Goal: Information Seeking & Learning: Learn about a topic

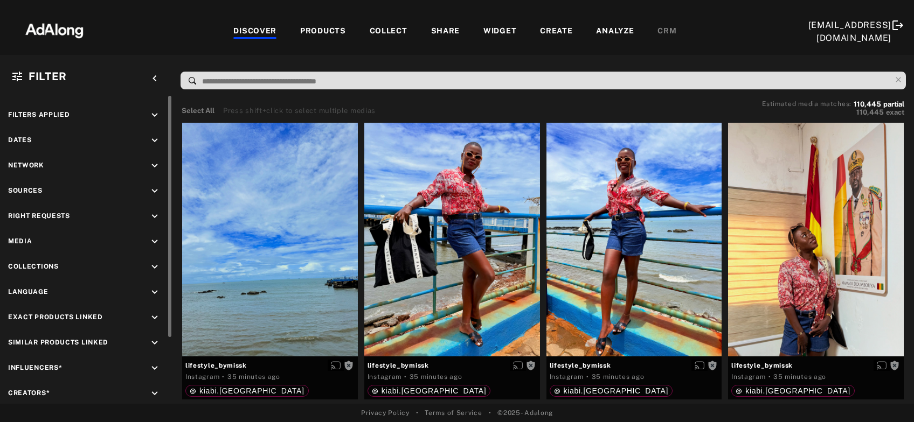
click at [153, 213] on icon "keyboard_arrow_down" at bounding box center [155, 217] width 12 height 12
click at [48, 238] on div "Agreed" at bounding box center [95, 241] width 137 height 11
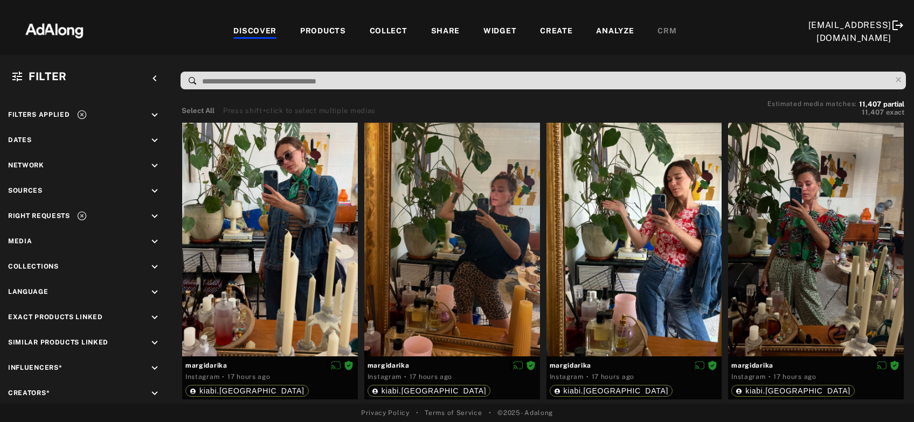
click at [398, 33] on div "COLLECT" at bounding box center [389, 31] width 38 height 13
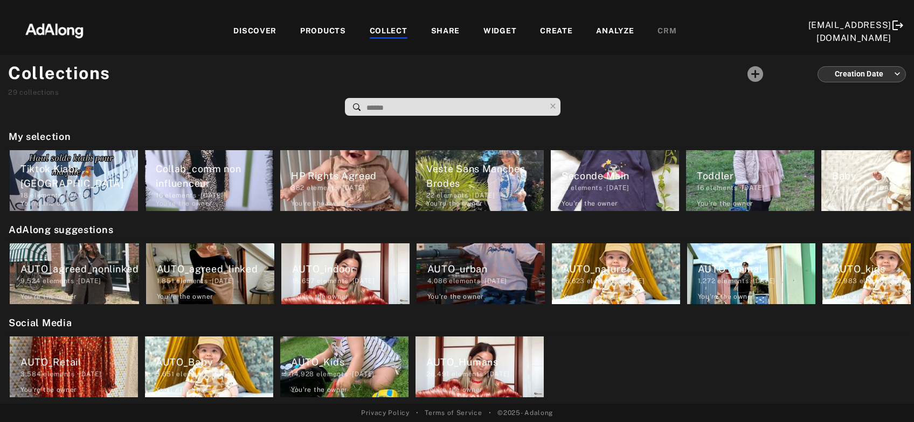
click at [260, 27] on div "DISCOVER" at bounding box center [254, 31] width 43 height 13
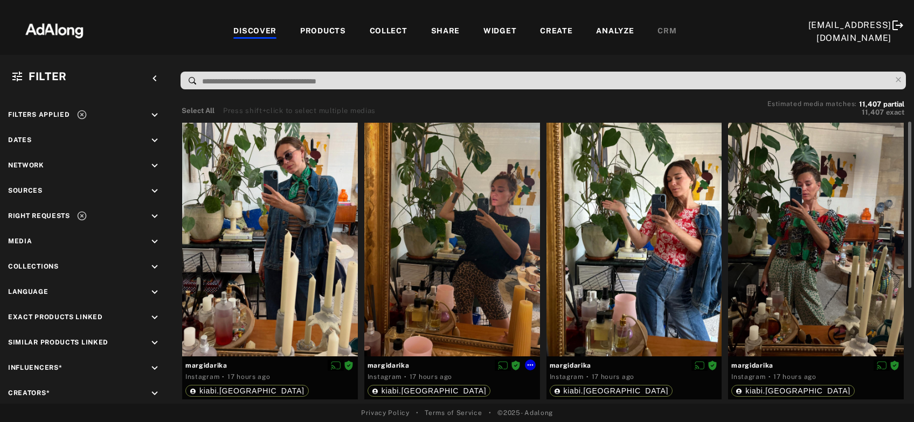
click at [454, 255] on div at bounding box center [452, 240] width 176 height 234
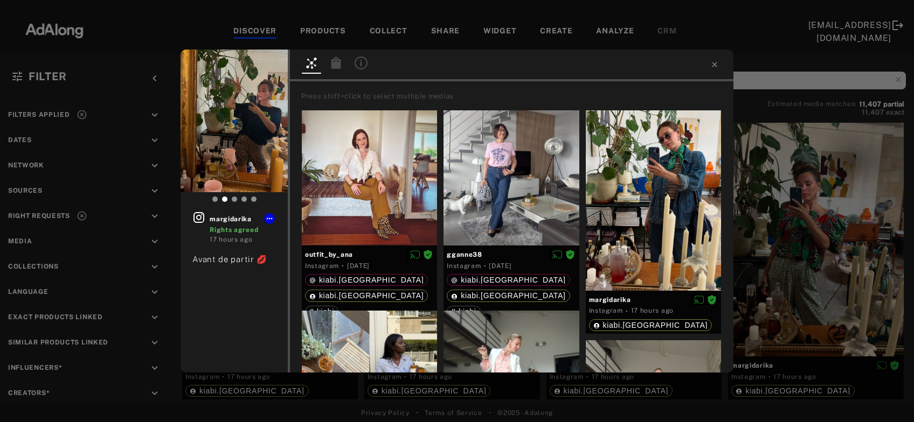
click at [336, 64] on icon at bounding box center [336, 63] width 10 height 12
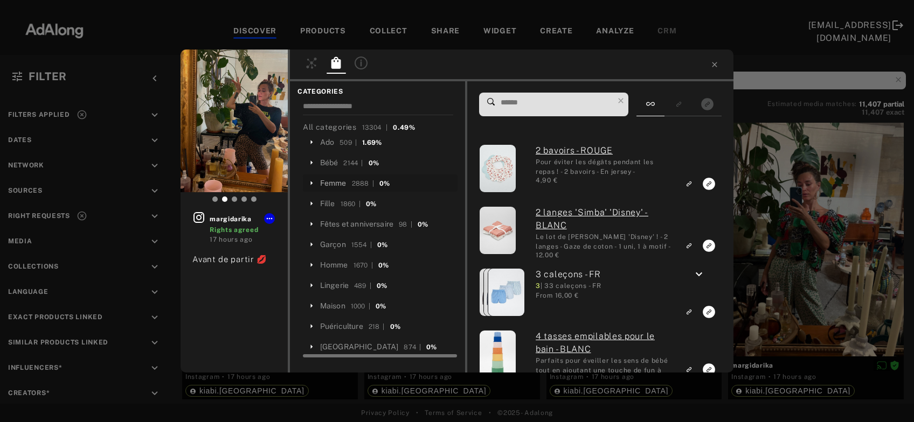
click at [330, 185] on div "Femme" at bounding box center [333, 183] width 26 height 11
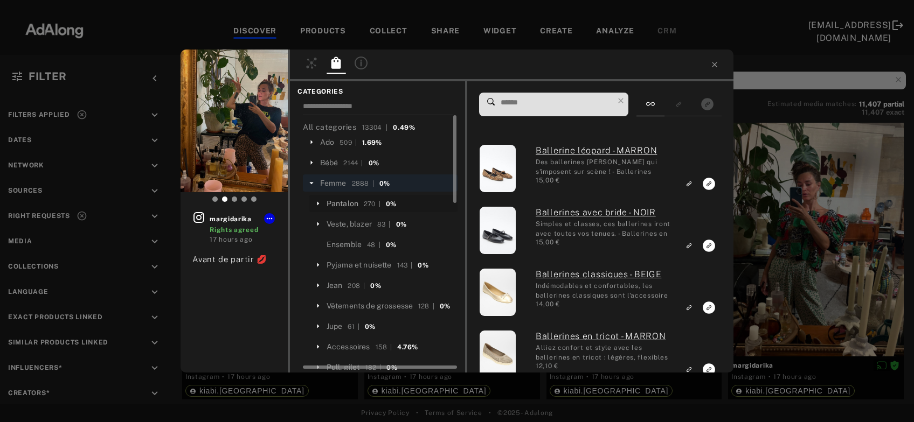
click at [343, 204] on div "Pantalon" at bounding box center [343, 203] width 32 height 11
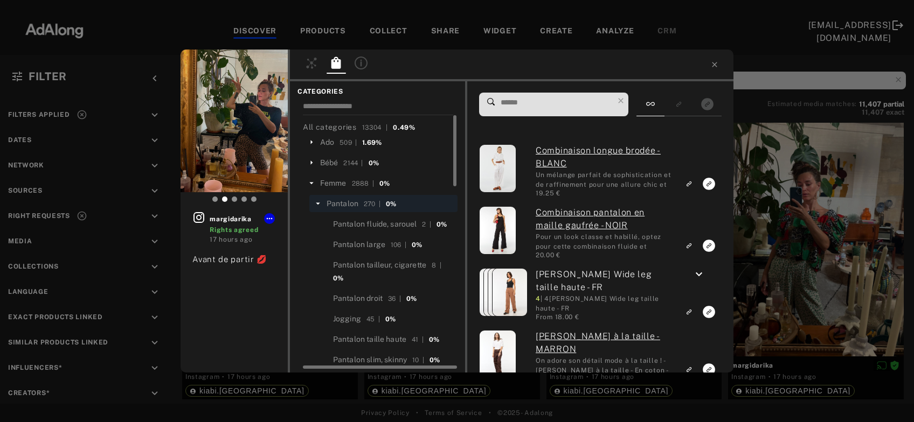
click at [524, 104] on input at bounding box center [557, 102] width 114 height 15
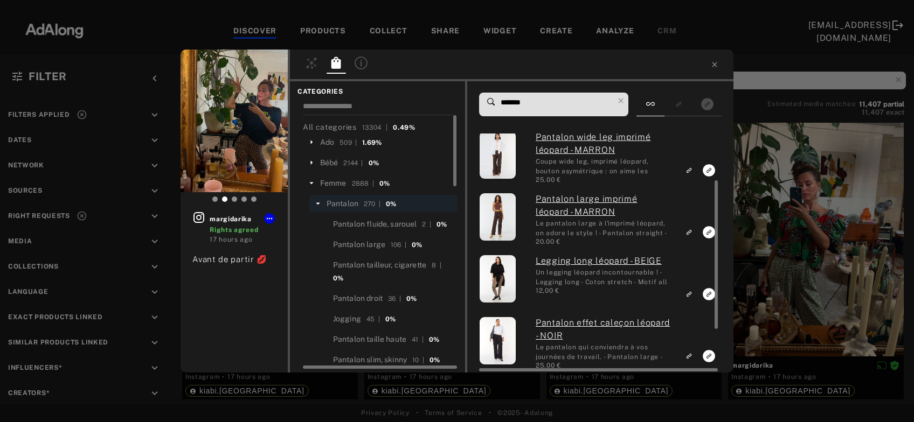
scroll to position [143, 0]
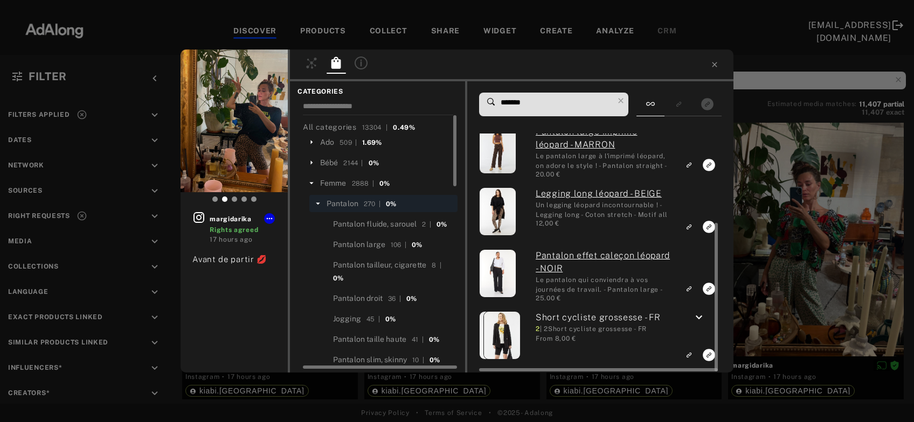
type input "*******"
click at [700, 317] on icon "keyboard_arrow_down" at bounding box center [698, 317] width 13 height 13
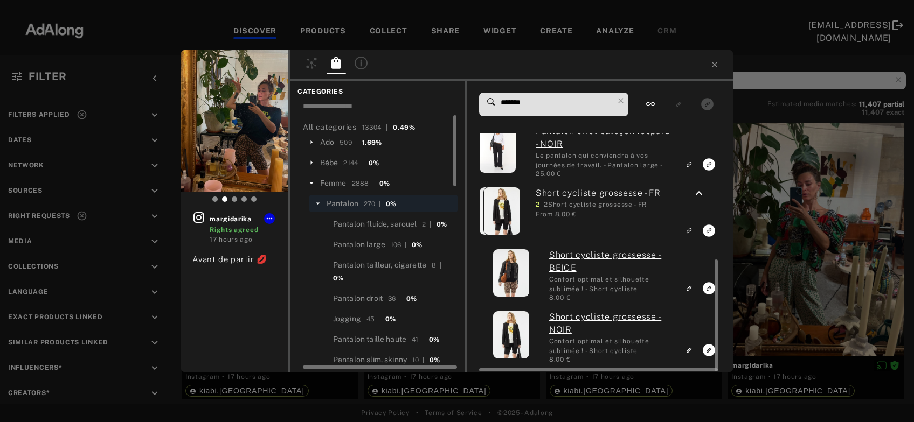
scroll to position [267, 0]
click at [708, 288] on icon "Link to exact product" at bounding box center [709, 288] width 12 height 12
click at [794, 239] on div "1 margidarika Rights agreed 17 hours ago Avant de partir 💋 CATEGORIES All categ…" at bounding box center [457, 211] width 914 height 422
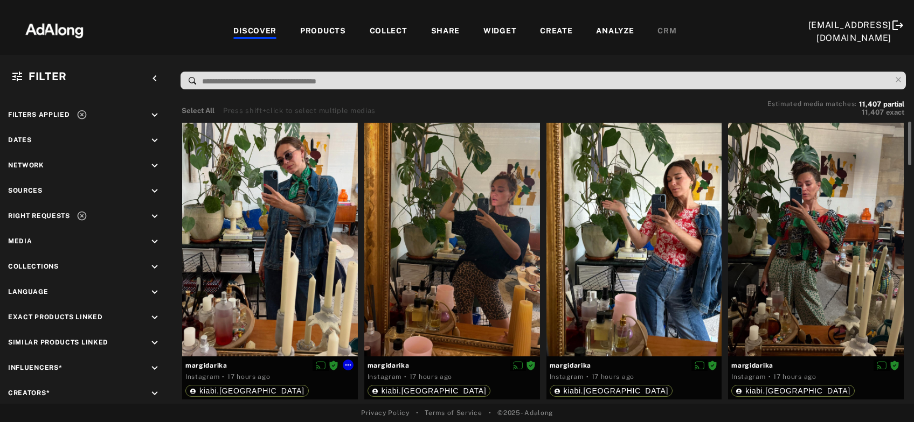
click at [280, 257] on div at bounding box center [270, 240] width 176 height 234
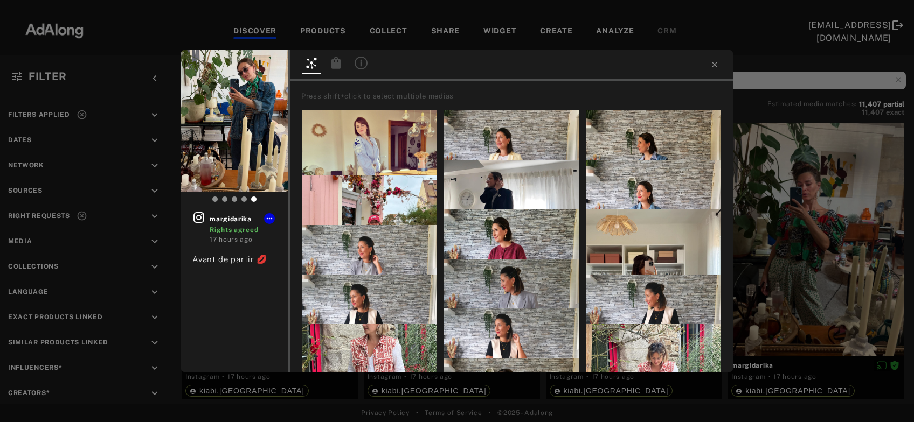
click at [335, 67] on icon at bounding box center [336, 63] width 10 height 12
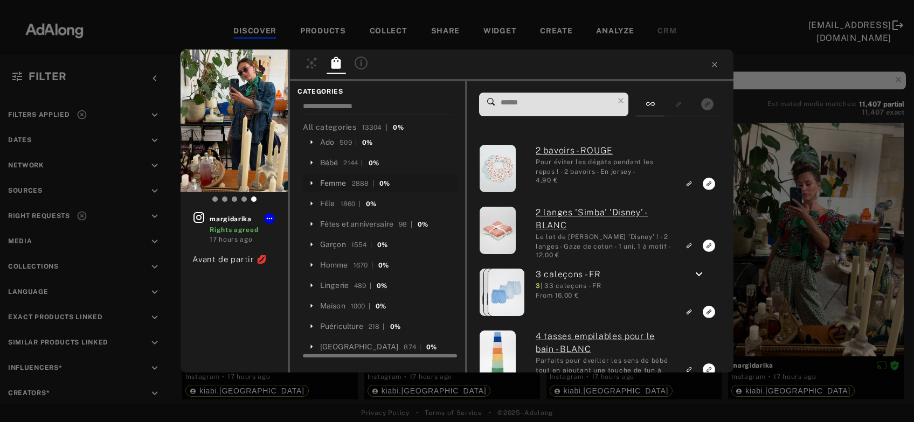
click at [336, 185] on div "Femme" at bounding box center [333, 183] width 26 height 11
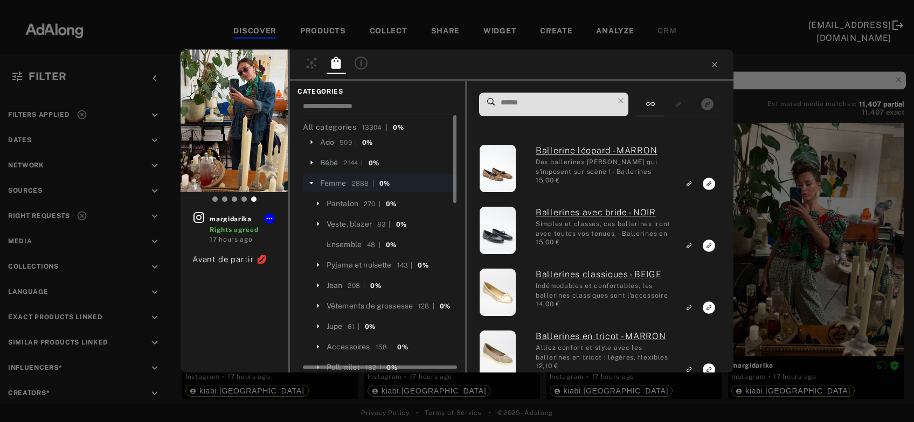
click at [521, 99] on input at bounding box center [557, 102] width 114 height 15
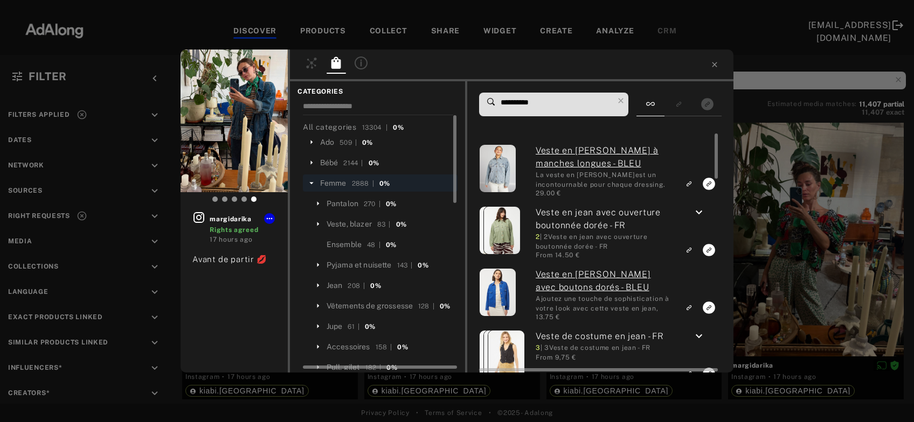
type input "**********"
click at [700, 214] on icon "keyboard_arrow_down" at bounding box center [698, 212] width 13 height 13
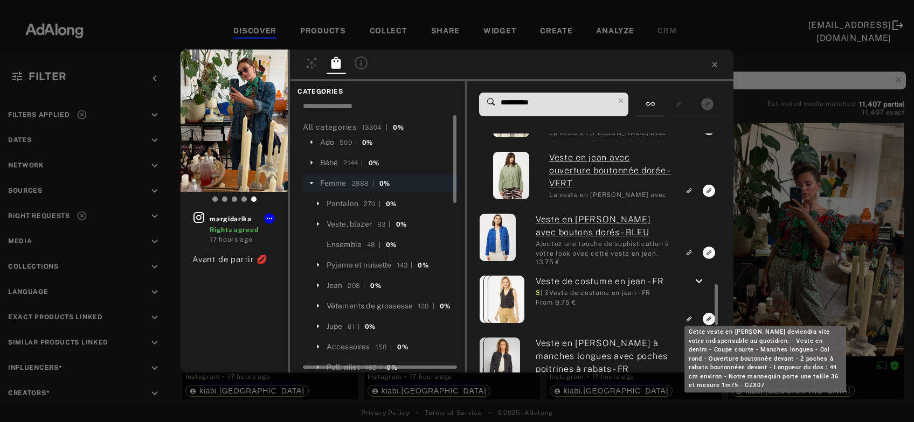
scroll to position [286, 0]
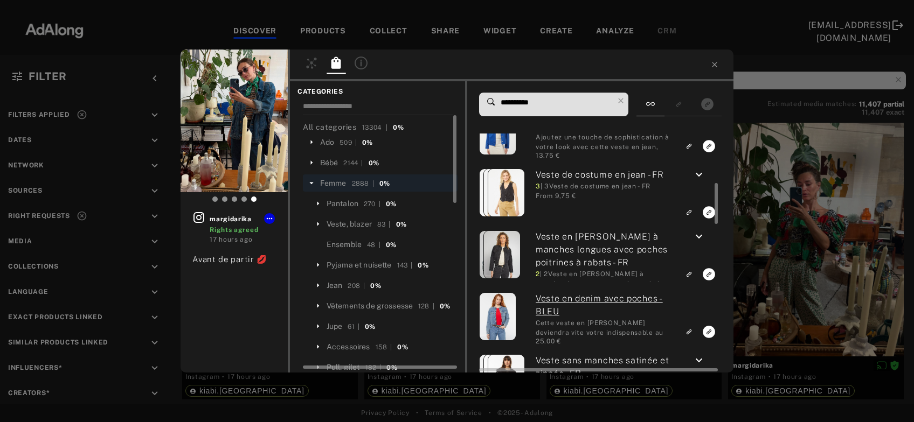
click at [700, 238] on icon "keyboard_arrow_down" at bounding box center [698, 237] width 13 height 13
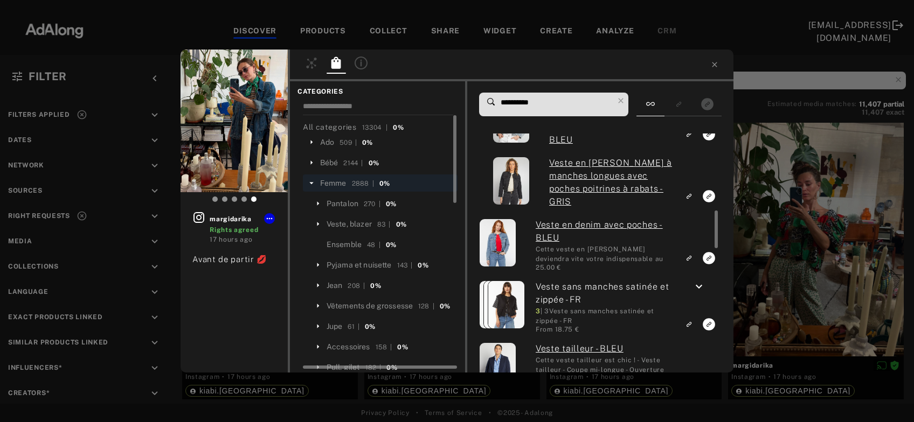
scroll to position [483, 0]
click at [822, 218] on div "margidarika Rights agreed 17 hours ago Avant de partir 💋 CATEGORIES All categor…" at bounding box center [457, 211] width 914 height 422
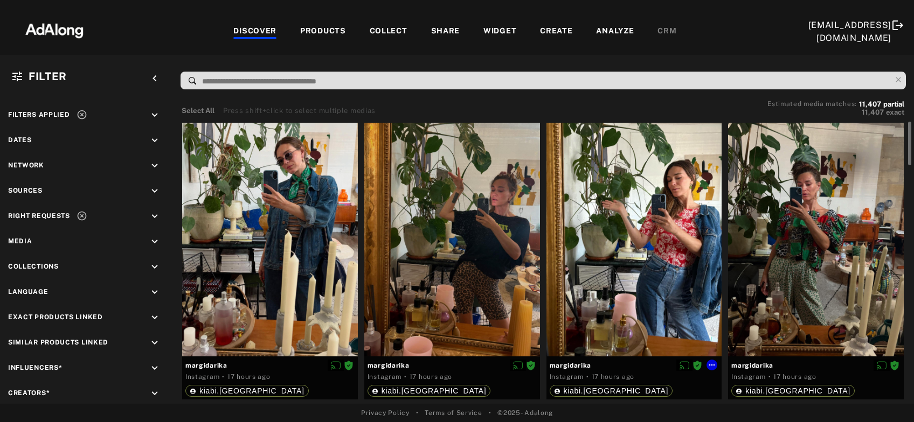
click at [661, 265] on div at bounding box center [634, 240] width 176 height 234
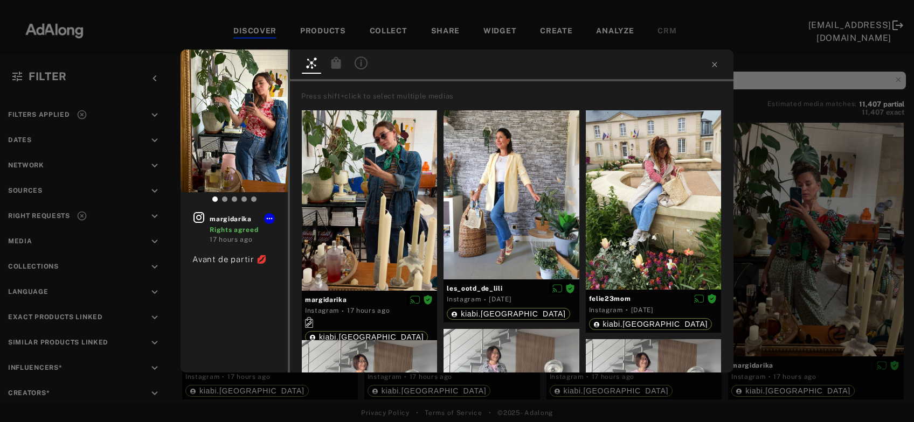
click at [336, 60] on icon at bounding box center [336, 63] width 10 height 12
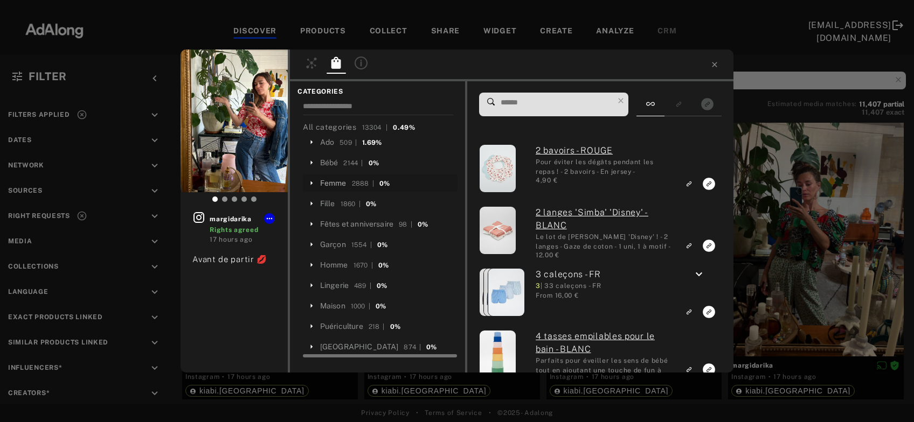
click at [335, 184] on div "Femme" at bounding box center [333, 183] width 26 height 11
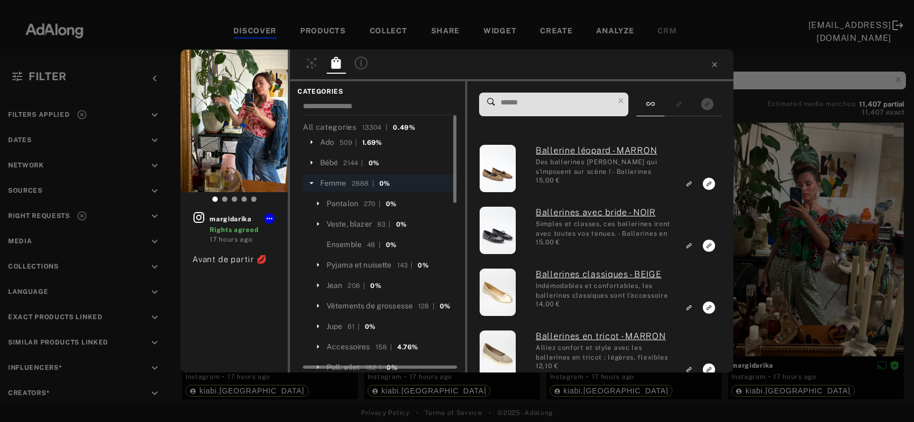
click at [512, 105] on input at bounding box center [557, 102] width 114 height 15
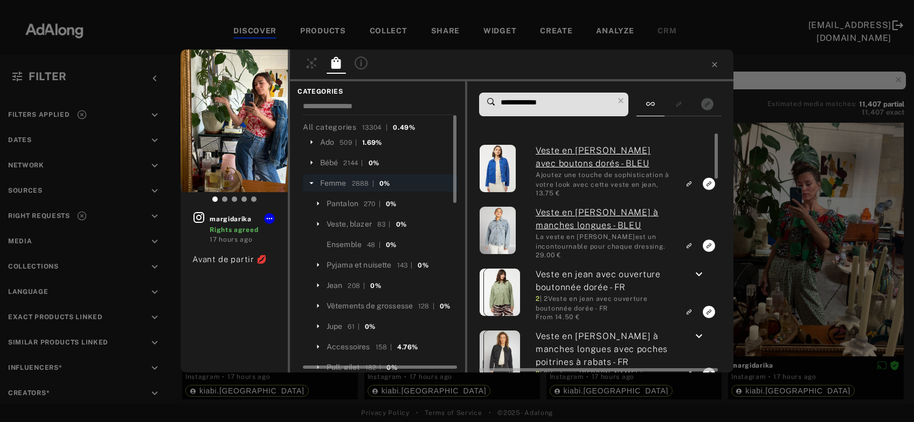
type input "**********"
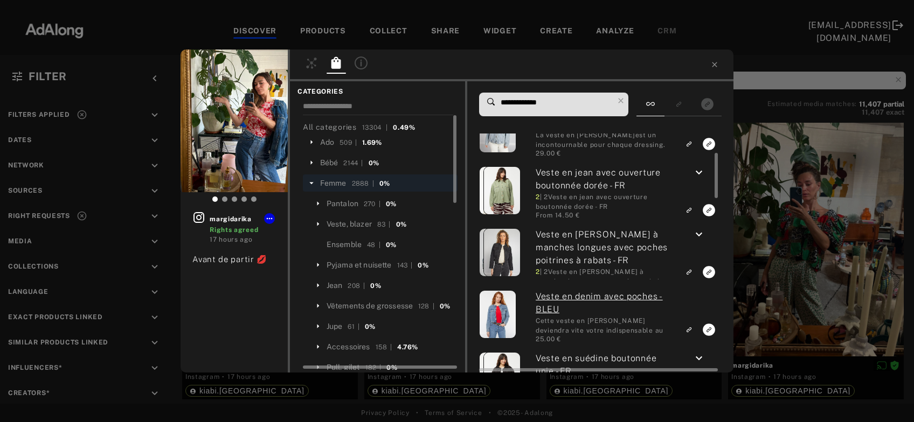
scroll to position [109, 0]
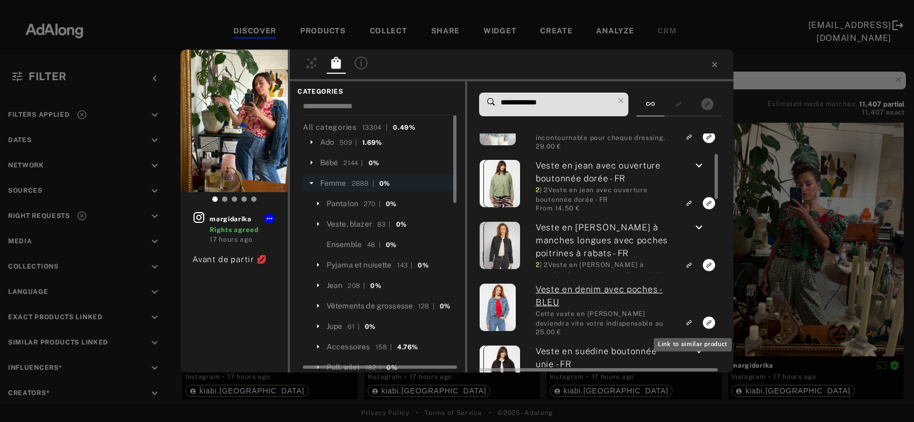
click at [691, 79] on icon "Link to similar product" at bounding box center [689, 75] width 8 height 6
click at [822, 234] on div "margidarika Rights agreed 17 hours ago Avant de partir 💋 CATEGORIES All categor…" at bounding box center [457, 211] width 914 height 422
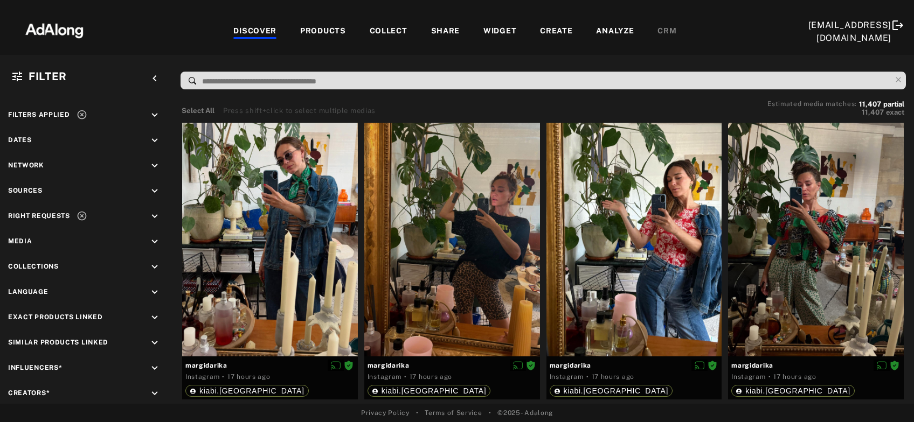
click at [822, 234] on div at bounding box center [816, 240] width 176 height 234
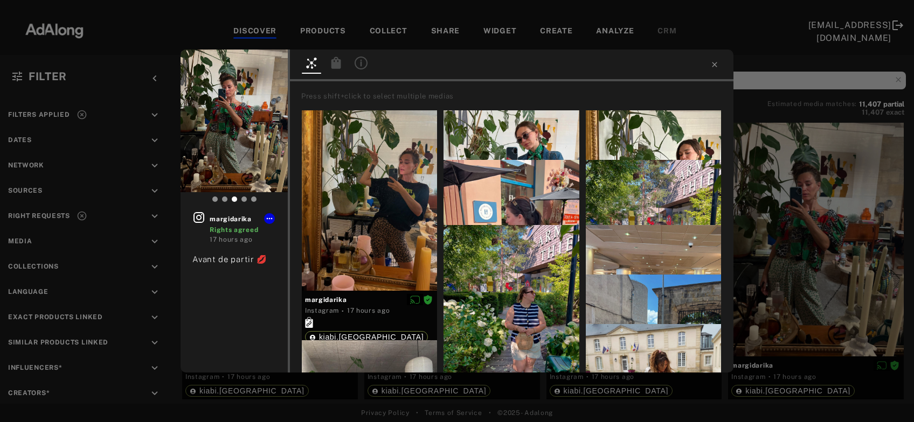
click at [334, 66] on icon at bounding box center [336, 63] width 10 height 12
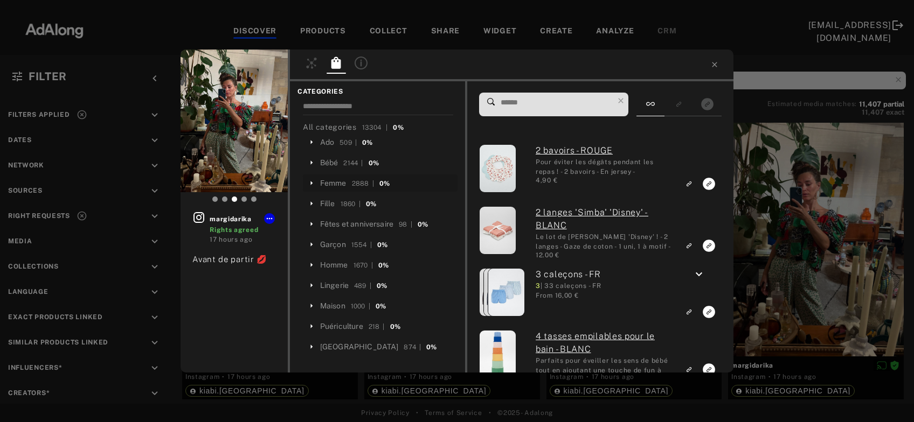
click at [337, 182] on div "Femme" at bounding box center [333, 183] width 26 height 11
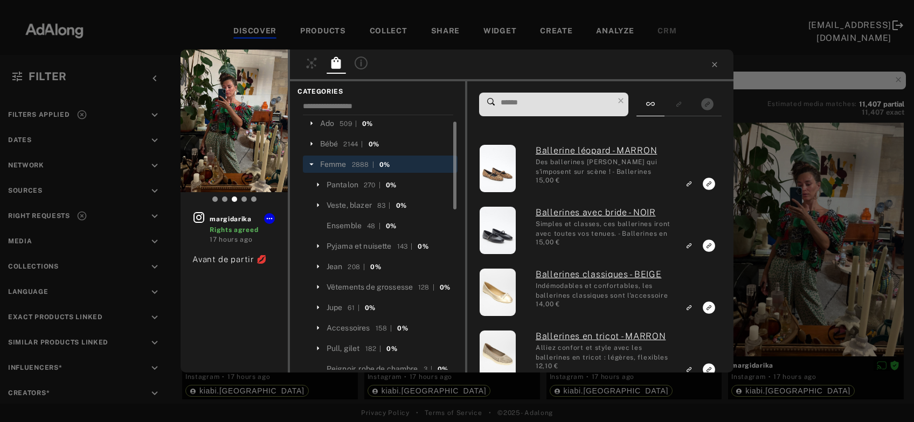
scroll to position [19, 0]
click at [337, 182] on div "Pantalon" at bounding box center [343, 184] width 32 height 11
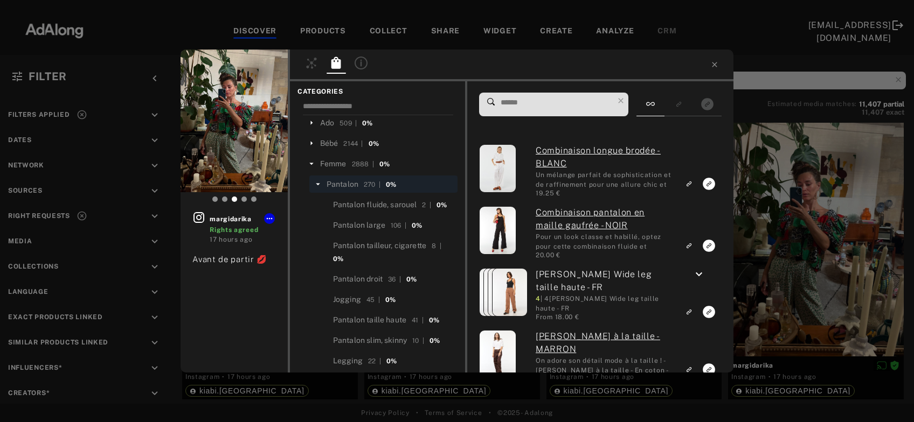
click at [524, 102] on input at bounding box center [557, 102] width 114 height 15
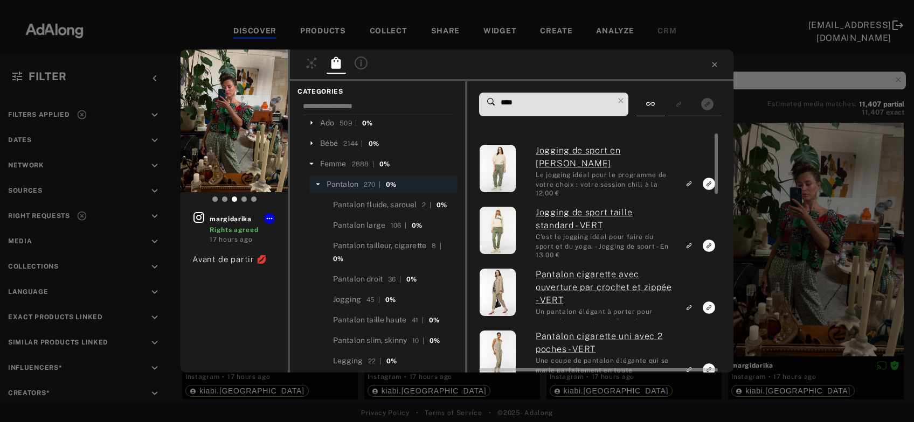
type input "****"
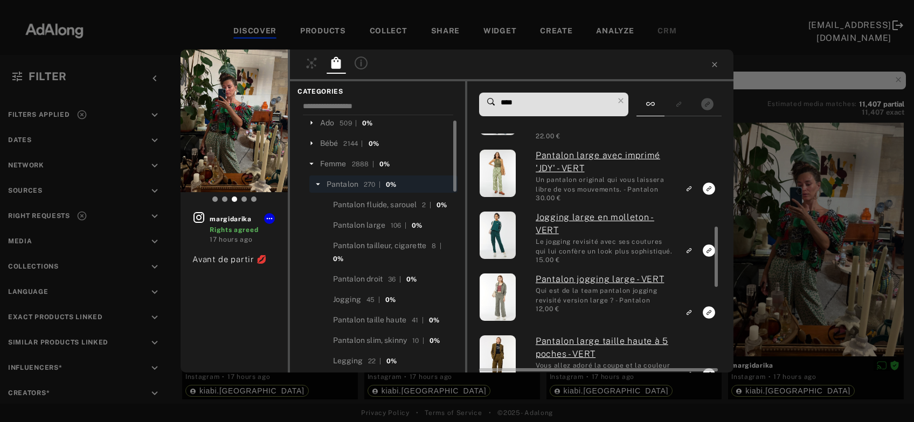
scroll to position [367, 0]
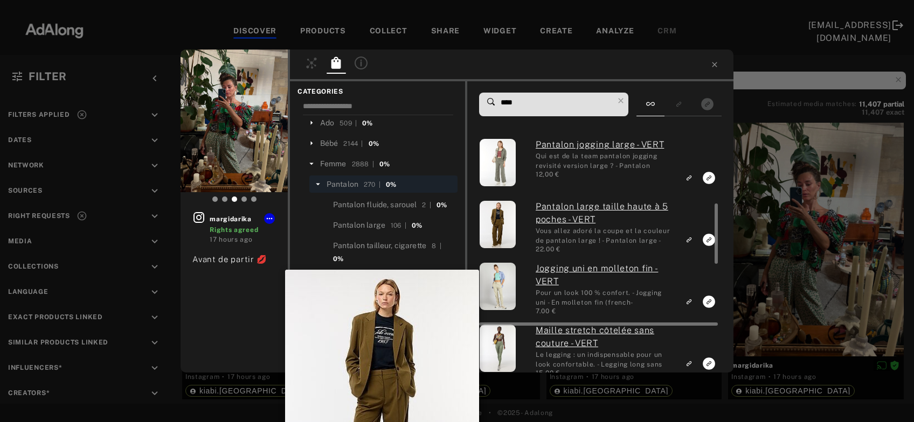
scroll to position [0, 0]
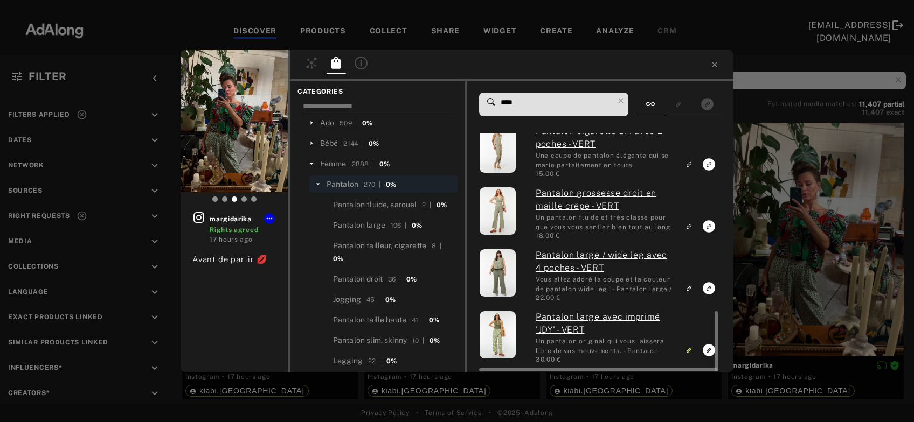
click at [818, 258] on div "margidarika Rights agreed 17 hours ago Avant de partir 💋 CATEGORIES All categor…" at bounding box center [457, 211] width 914 height 422
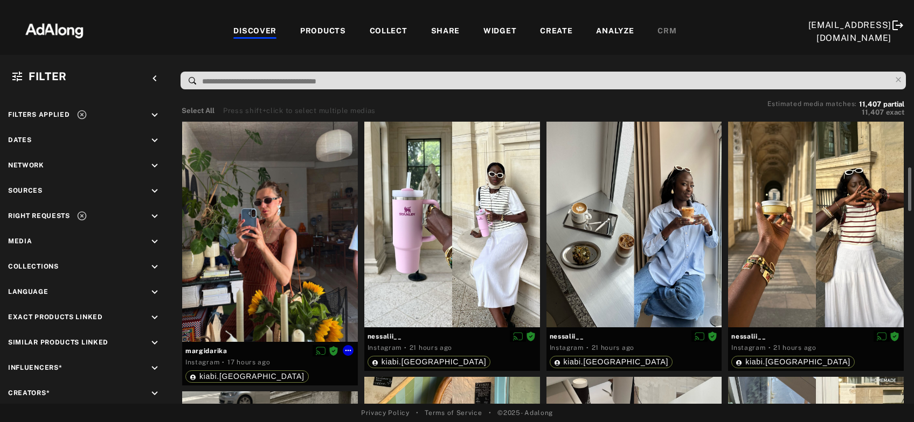
click at [300, 252] on div at bounding box center [270, 225] width 176 height 234
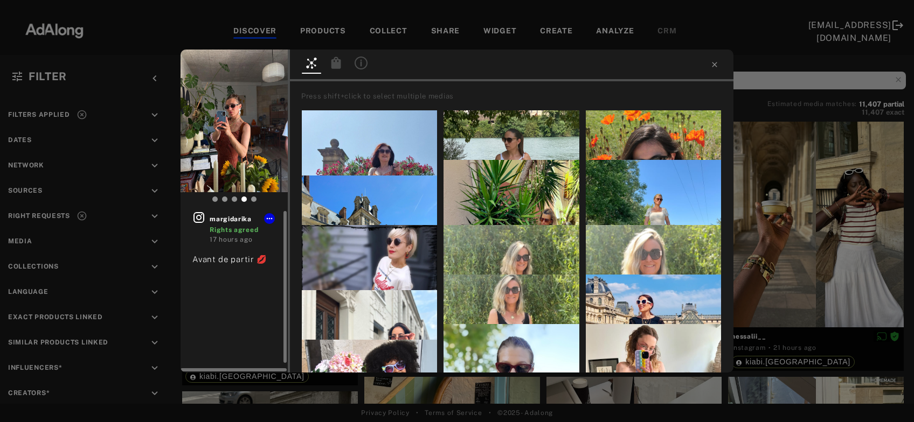
click at [199, 219] on icon at bounding box center [198, 217] width 13 height 13
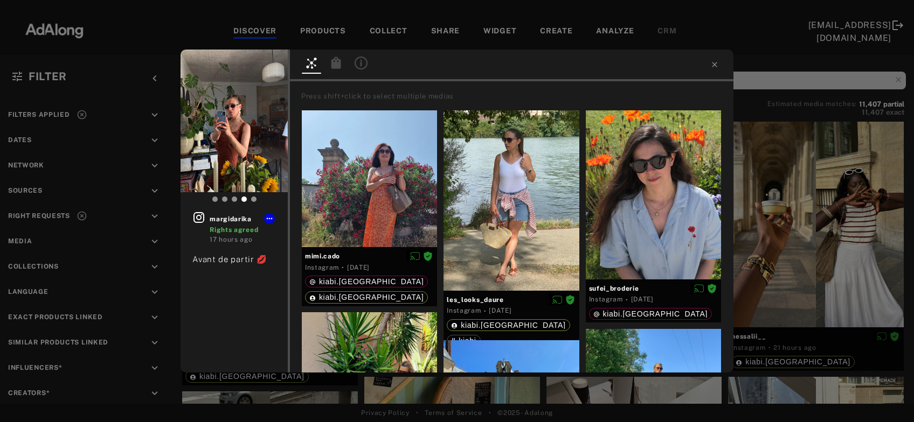
click at [817, 193] on div "margidarika Rights agreed 17 hours ago Avant de partir 💋 Press shift+click to s…" at bounding box center [457, 211] width 914 height 422
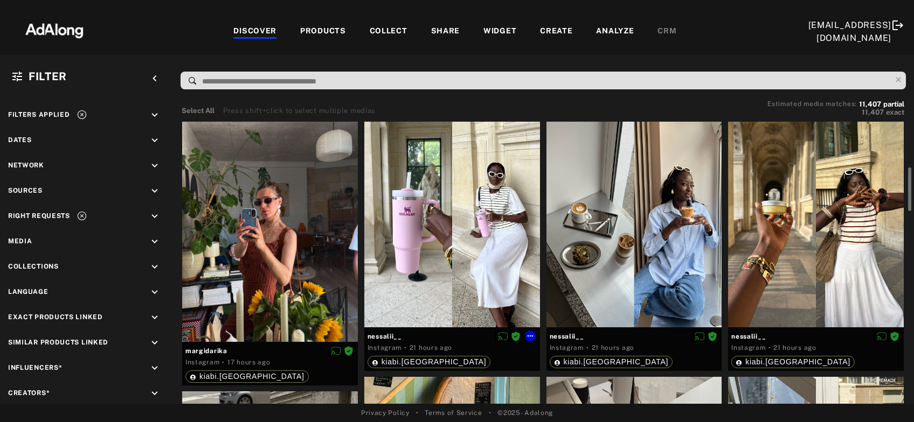
click at [471, 245] on div at bounding box center [452, 217] width 176 height 219
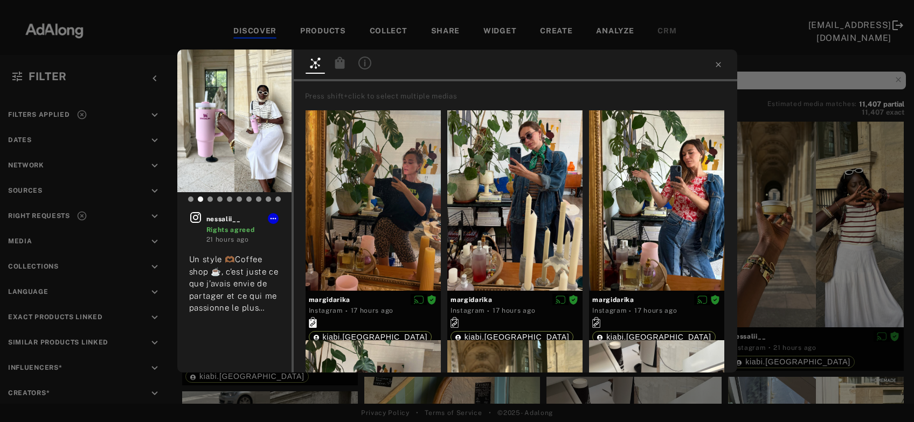
click at [337, 68] on icon at bounding box center [340, 63] width 10 height 12
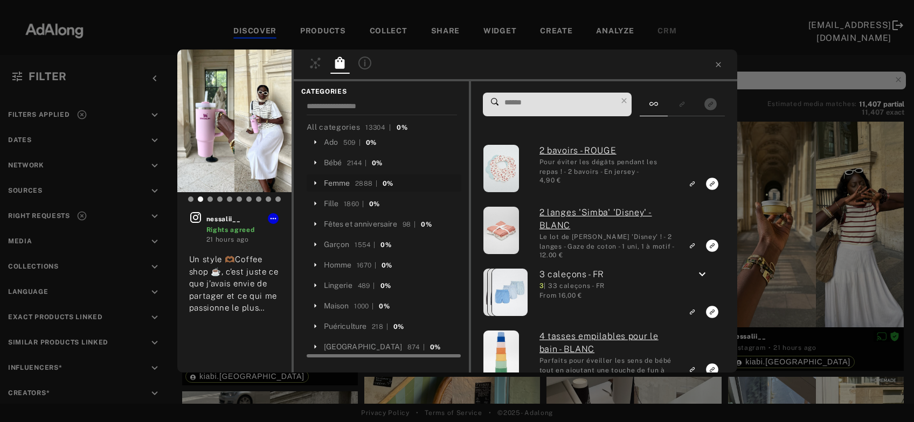
click at [341, 183] on div "Femme" at bounding box center [337, 183] width 26 height 11
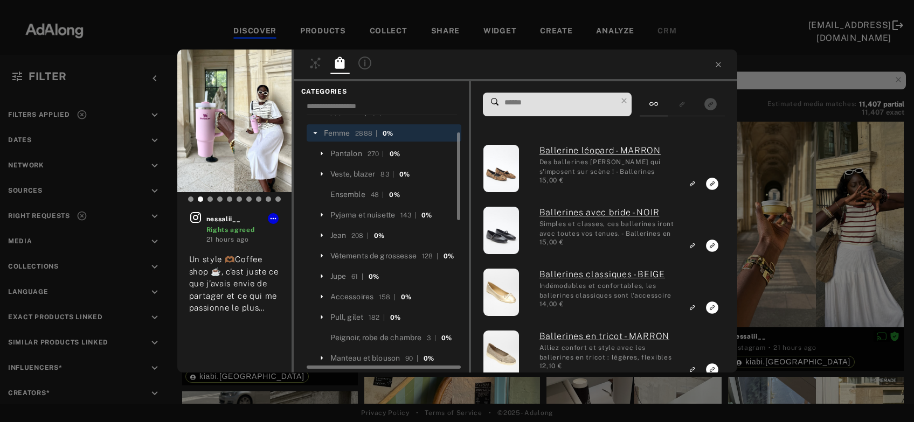
scroll to position [51, 0]
click at [192, 214] on icon at bounding box center [195, 217] width 13 height 13
click at [340, 323] on div "Pull, gilet" at bounding box center [346, 316] width 33 height 11
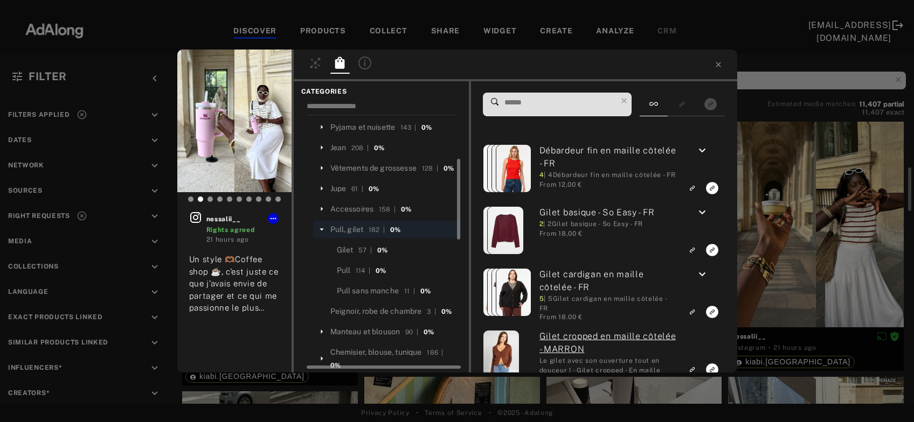
scroll to position [138, 0]
click at [533, 105] on input at bounding box center [560, 102] width 114 height 15
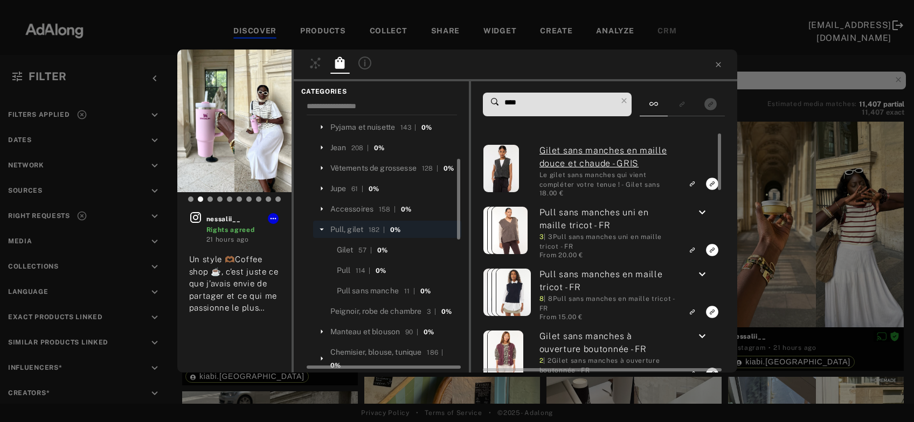
type input "****"
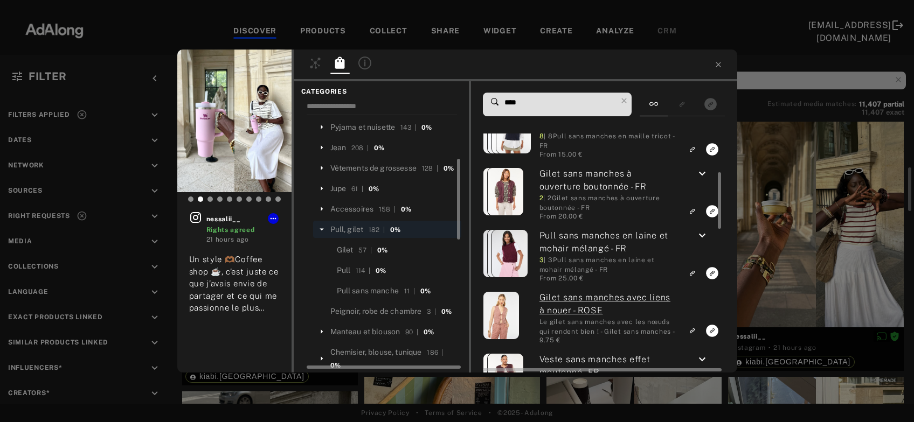
scroll to position [163, 0]
click at [704, 173] on icon "keyboard_arrow_down" at bounding box center [702, 174] width 13 height 13
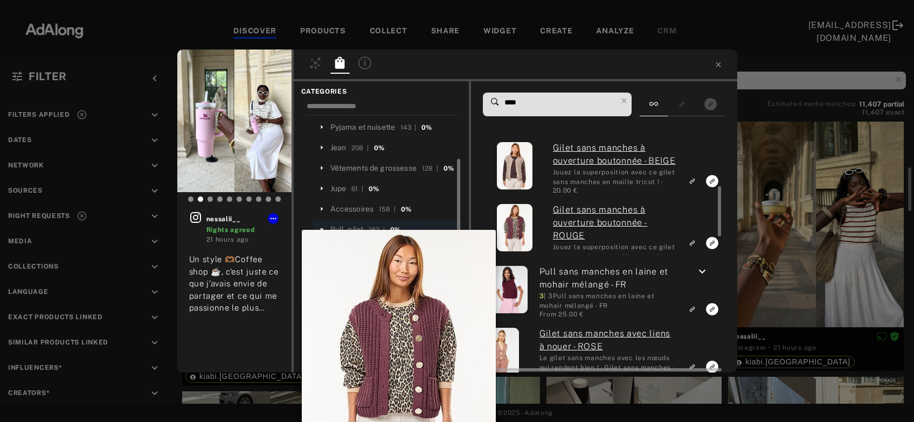
scroll to position [259, 0]
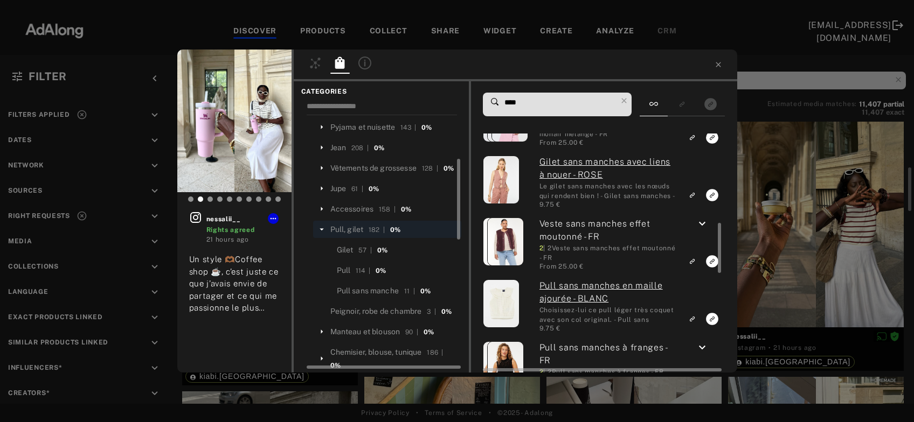
click at [702, 226] on icon "keyboard_arrow_down" at bounding box center [702, 224] width 13 height 13
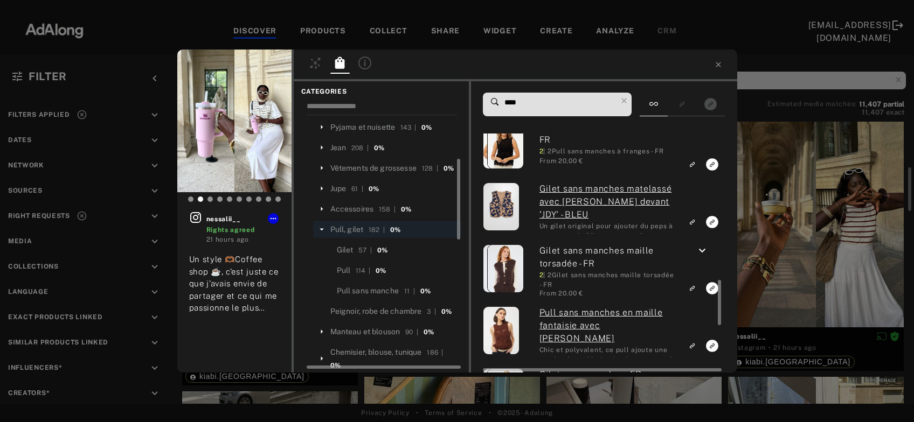
click at [704, 251] on icon "keyboard_arrow_down" at bounding box center [702, 251] width 13 height 13
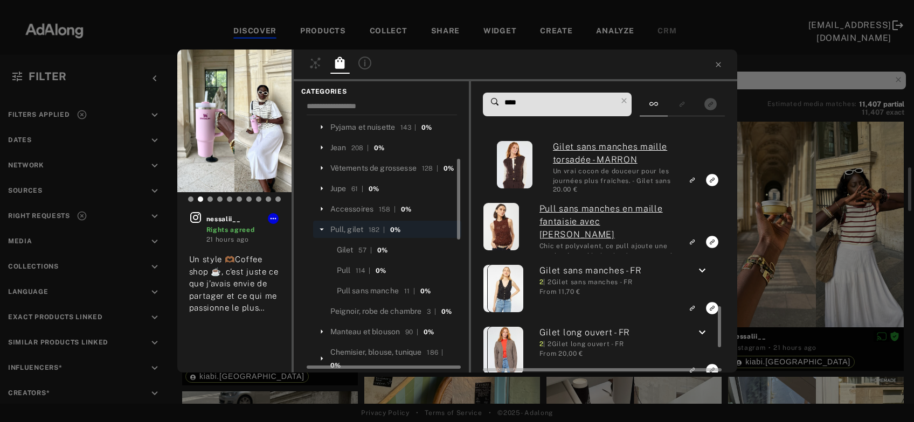
click at [704, 273] on icon "keyboard_arrow_down" at bounding box center [702, 271] width 13 height 13
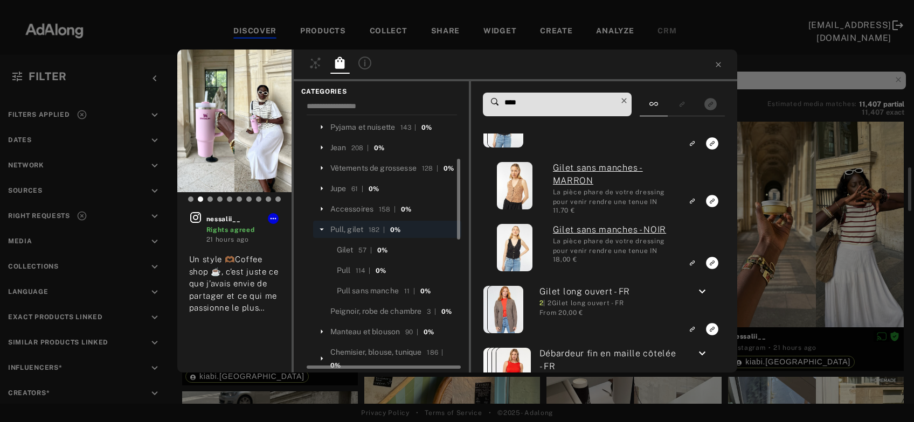
click at [629, 98] on icon at bounding box center [623, 100] width 15 height 15
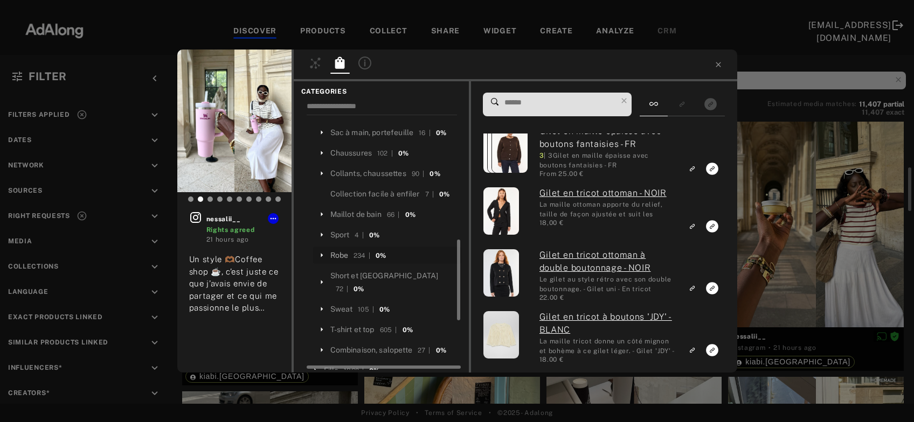
click at [338, 261] on div "Robe" at bounding box center [339, 255] width 18 height 11
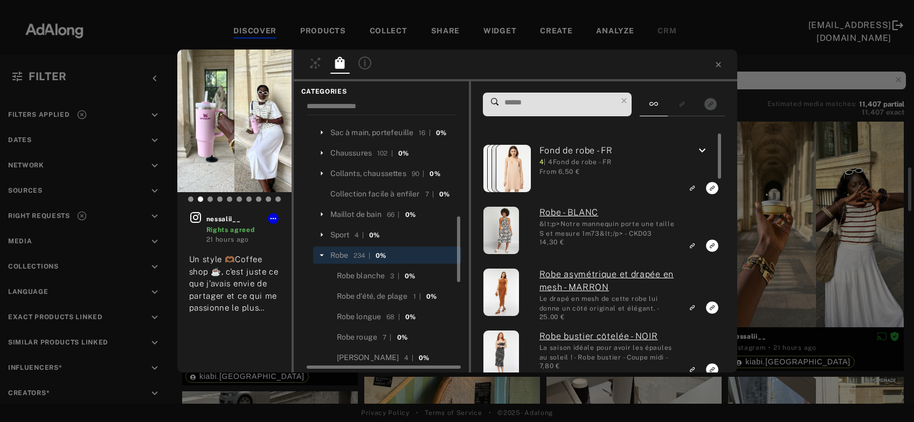
click at [529, 107] on input at bounding box center [560, 102] width 114 height 15
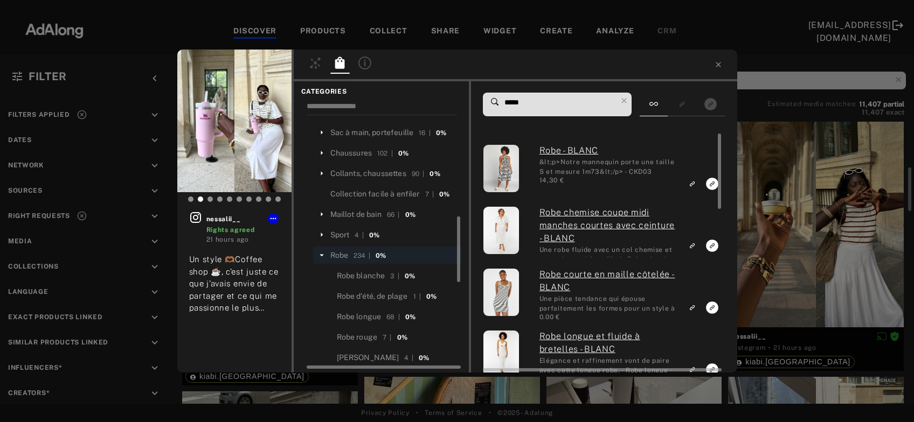
type input "*****"
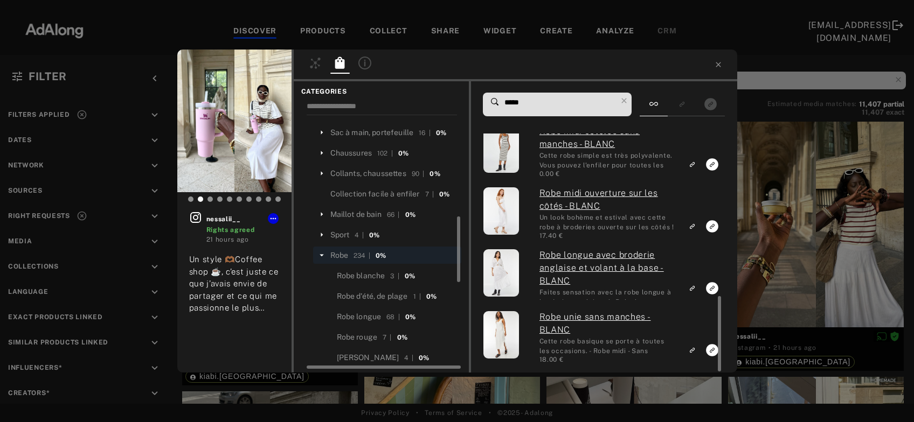
click at [796, 219] on div "nessalii__ Rights agreed 21 hours ago Un style 🫶🏾Coffee shop ☕️, c’est juste ce…" at bounding box center [457, 211] width 914 height 422
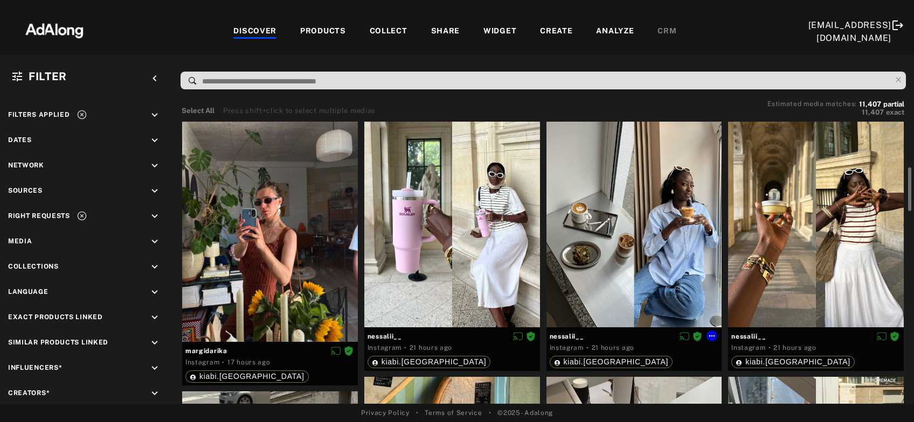
click at [634, 260] on div at bounding box center [634, 217] width 176 height 219
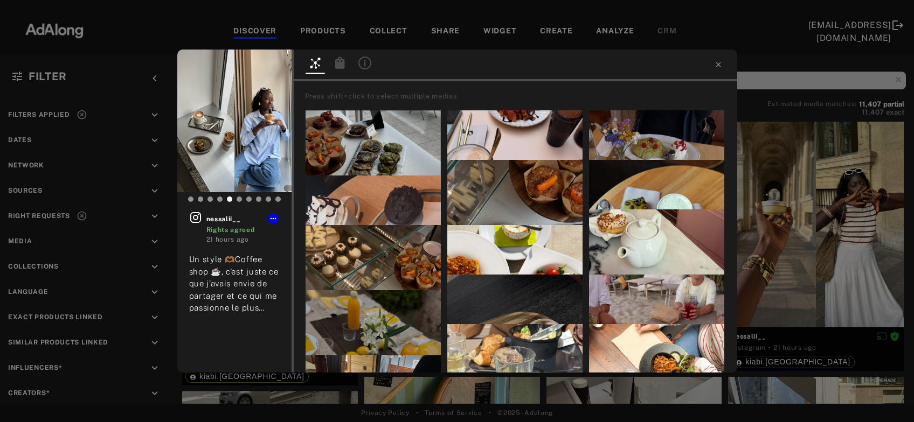
click at [336, 66] on icon at bounding box center [340, 63] width 10 height 12
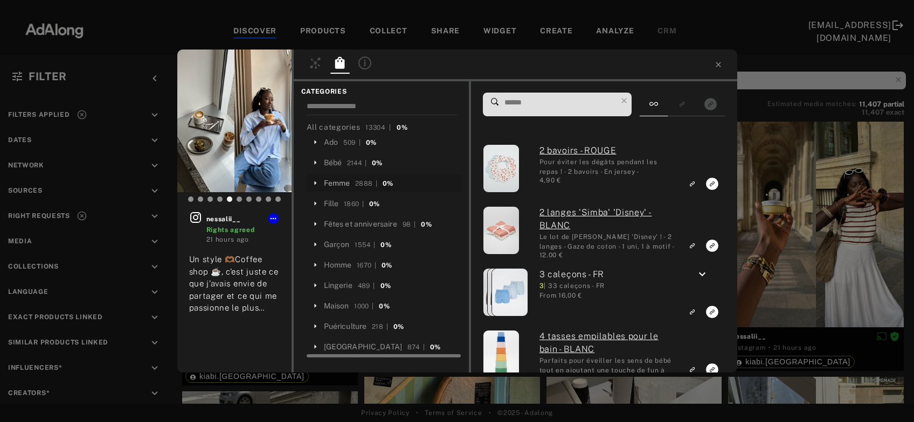
click at [337, 189] on div "Femme" at bounding box center [337, 183] width 26 height 11
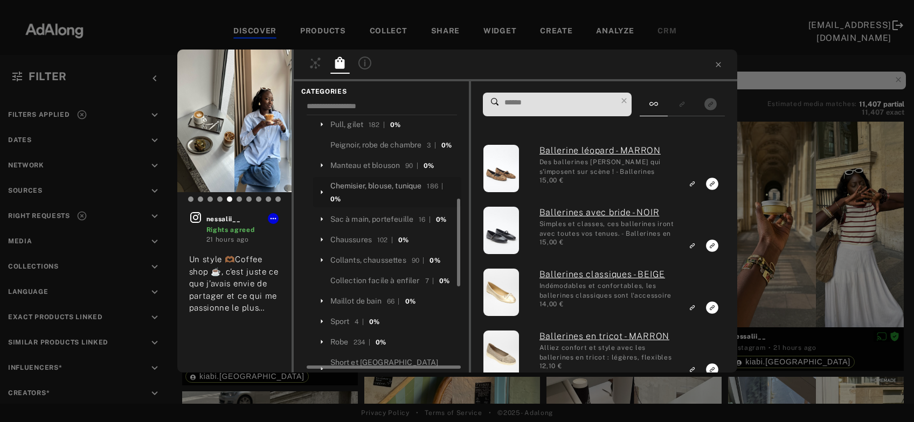
click at [361, 192] on div "Chemisier, blouse, tunique" at bounding box center [376, 186] width 92 height 11
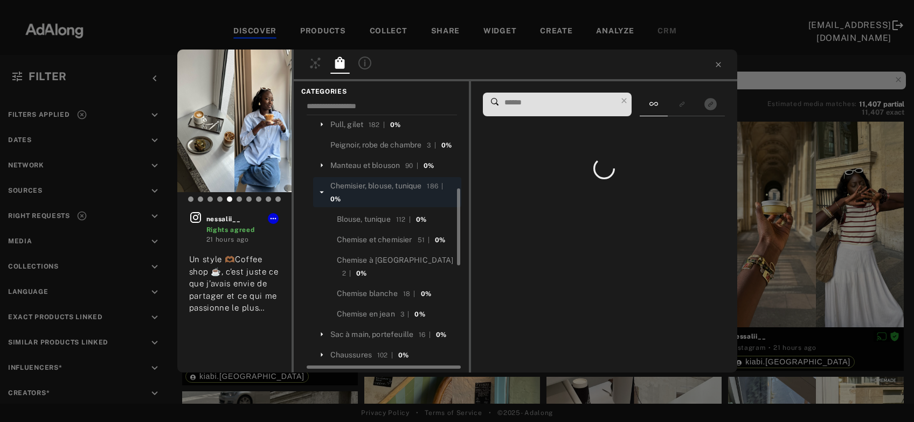
click at [544, 108] on input at bounding box center [560, 102] width 114 height 15
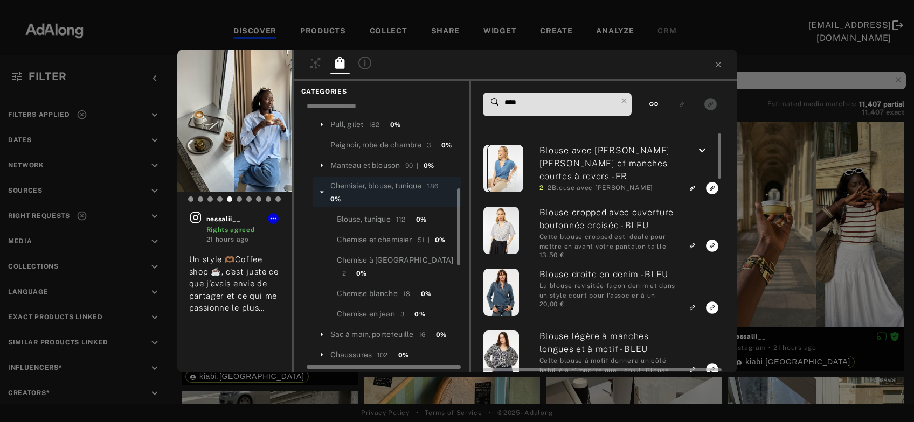
type input "****"
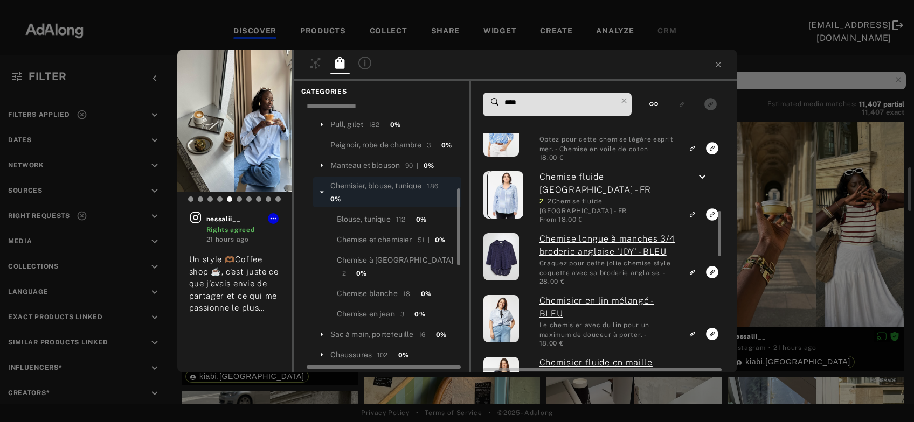
click at [701, 178] on icon "keyboard_arrow_down" at bounding box center [702, 177] width 13 height 13
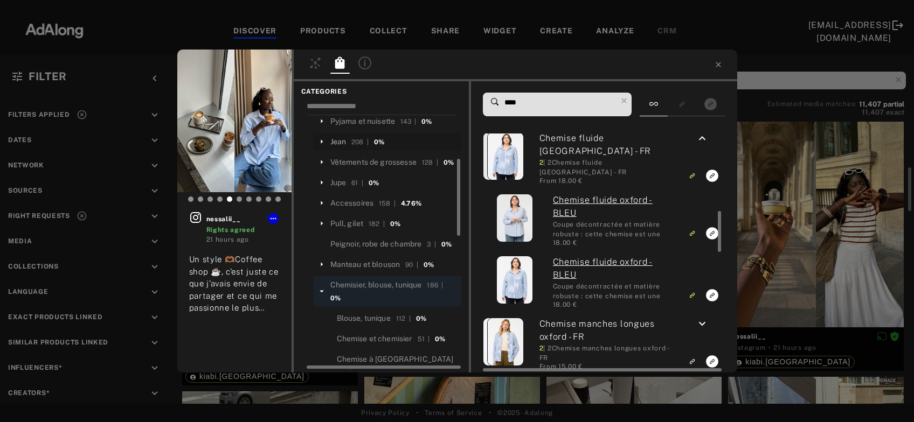
click at [339, 137] on div "Jean" at bounding box center [338, 141] width 16 height 11
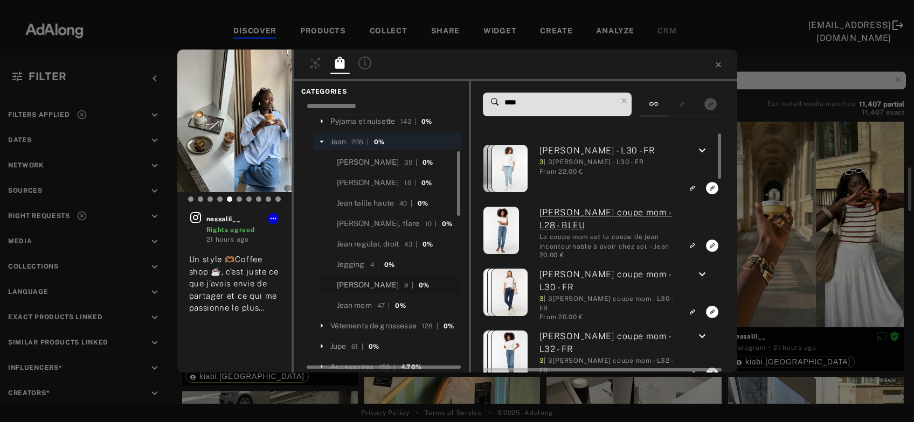
click at [363, 288] on div "Jean large" at bounding box center [368, 285] width 63 height 11
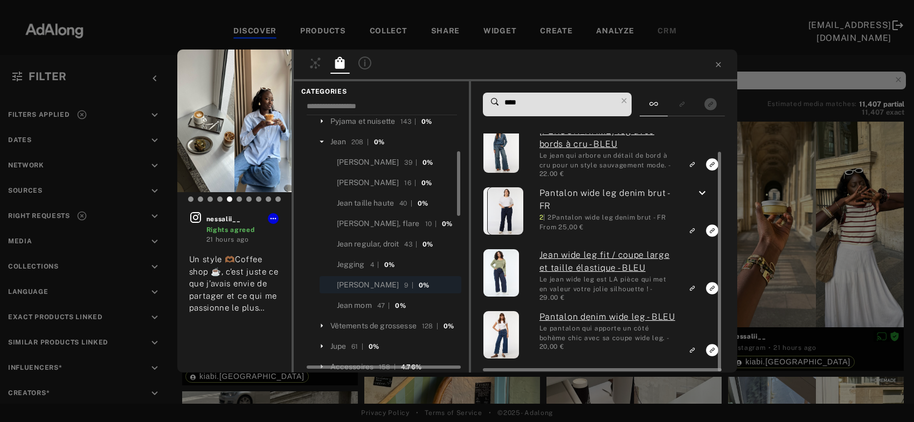
click at [702, 191] on icon "keyboard_arrow_down" at bounding box center [702, 193] width 13 height 13
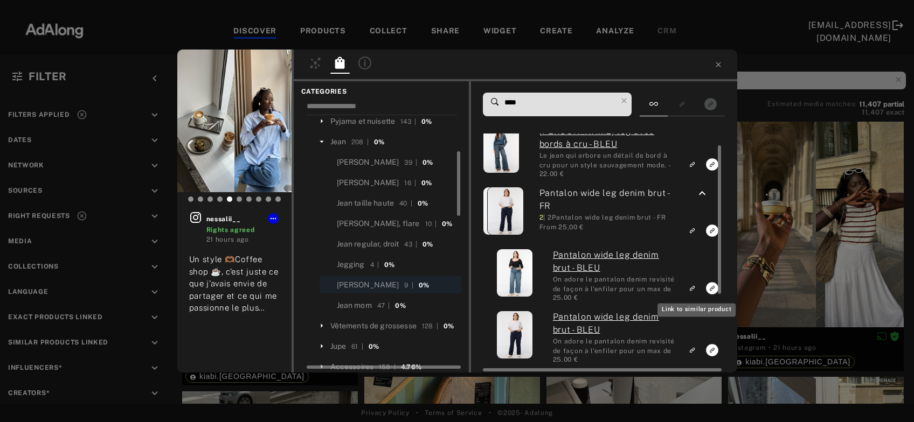
click at [695, 288] on icon "Link to similar product" at bounding box center [693, 289] width 8 height 6
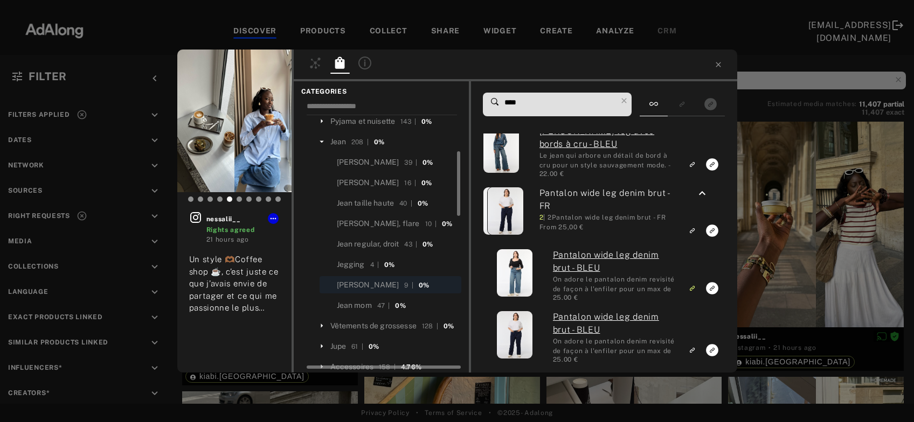
click at [797, 204] on div "nessalii__ Rights agreed 21 hours ago Un style 🫶🏾Coffee shop ☕️, c’est juste ce…" at bounding box center [457, 211] width 914 height 422
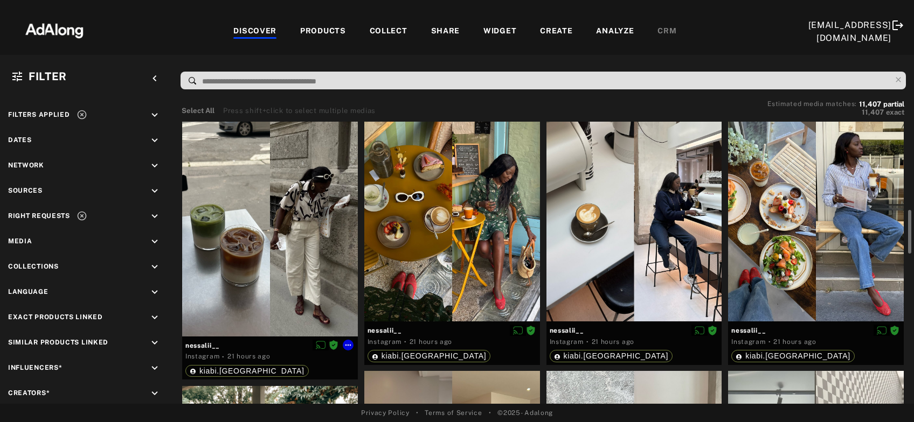
click at [320, 269] on div at bounding box center [270, 226] width 176 height 219
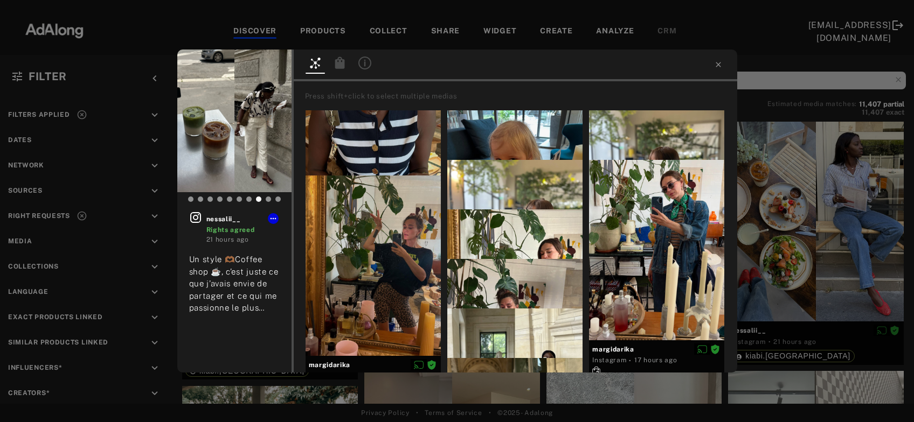
click at [345, 66] on icon at bounding box center [340, 63] width 13 height 13
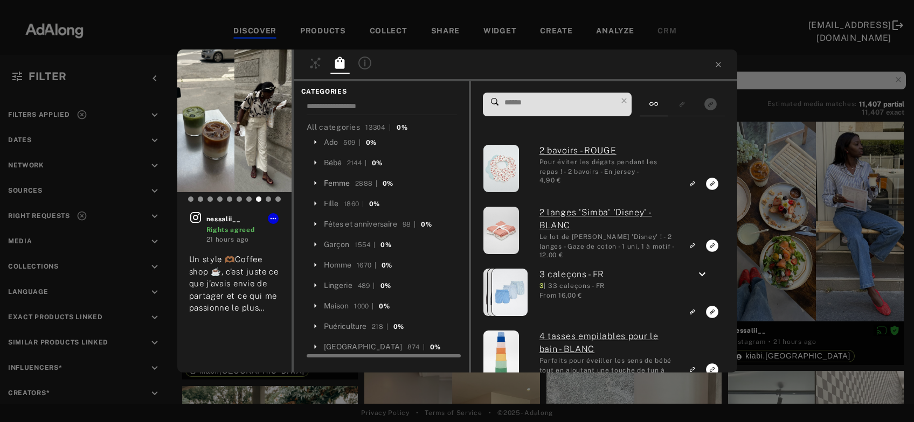
click at [340, 181] on div "Femme" at bounding box center [337, 183] width 26 height 11
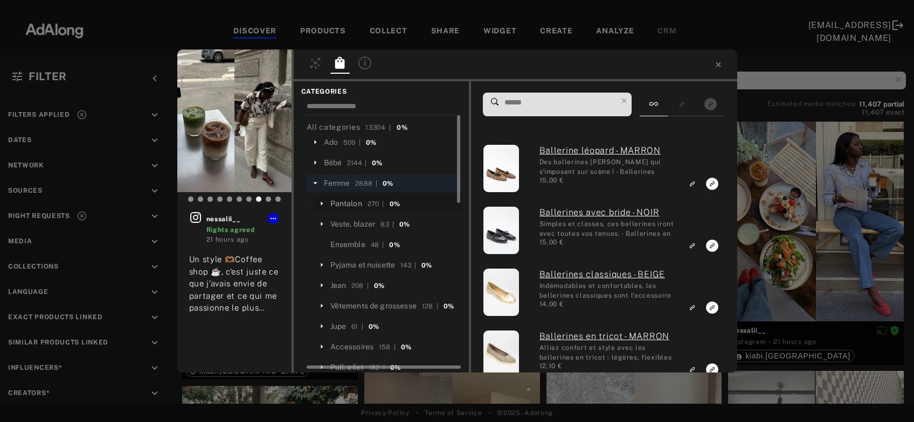
click at [346, 202] on div "Pantalon" at bounding box center [346, 203] width 32 height 11
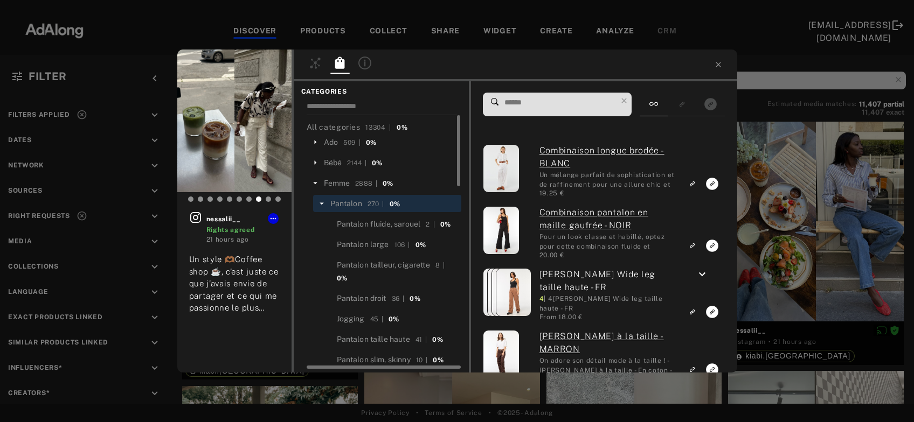
click at [529, 105] on input at bounding box center [560, 102] width 114 height 15
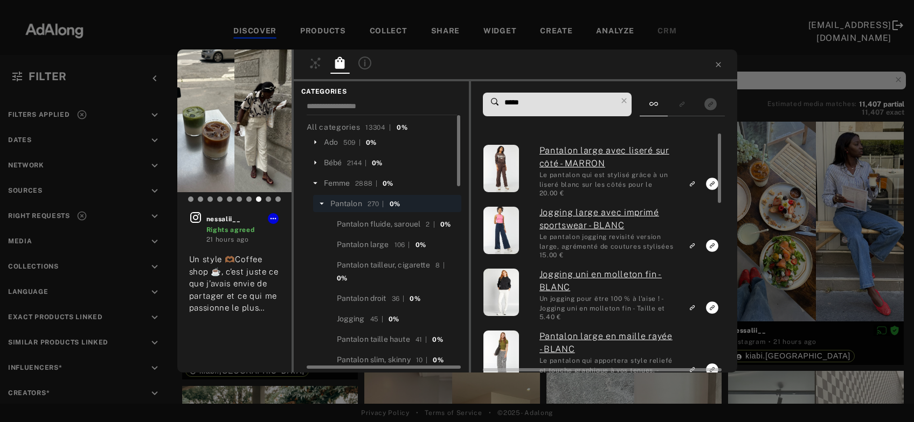
type input "*****"
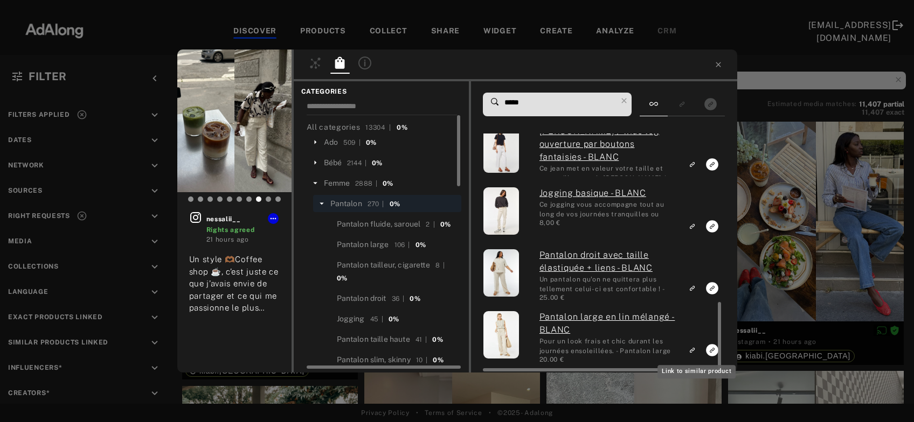
click at [780, 251] on div "nessalii__ Rights agreed 21 hours ago Un style 🫶🏾Coffee shop ☕️, c’est juste ce…" at bounding box center [457, 211] width 914 height 422
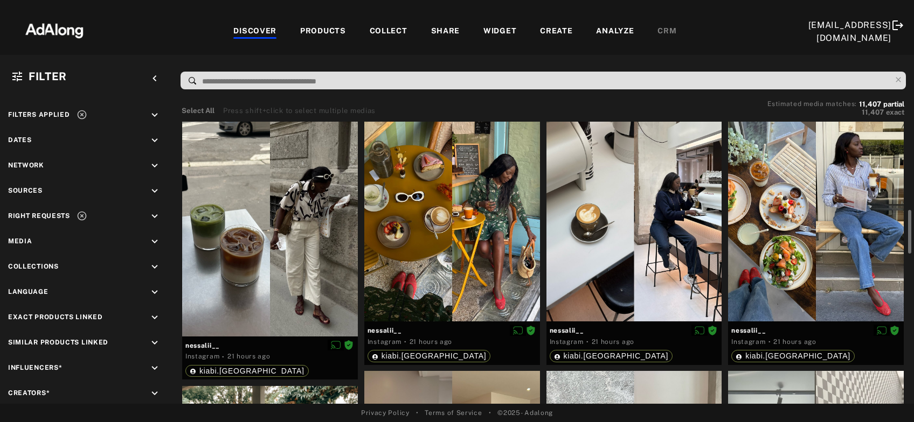
click at [781, 244] on div at bounding box center [816, 211] width 176 height 219
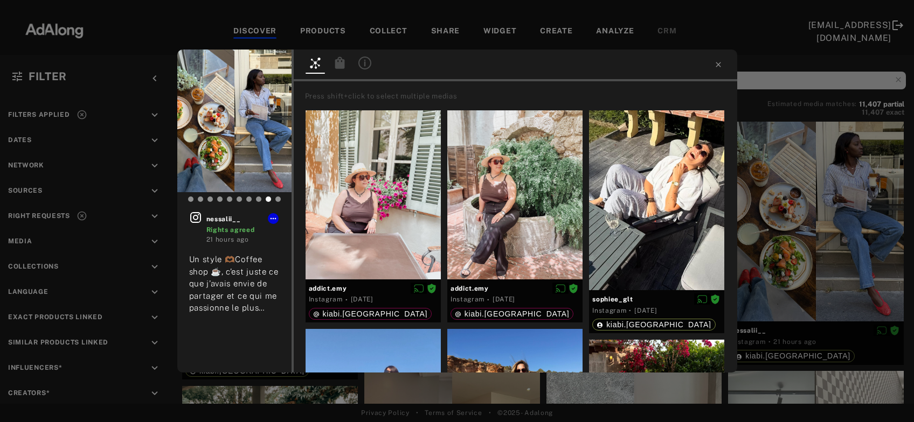
click at [339, 64] on icon at bounding box center [340, 63] width 10 height 12
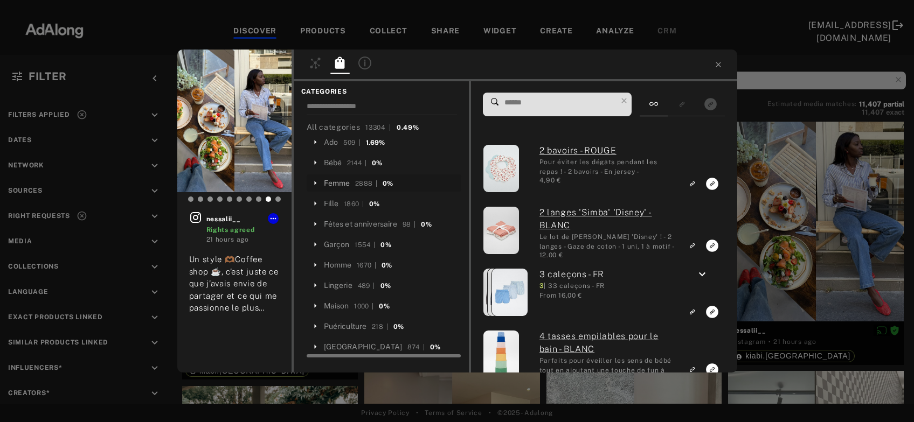
click at [341, 182] on div "Femme" at bounding box center [337, 183] width 26 height 11
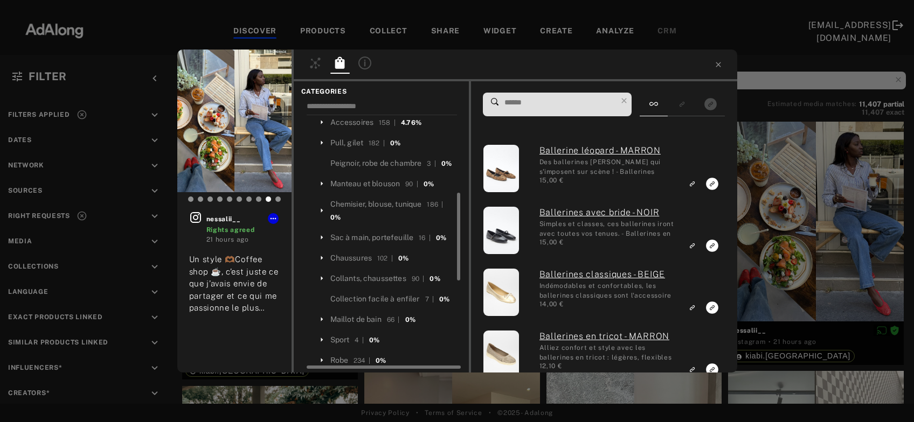
scroll to position [225, 0]
click at [362, 210] on div "Chemisier, blouse, tunique" at bounding box center [376, 203] width 92 height 11
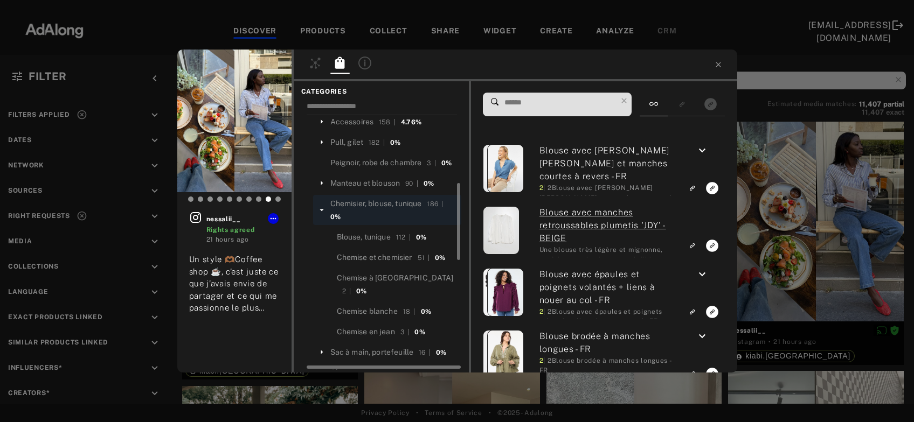
click at [542, 97] on input at bounding box center [560, 102] width 114 height 15
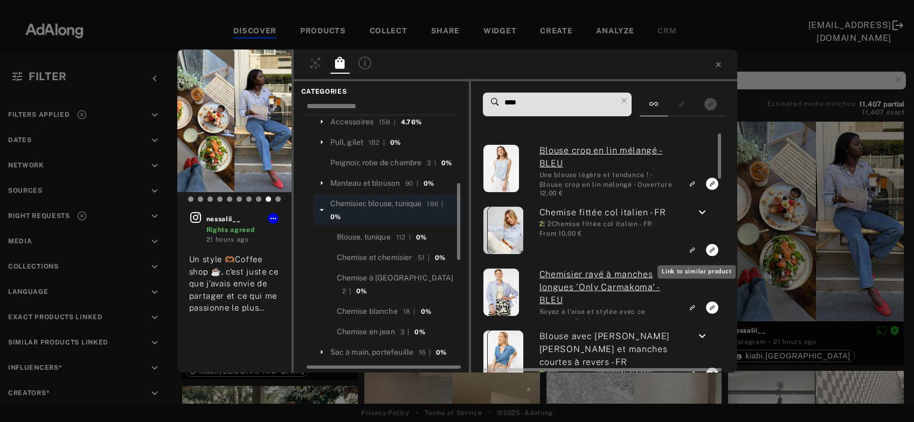
scroll to position [3, 0]
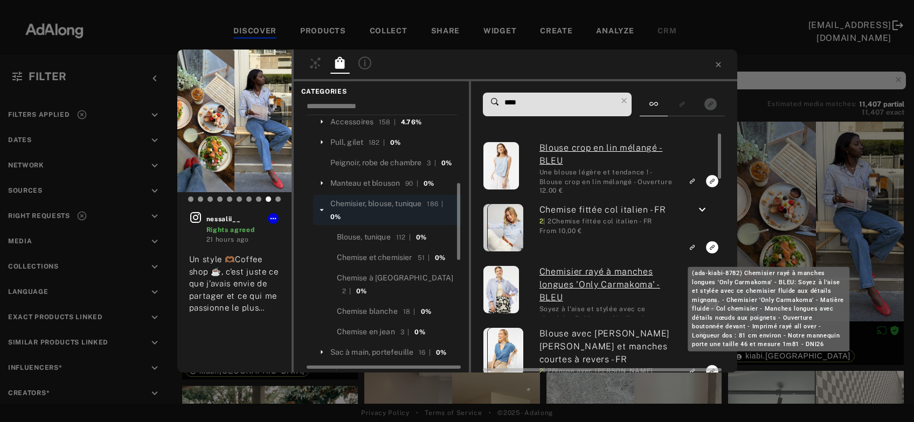
type input "****"
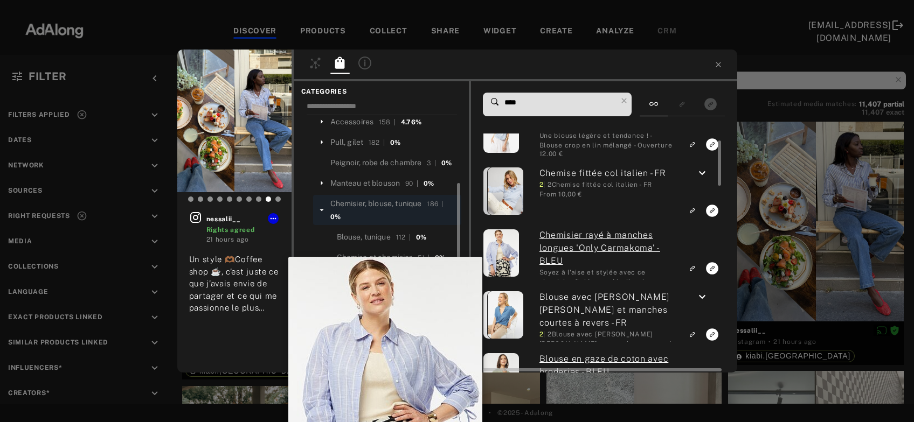
scroll to position [573, 0]
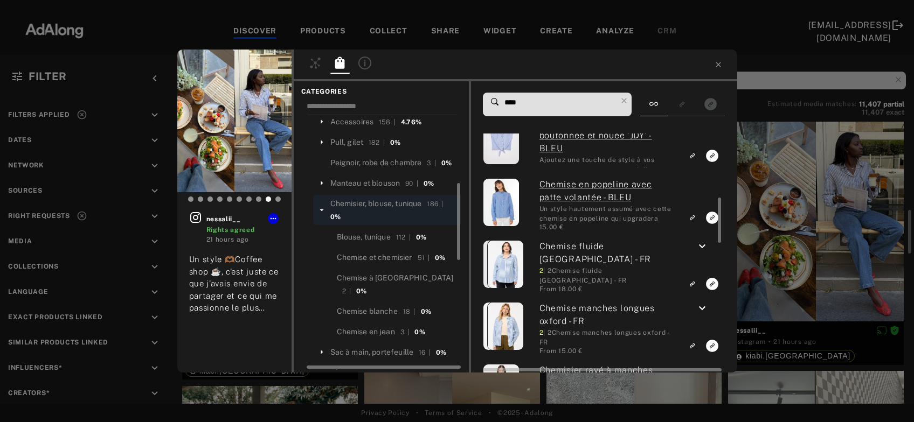
click at [706, 246] on icon "keyboard_arrow_down" at bounding box center [702, 246] width 13 height 13
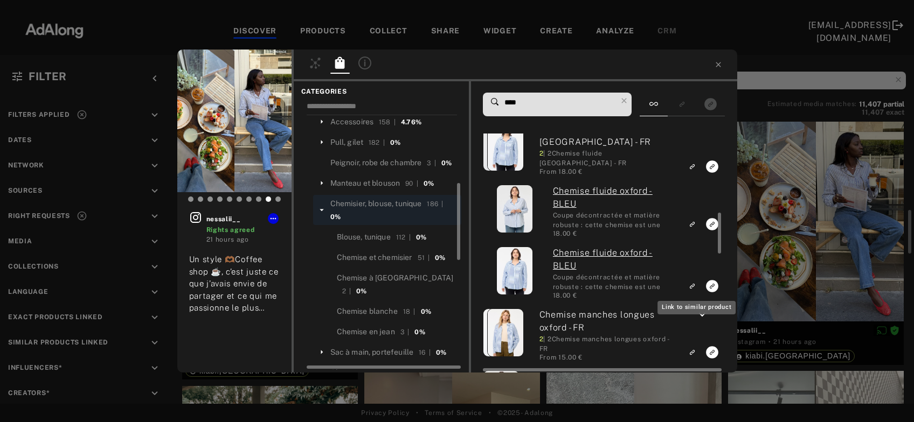
click at [696, 228] on icon "Link to similar product" at bounding box center [693, 224] width 8 height 6
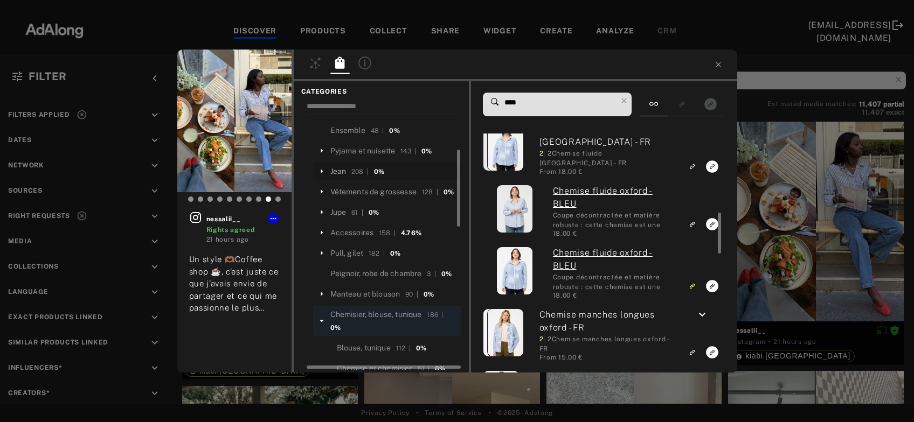
click at [338, 168] on div "Jean" at bounding box center [338, 171] width 16 height 11
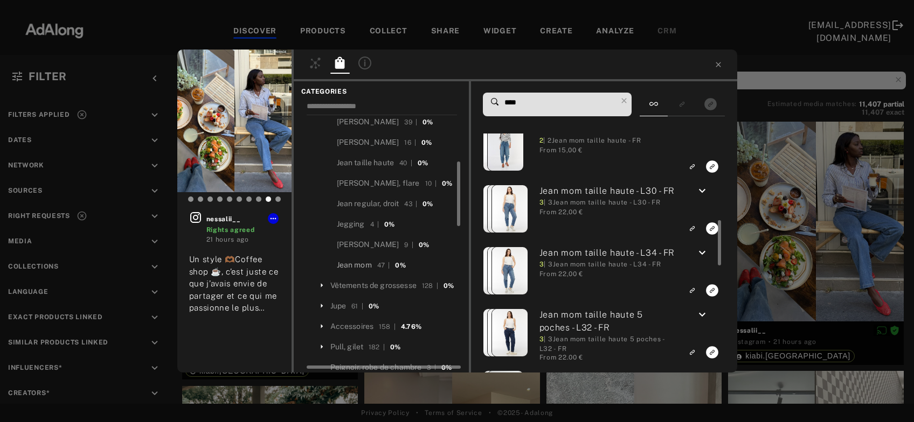
click at [365, 264] on div "Jean mom" at bounding box center [354, 265] width 35 height 11
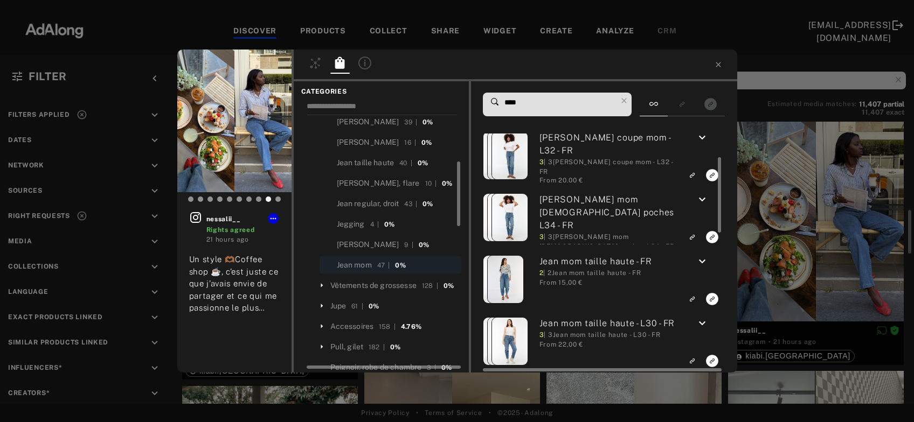
click at [703, 200] on icon "keyboard_arrow_down" at bounding box center [702, 199] width 13 height 13
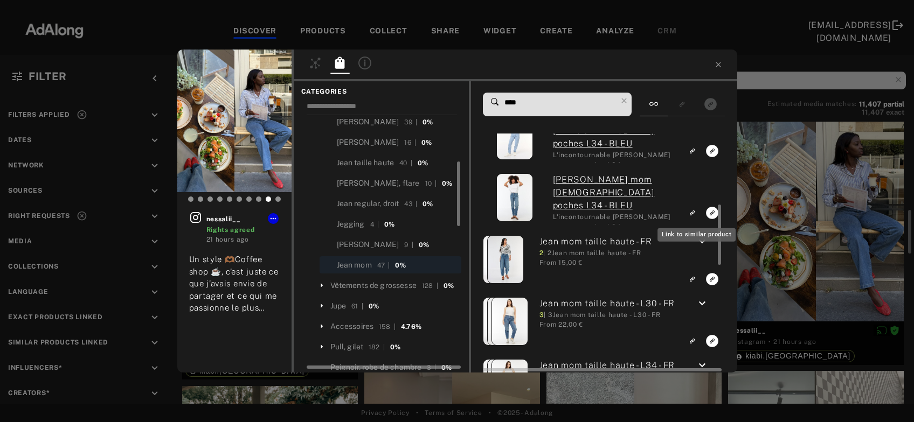
click at [695, 209] on rect "Link to similar product" at bounding box center [691, 212] width 13 height 13
click at [780, 190] on div "nessalii__ Rights agreed 21 hours ago Un style 🫶🏾Coffee shop ☕️, c’est juste ce…" at bounding box center [457, 211] width 914 height 422
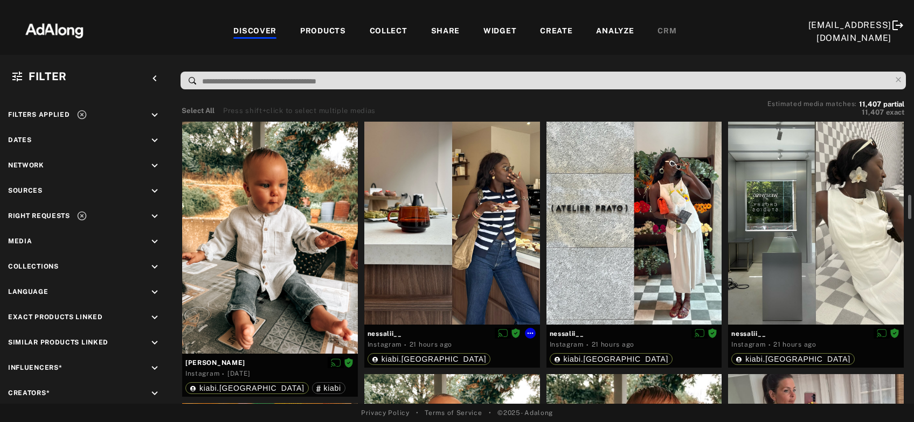
click at [477, 238] on div at bounding box center [452, 214] width 176 height 219
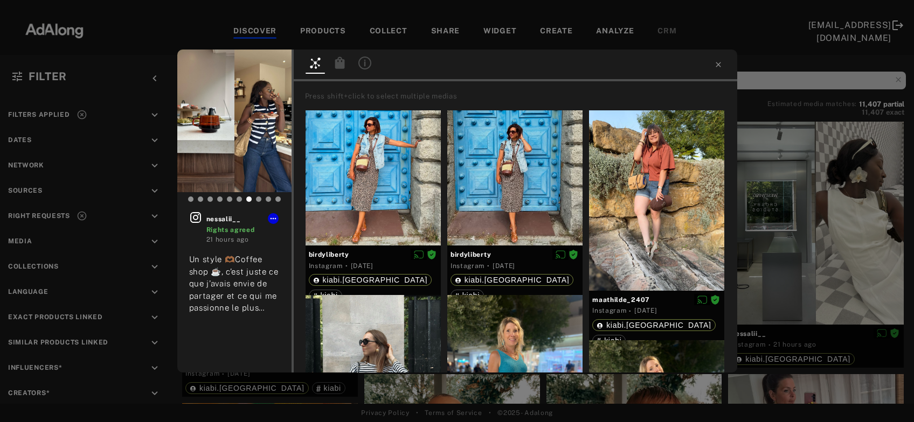
click at [341, 65] on icon at bounding box center [340, 63] width 10 height 12
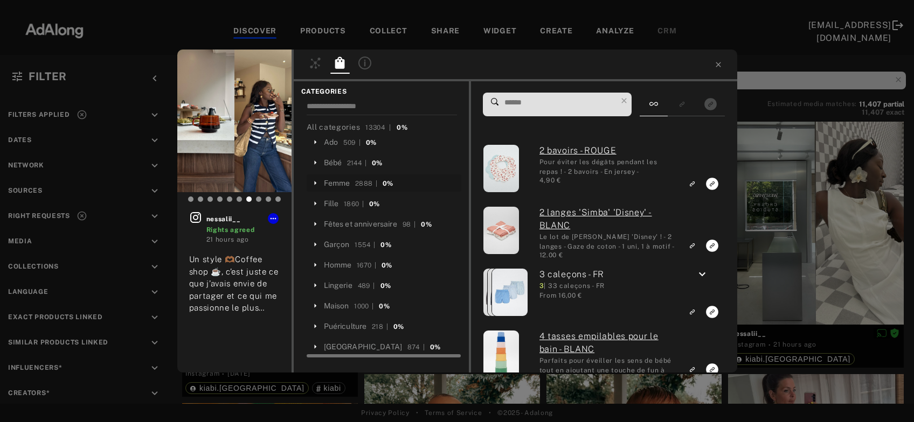
click at [341, 182] on div "Femme" at bounding box center [337, 183] width 26 height 11
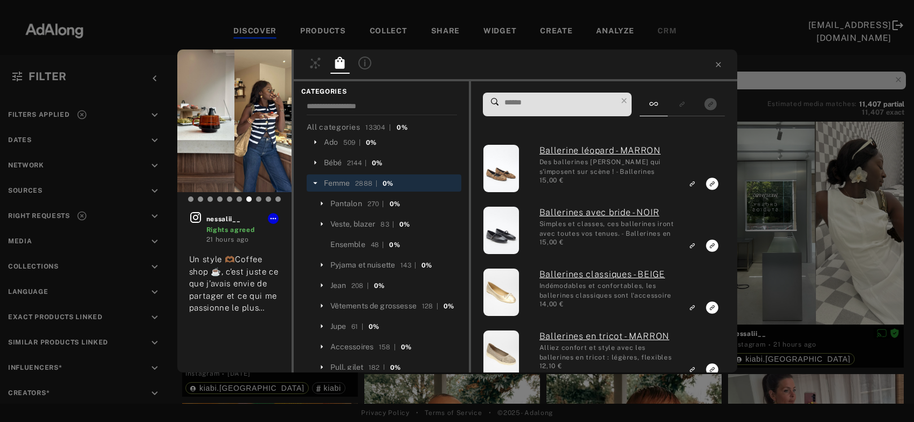
click at [523, 107] on input at bounding box center [560, 102] width 114 height 15
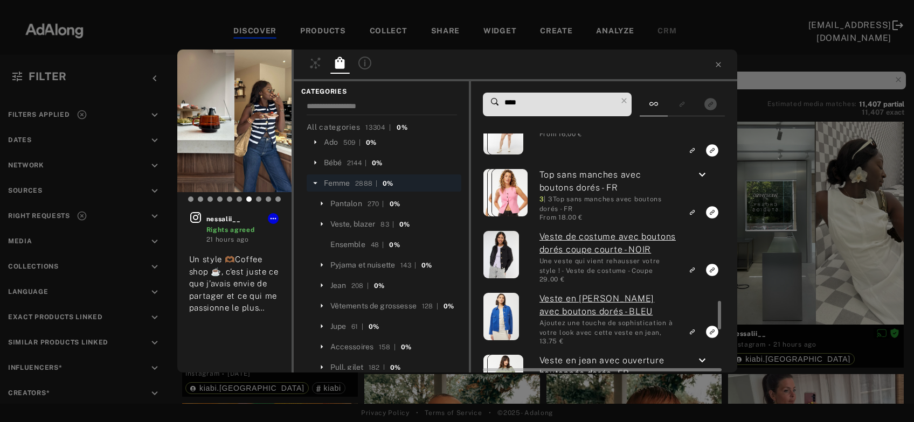
type input "****"
click at [700, 175] on icon "keyboard_arrow_down" at bounding box center [702, 175] width 13 height 13
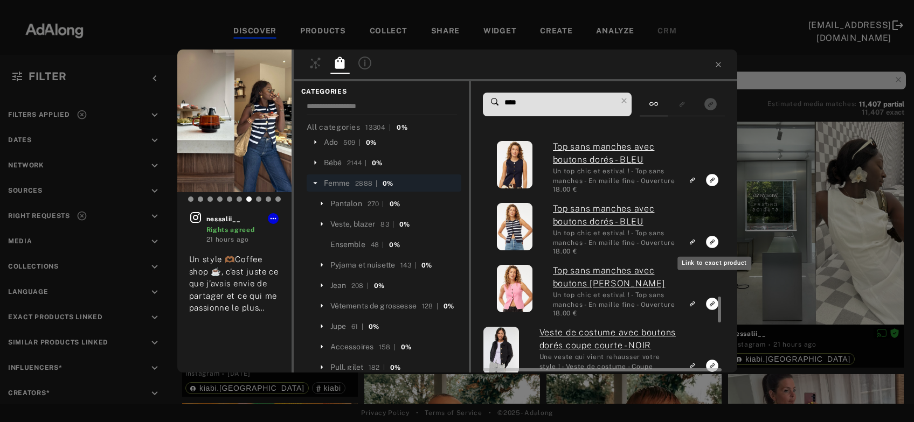
click at [711, 186] on icon "Link to exact product" at bounding box center [712, 180] width 12 height 12
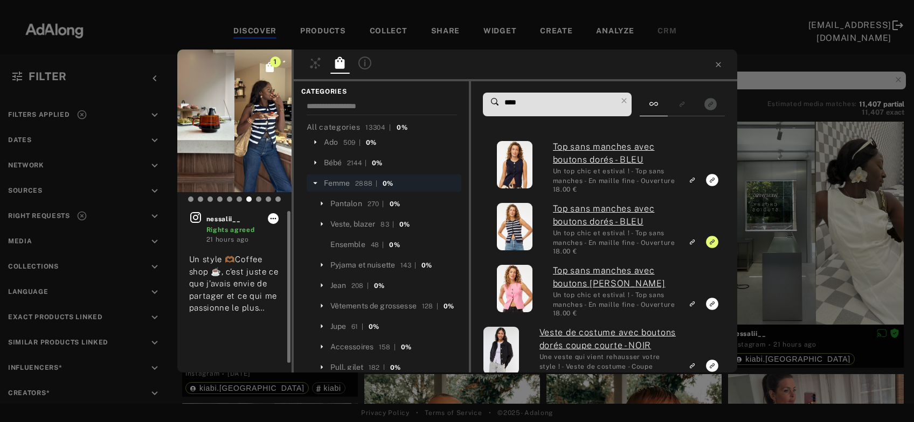
click at [275, 220] on icon at bounding box center [273, 218] width 9 height 9
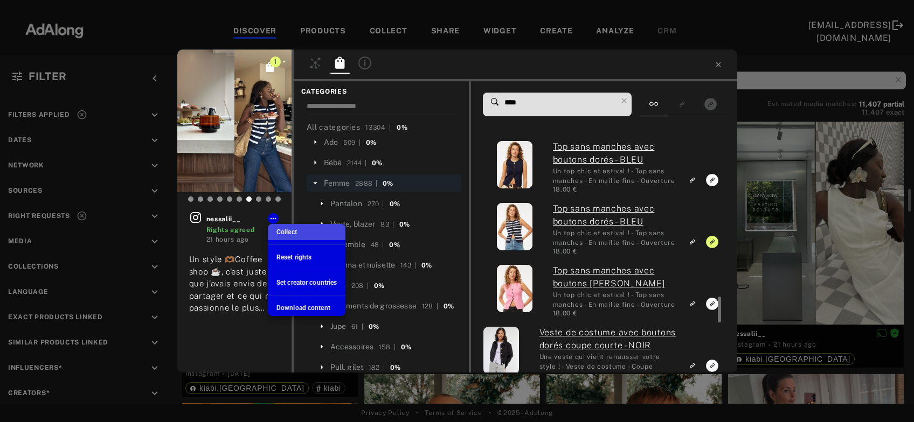
click at [293, 231] on span "Collect" at bounding box center [286, 232] width 20 height 8
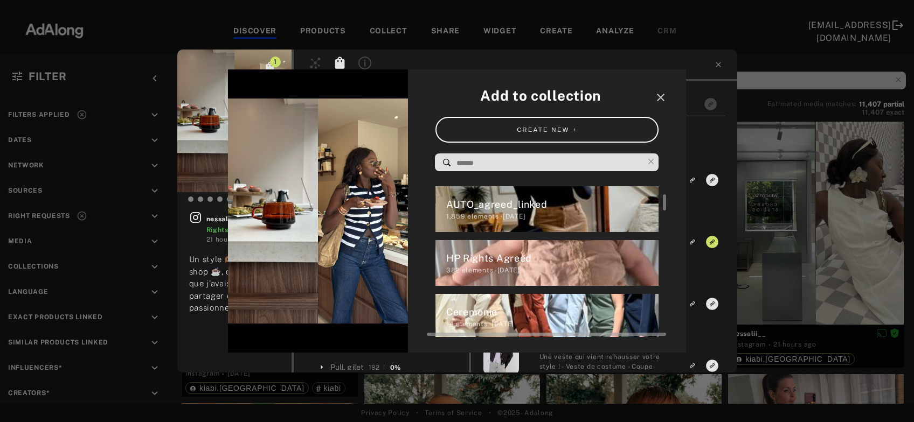
click at [469, 265] on div "HP Rights Agreed" at bounding box center [552, 258] width 213 height 15
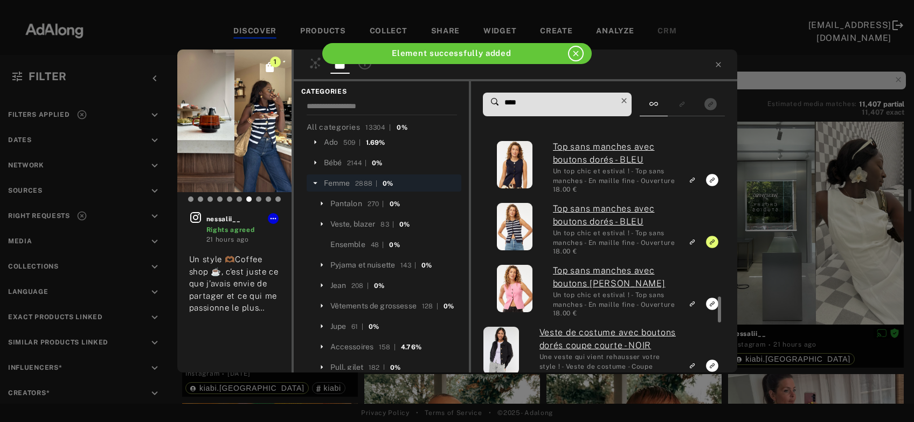
click at [631, 102] on icon at bounding box center [623, 100] width 15 height 15
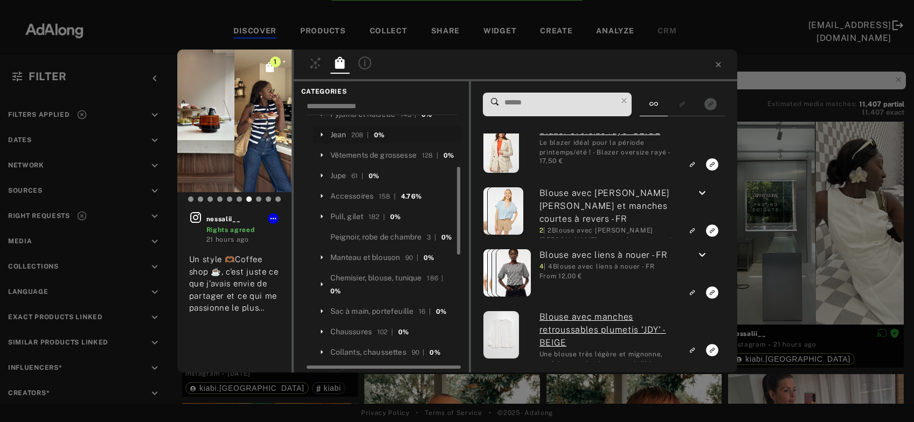
click at [343, 136] on div "Jean" at bounding box center [338, 134] width 16 height 11
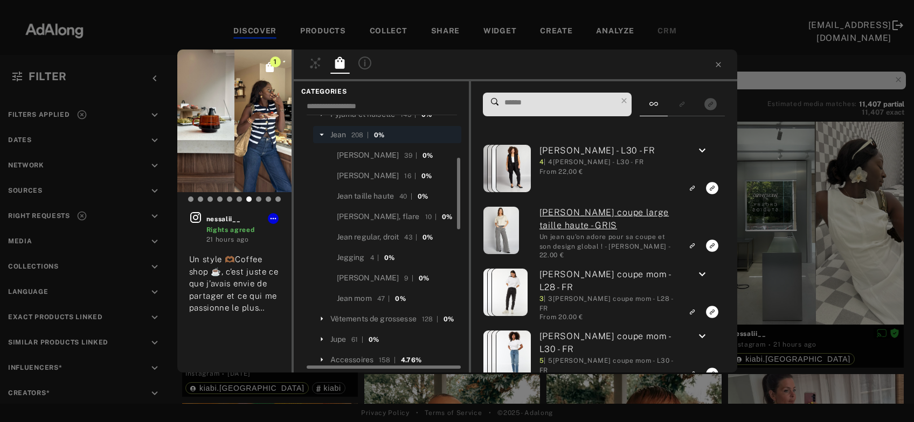
click at [535, 100] on input at bounding box center [560, 102] width 114 height 15
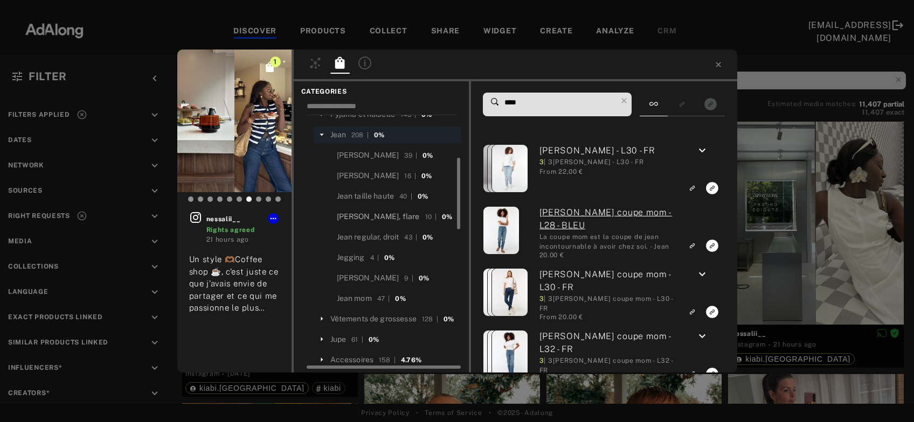
type input "****"
click at [390, 214] on div "Jean bootcut, flare" at bounding box center [378, 216] width 83 height 11
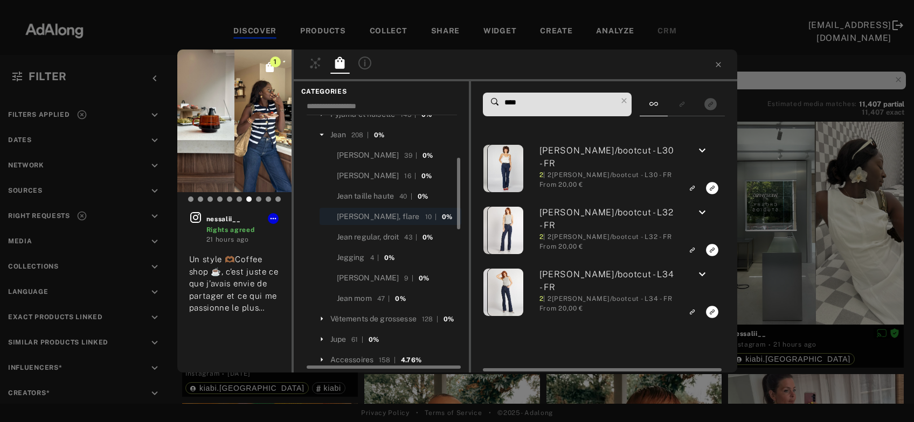
click at [702, 216] on icon "keyboard_arrow_down" at bounding box center [702, 212] width 13 height 13
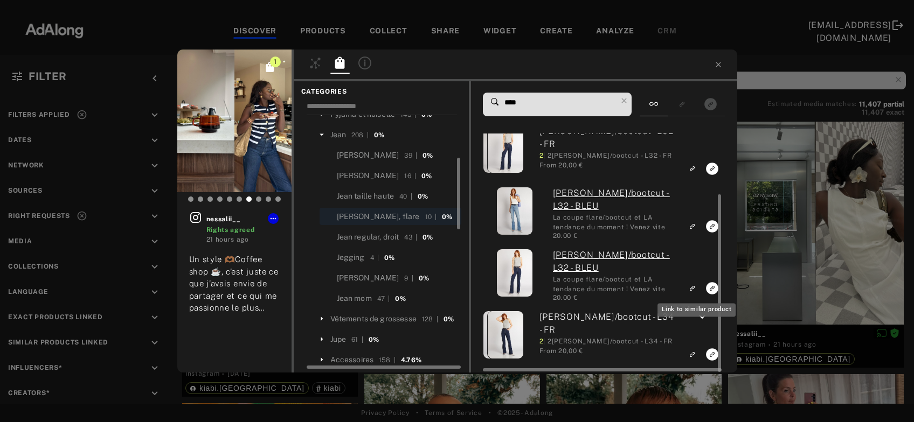
click at [694, 230] on icon "Link to similar product" at bounding box center [693, 227] width 8 height 6
click at [814, 248] on div "1 nessalii__ Rights agreed 21 hours ago Un style 🫶🏾Coffee shop ☕️, c’est juste …" at bounding box center [457, 211] width 914 height 422
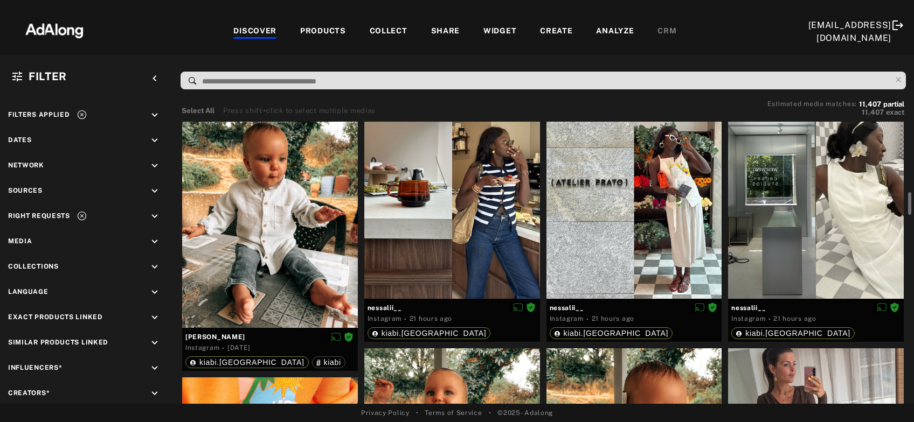
scroll to position [866, 0]
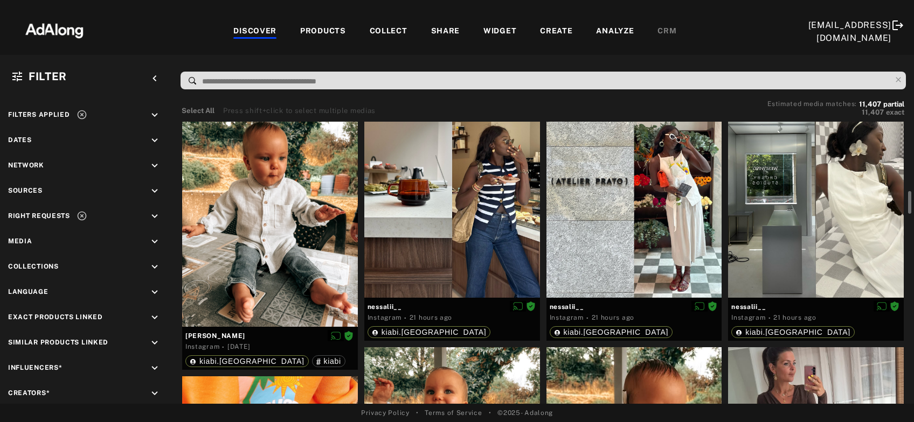
click at [814, 248] on div at bounding box center [816, 187] width 176 height 219
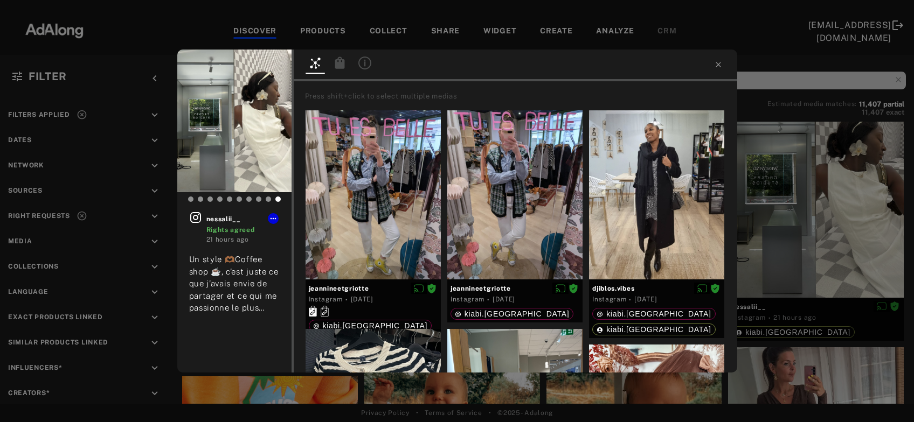
click at [343, 62] on icon at bounding box center [340, 63] width 10 height 12
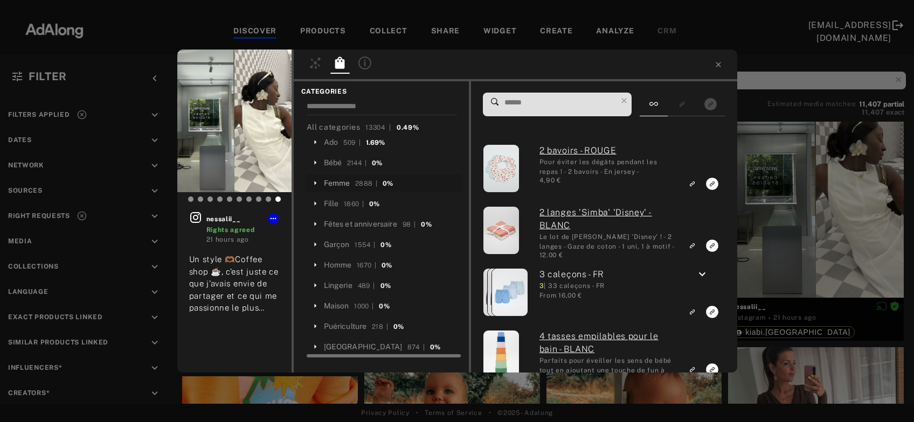
click at [331, 186] on div "Femme" at bounding box center [337, 183] width 26 height 11
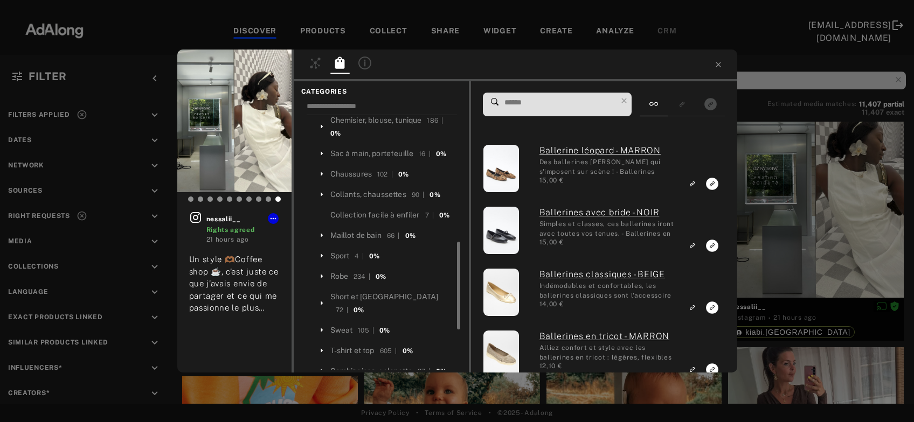
scroll to position [324, 0]
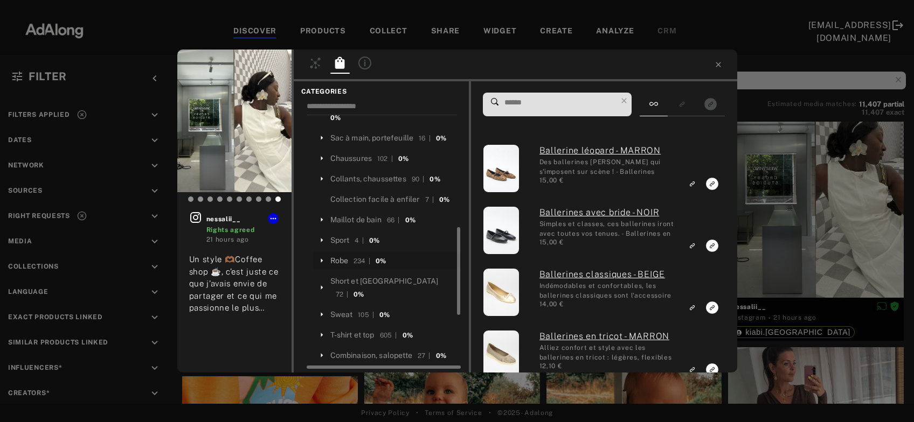
click at [335, 267] on div "Robe" at bounding box center [339, 260] width 18 height 11
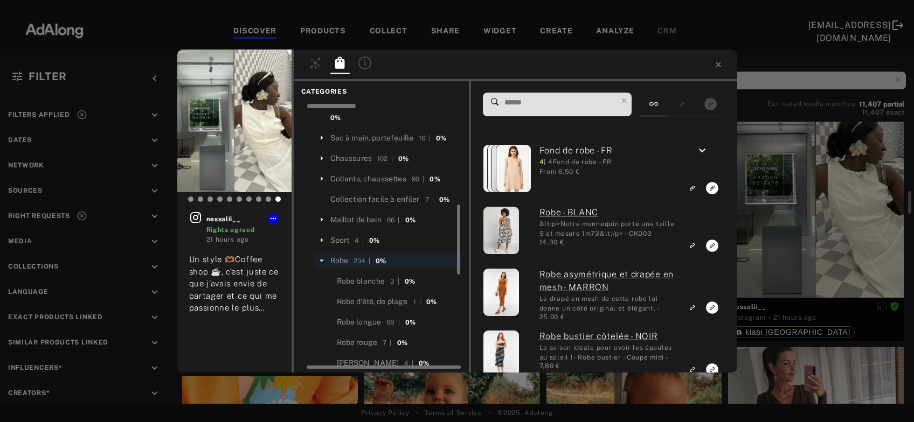
click at [549, 98] on input at bounding box center [560, 102] width 114 height 15
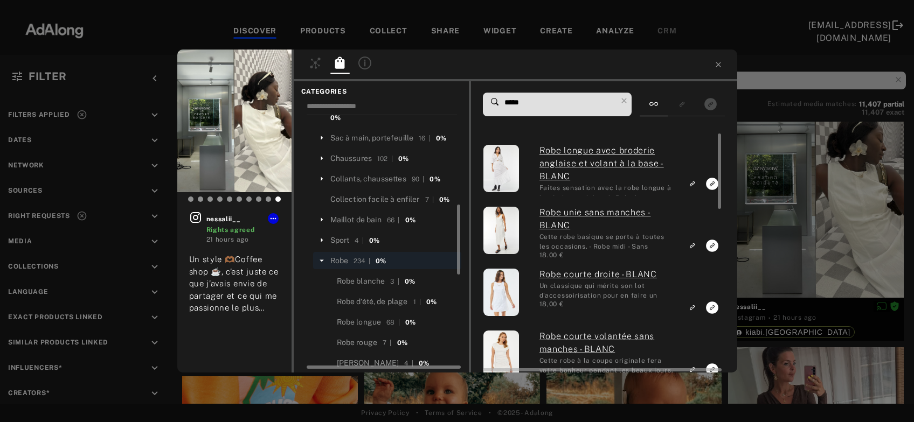
type input "*****"
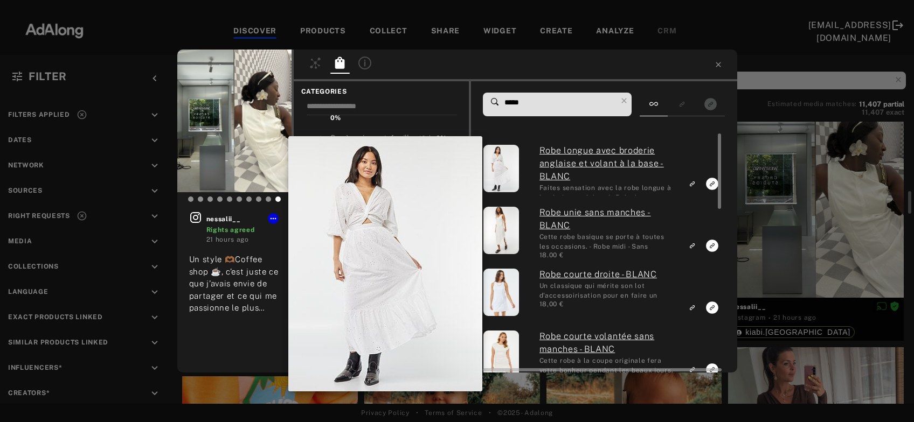
scroll to position [866, 0]
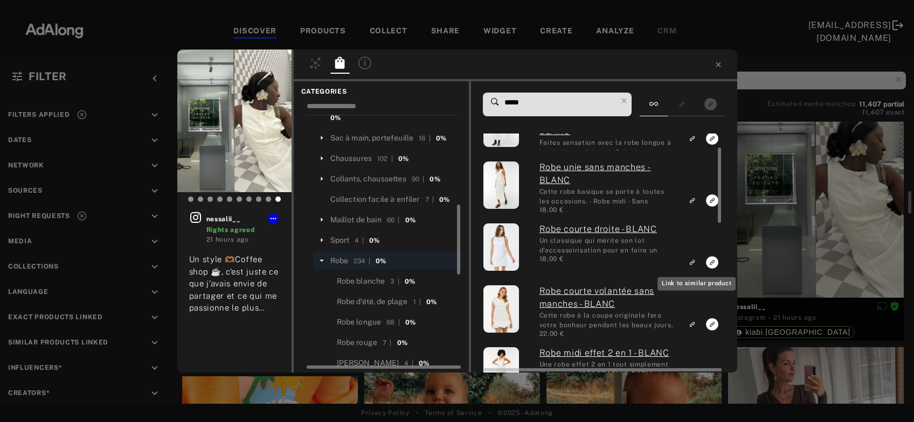
click at [696, 142] on icon "Link to similar product" at bounding box center [693, 139] width 8 height 6
click at [802, 240] on div "nessalii__ Rights agreed 21 hours ago Un style 🫶🏾Coffee shop ☕️, c’est juste ce…" at bounding box center [457, 211] width 914 height 422
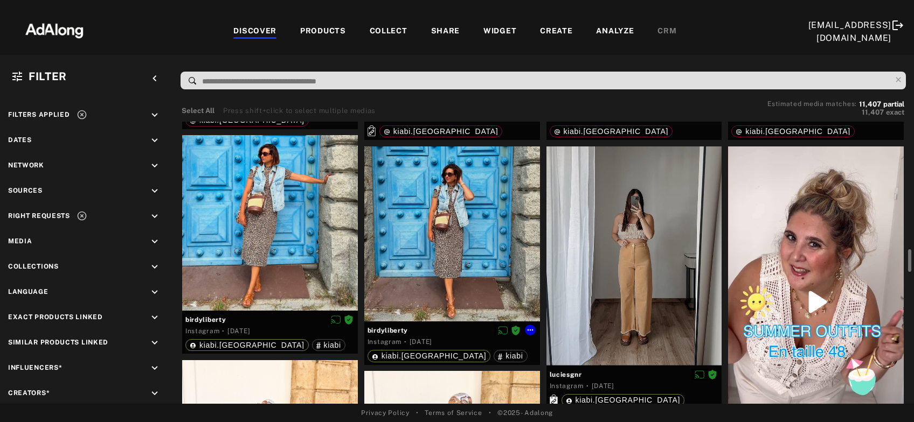
click at [468, 222] on div at bounding box center [452, 235] width 176 height 176
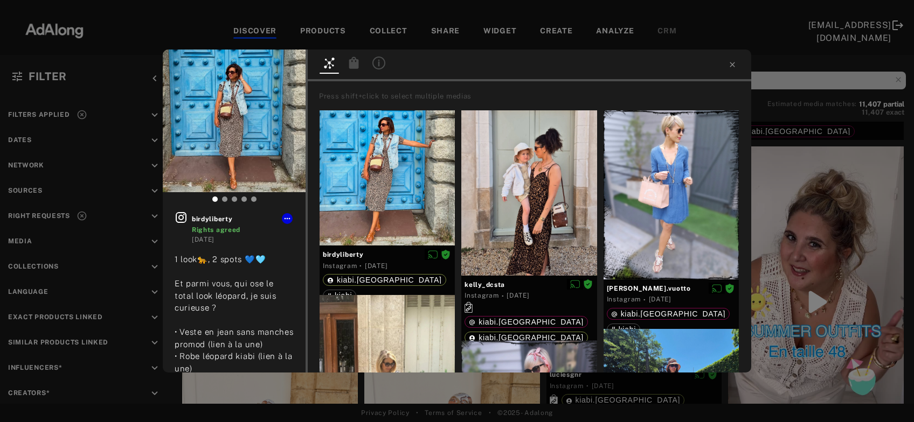
click at [356, 68] on icon at bounding box center [354, 63] width 10 height 12
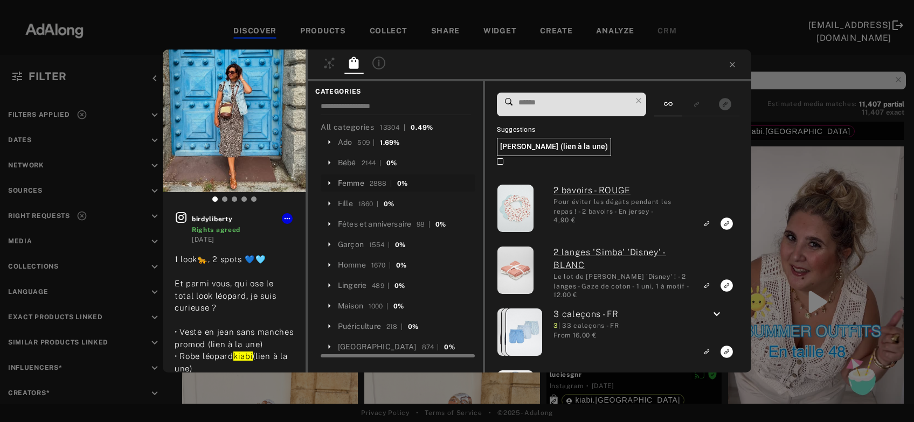
click at [349, 183] on div "Femme" at bounding box center [351, 183] width 26 height 11
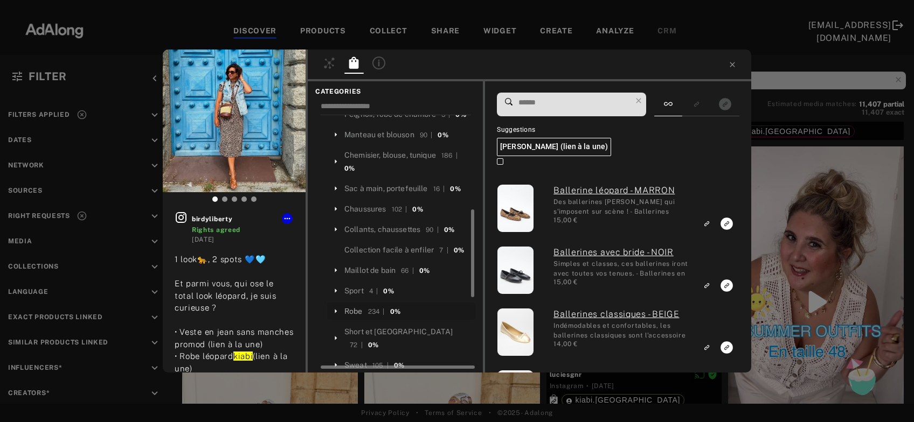
click at [353, 317] on div "Robe" at bounding box center [353, 311] width 18 height 11
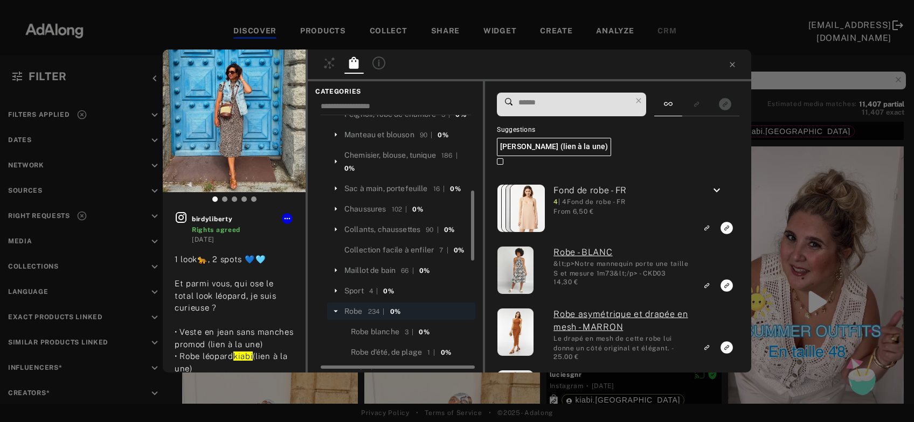
click at [581, 101] on input at bounding box center [574, 102] width 114 height 15
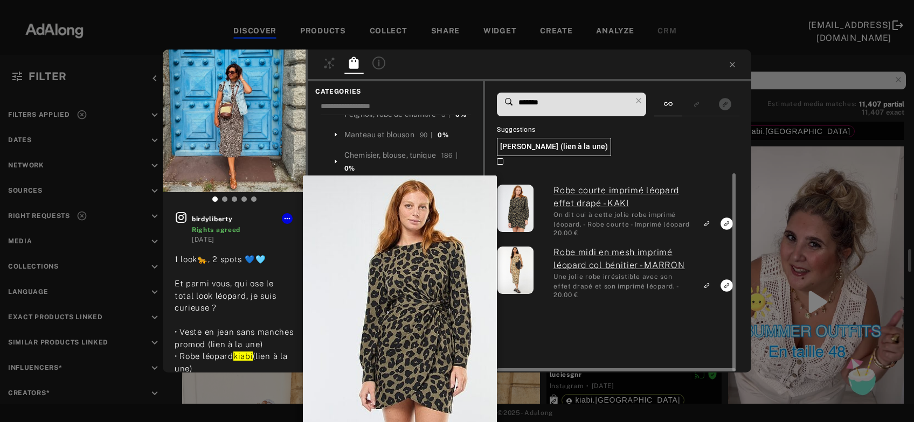
scroll to position [155, 0]
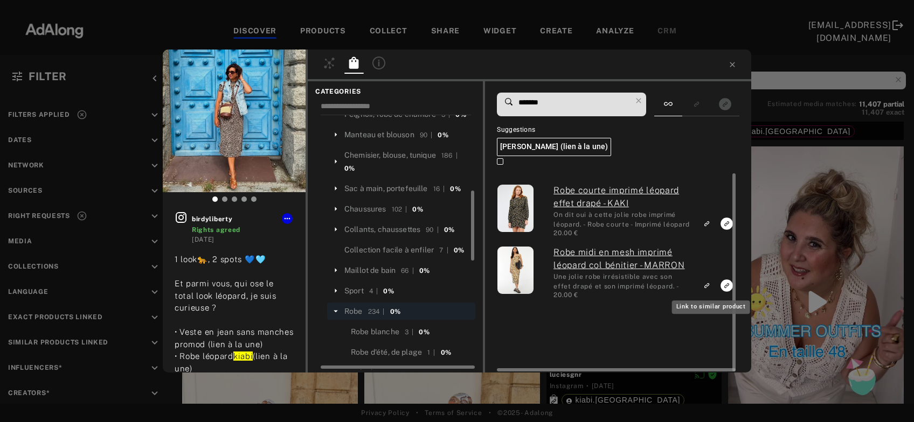
click at [705, 286] on rect "Link to similar product" at bounding box center [706, 285] width 13 height 13
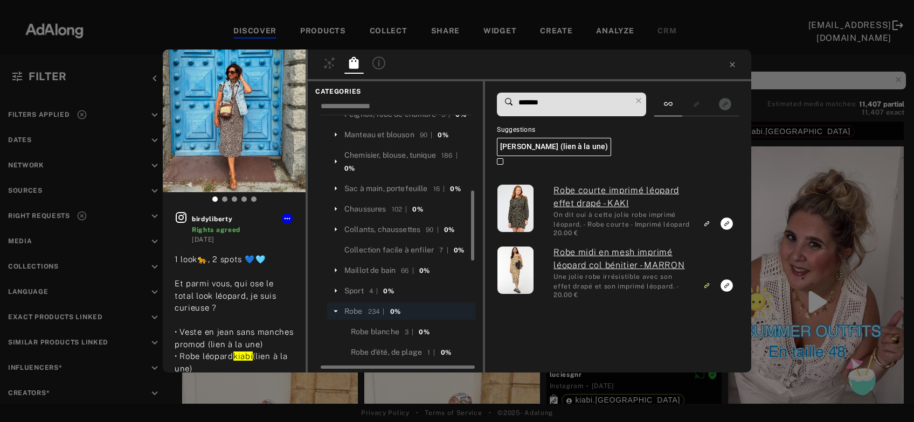
drag, startPoint x: 563, startPoint y: 105, endPoint x: 496, endPoint y: 109, distance: 67.5
click at [517, 109] on input "*******" at bounding box center [574, 102] width 114 height 15
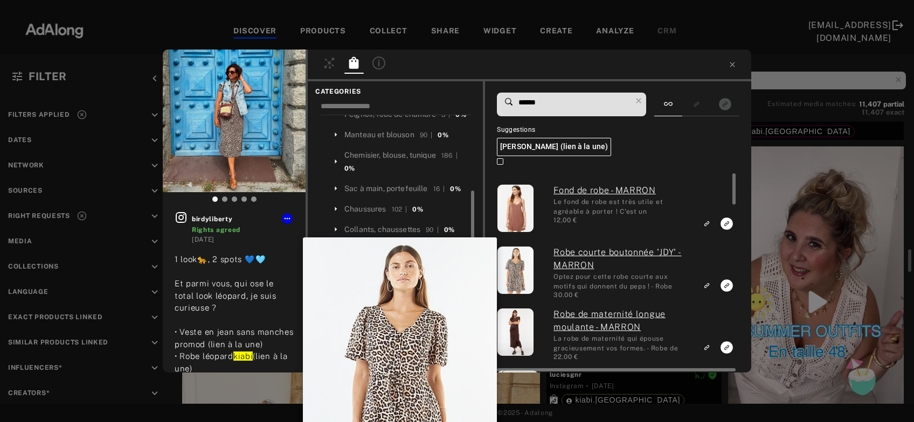
scroll to position [1593, 0]
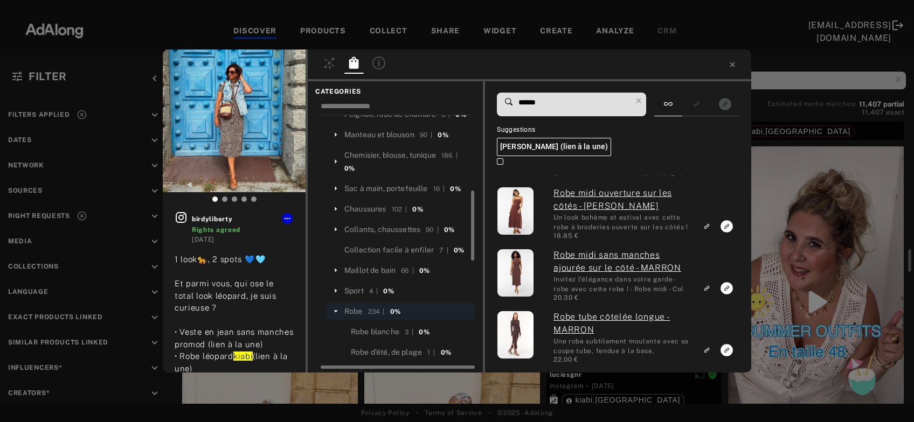
drag, startPoint x: 551, startPoint y: 105, endPoint x: 490, endPoint y: 113, distance: 61.4
click at [517, 110] on input "******" at bounding box center [574, 102] width 114 height 15
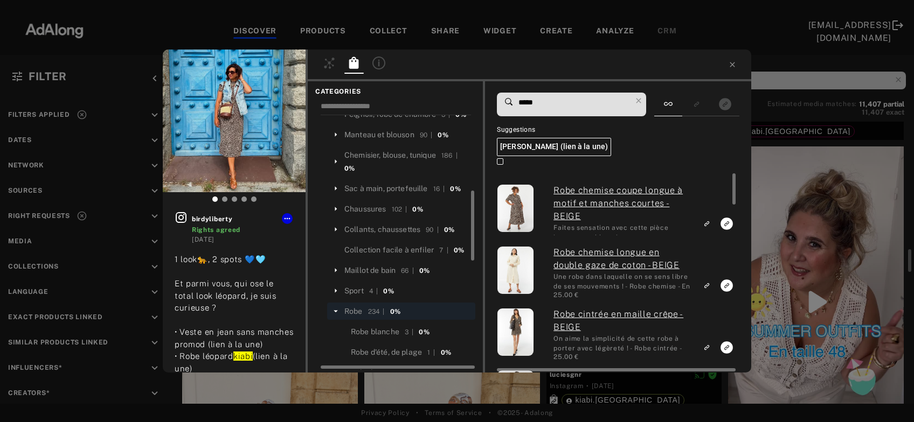
type input "*****"
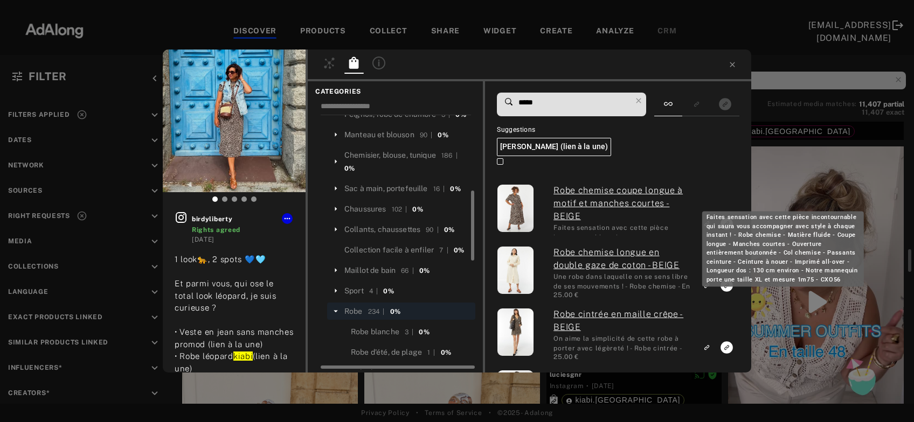
click at [711, 223] on div "Faites sensation avec cette pièce incontournable qui saura vous accompagner ave…" at bounding box center [783, 248] width 162 height 75
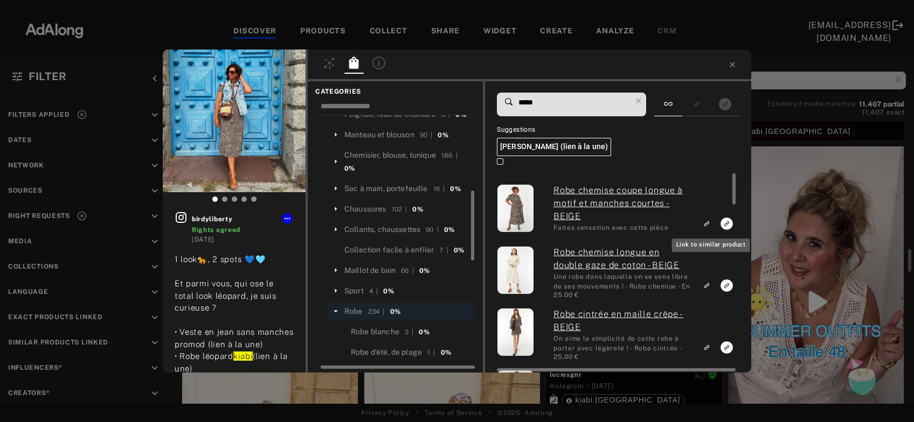
click at [710, 220] on rect "Link to similar product" at bounding box center [706, 223] width 13 height 13
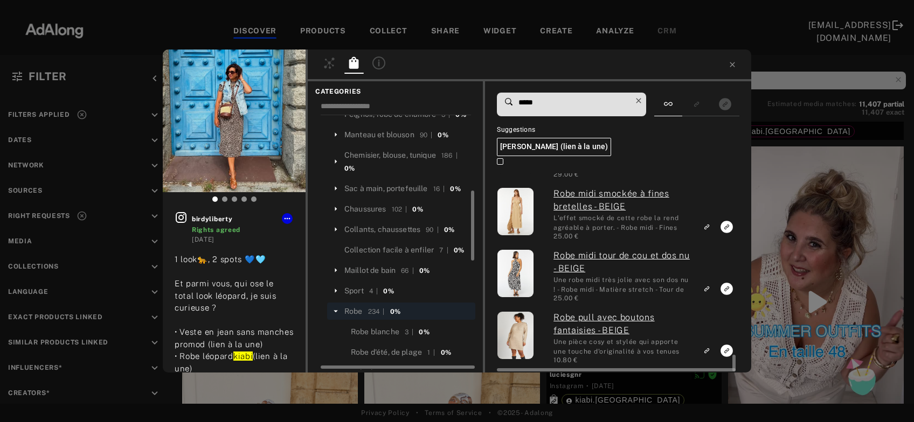
click at [641, 99] on icon at bounding box center [638, 100] width 5 height 5
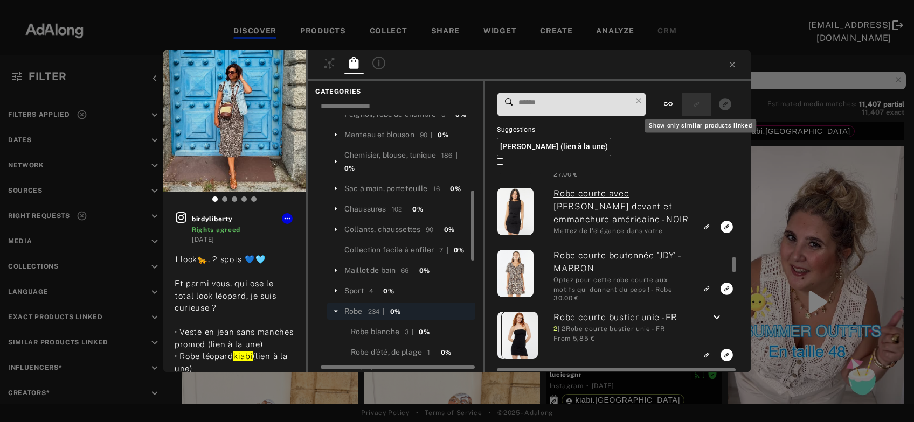
click at [694, 112] on div "Show only similar products linked" at bounding box center [700, 123] width 114 height 22
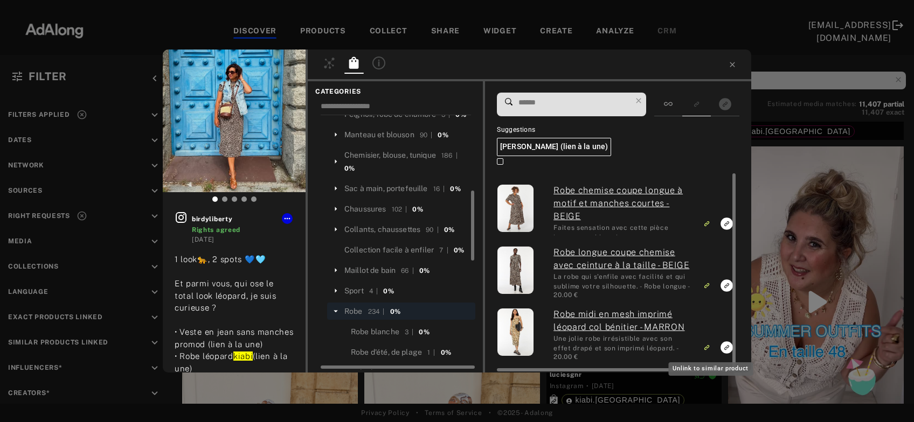
click at [708, 227] on icon "Unlink to similar product" at bounding box center [707, 223] width 8 height 6
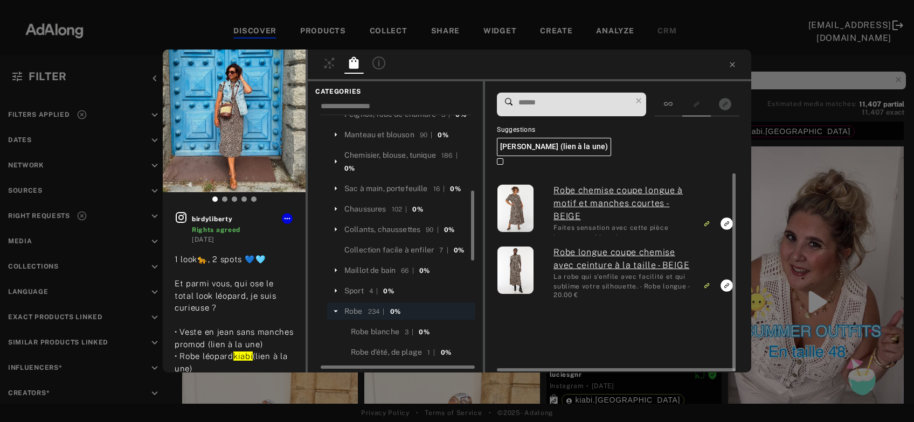
click at [835, 218] on div "birdyliberty Rights agreed 2 days ago 1 look🐆, 2 spots 💙🩵 Et parmi vous, qui os…" at bounding box center [457, 211] width 914 height 422
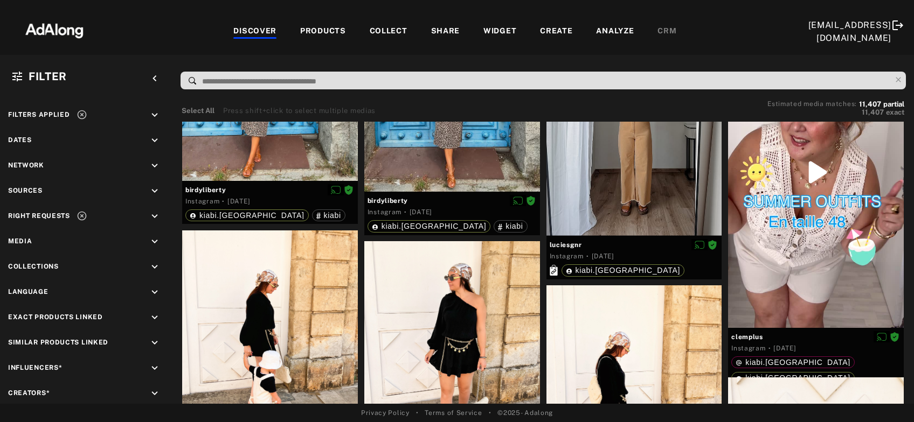
click at [835, 218] on div at bounding box center [816, 172] width 176 height 311
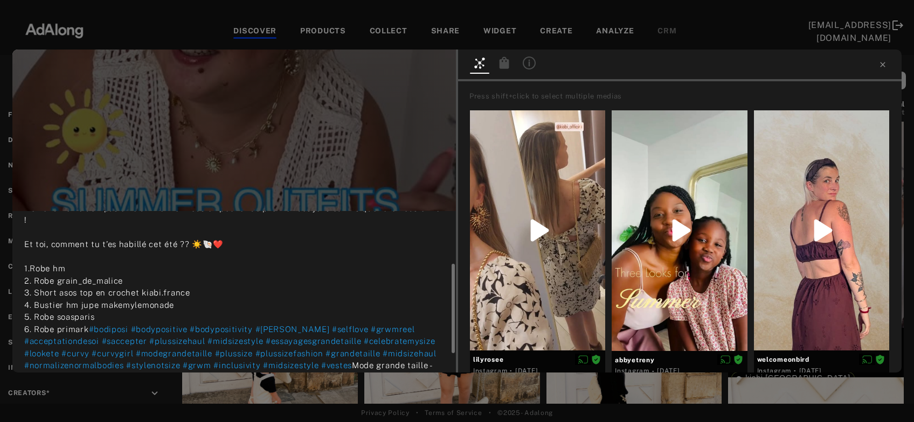
scroll to position [94, 0]
click at [507, 63] on icon at bounding box center [505, 63] width 10 height 12
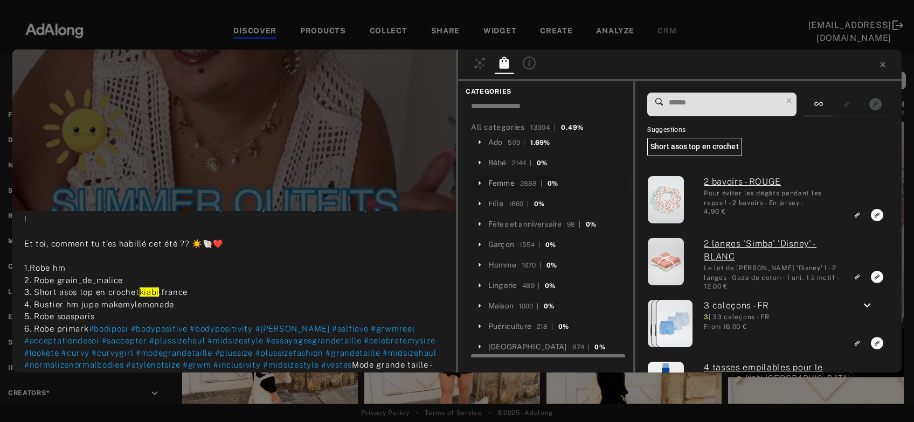
click at [503, 182] on div "Femme" at bounding box center [501, 183] width 26 height 11
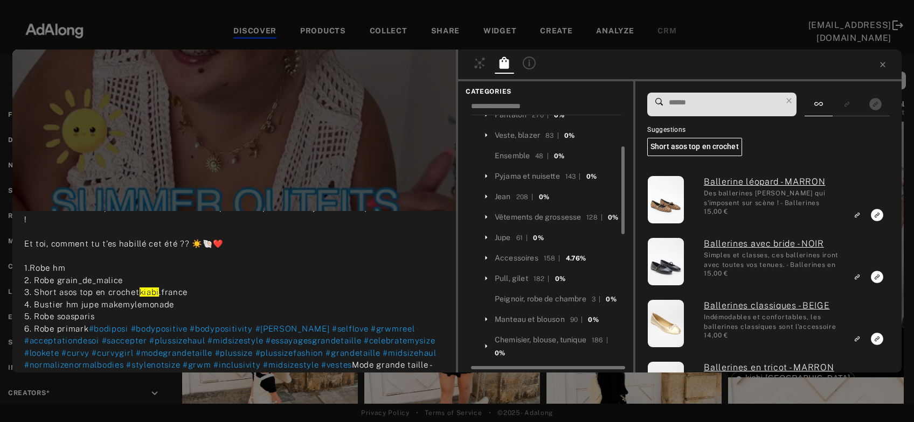
scroll to position [89, 0]
click at [520, 284] on div "Pull, gilet" at bounding box center [511, 278] width 33 height 11
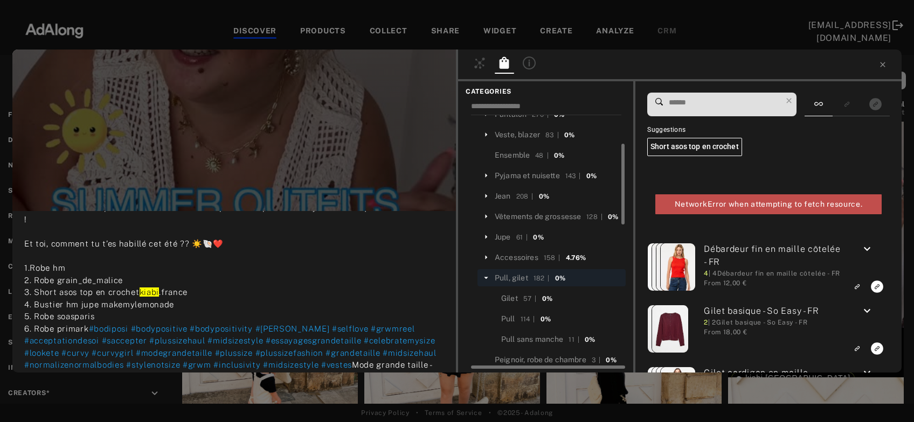
click at [707, 102] on input at bounding box center [725, 102] width 114 height 15
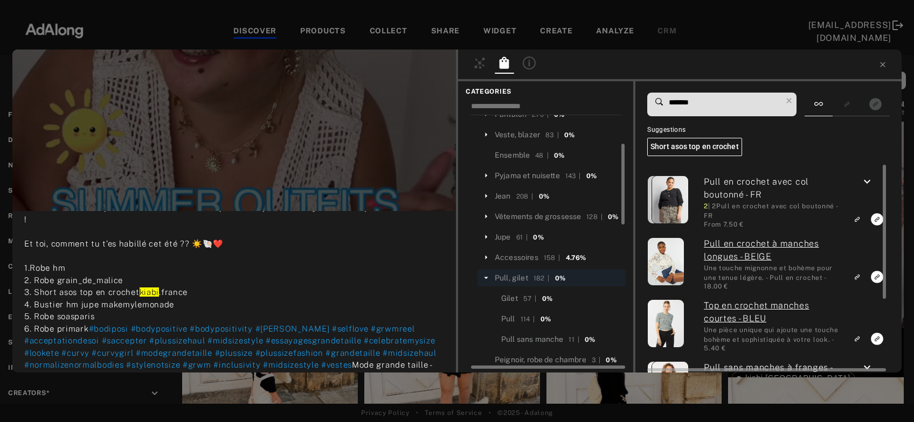
type input "*******"
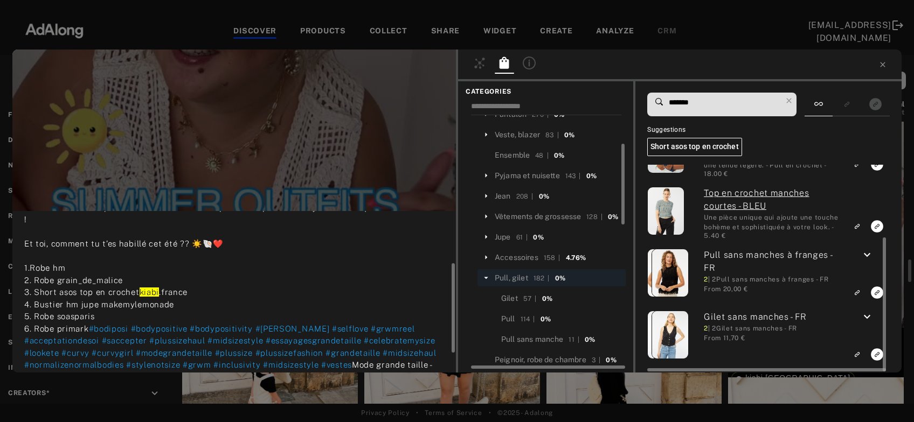
scroll to position [113, 0]
click at [868, 316] on icon "keyboard_arrow_down" at bounding box center [867, 317] width 13 height 13
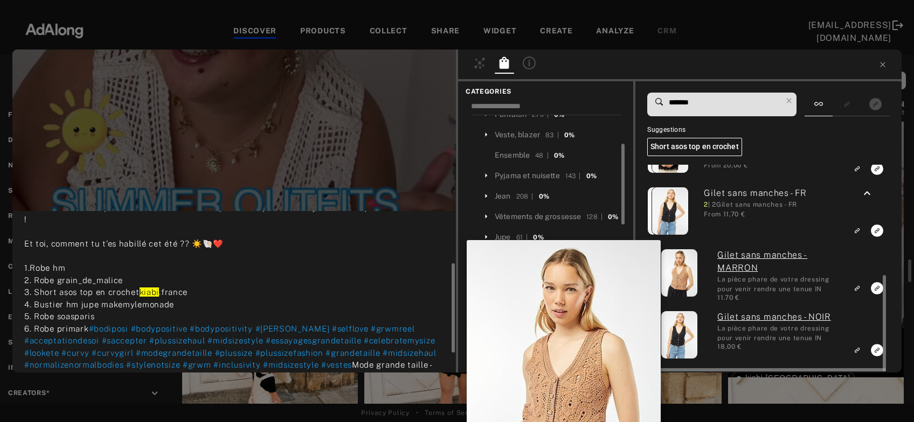
scroll to position [1723, 0]
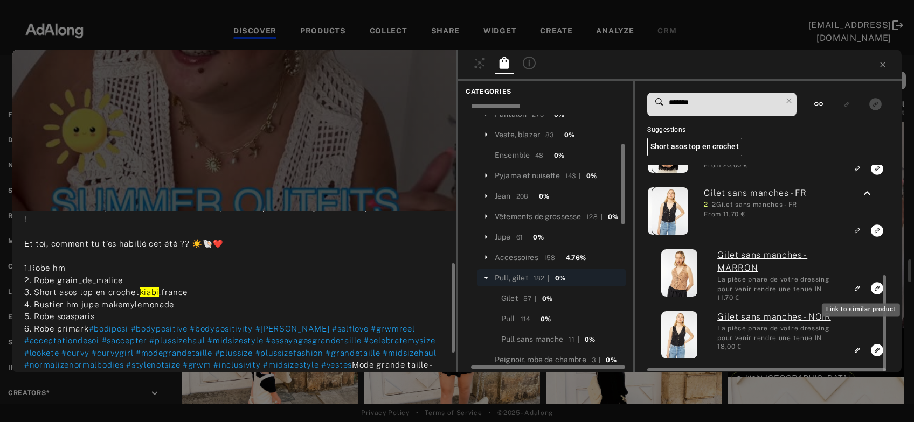
click at [861, 288] on icon "Link to similar product" at bounding box center [857, 288] width 8 height 6
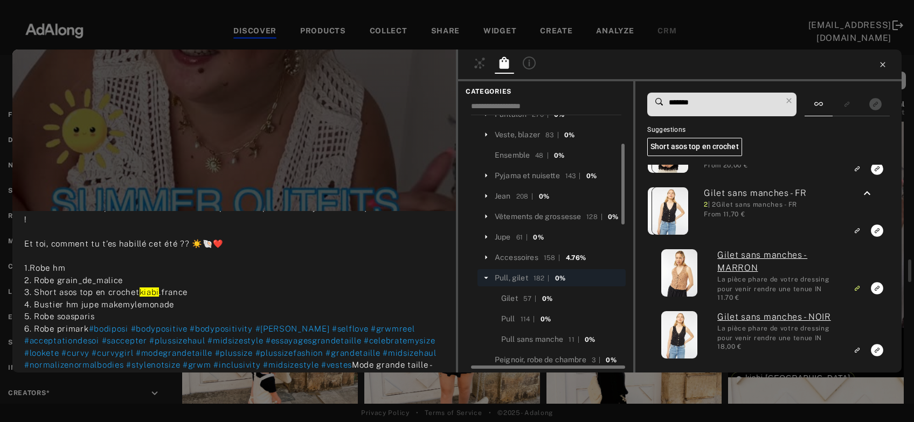
click at [882, 65] on icon at bounding box center [882, 64] width 9 height 9
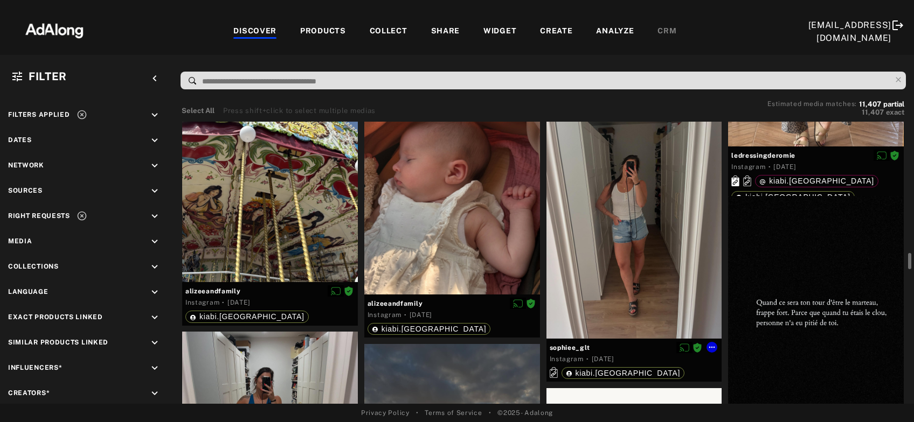
scroll to position [3309, 0]
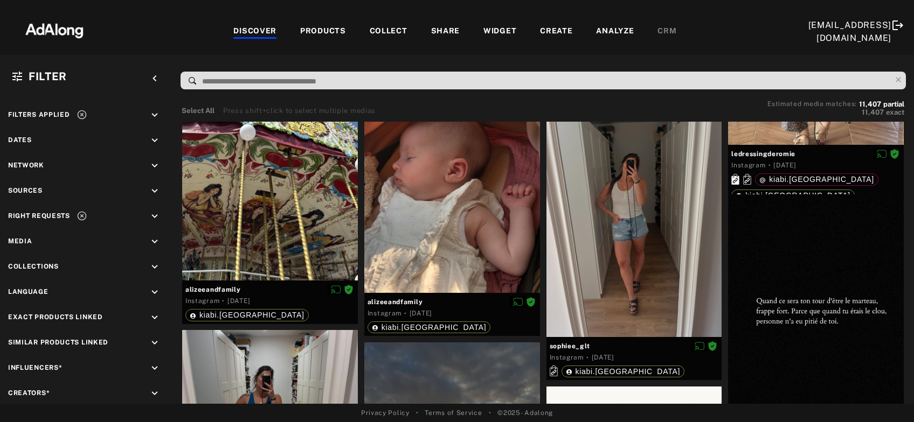
click at [389, 31] on div "COLLECT" at bounding box center [389, 31] width 38 height 13
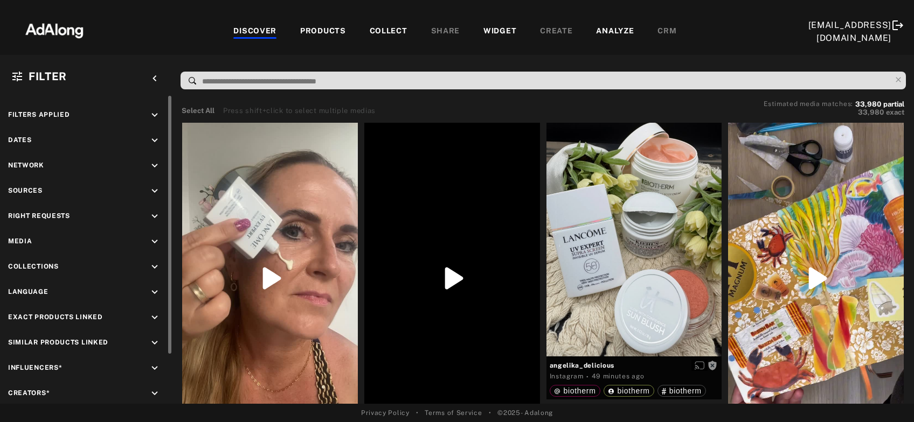
click at [157, 214] on icon "keyboard_arrow_down" at bounding box center [155, 217] width 12 height 12
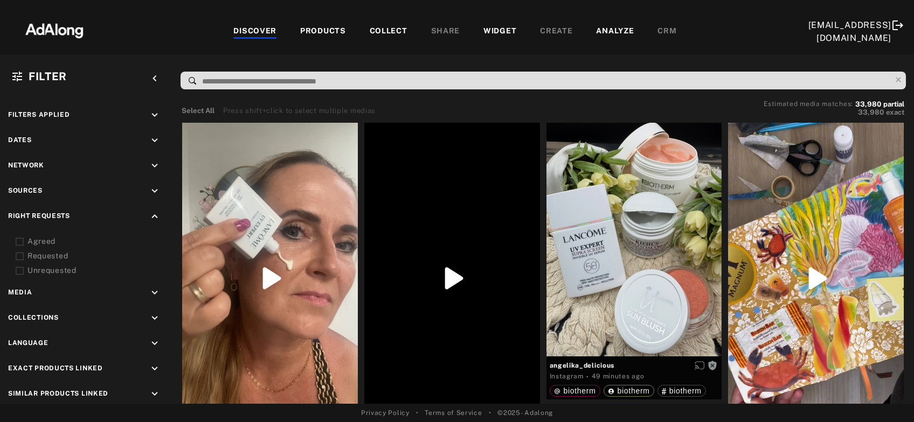
click at [17, 240] on icon at bounding box center [20, 242] width 8 height 8
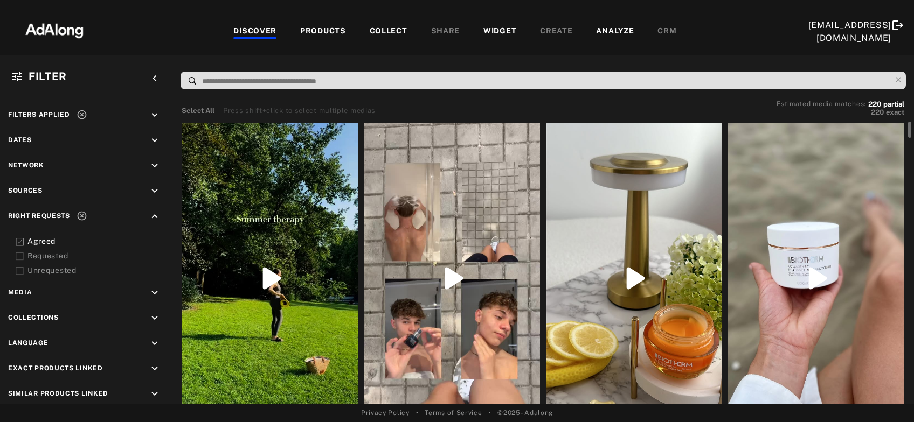
click at [281, 278] on div at bounding box center [270, 278] width 176 height 311
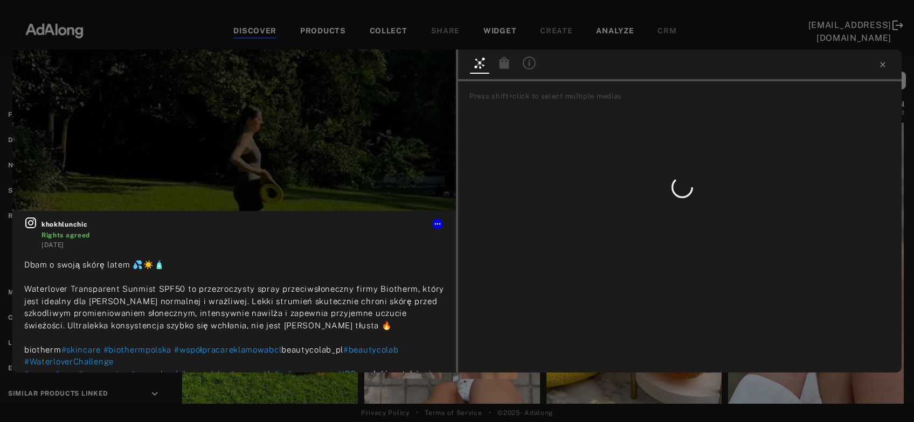
click at [505, 67] on icon at bounding box center [505, 63] width 10 height 12
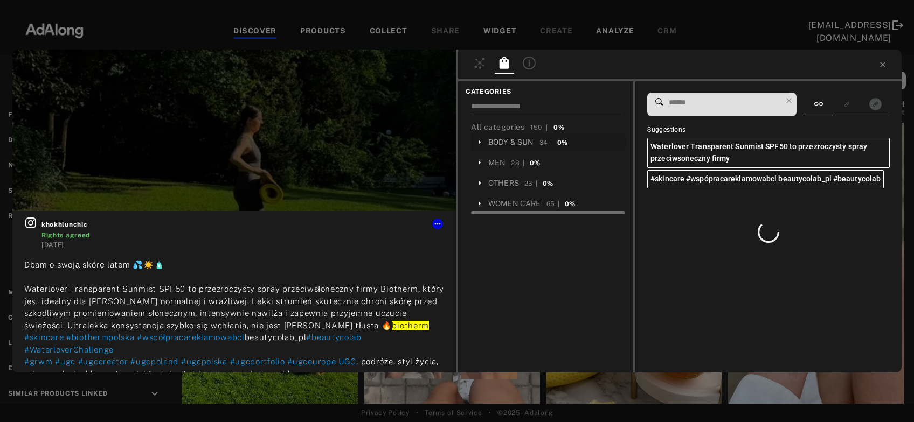
click at [508, 142] on div "BODY & SUN" at bounding box center [511, 142] width 46 height 11
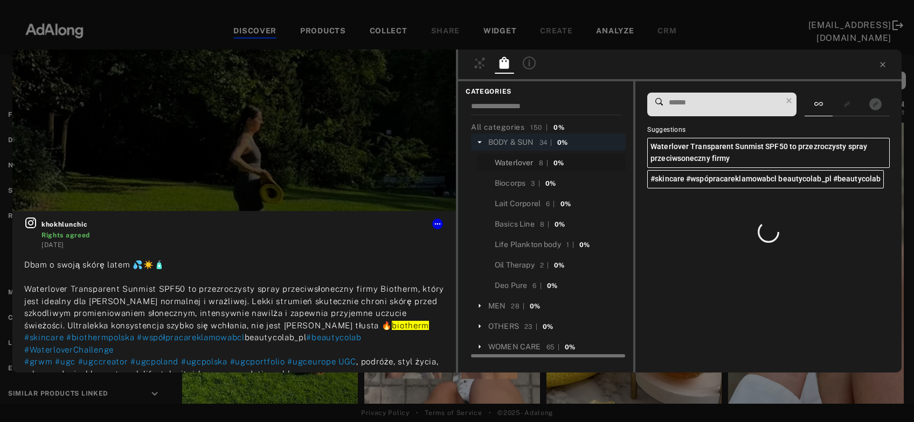
click at [514, 161] on div "Waterlover" at bounding box center [514, 162] width 39 height 11
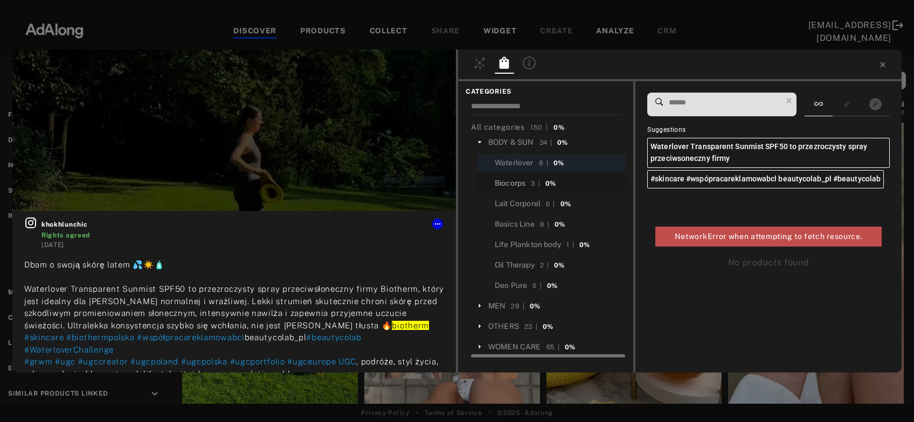
click at [513, 182] on div "Biocorps" at bounding box center [510, 183] width 31 height 11
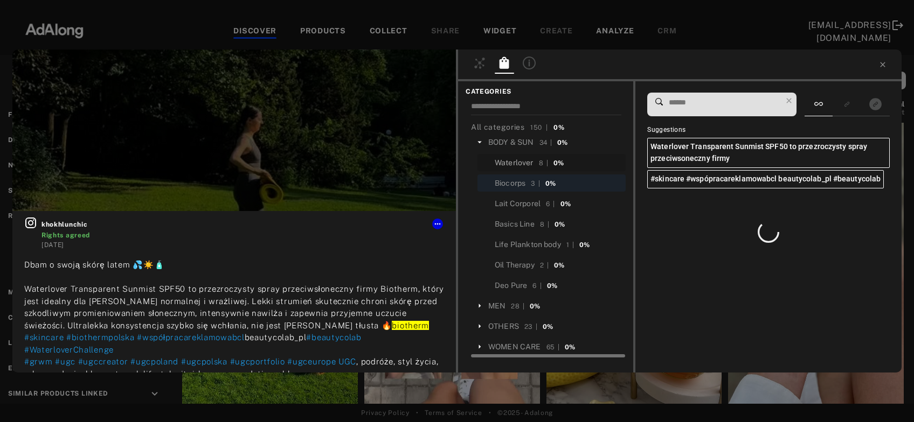
click at [516, 158] on div "Waterlover" at bounding box center [514, 162] width 39 height 11
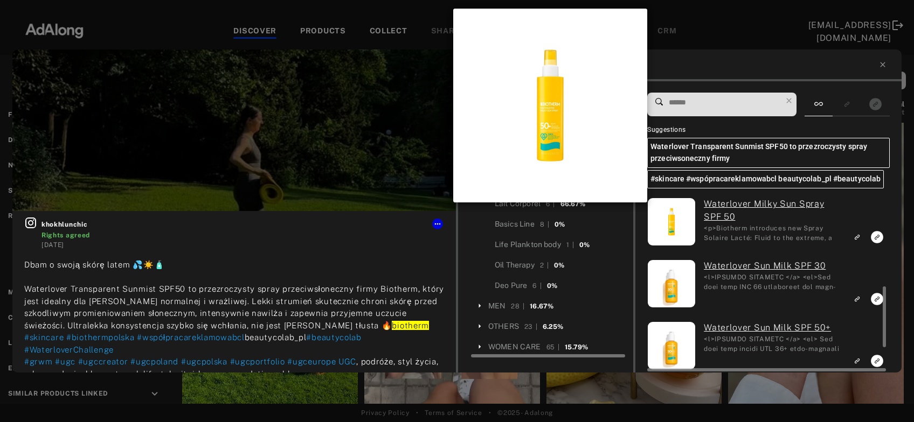
scroll to position [258, 0]
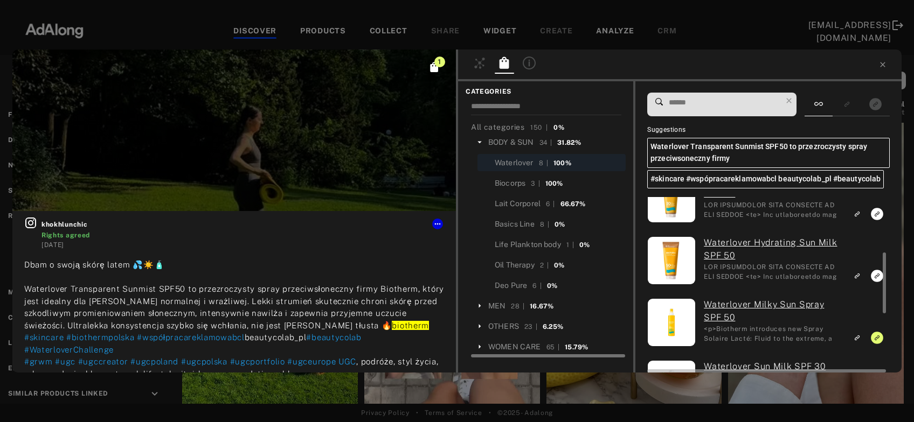
scroll to position [157, 0]
click at [860, 94] on icon "Link to similar product" at bounding box center [857, 90] width 8 height 6
click at [861, 94] on icon "Link to similar product" at bounding box center [857, 90] width 8 height 6
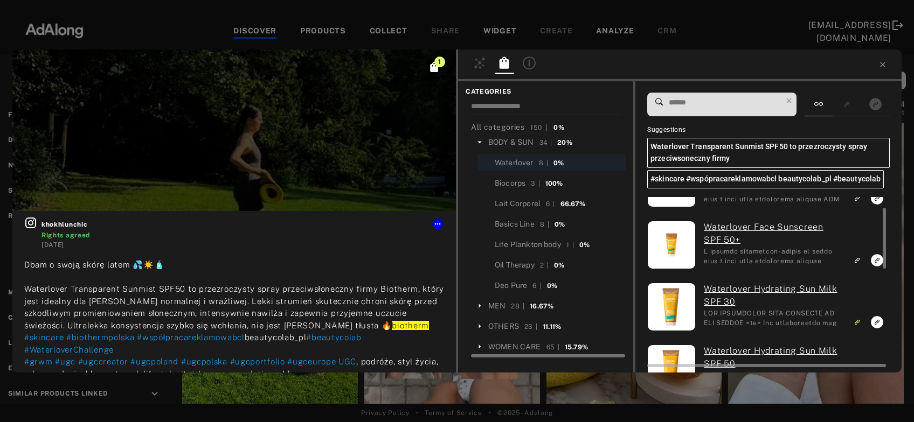
scroll to position [33, 0]
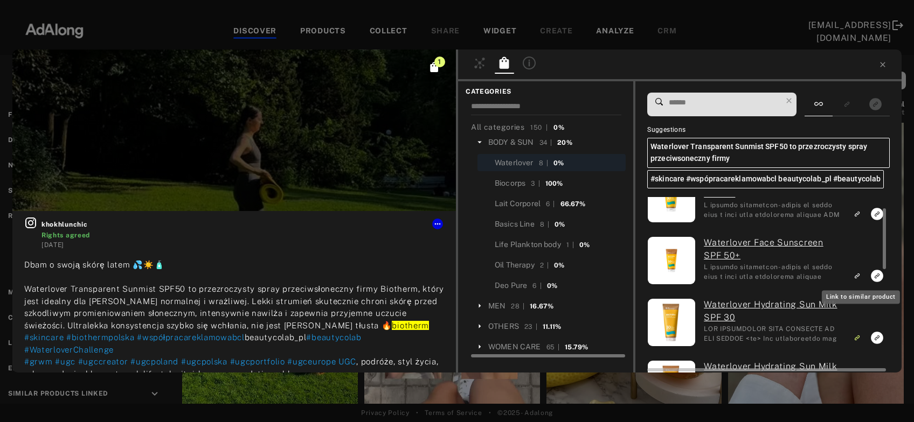
click at [858, 217] on icon "Link to similar product" at bounding box center [857, 214] width 8 height 6
click at [859, 212] on icon "Link to similar product" at bounding box center [857, 214] width 8 height 6
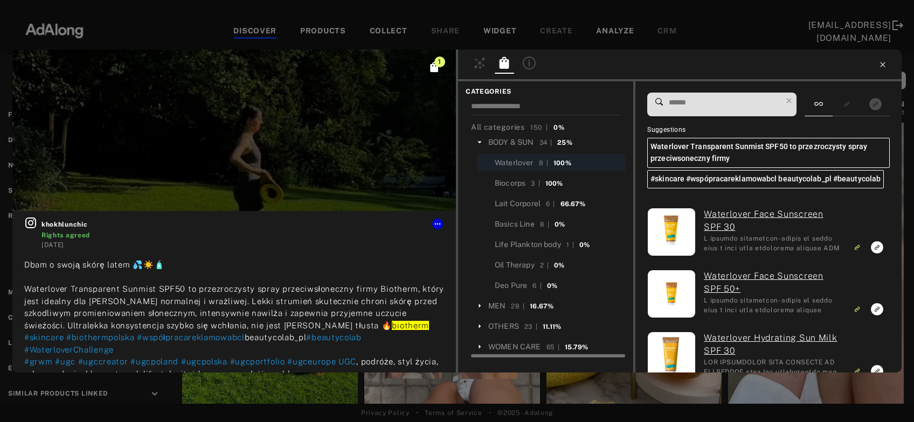
click at [880, 63] on icon at bounding box center [882, 64] width 5 height 5
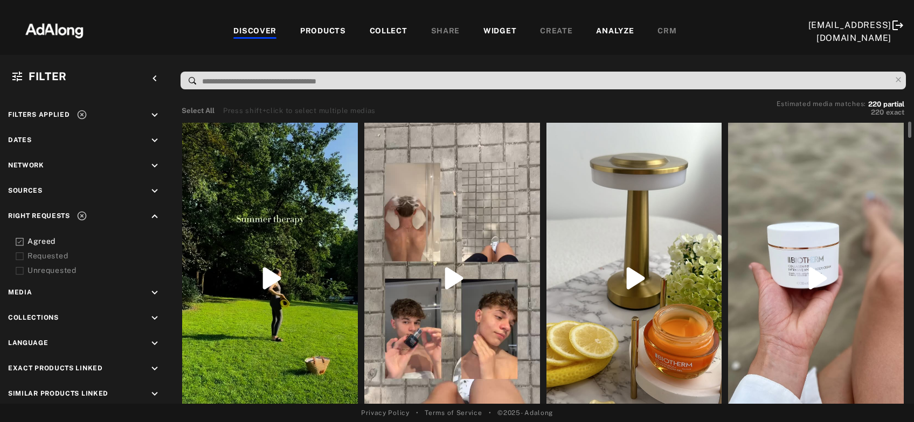
click at [451, 306] on div at bounding box center [452, 278] width 176 height 311
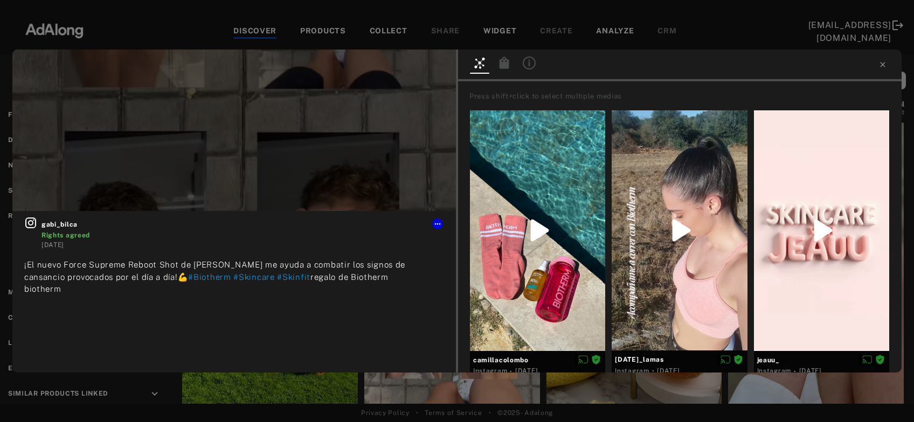
click at [501, 68] on icon at bounding box center [505, 63] width 10 height 12
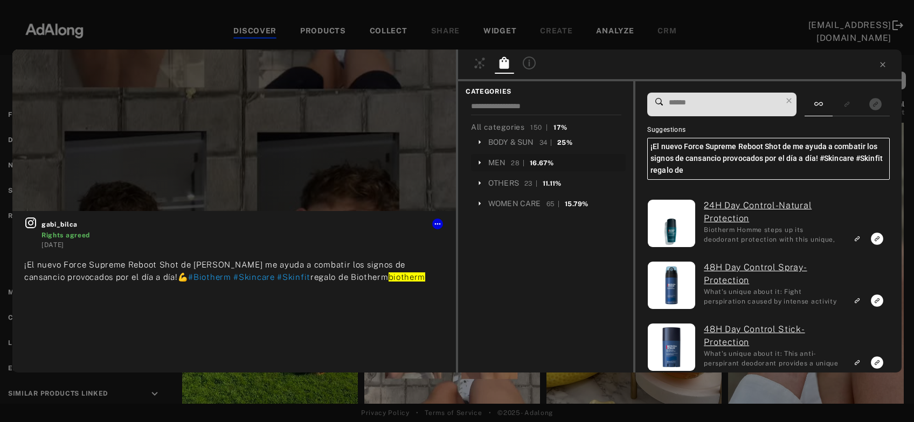
click at [496, 164] on div "MEN" at bounding box center [496, 162] width 17 height 11
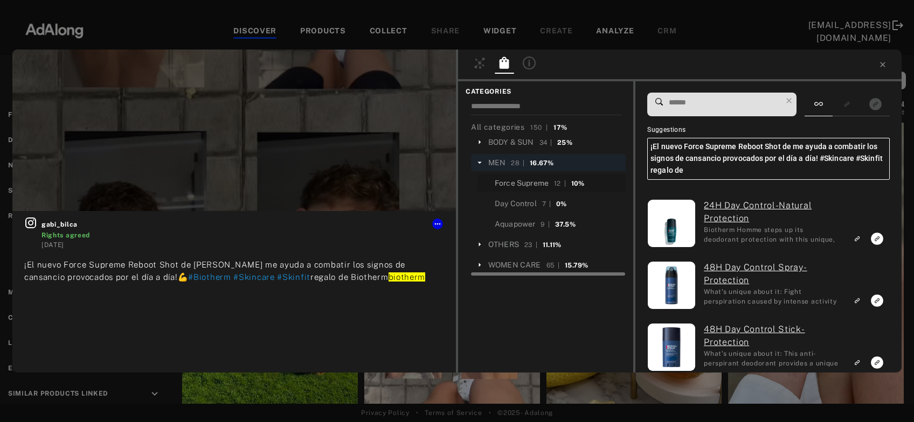
click at [520, 179] on div "Force Supreme" at bounding box center [522, 183] width 54 height 11
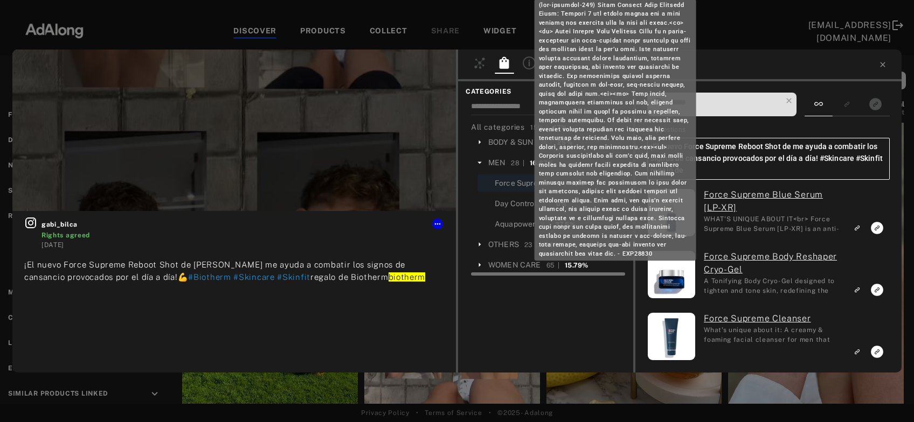
scroll to position [570, 0]
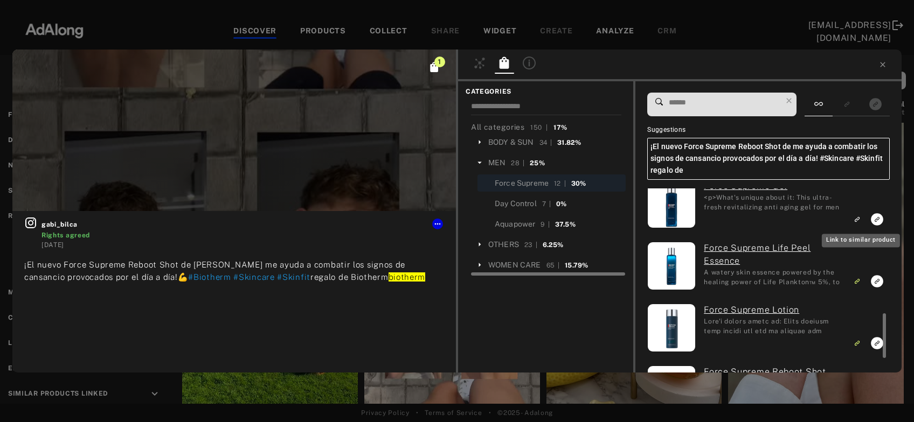
scroll to position [514, 0]
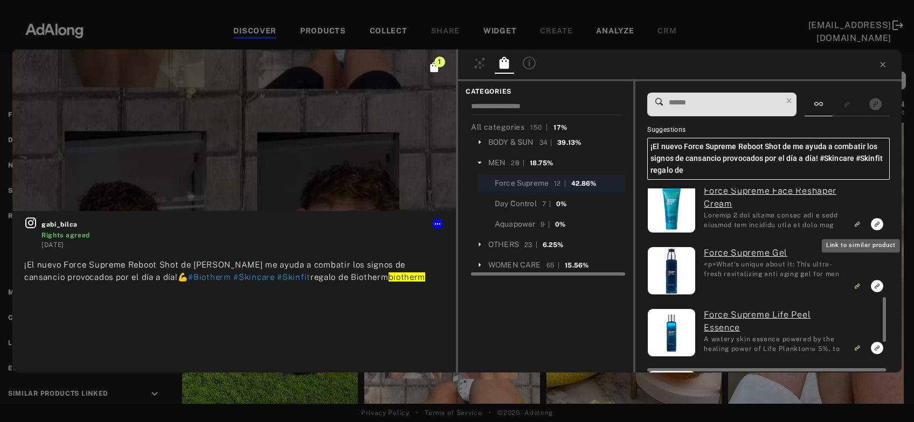
scroll to position [448, 0]
click at [859, 221] on rect "Link to similar product" at bounding box center [856, 224] width 13 height 13
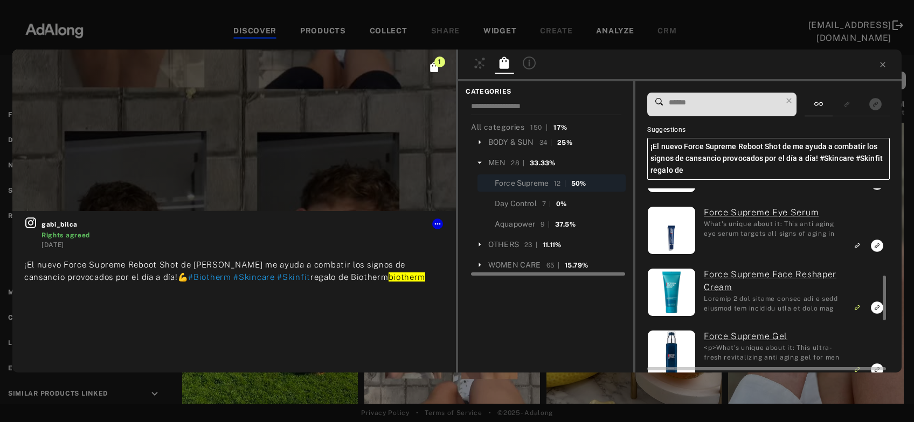
scroll to position [364, 0]
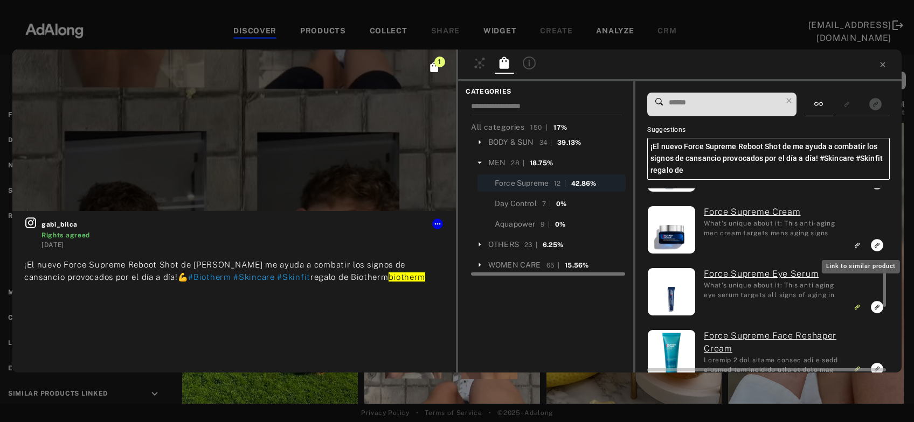
scroll to position [303, 0]
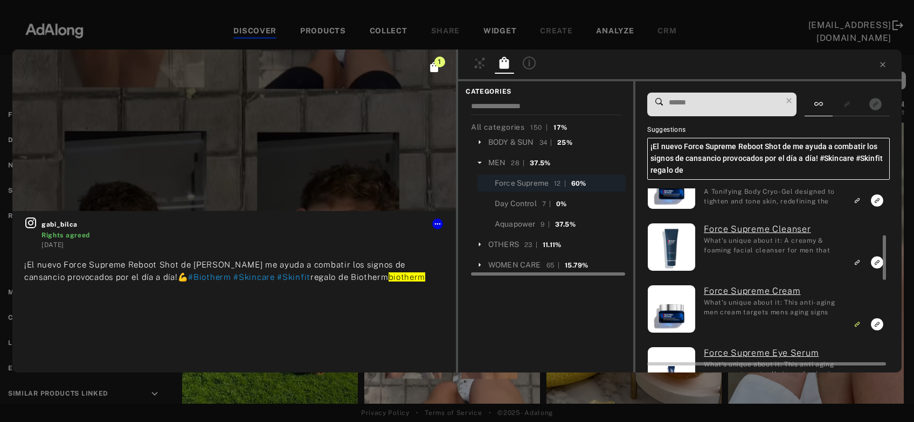
scroll to position [218, 0]
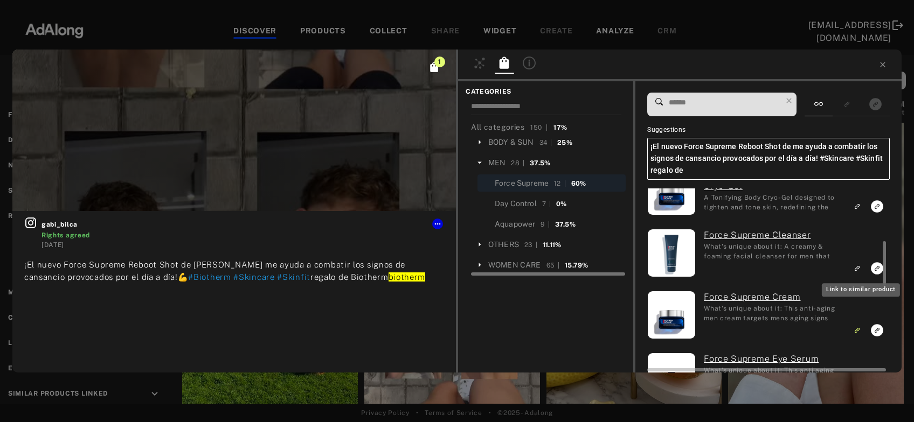
click at [858, 24] on icon "Link to similar product" at bounding box center [857, 20] width 8 height 6
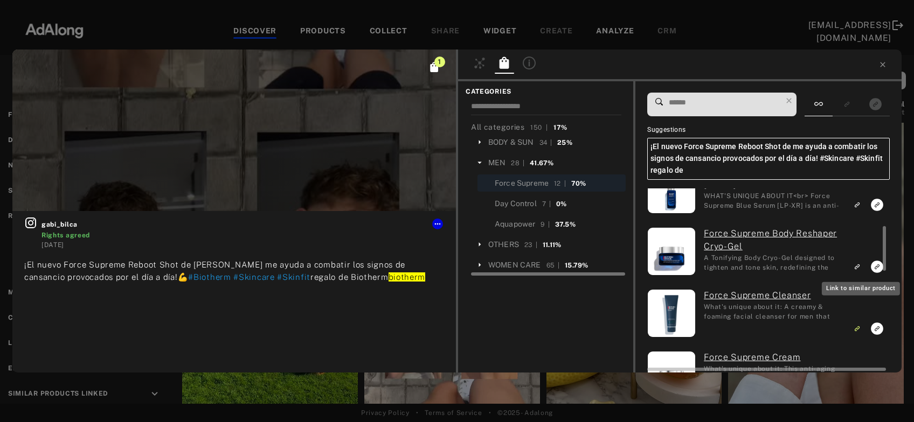
scroll to position [157, 0]
click at [858, 84] on icon "Link to similar product" at bounding box center [856, 82] width 3 height 3
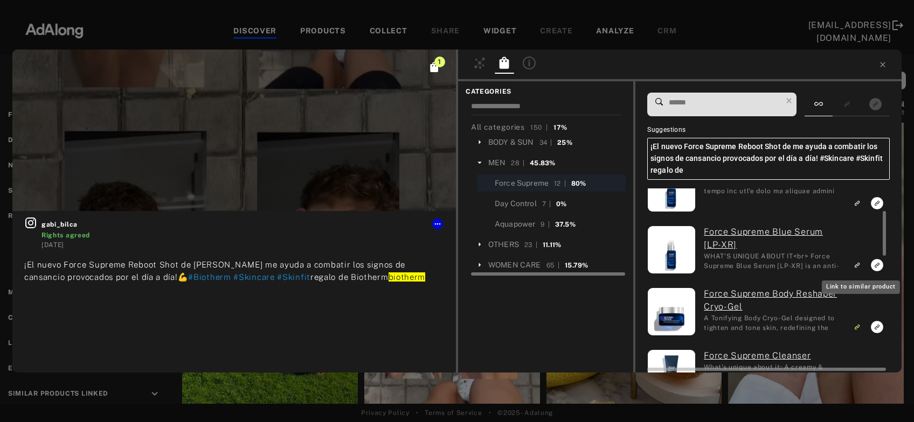
scroll to position [97, 0]
click at [858, 144] on icon "Link to similar product" at bounding box center [856, 142] width 3 height 3
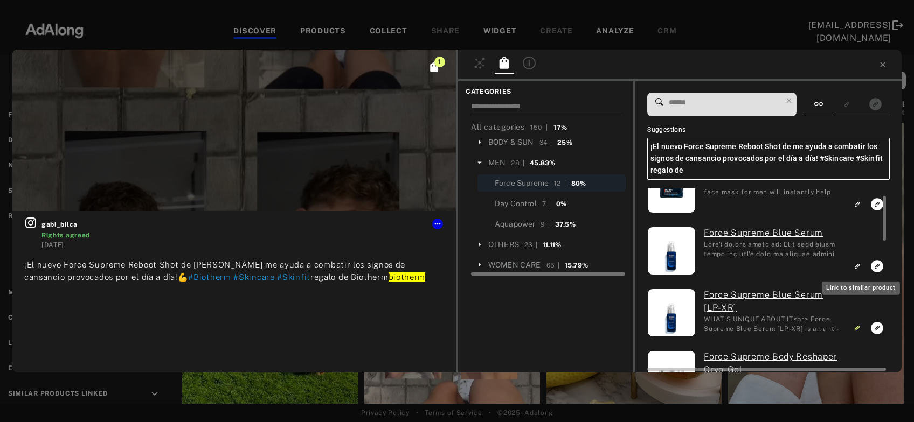
scroll to position [34, 0]
click at [858, 207] on icon "Link to similar product" at bounding box center [856, 205] width 3 height 3
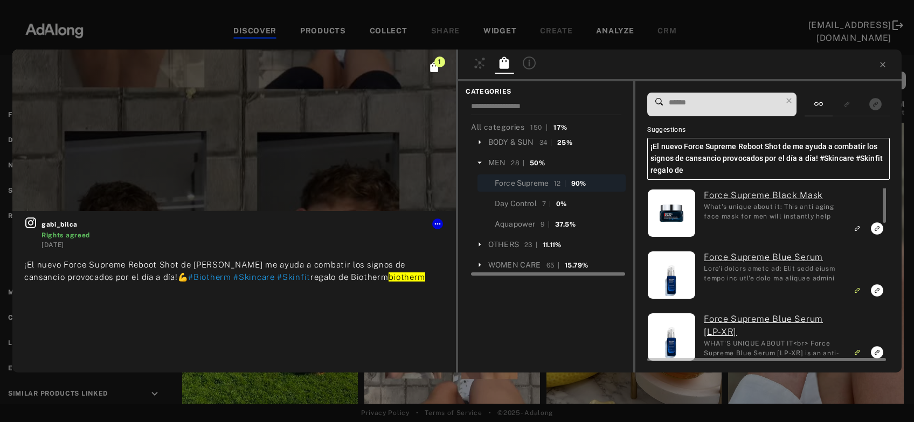
scroll to position [0, 0]
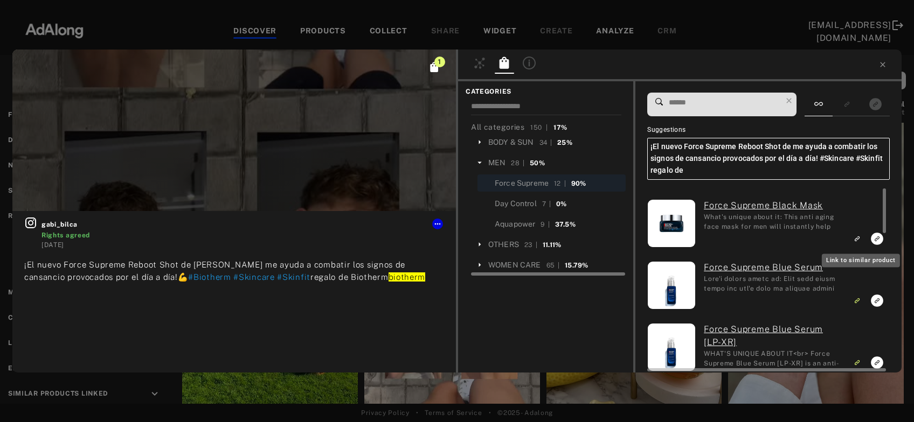
click at [859, 237] on icon "Link to similar product" at bounding box center [857, 238] width 8 height 6
click at [883, 64] on icon at bounding box center [882, 64] width 5 height 5
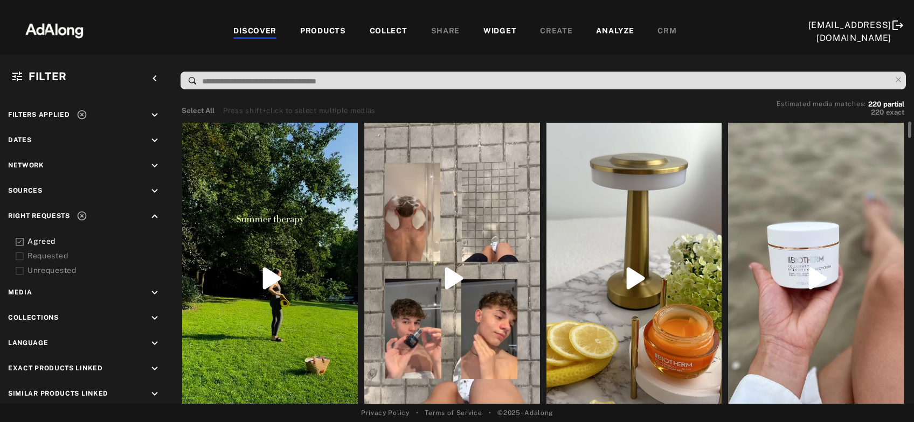
click at [665, 296] on div at bounding box center [634, 279] width 176 height 312
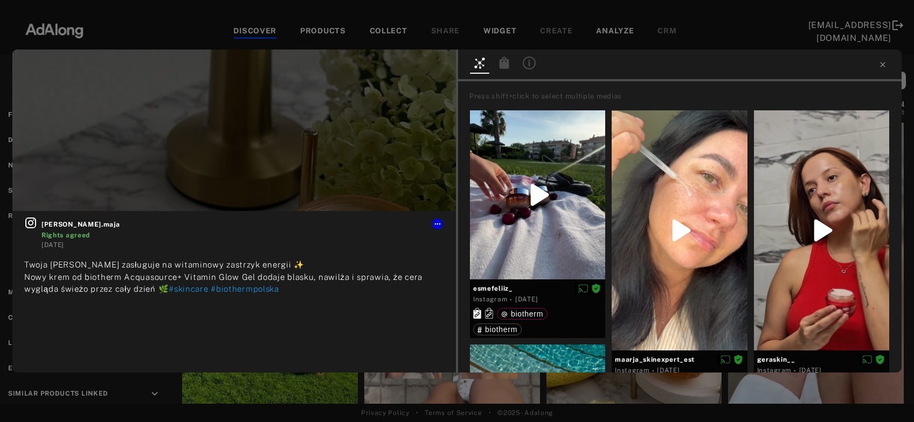
click at [504, 64] on icon at bounding box center [505, 63] width 10 height 12
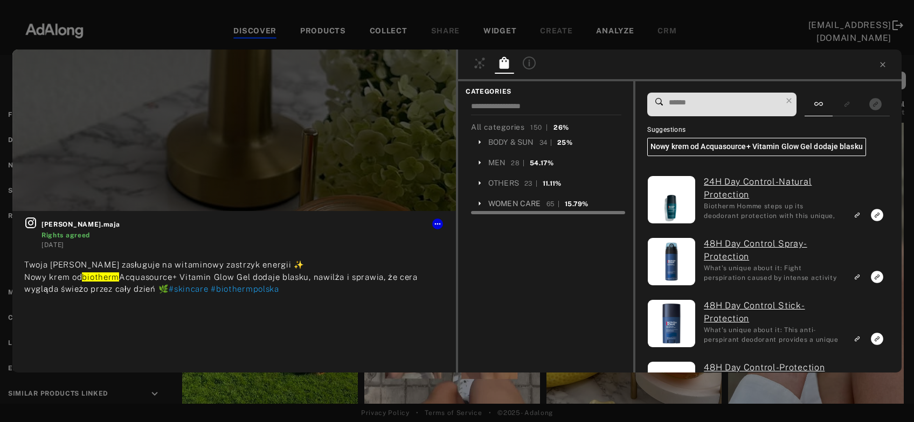
click at [508, 202] on div "WOMEN CARE" at bounding box center [514, 203] width 53 height 11
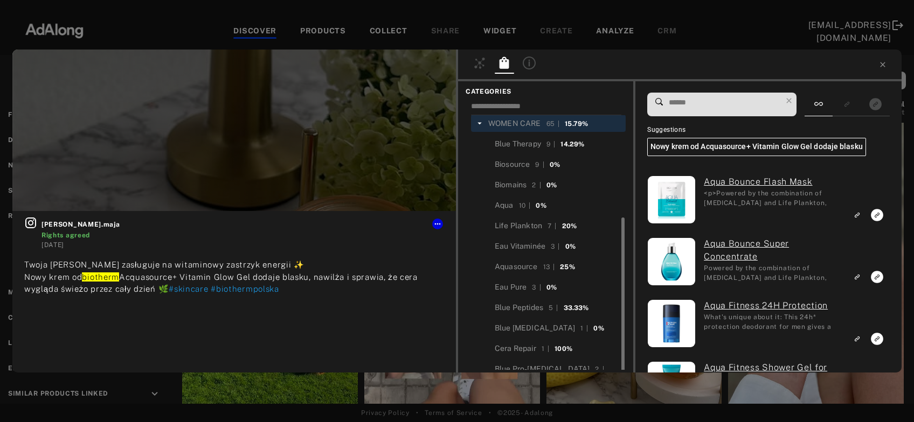
scroll to position [90, 0]
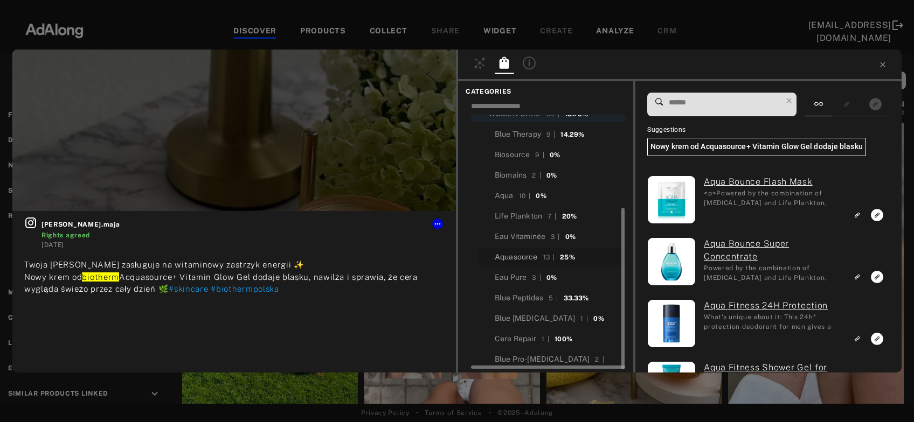
click at [520, 255] on div "Aquasource" at bounding box center [516, 257] width 43 height 11
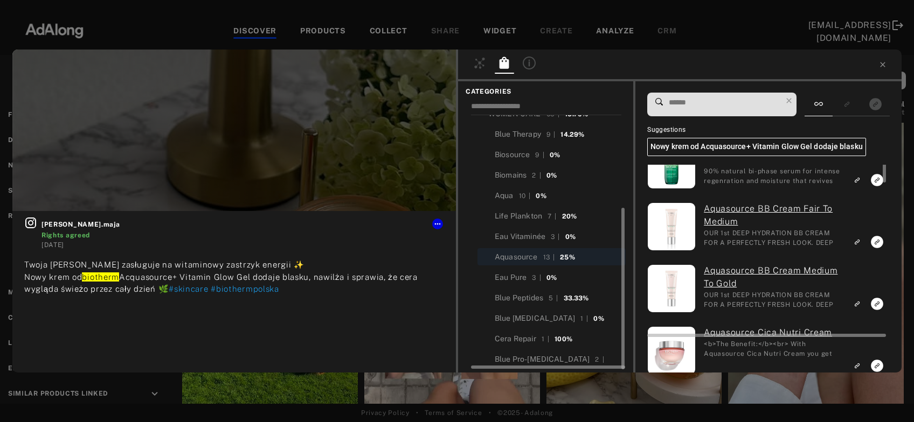
scroll to position [0, 0]
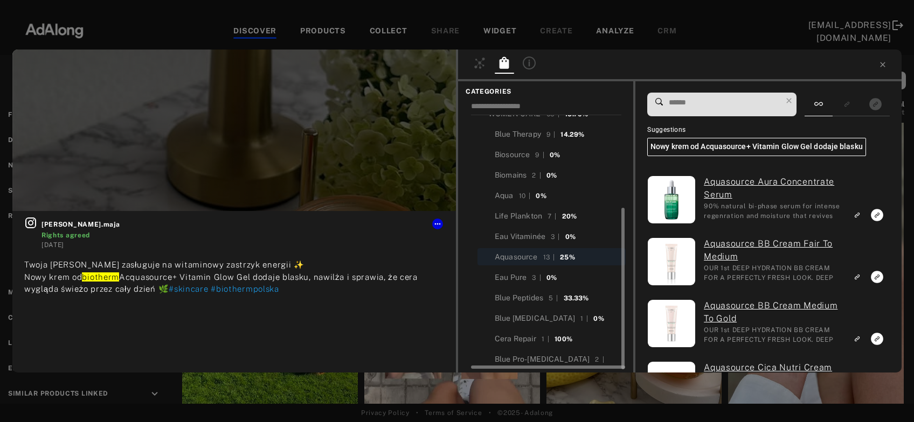
click at [704, 106] on input at bounding box center [725, 102] width 114 height 15
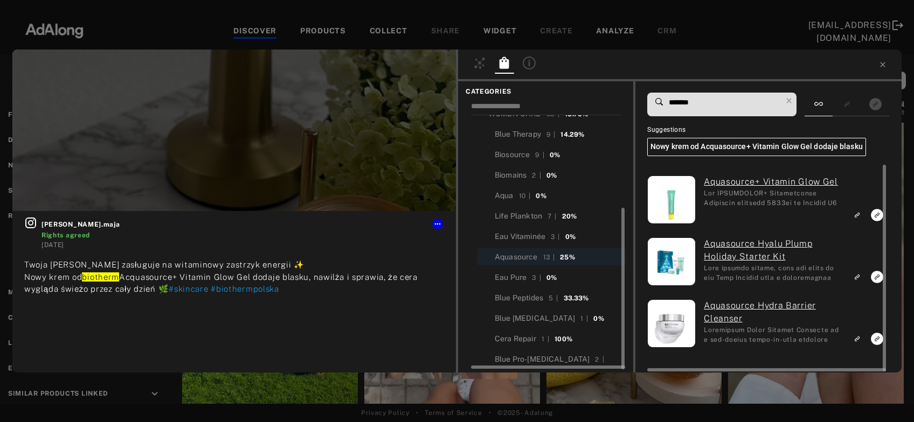
type input "*******"
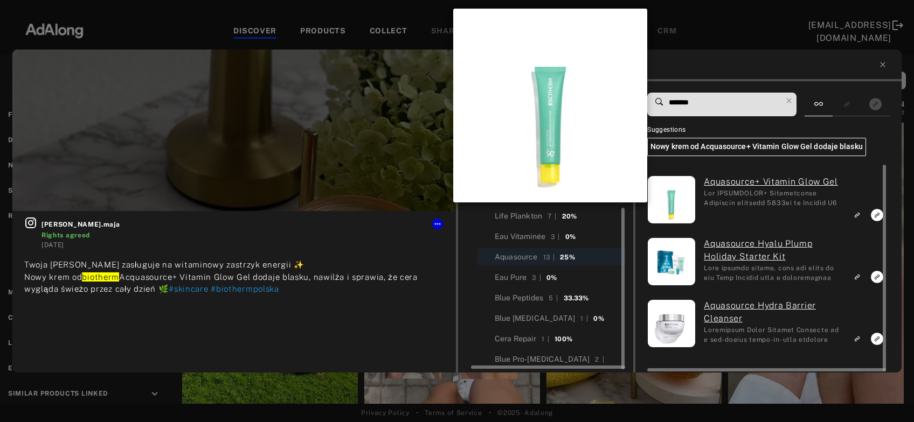
scroll to position [90, 0]
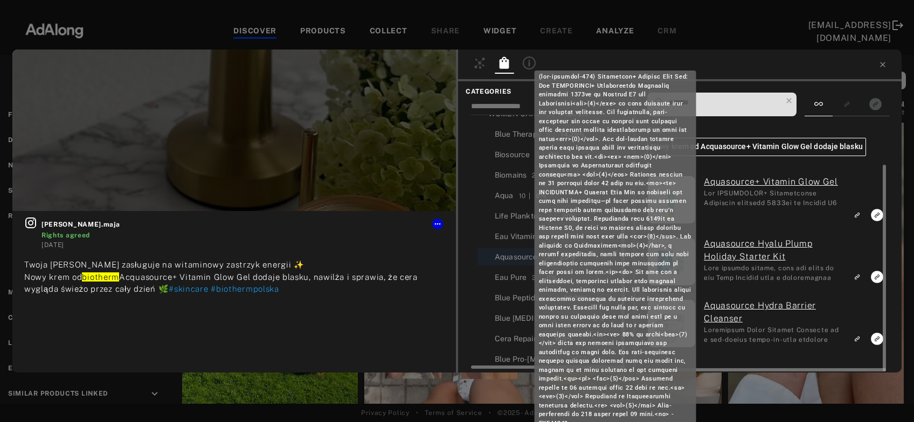
click at [740, 185] on link "Aquasource+ Vitamin Glow Gel" at bounding box center [772, 182] width 137 height 13
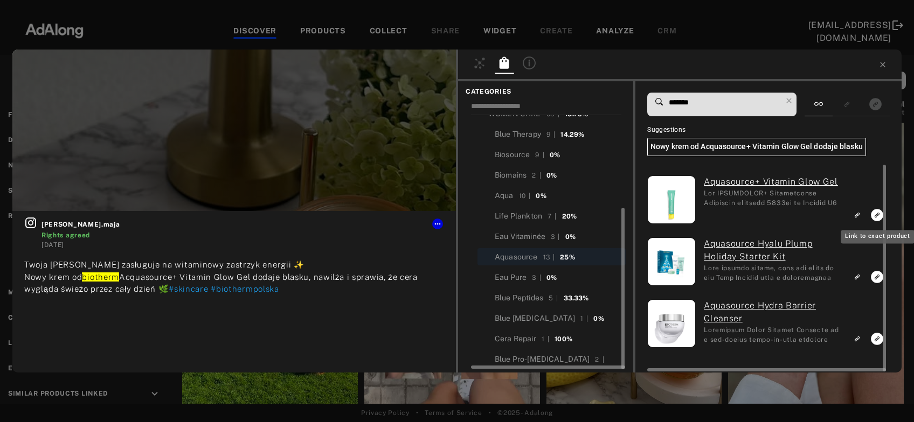
click at [876, 218] on icon "Link to exact product" at bounding box center [877, 215] width 12 height 12
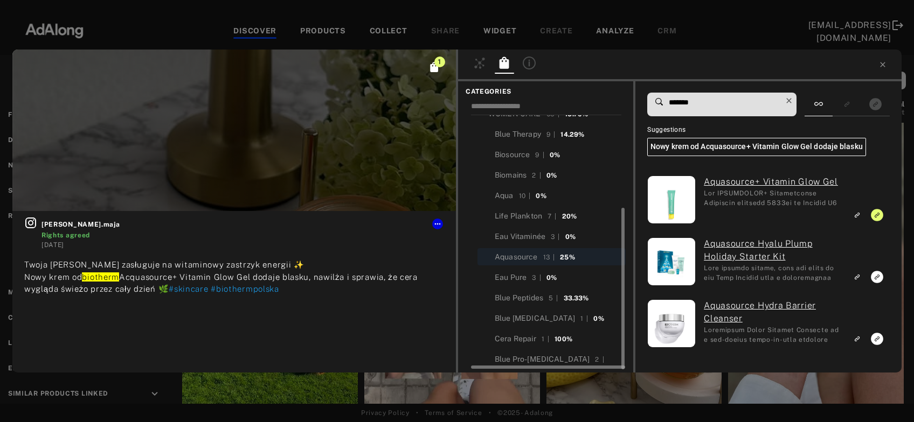
click at [791, 100] on icon at bounding box center [788, 100] width 5 height 5
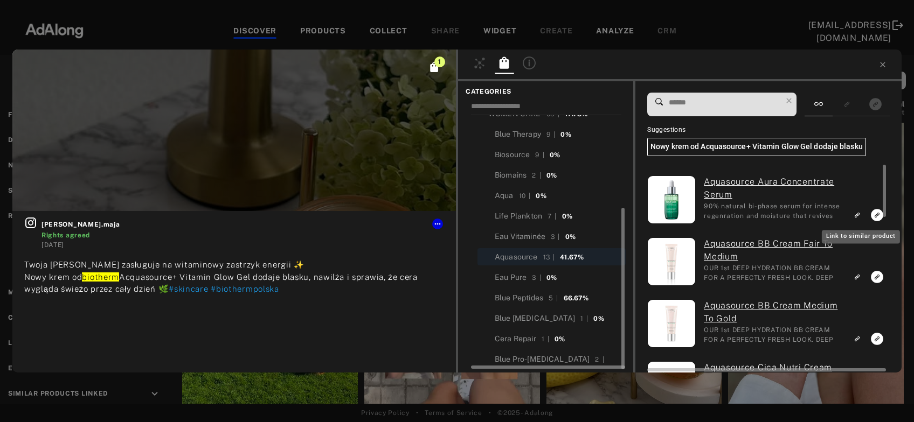
click at [855, 214] on rect "Link to similar product" at bounding box center [856, 215] width 13 height 13
click at [859, 278] on icon "Link to similar product" at bounding box center [857, 277] width 8 height 6
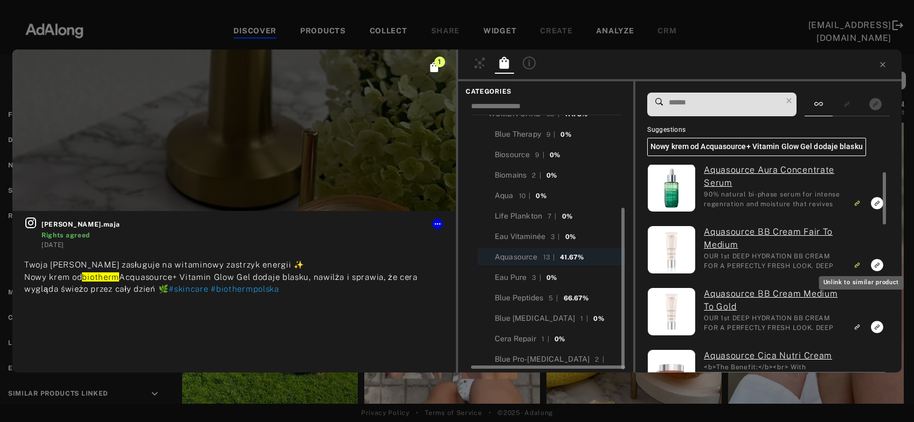
scroll to position [16, 0]
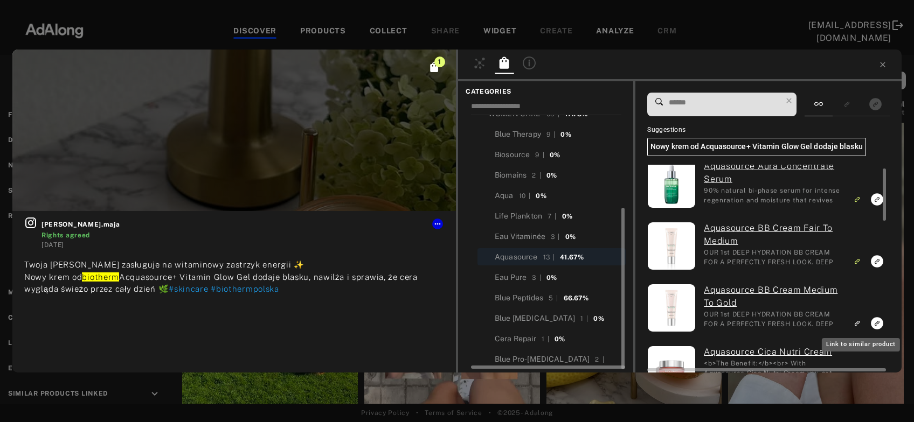
click at [858, 324] on icon "Link to similar product" at bounding box center [856, 324] width 3 height 3
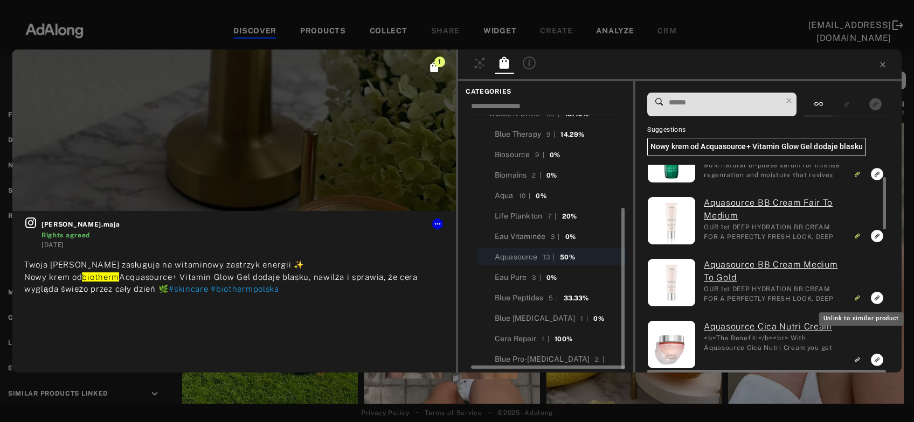
scroll to position [43, 0]
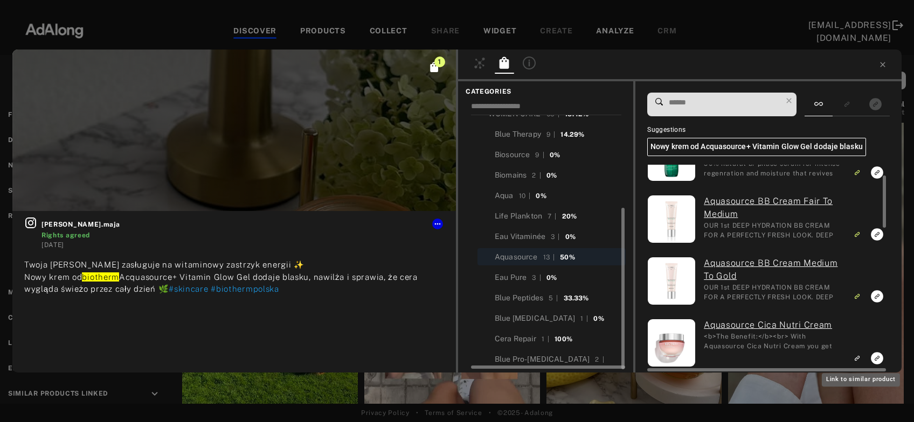
click at [859, 356] on icon "Link to similar product" at bounding box center [857, 358] width 8 height 6
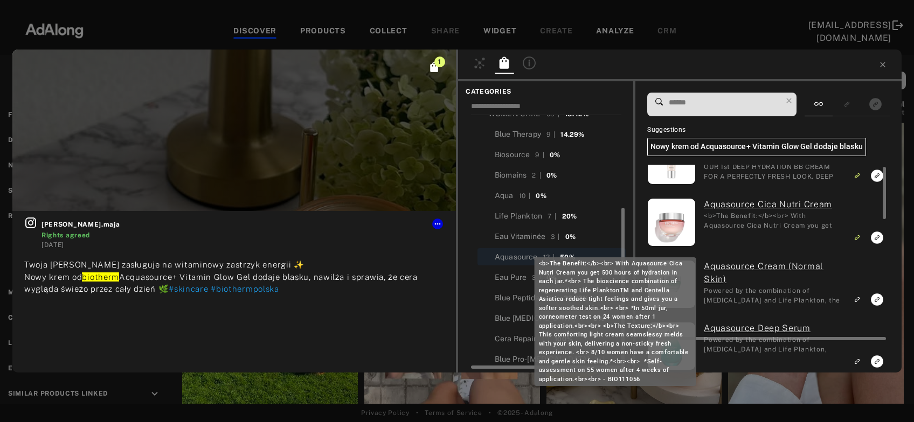
scroll to position [188, 0]
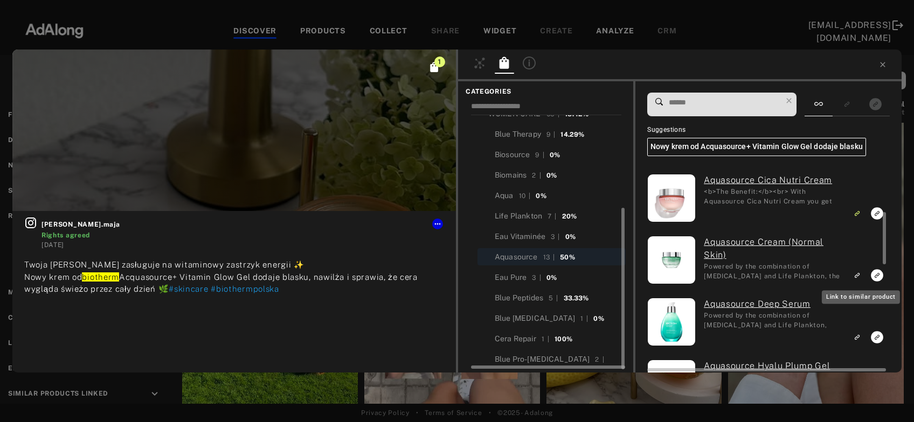
click at [860, 272] on rect "Link to similar product" at bounding box center [856, 275] width 13 height 13
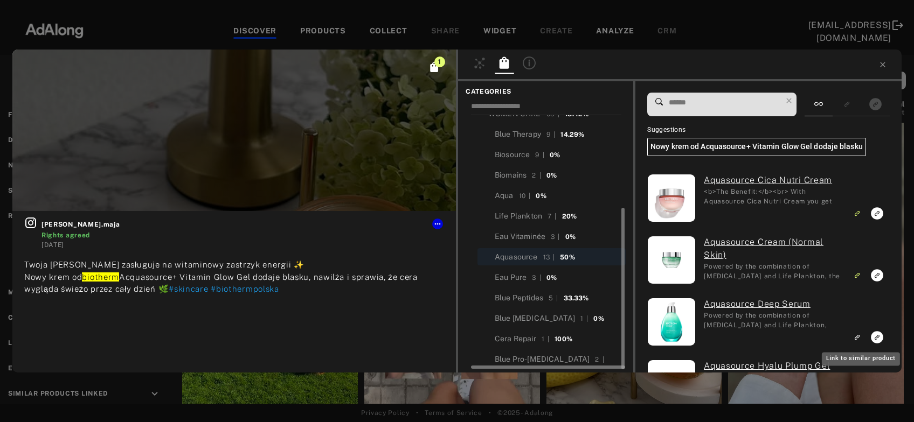
click at [859, 336] on icon "Link to similar product" at bounding box center [857, 337] width 8 height 6
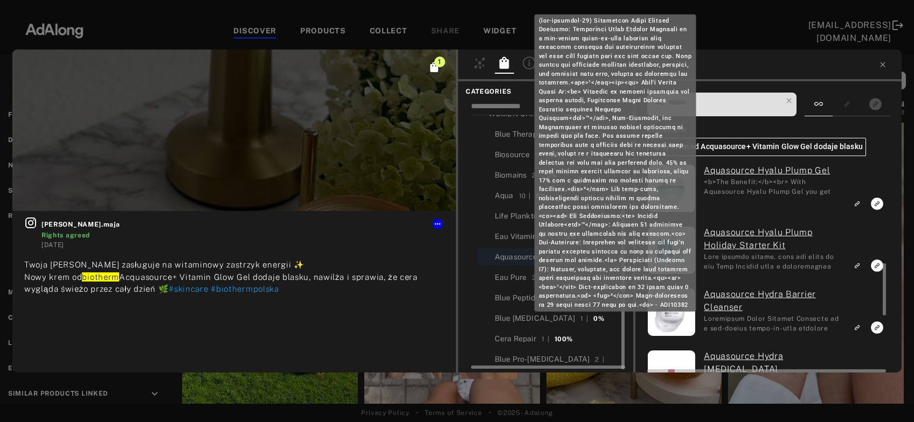
scroll to position [384, 0]
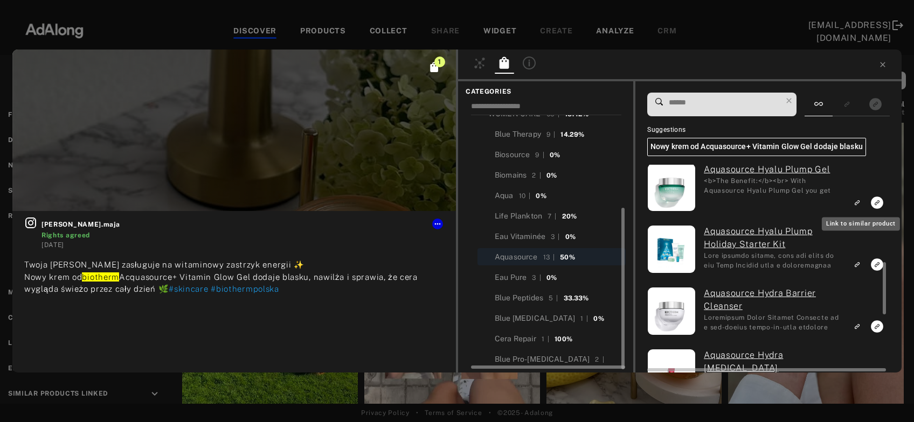
click at [858, 202] on icon "Link to similar product" at bounding box center [857, 202] width 8 height 6
click at [857, 268] on icon "Link to similar product" at bounding box center [857, 264] width 8 height 6
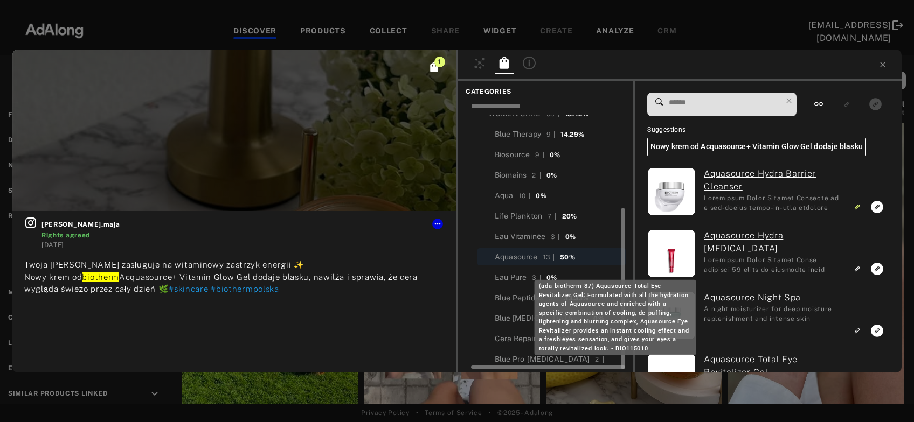
scroll to position [588, 0]
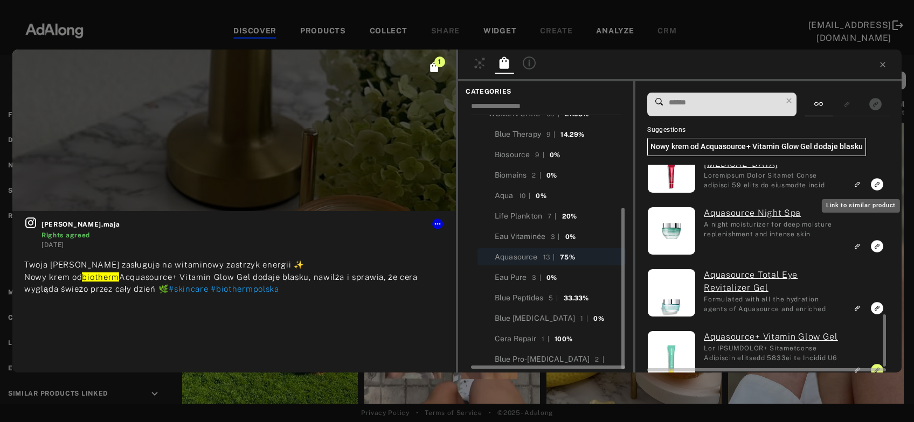
click at [859, 61] on icon "Link to similar product" at bounding box center [857, 59] width 3 height 3
click at [860, 64] on icon "Link to similar product" at bounding box center [857, 60] width 8 height 6
click at [859, 64] on icon "Link to similar product" at bounding box center [857, 60] width 8 height 6
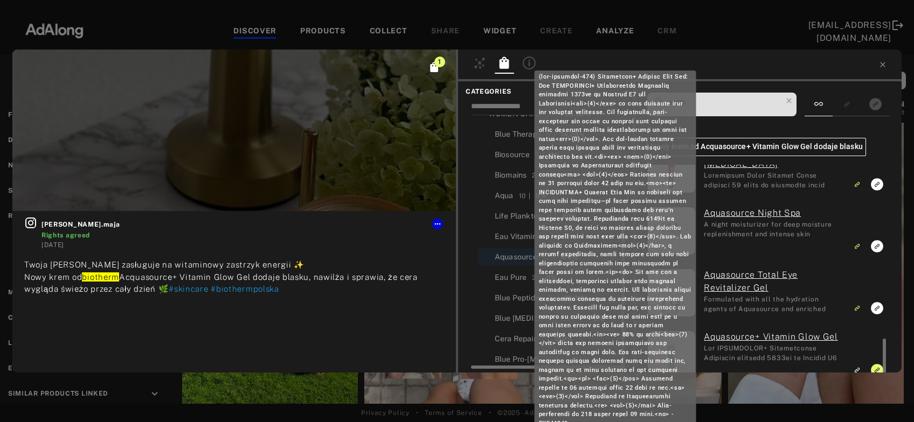
scroll to position [608, 0]
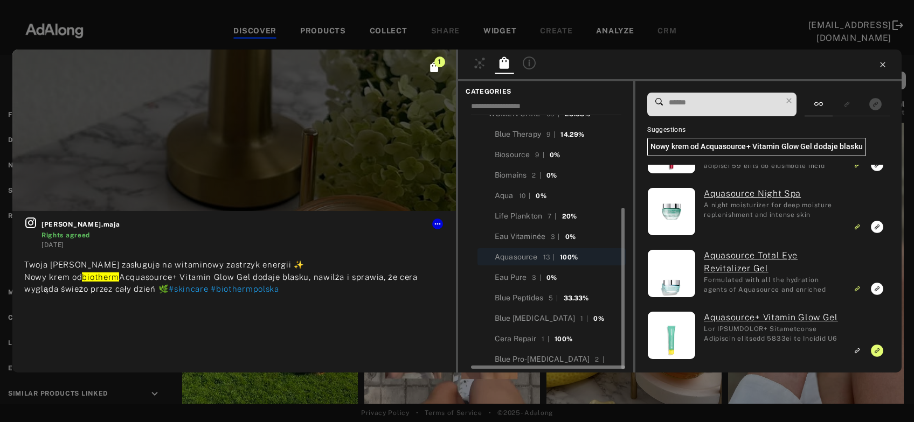
click at [883, 66] on icon at bounding box center [882, 64] width 9 height 9
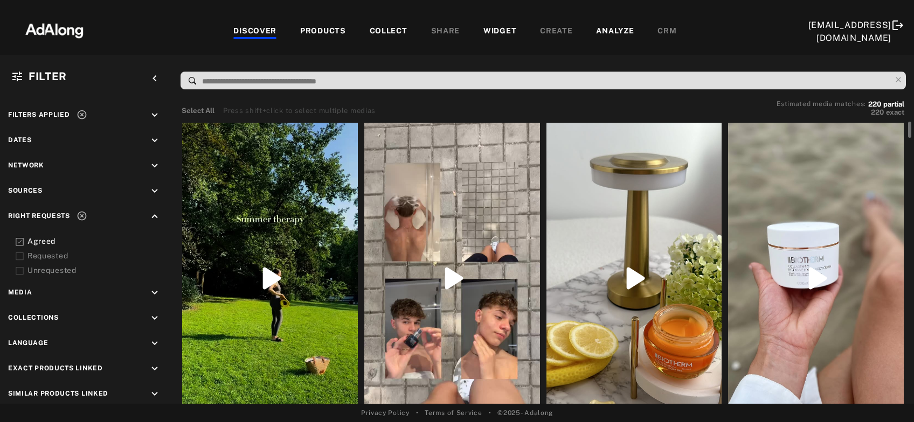
click at [830, 273] on div at bounding box center [816, 279] width 176 height 312
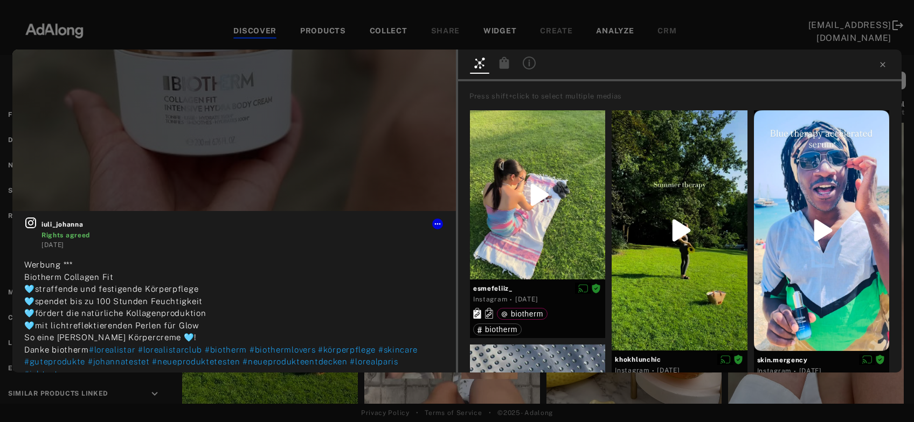
click at [503, 67] on icon at bounding box center [505, 63] width 10 height 12
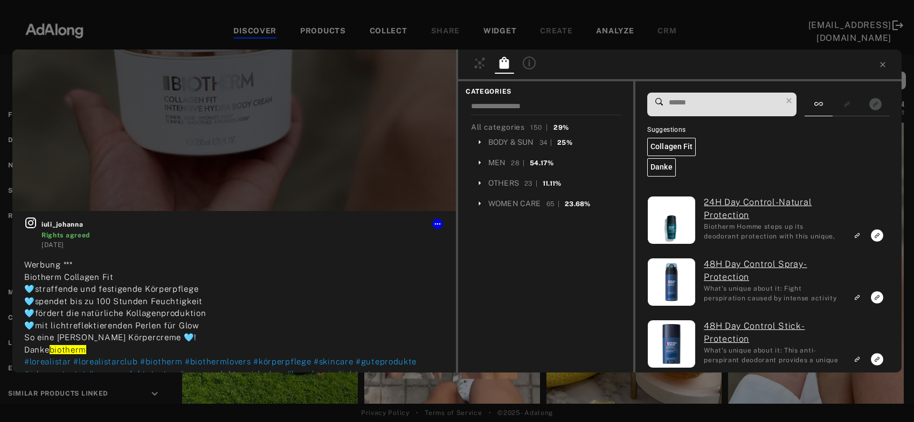
click at [691, 102] on input at bounding box center [725, 102] width 114 height 15
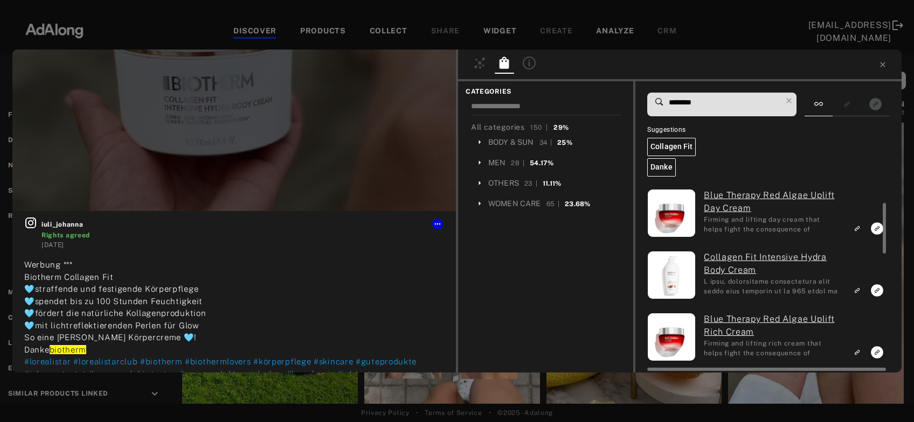
scroll to position [70, 0]
type input "********"
click at [876, 292] on rect "Link to exact product" at bounding box center [876, 289] width 13 height 13
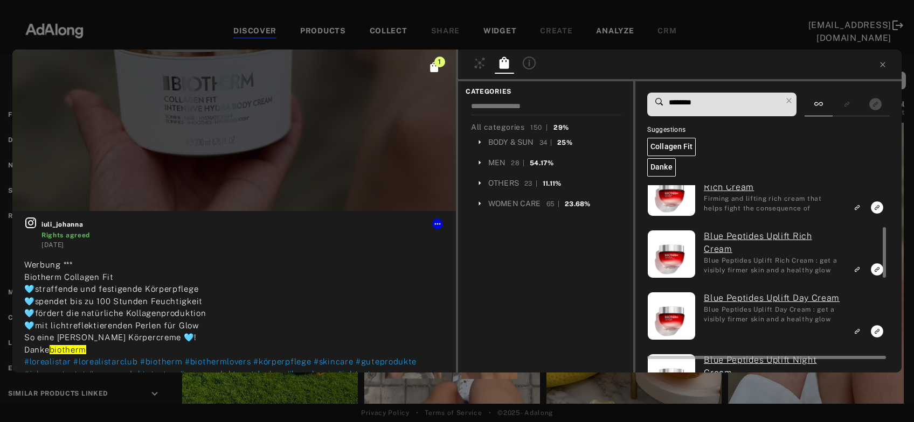
scroll to position [0, 0]
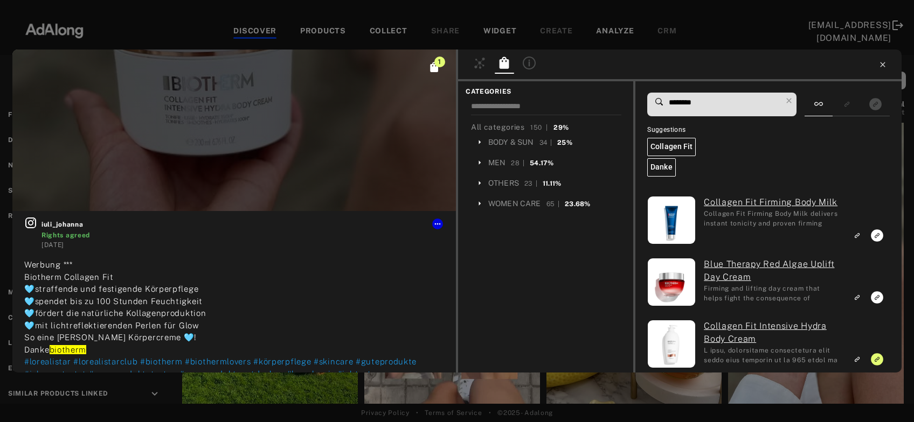
click at [884, 64] on icon at bounding box center [882, 64] width 5 height 5
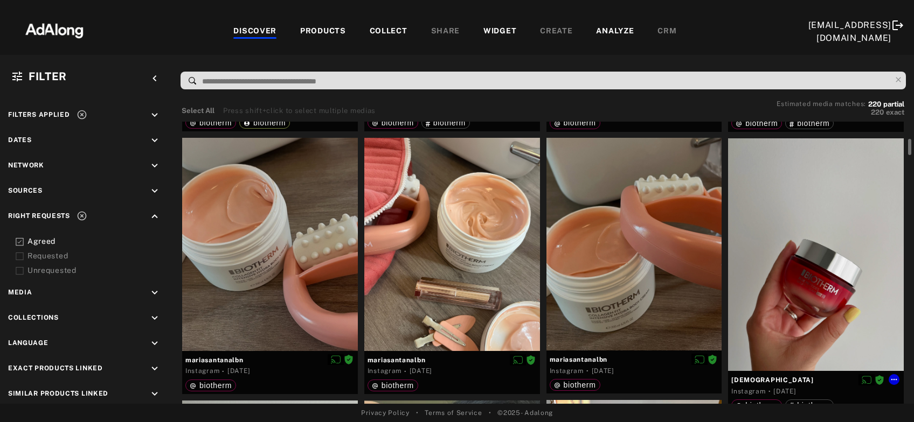
scroll to position [346, 0]
click at [251, 246] on div at bounding box center [270, 243] width 176 height 213
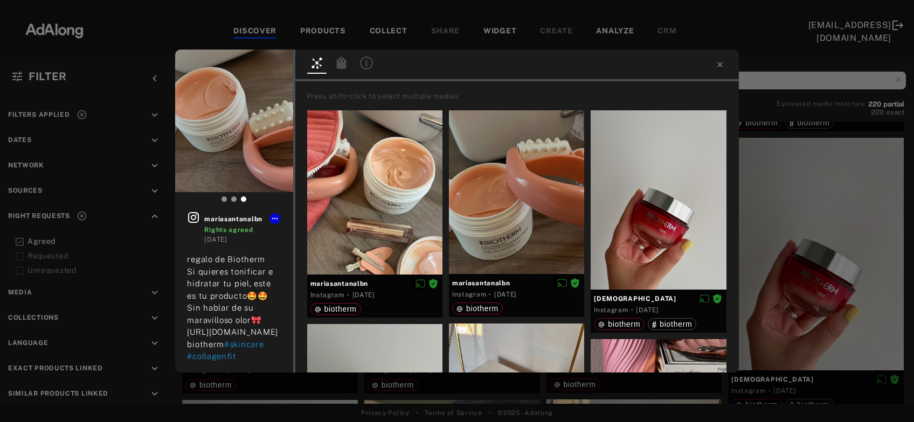
click at [344, 65] on icon at bounding box center [341, 63] width 10 height 12
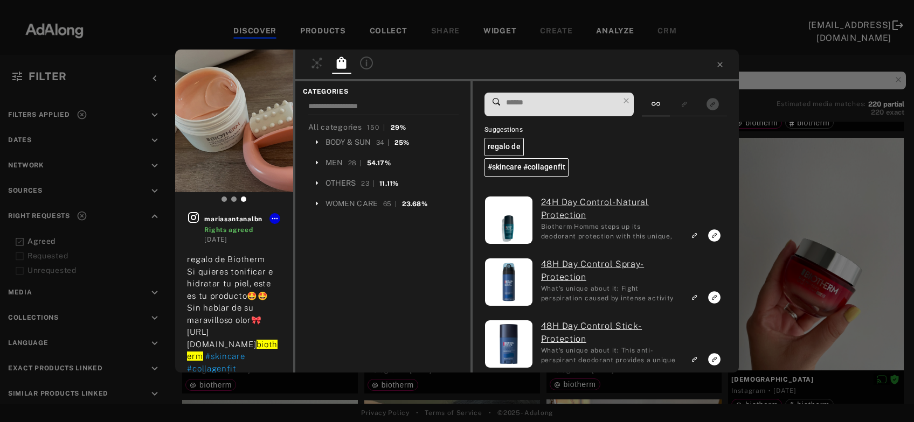
click at [546, 108] on input at bounding box center [562, 102] width 114 height 15
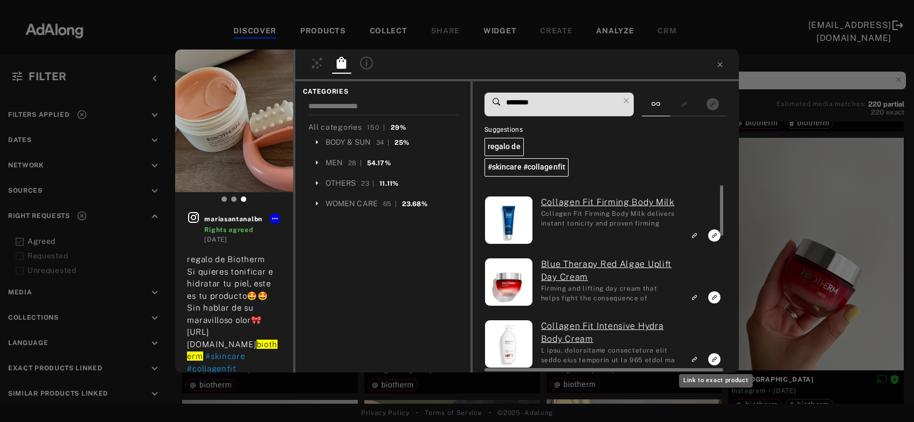
type input "********"
click at [713, 242] on icon "Link to exact product" at bounding box center [714, 236] width 12 height 12
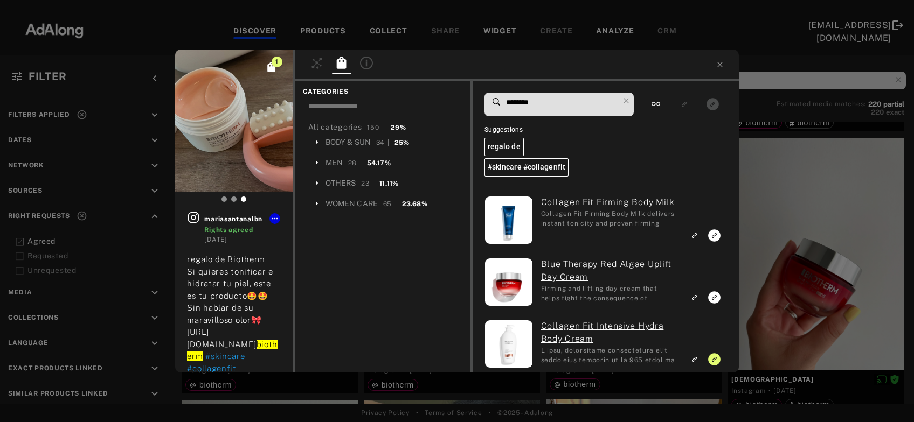
click at [769, 305] on div "1 mariasantanalbn Rights agreed 4 days ago regalo de Biotherm Si quieres tonifi…" at bounding box center [457, 211] width 914 height 422
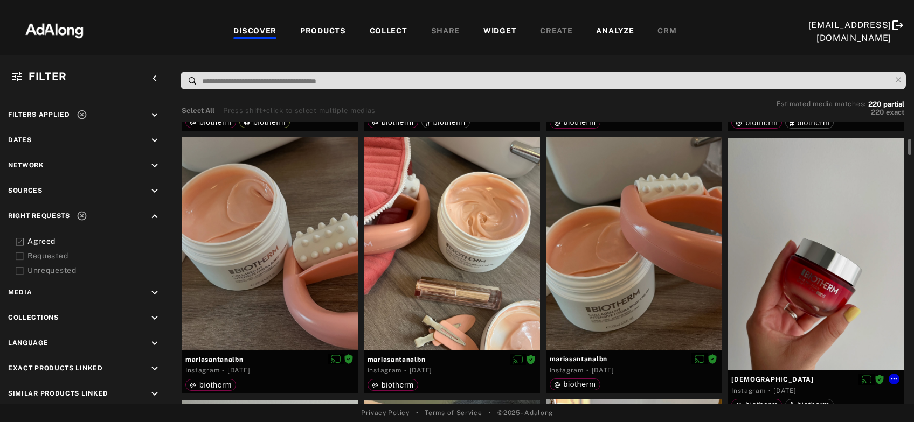
click at [808, 286] on div at bounding box center [816, 254] width 176 height 233
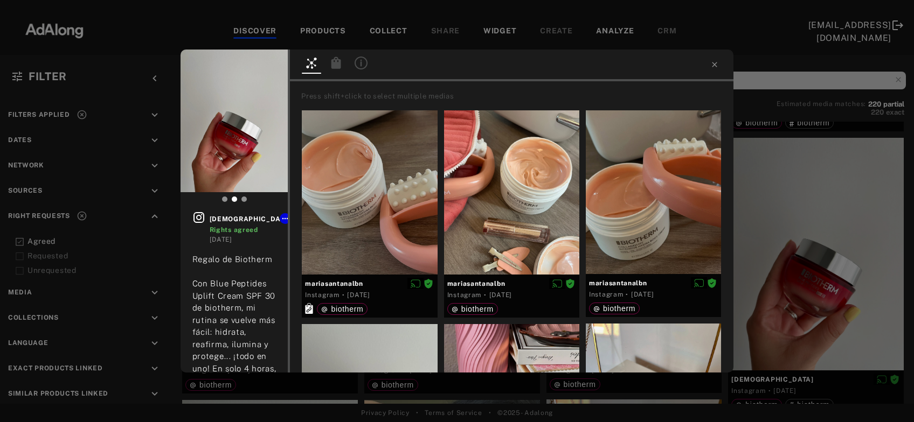
click at [334, 61] on icon at bounding box center [336, 63] width 10 height 12
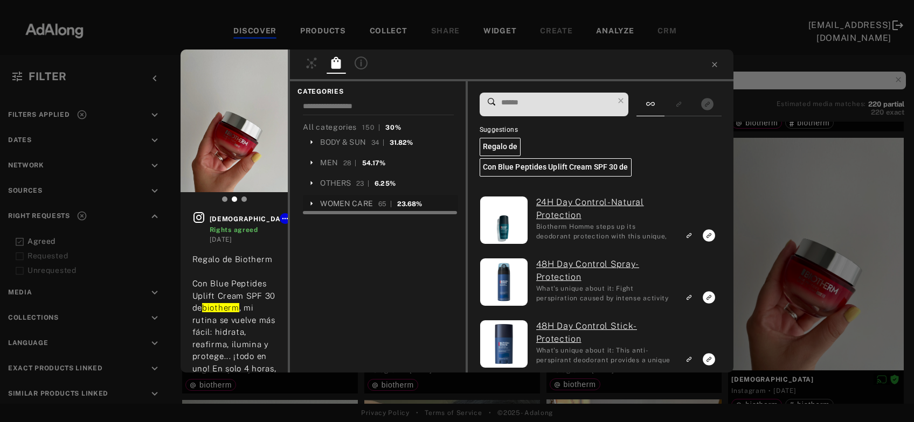
click at [341, 200] on div "WOMEN CARE" at bounding box center [346, 203] width 53 height 11
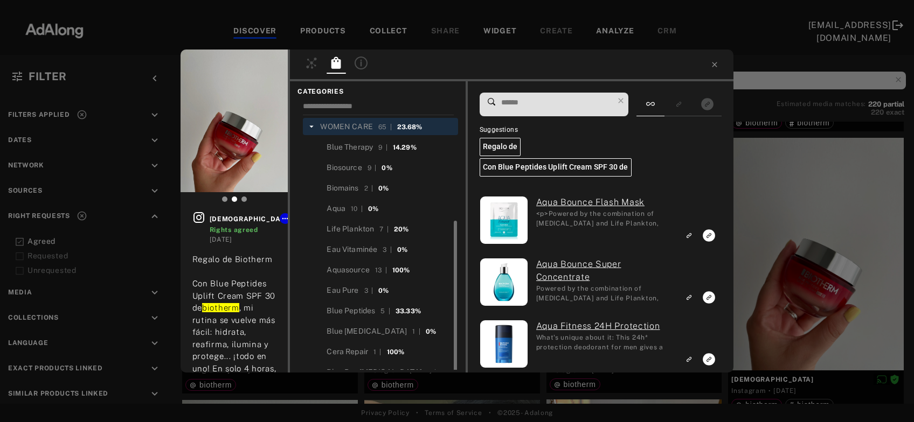
scroll to position [90, 0]
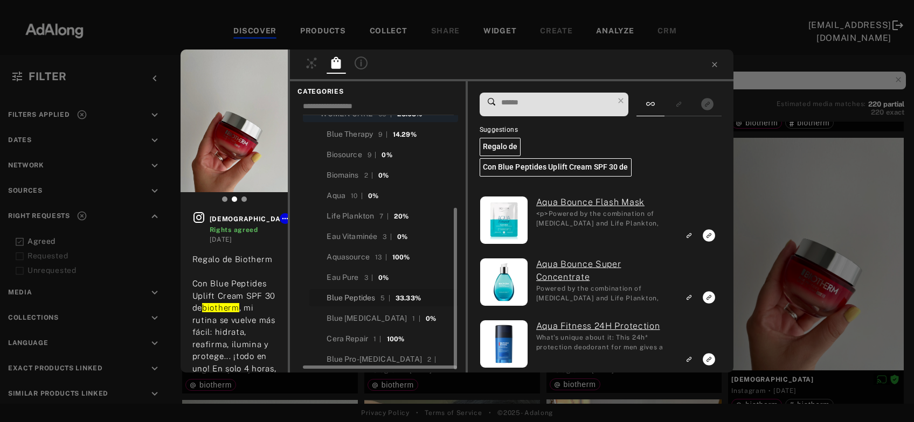
click at [364, 293] on div "Blue Peptides" at bounding box center [351, 298] width 48 height 11
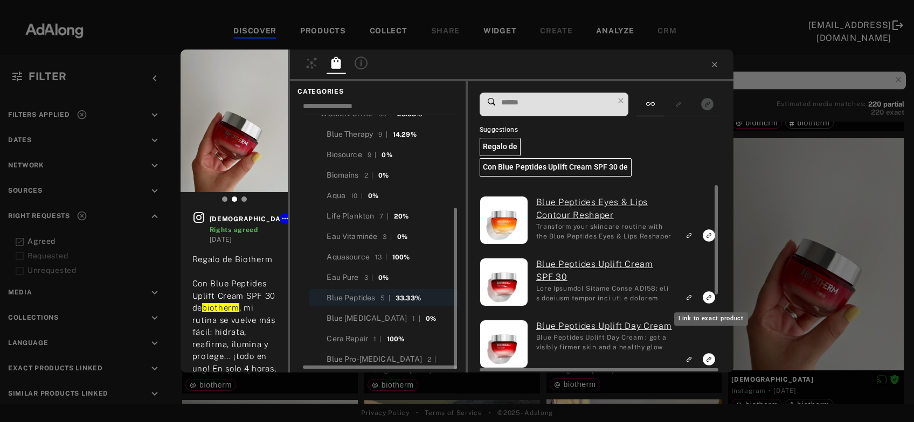
click at [705, 242] on icon "Link to exact product" at bounding box center [709, 236] width 12 height 12
click at [689, 236] on icon "Link to similar product" at bounding box center [689, 235] width 8 height 6
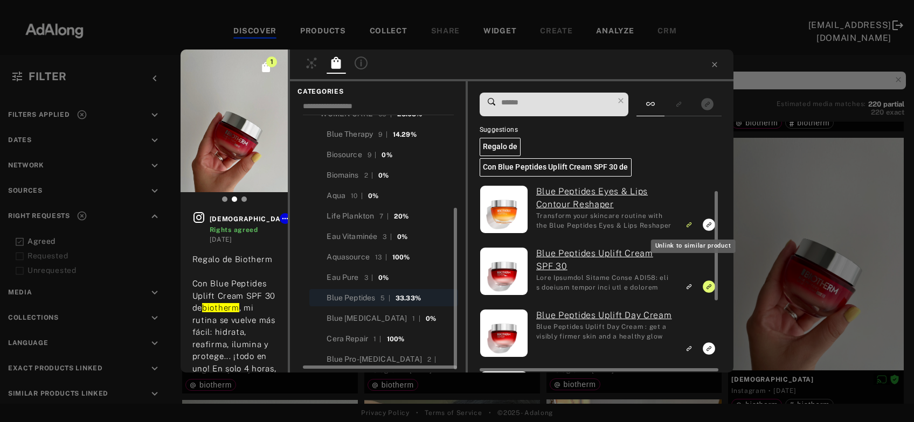
scroll to position [16, 0]
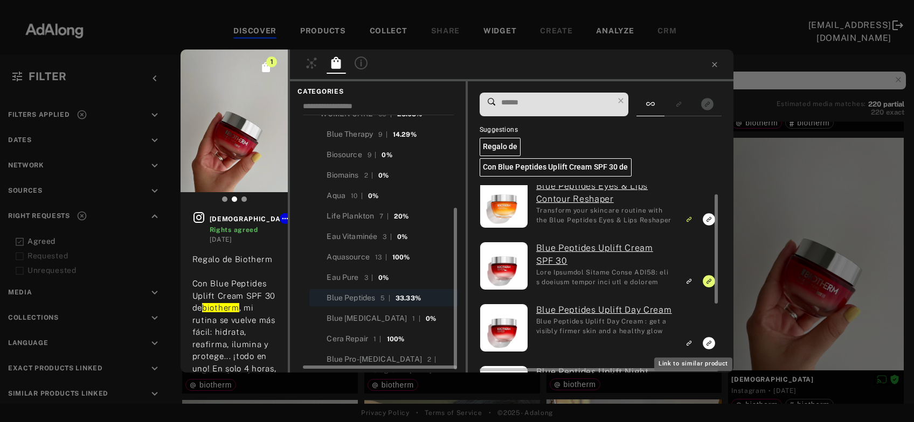
click at [691, 285] on icon "Link to similar product" at bounding box center [689, 281] width 8 height 6
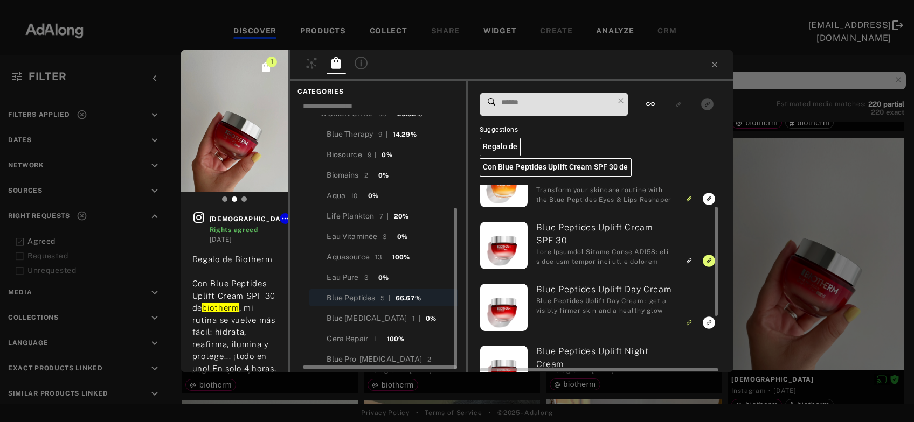
scroll to position [133, 0]
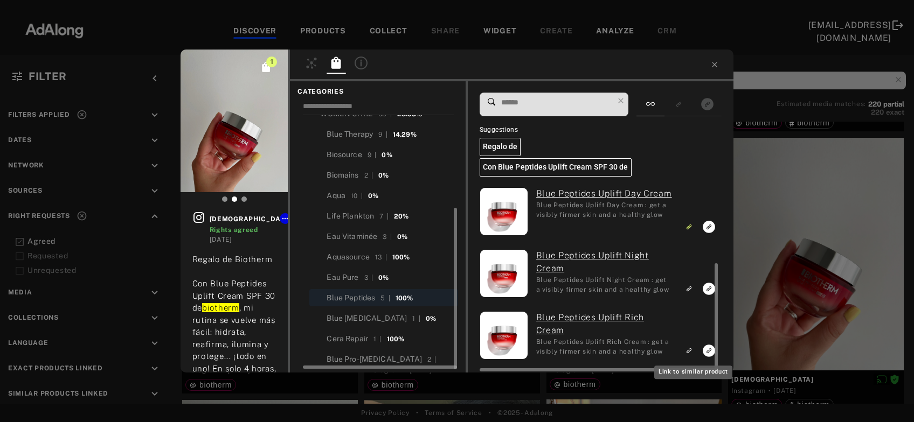
click at [691, 168] on icon "Link to similar product" at bounding box center [689, 165] width 8 height 6
click at [791, 247] on div "1 noeliahonradom Rights agreed 5 days ago Regalo de Biotherm Con Blue Peptides …" at bounding box center [457, 211] width 914 height 422
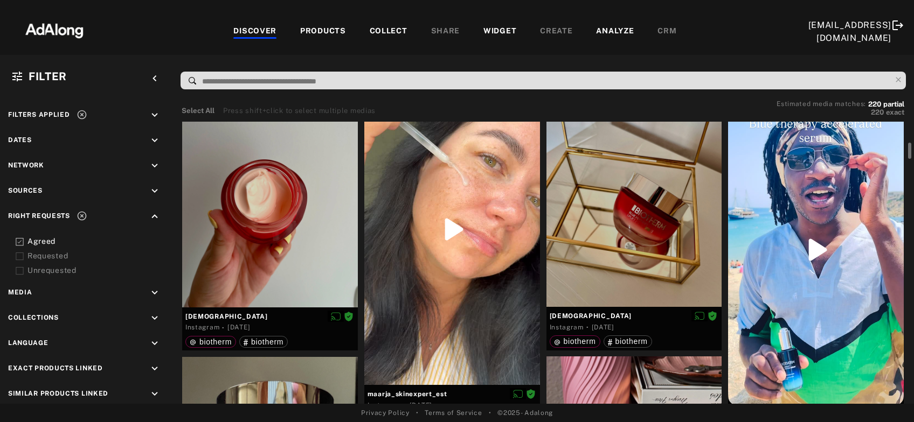
scroll to position [675, 0]
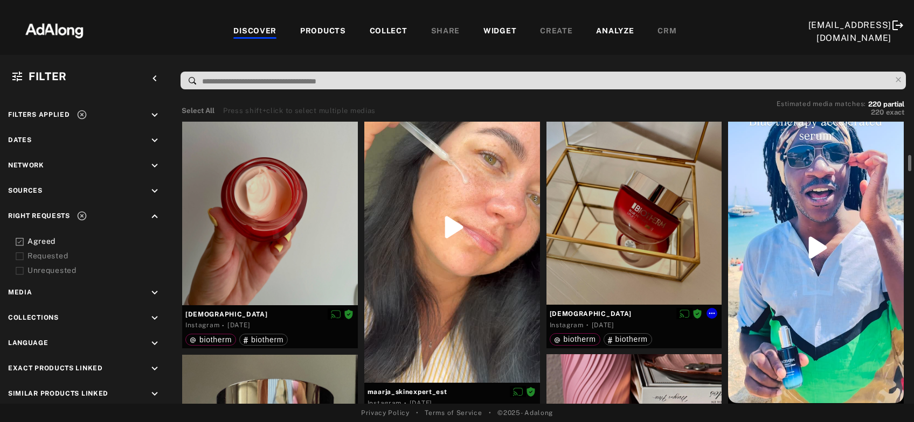
click at [633, 238] on div at bounding box center [634, 188] width 176 height 234
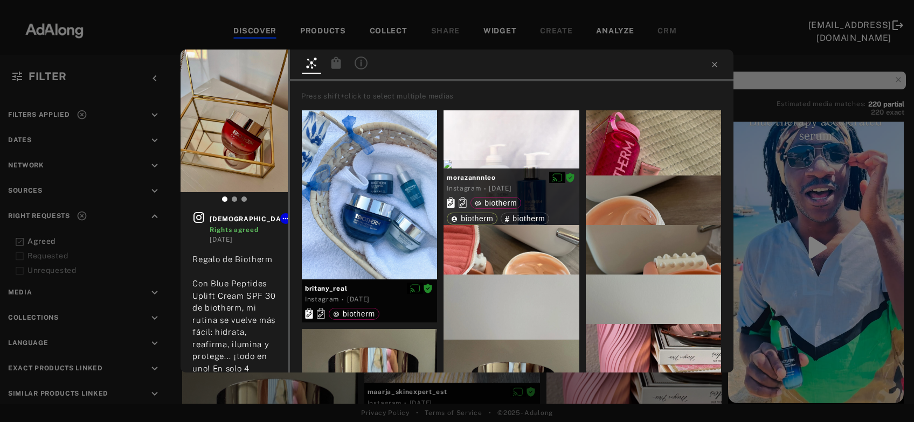
click at [332, 64] on icon at bounding box center [336, 63] width 10 height 12
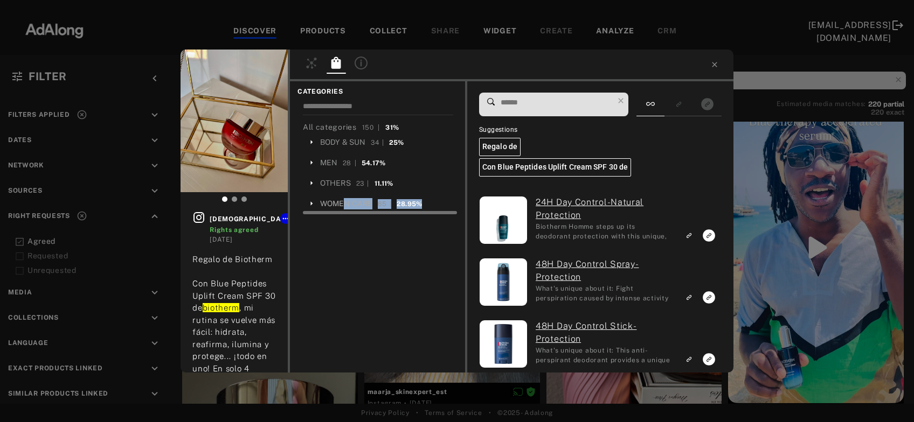
click at [342, 206] on div "All categories 150 | 31% BODY & SUN 34 | 25% MEN 28 | 54.17% OTHERS 23 | 11.11%…" at bounding box center [380, 165] width 155 height 100
click at [342, 206] on div "WOMEN CARE" at bounding box center [346, 203] width 53 height 11
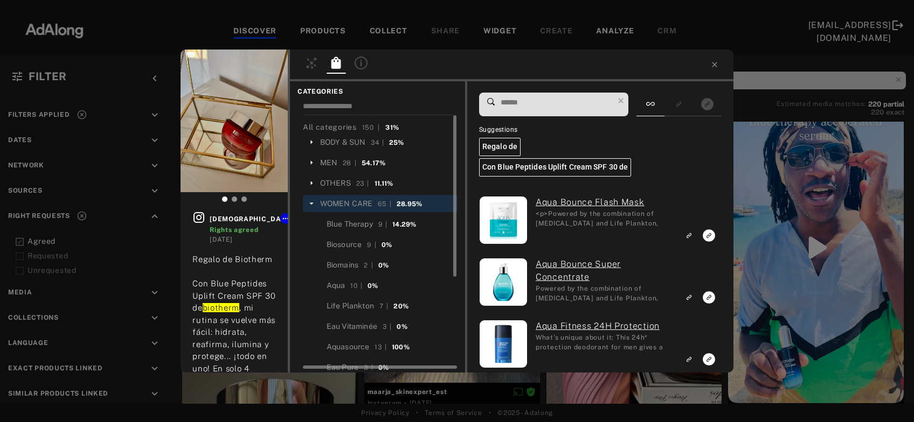
scroll to position [90, 0]
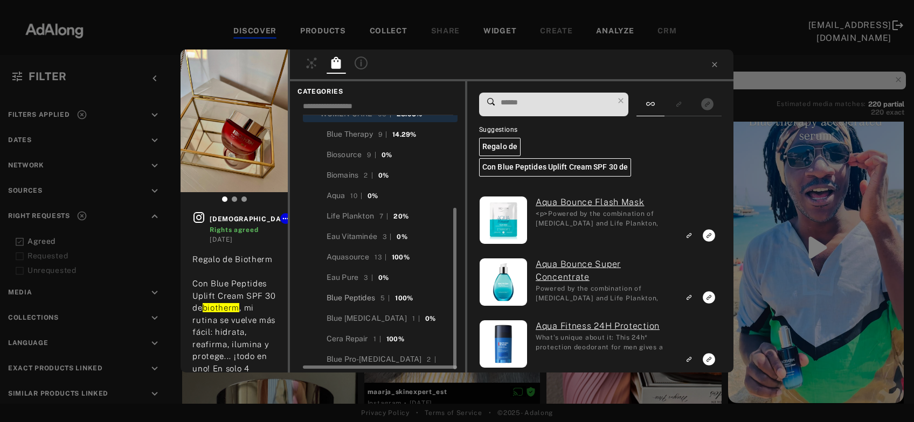
click at [363, 295] on div "Blue Peptides" at bounding box center [351, 298] width 48 height 11
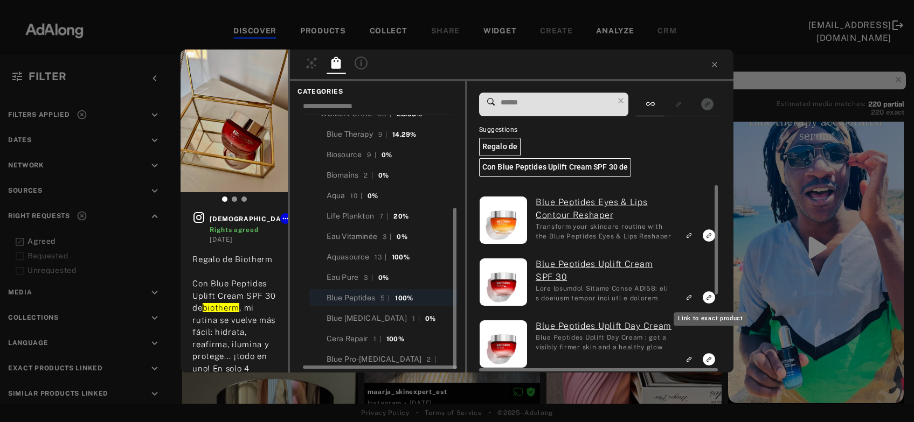
click at [708, 242] on icon "Link to exact product" at bounding box center [709, 236] width 12 height 12
click at [691, 235] on icon "Link to similar product" at bounding box center [689, 235] width 8 height 6
click at [690, 300] on icon "Link to similar product" at bounding box center [687, 298] width 3 height 3
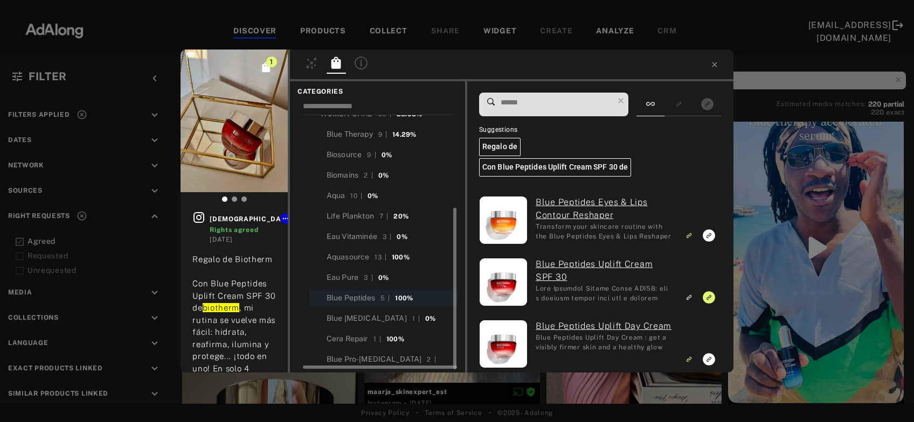
scroll to position [133, 0]
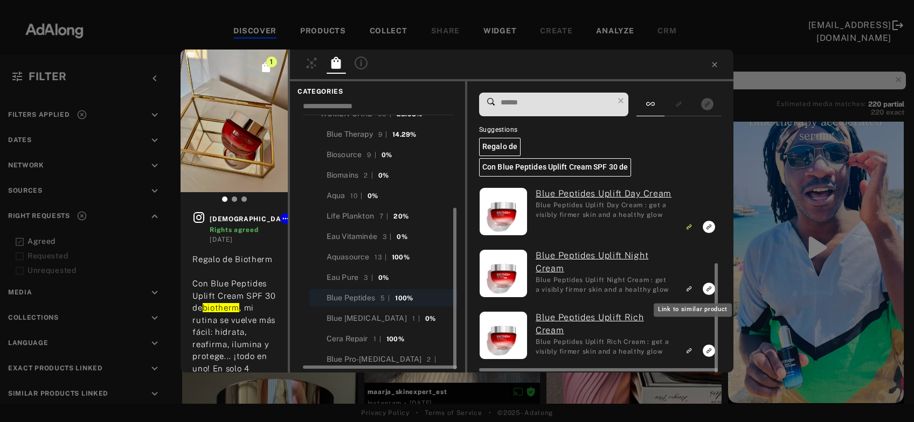
click at [691, 168] on icon "Link to similar product" at bounding box center [689, 165] width 8 height 6
click at [790, 287] on div "1 noeliahonradom Rights agreed 5 days ago Regalo de Biotherm Con Blue Peptides …" at bounding box center [457, 211] width 914 height 422
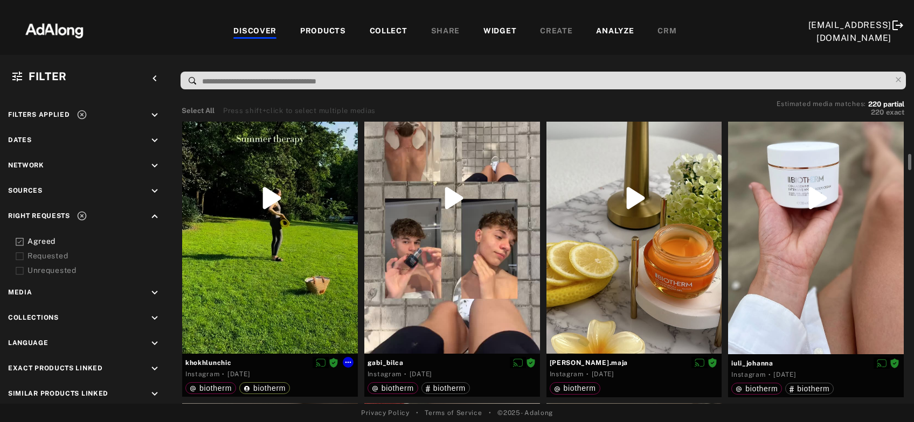
scroll to position [108, 0]
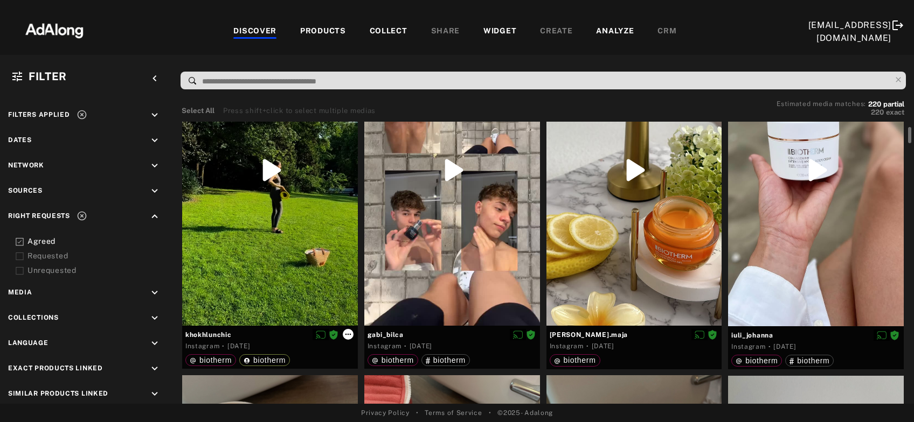
click at [346, 338] on button at bounding box center [348, 334] width 11 height 11
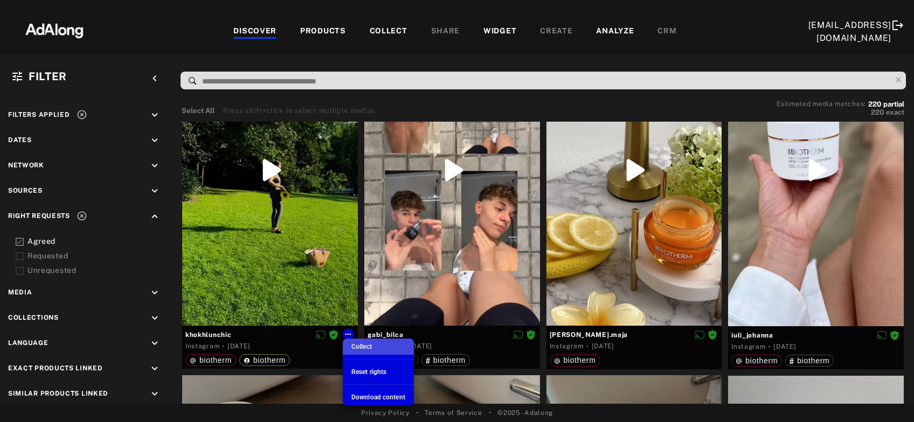
click at [355, 345] on span "Collect" at bounding box center [361, 347] width 20 height 8
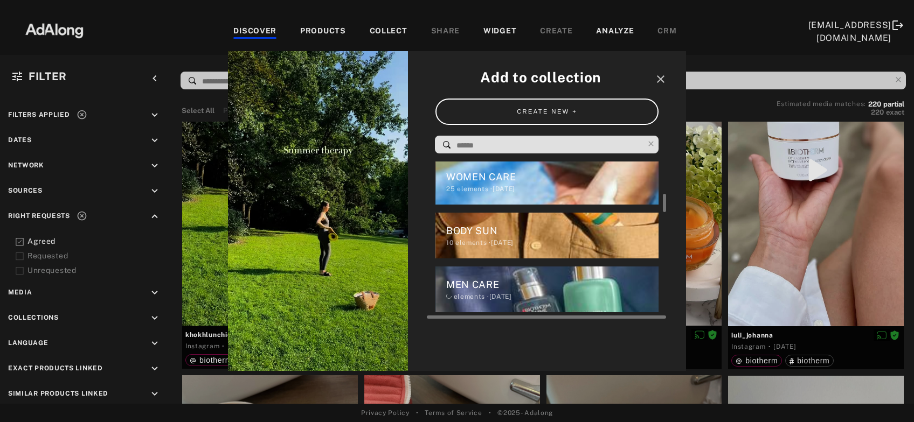
scroll to position [273, 0]
click at [507, 226] on div "BODY SUN" at bounding box center [552, 230] width 213 height 15
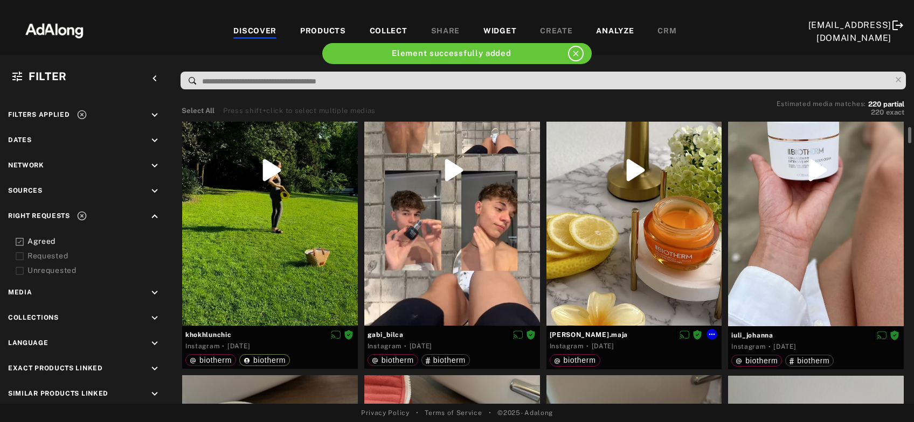
click at [650, 198] on div at bounding box center [634, 171] width 176 height 312
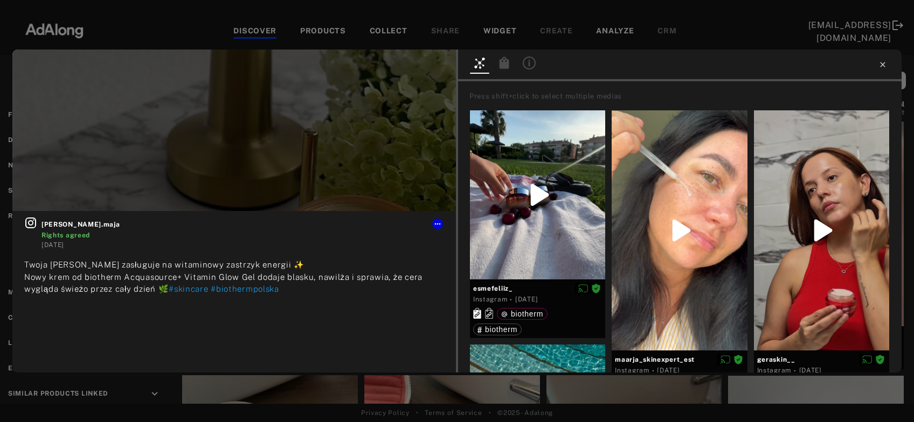
click at [881, 64] on icon at bounding box center [882, 64] width 9 height 9
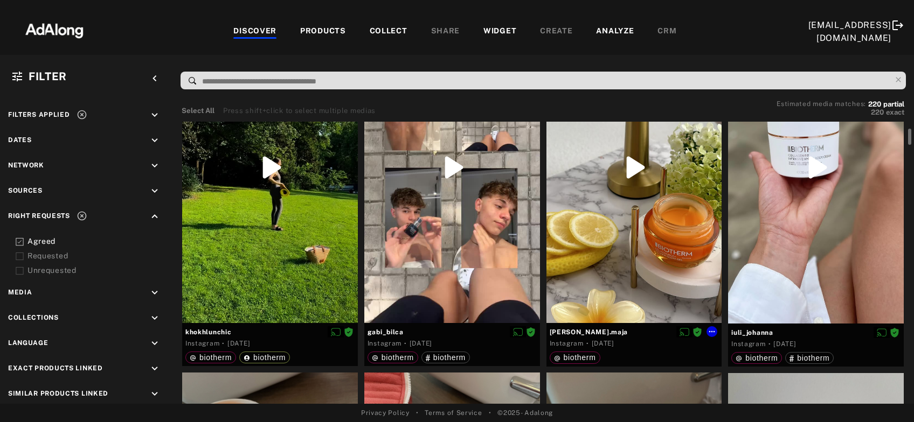
scroll to position [113, 0]
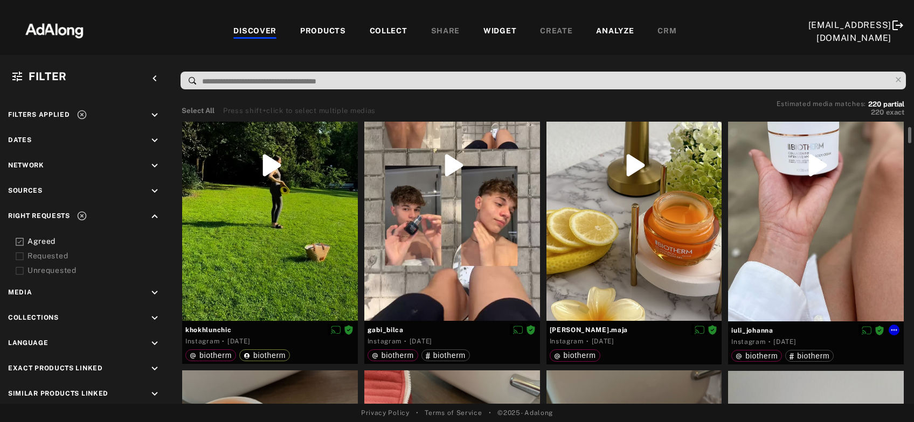
click at [790, 185] on div at bounding box center [816, 166] width 176 height 312
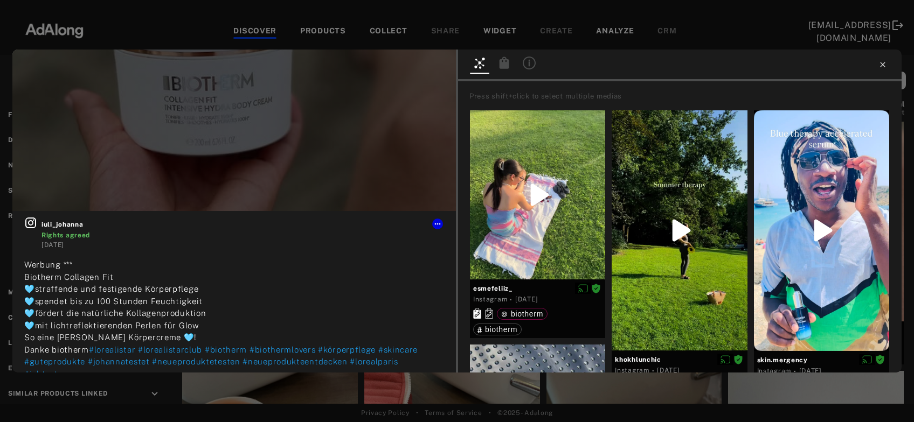
click at [882, 63] on icon at bounding box center [882, 64] width 9 height 9
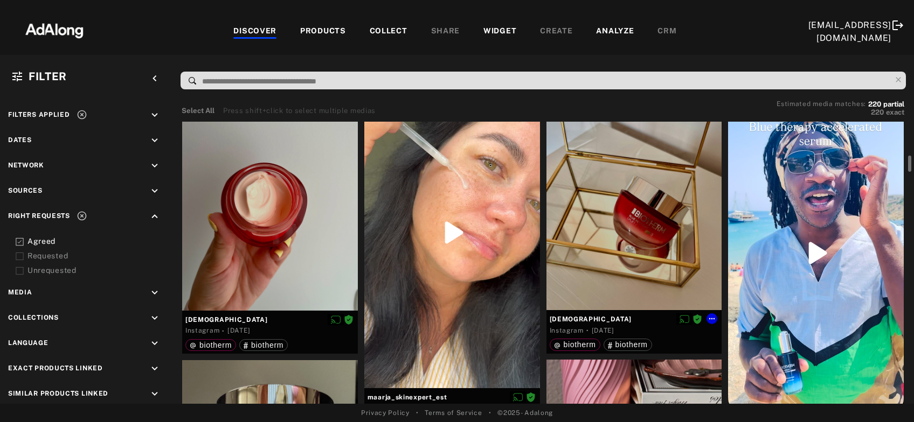
scroll to position [670, 0]
click at [385, 279] on div at bounding box center [452, 232] width 176 height 311
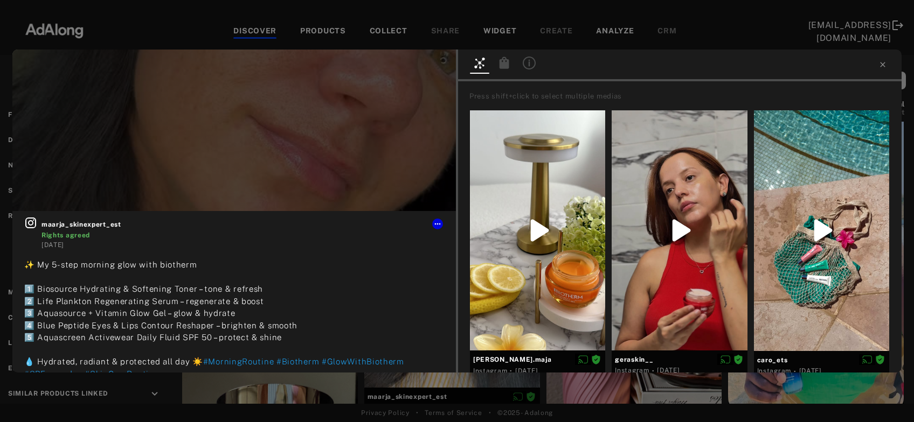
click at [504, 65] on icon at bounding box center [505, 63] width 10 height 12
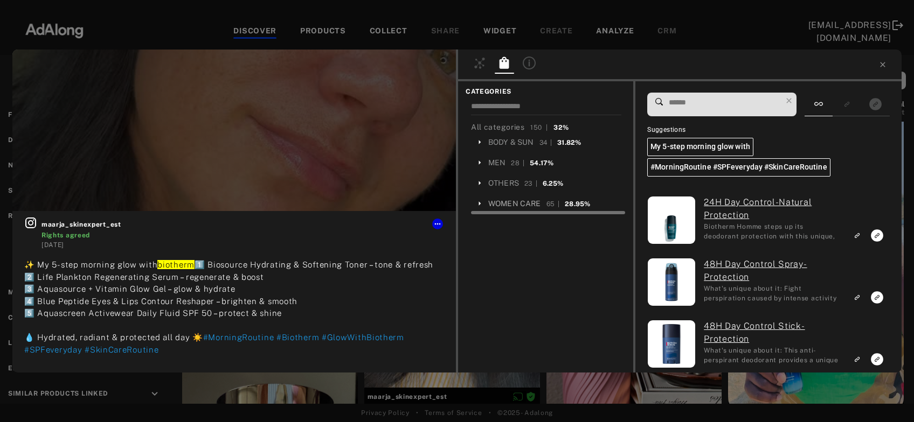
click at [510, 203] on div "WOMEN CARE" at bounding box center [514, 203] width 53 height 11
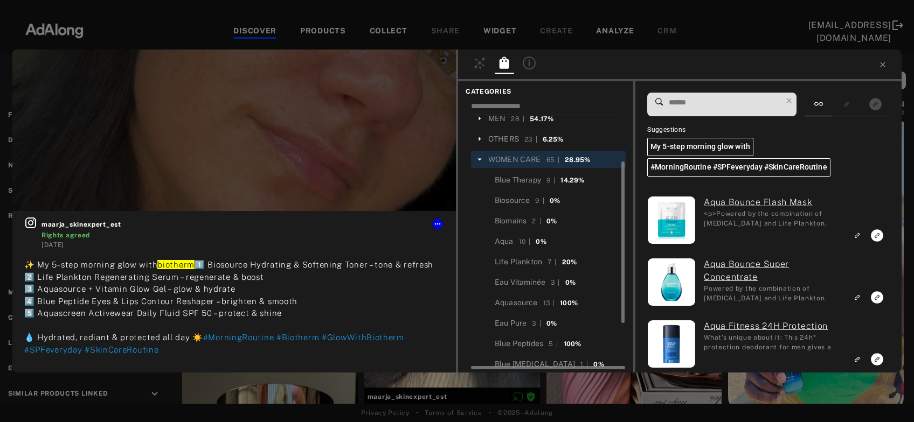
scroll to position [45, 0]
click at [510, 203] on div "Biosource" at bounding box center [512, 200] width 35 height 11
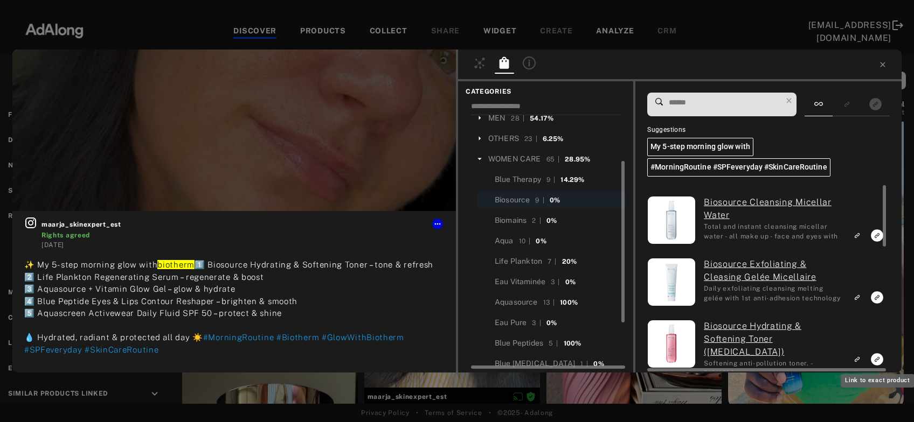
click at [875, 242] on icon "Link to exact product" at bounding box center [877, 236] width 12 height 12
click at [859, 236] on icon "Link to similar product" at bounding box center [857, 235] width 8 height 6
click at [861, 296] on icon "Link to similar product" at bounding box center [857, 297] width 8 height 6
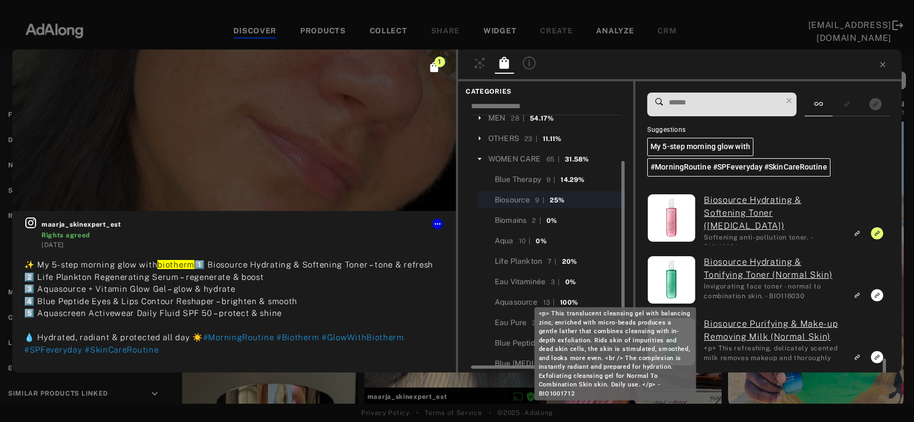
scroll to position [230, 0]
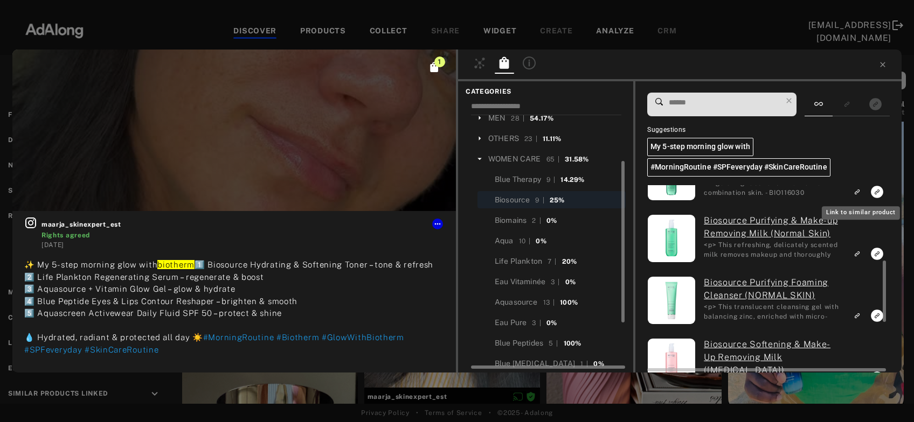
click at [858, 133] on icon "Link to similar product" at bounding box center [856, 130] width 3 height 3
click at [859, 133] on icon "Link to similar product" at bounding box center [857, 130] width 8 height 6
click at [859, 312] on rect "Link to similar product" at bounding box center [856, 315] width 13 height 13
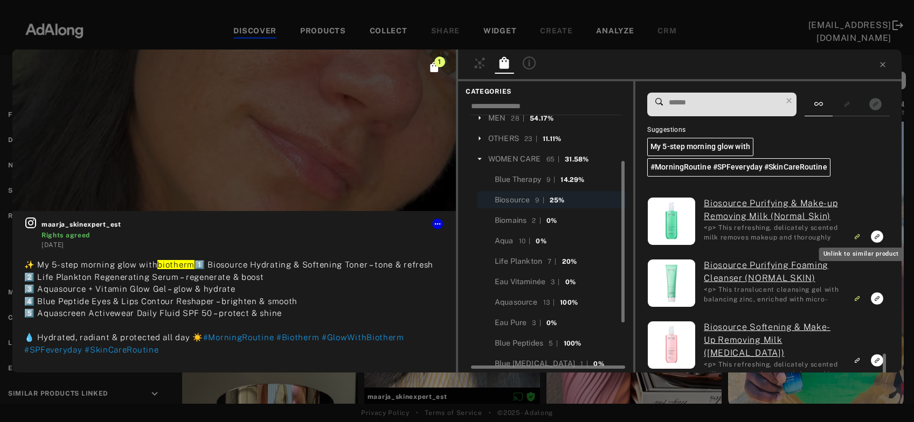
scroll to position [371, 0]
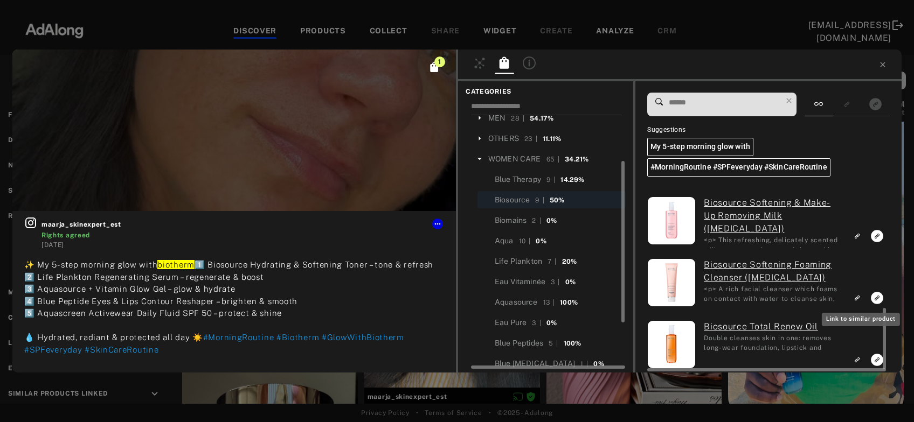
click at [852, 237] on button "Link to similar product" at bounding box center [857, 236] width 20 height 15
click at [852, 237] on button "Unlink to similar product" at bounding box center [857, 236] width 20 height 15
click at [859, 355] on rect "Link to similar product" at bounding box center [856, 359] width 13 height 13
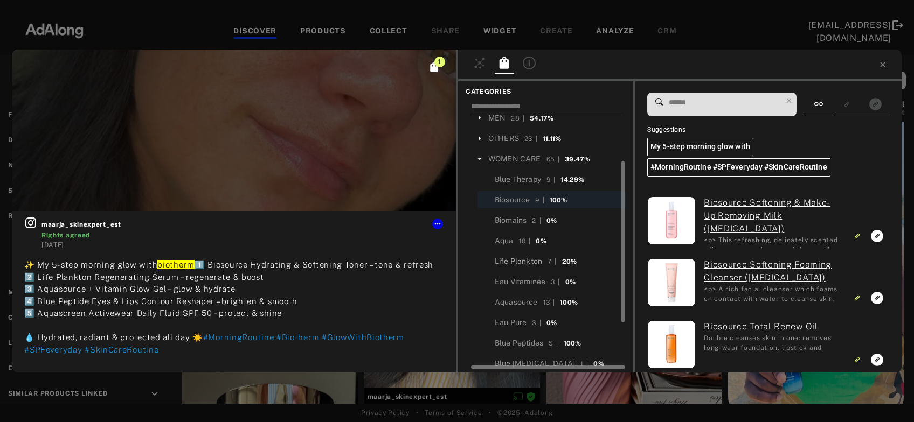
click at [508, 263] on div "Life Plankton" at bounding box center [518, 261] width 47 height 11
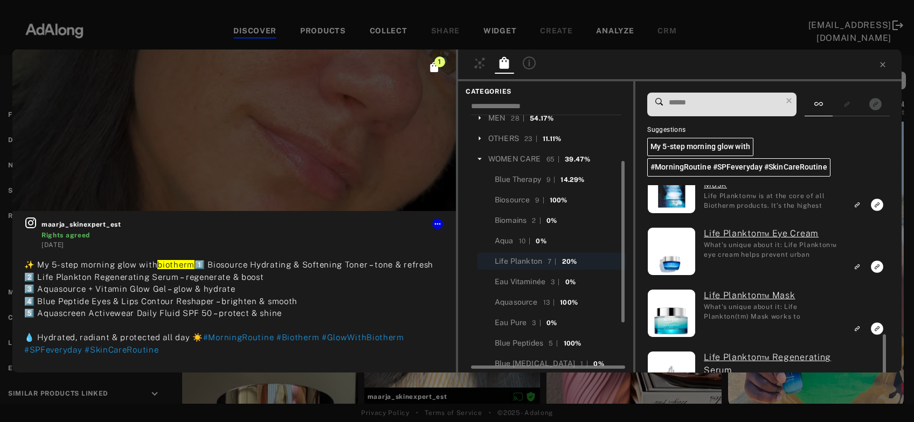
scroll to position [257, 0]
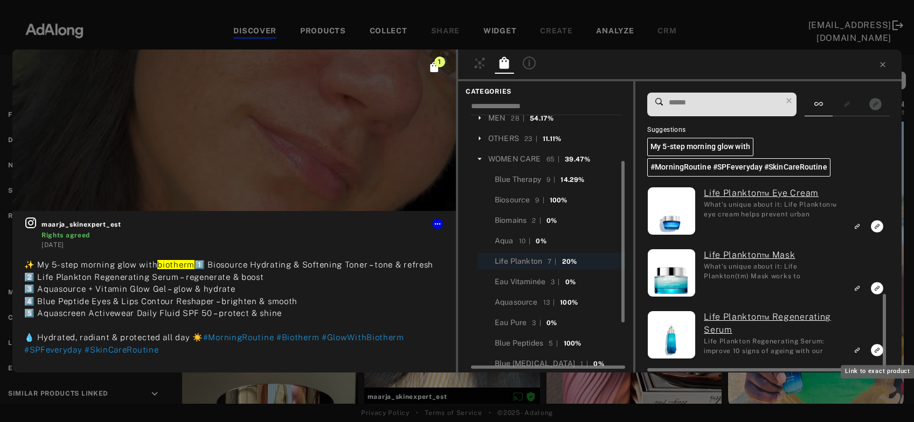
click at [855, 288] on rect "Link to similar product" at bounding box center [856, 288] width 13 height 13
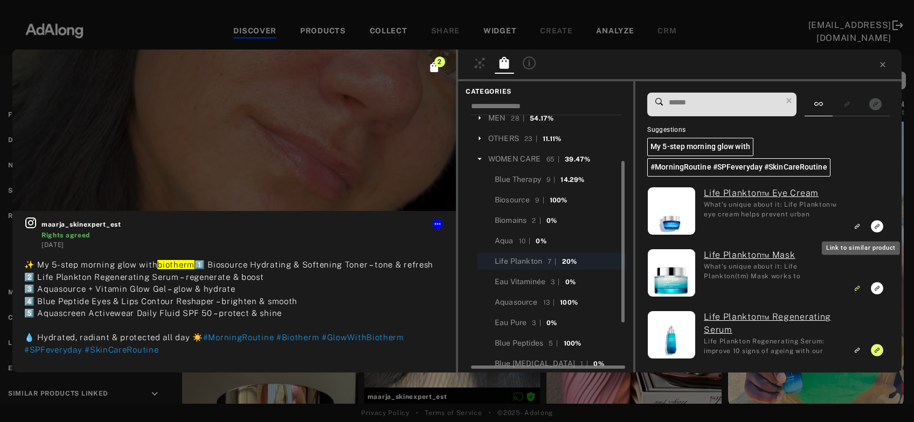
click at [859, 226] on icon "Unlink to similar product" at bounding box center [857, 226] width 8 height 6
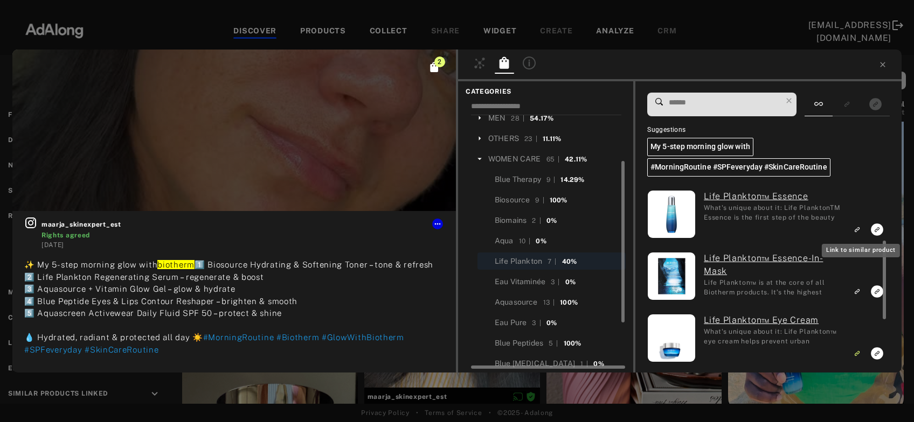
scroll to position [130, 0]
click at [859, 226] on rect "Link to similar product" at bounding box center [856, 229] width 13 height 13
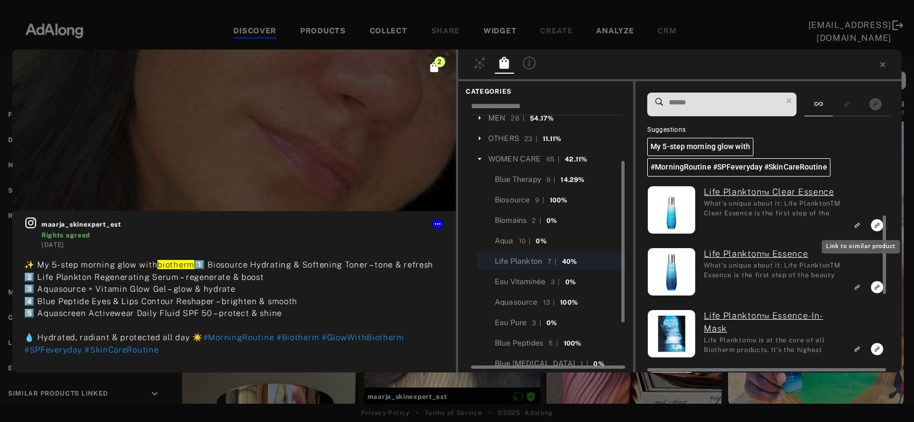
scroll to position [72, 0]
click at [858, 167] on icon "Link to similar product" at bounding box center [856, 164] width 3 height 3
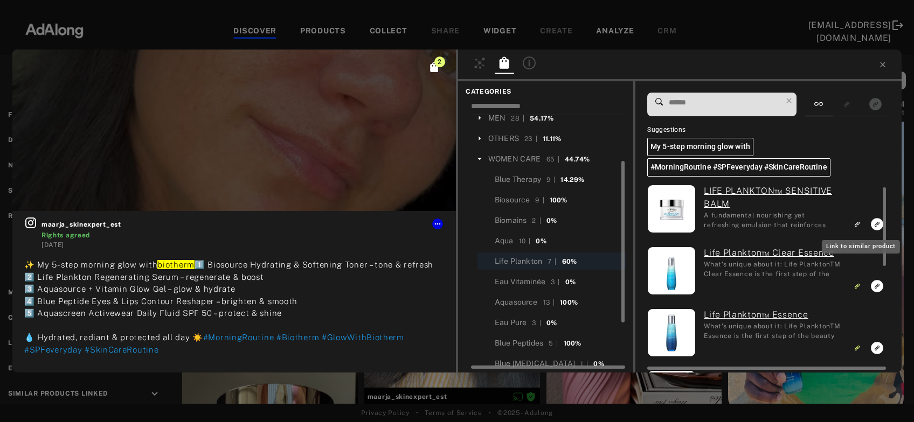
scroll to position [10, 0]
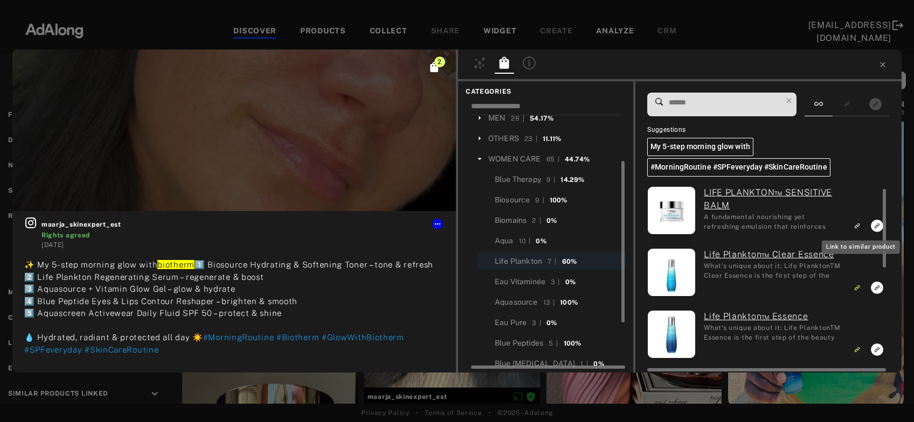
click at [859, 226] on icon "Link to similar product" at bounding box center [857, 226] width 8 height 6
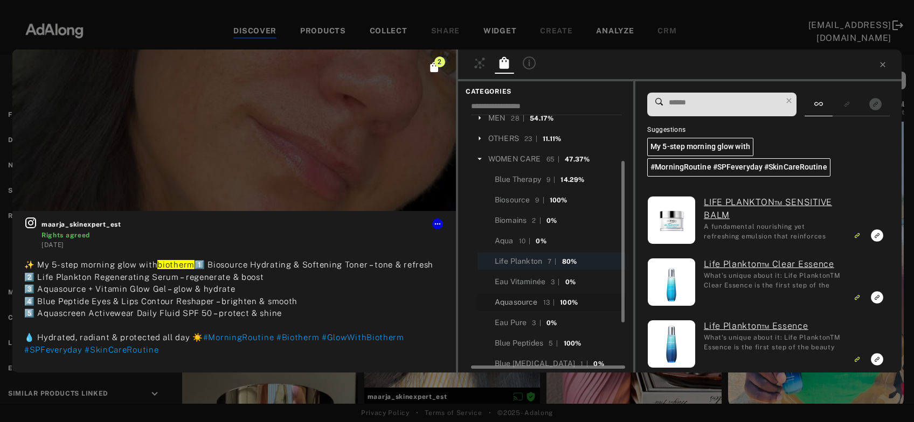
click at [529, 302] on div "Aquasource" at bounding box center [516, 302] width 43 height 11
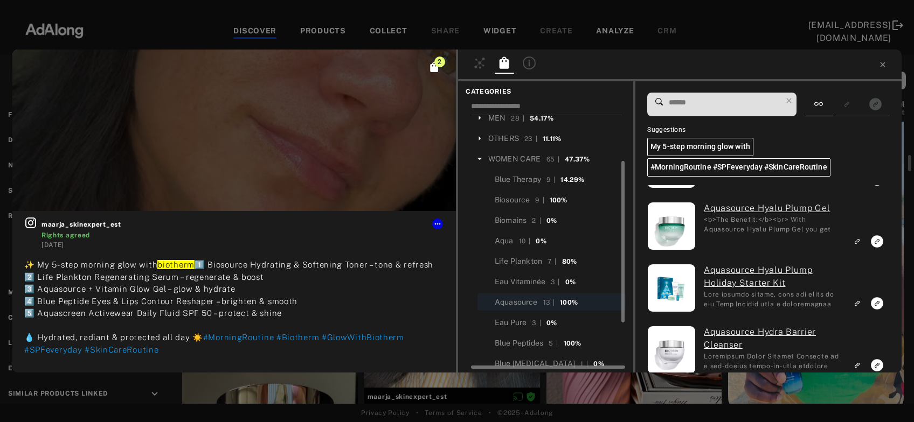
scroll to position [628, 0]
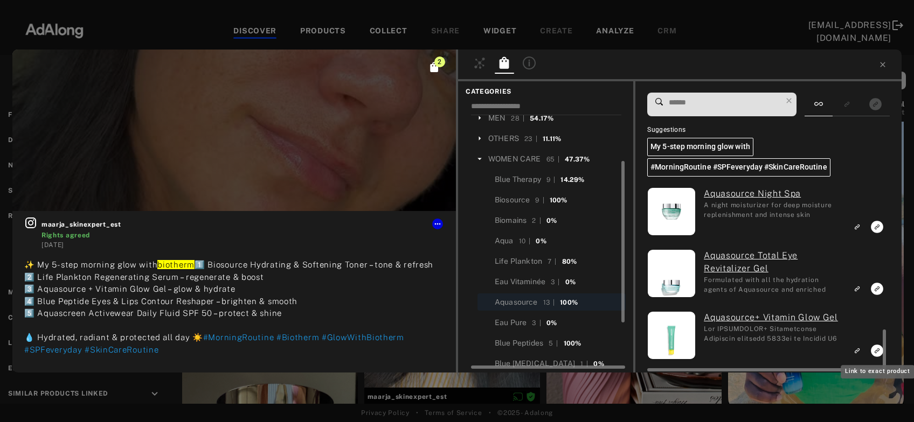
click at [859, 285] on rect "Link to similar product" at bounding box center [856, 288] width 13 height 13
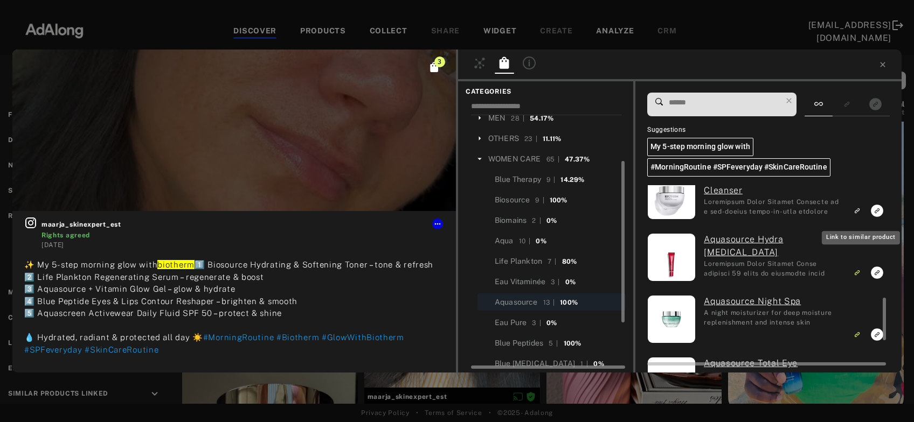
scroll to position [515, 0]
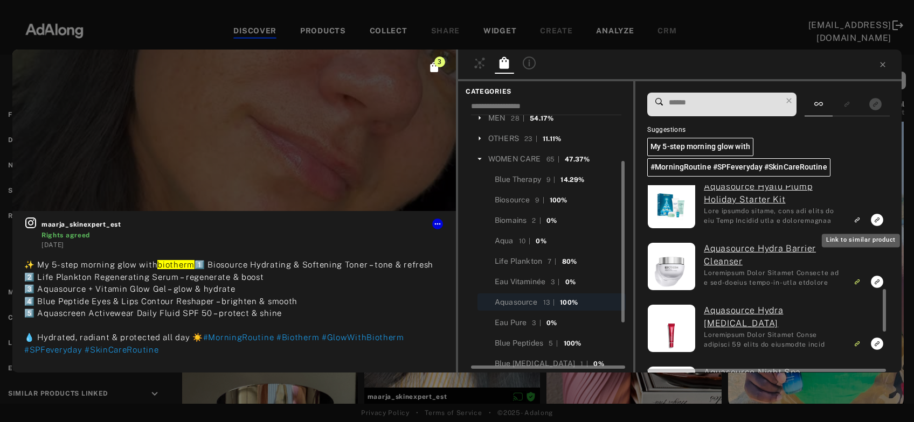
scroll to position [449, 0]
click at [859, 217] on icon "Unlink to similar product" at bounding box center [857, 220] width 8 height 6
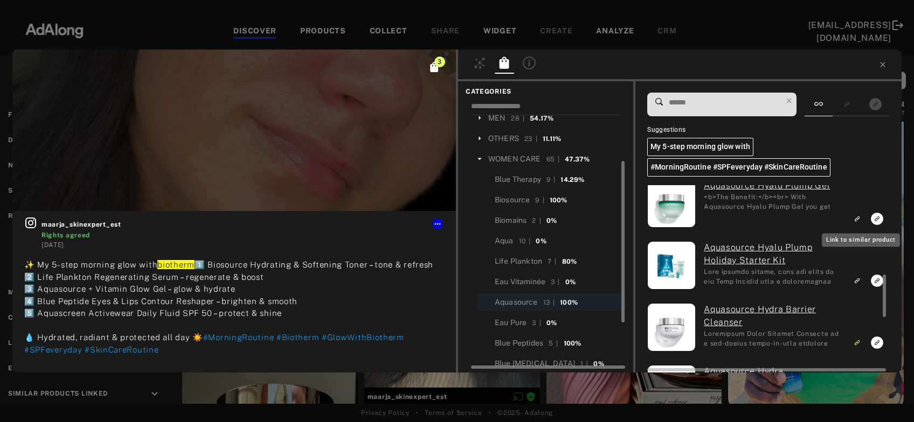
scroll to position [388, 0]
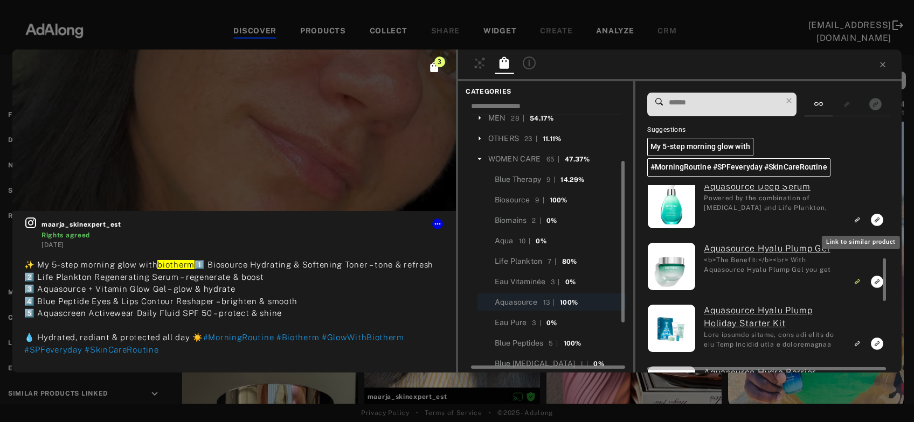
scroll to position [324, 0]
click at [859, 217] on rect "Link to similar product" at bounding box center [856, 220] width 13 height 13
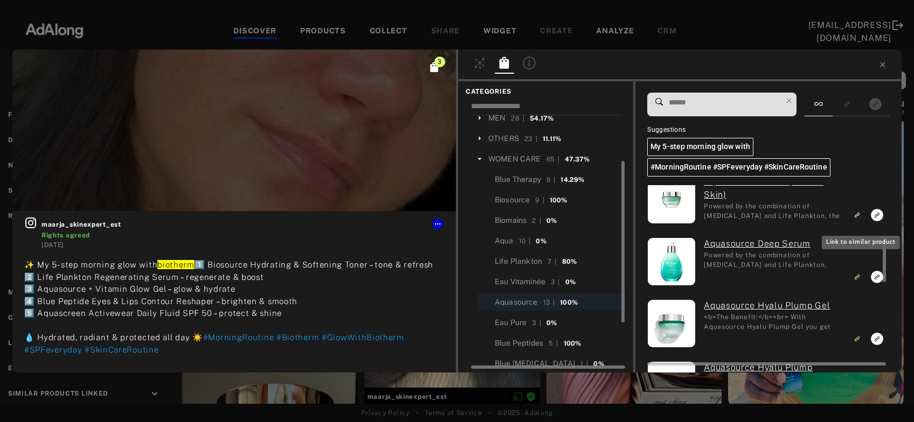
scroll to position [261, 0]
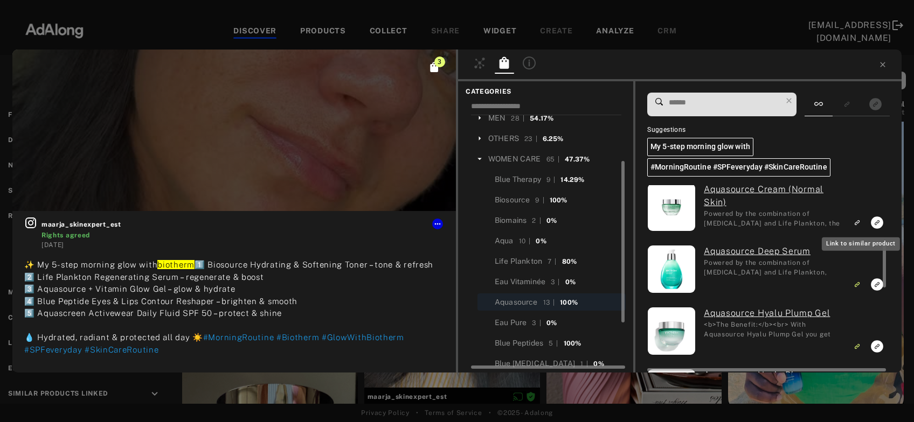
click at [859, 217] on rect "Link to similar product" at bounding box center [856, 222] width 13 height 13
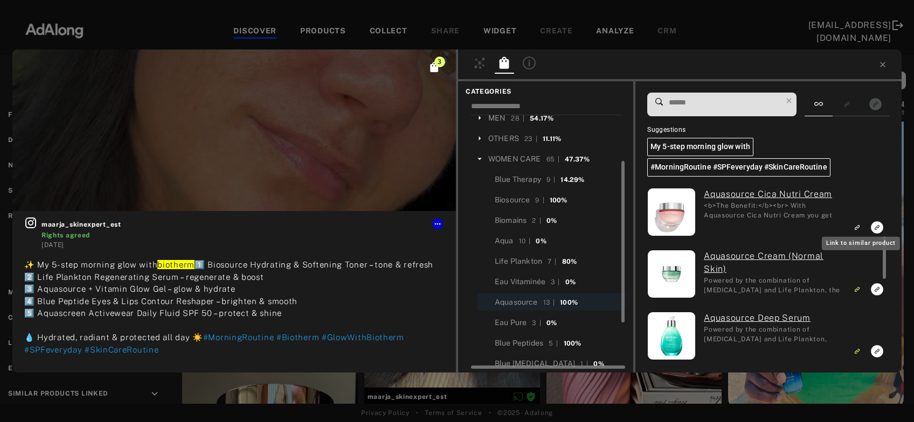
scroll to position [200, 0]
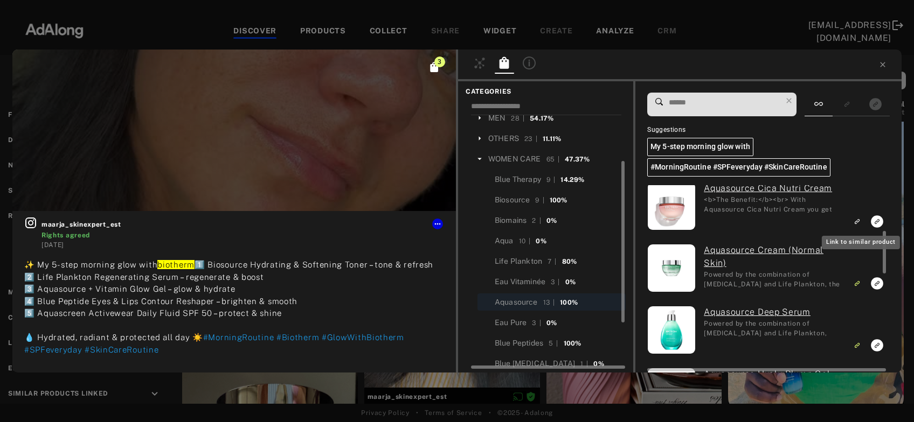
click at [859, 217] on rect "Link to similar product" at bounding box center [856, 221] width 13 height 13
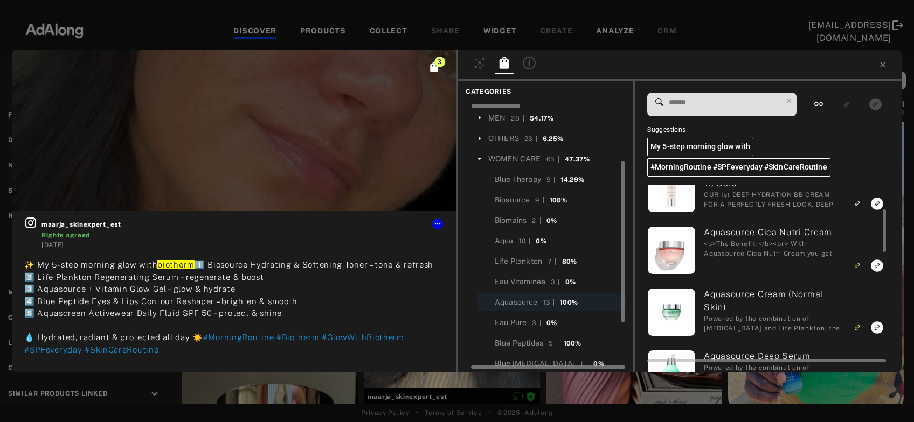
scroll to position [142, 0]
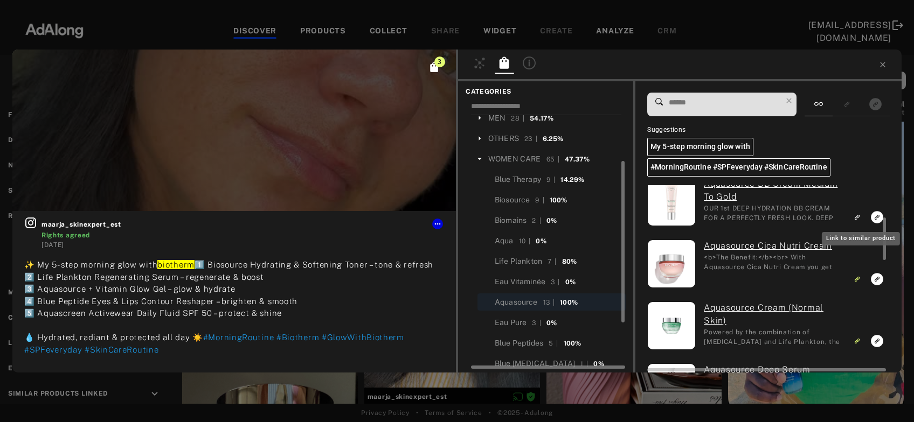
click at [858, 96] on icon "Link to similar product" at bounding box center [856, 94] width 3 height 3
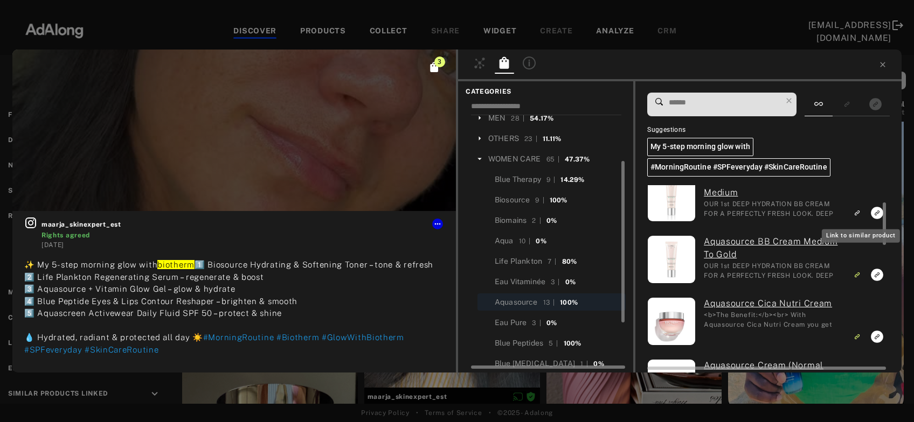
scroll to position [82, 0]
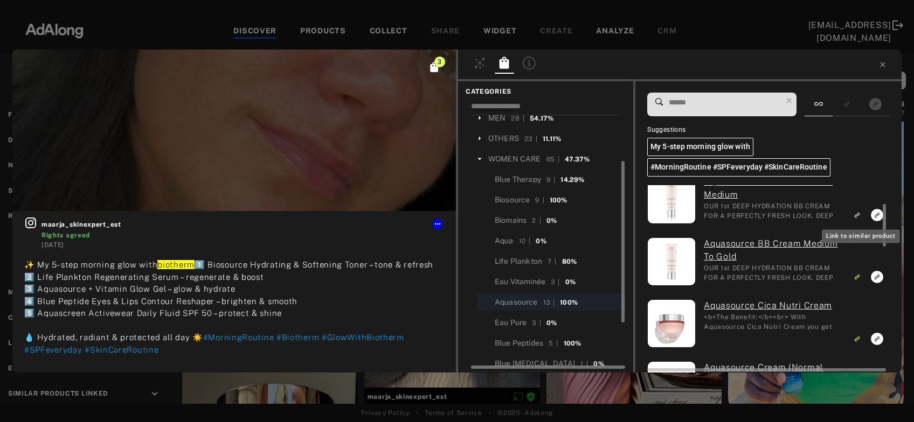
click at [859, 156] on icon "Link to similar product" at bounding box center [857, 153] width 8 height 6
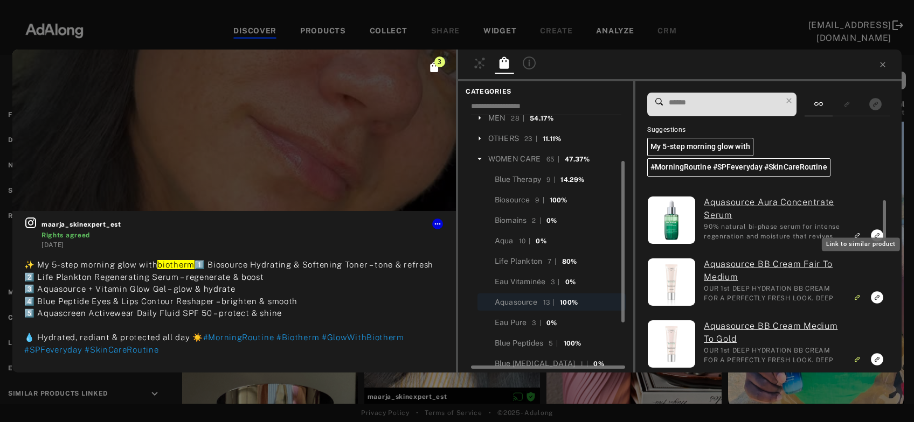
scroll to position [12, 0]
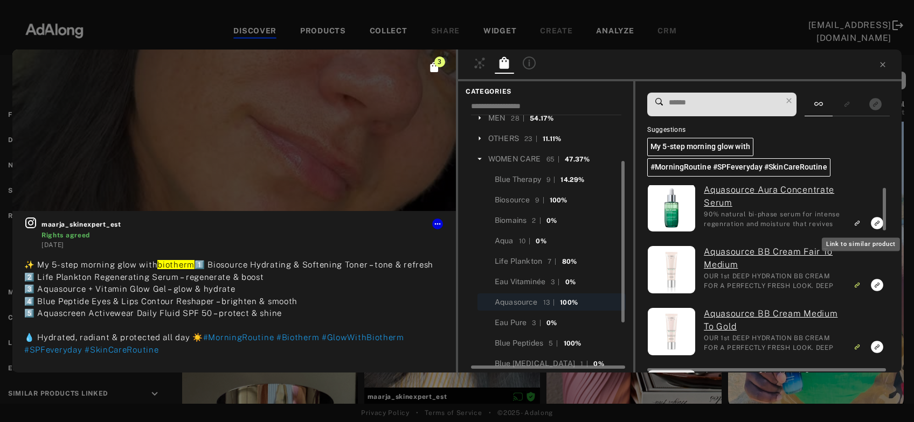
click at [859, 217] on rect "Link to similar product" at bounding box center [856, 223] width 13 height 13
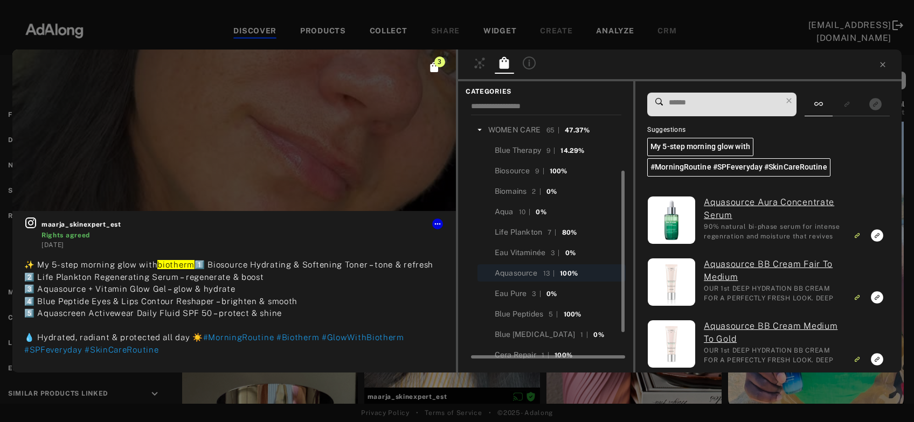
scroll to position [90, 0]
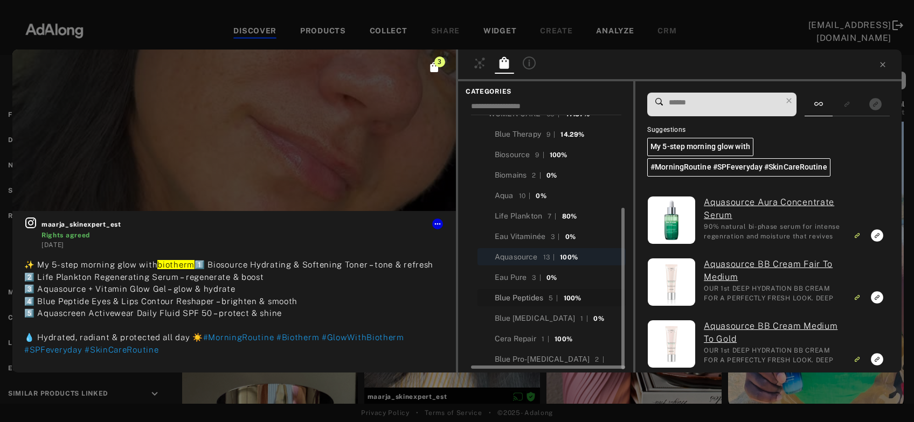
click at [516, 301] on div "Blue Peptides" at bounding box center [519, 298] width 48 height 11
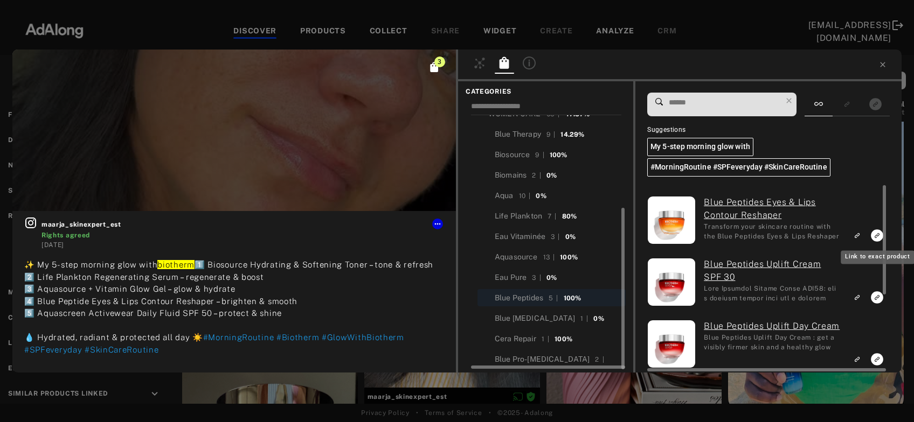
click at [878, 232] on icon "Link to exact product" at bounding box center [877, 236] width 12 height 12
click at [859, 239] on icon "Link to similar product" at bounding box center [857, 235] width 8 height 6
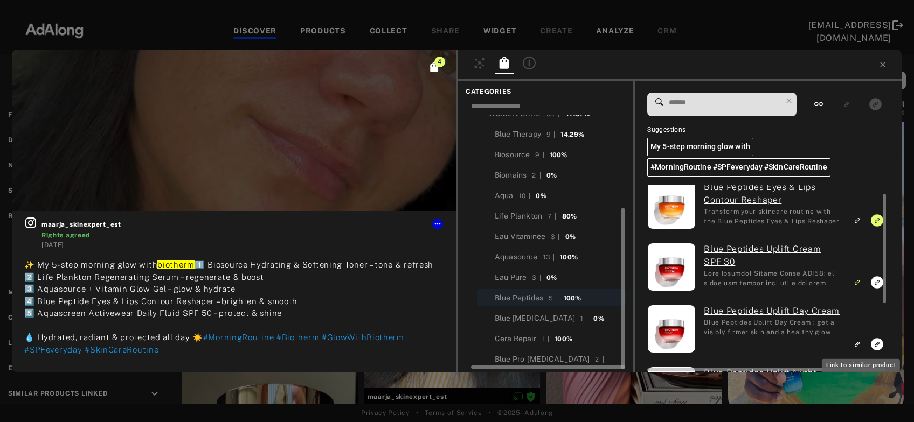
click at [859, 221] on icon "Link to similar product" at bounding box center [857, 219] width 3 height 3
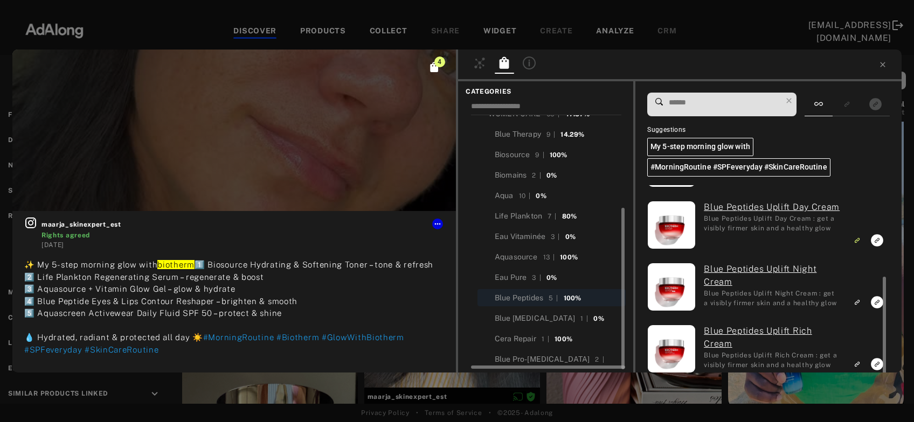
scroll to position [133, 0]
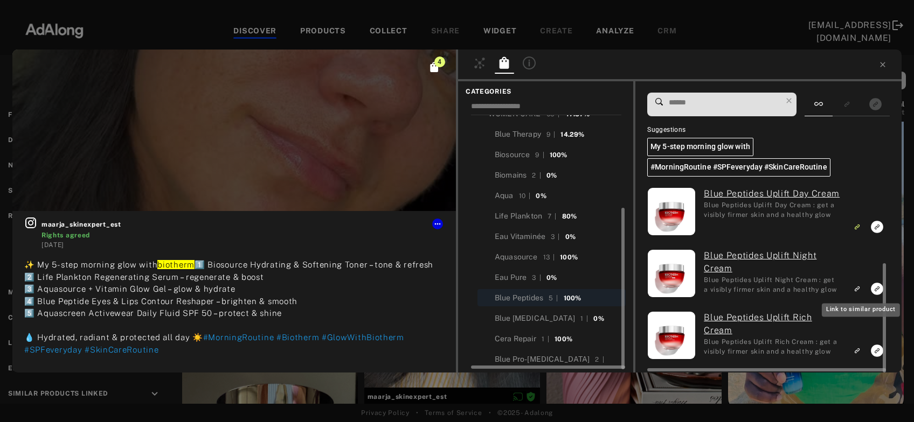
click at [861, 106] on icon "Link to similar product" at bounding box center [857, 103] width 8 height 6
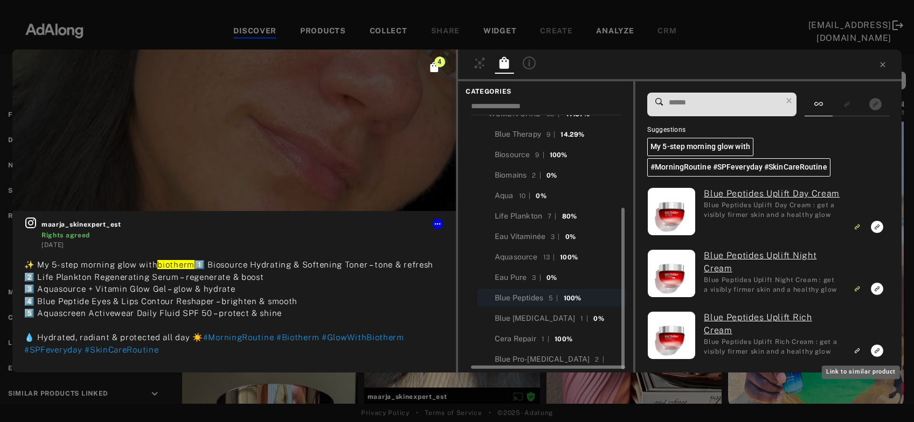
click at [859, 106] on icon "Link to similar product" at bounding box center [857, 103] width 8 height 6
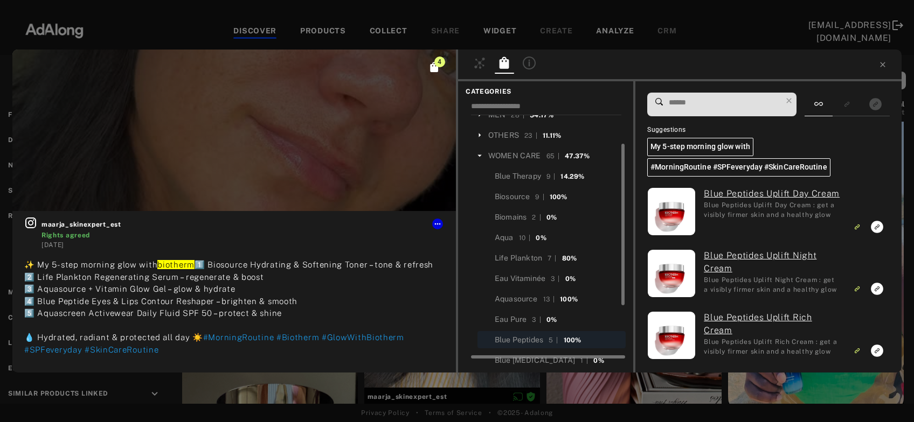
scroll to position [0, 0]
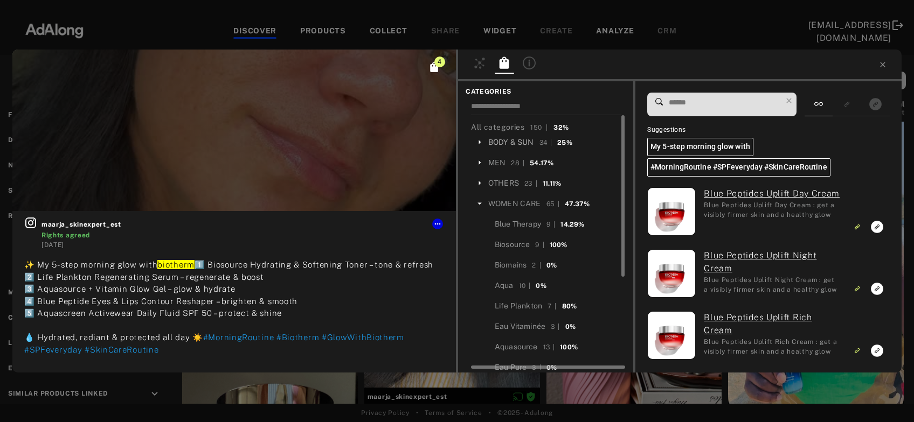
click at [506, 137] on div "BODY & SUN" at bounding box center [511, 142] width 46 height 11
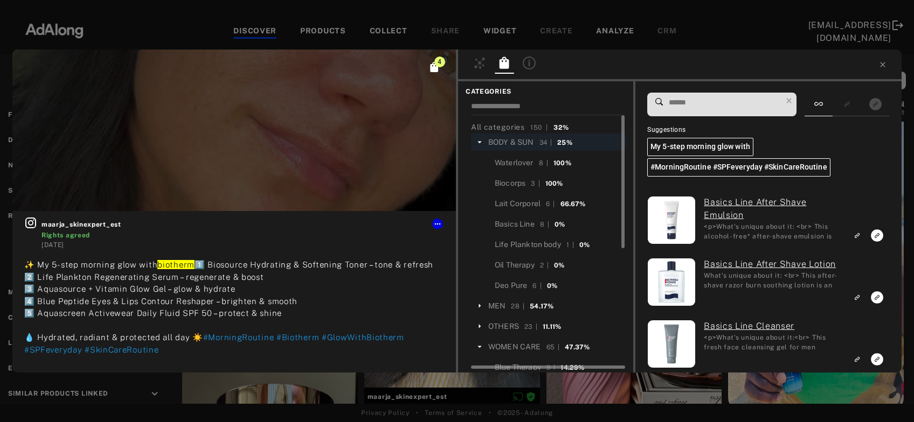
click at [700, 101] on input at bounding box center [725, 102] width 114 height 15
click at [522, 139] on div "BODY & SUN" at bounding box center [511, 142] width 46 height 11
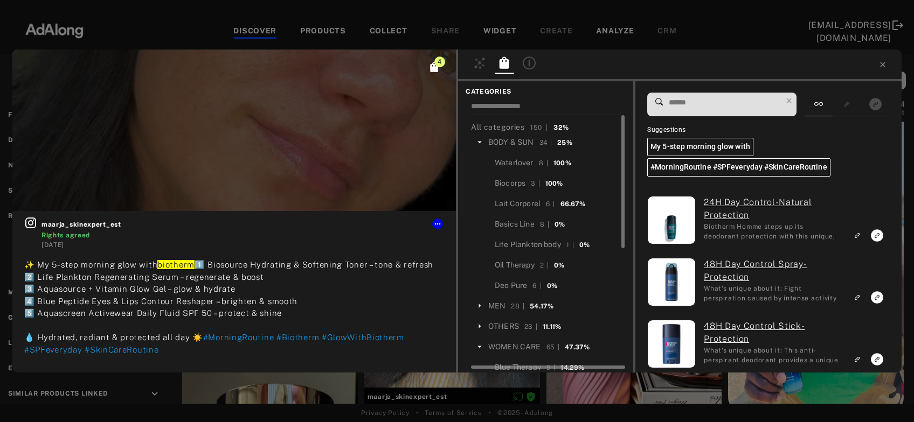
click at [691, 107] on input at bounding box center [725, 102] width 114 height 15
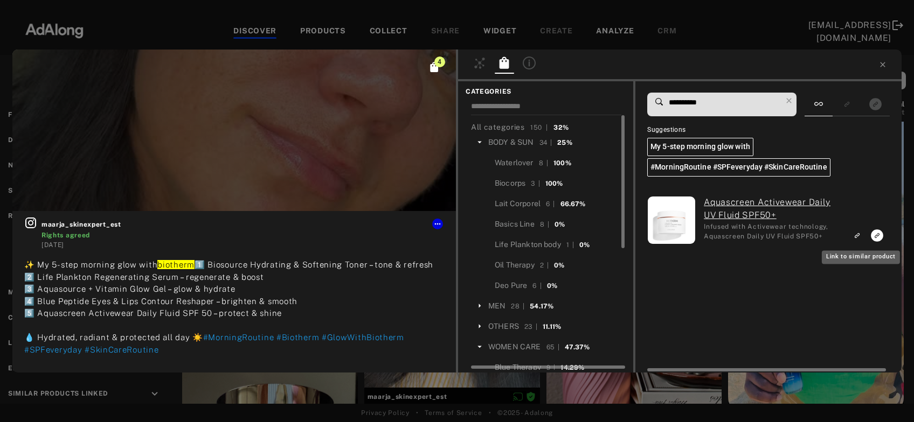
type input "**********"
click at [858, 236] on icon "Link to similar product" at bounding box center [857, 235] width 8 height 6
click at [439, 225] on icon at bounding box center [437, 224] width 9 height 9
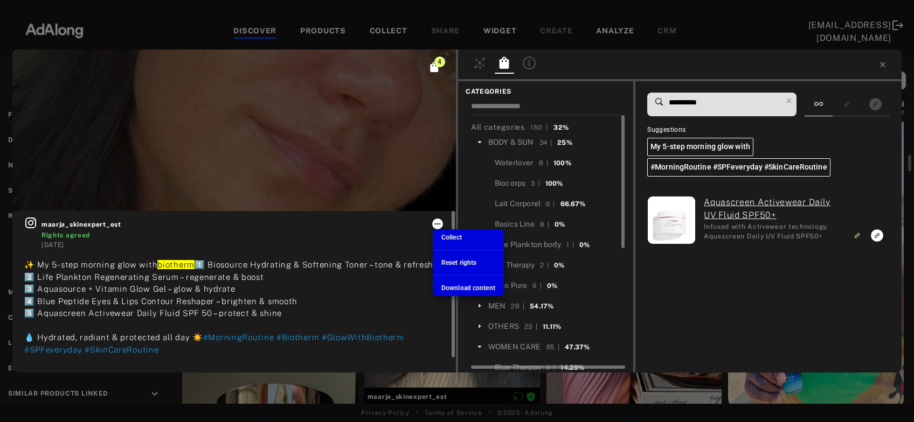
scroll to position [273, 0]
click at [451, 238] on span "Collect" at bounding box center [451, 238] width 20 height 8
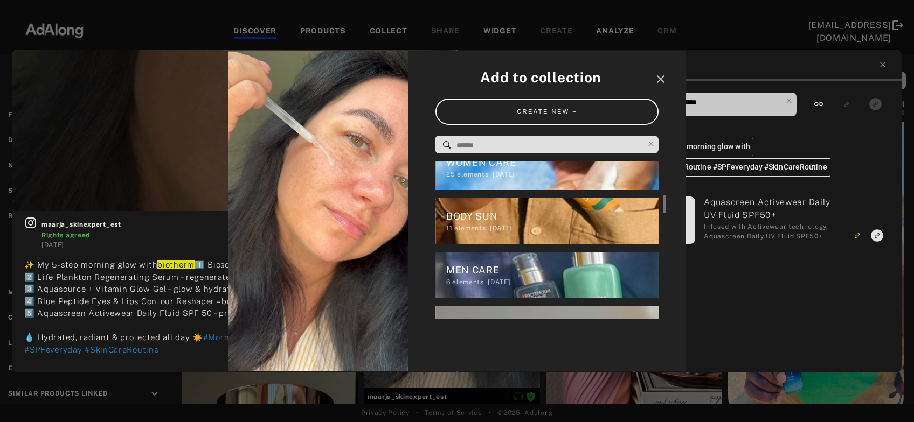
scroll to position [269, 0]
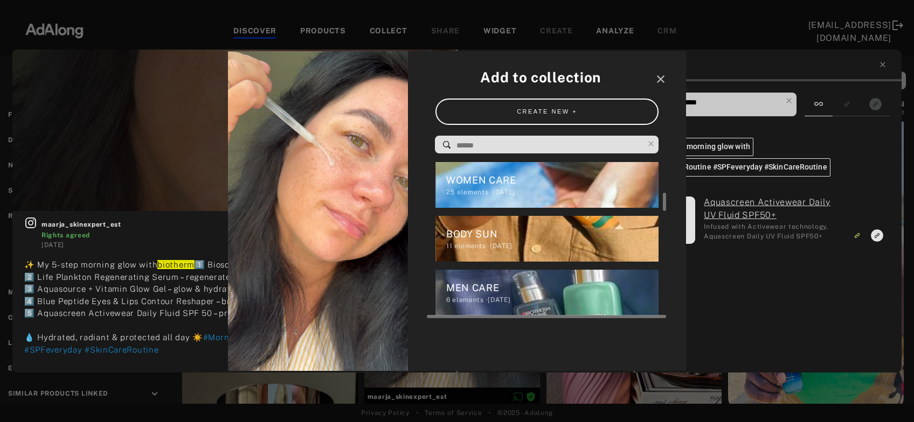
click at [467, 192] on div "25 elements · 2024.12.20" at bounding box center [552, 193] width 213 height 10
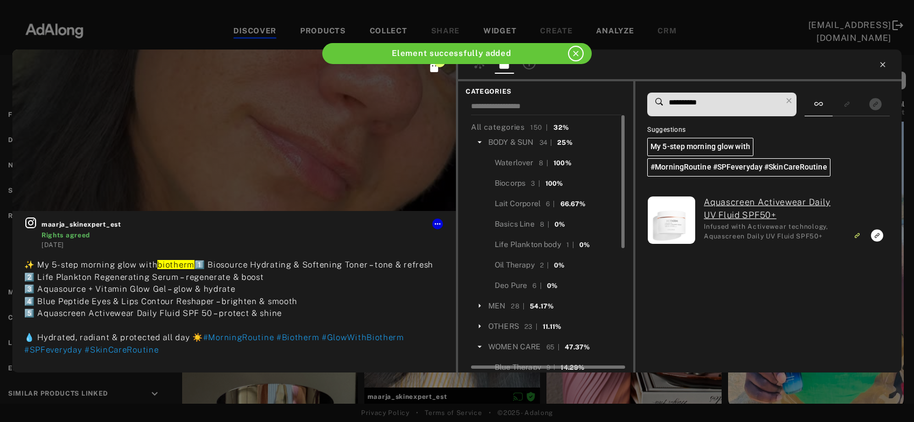
click at [883, 64] on icon at bounding box center [882, 64] width 9 height 9
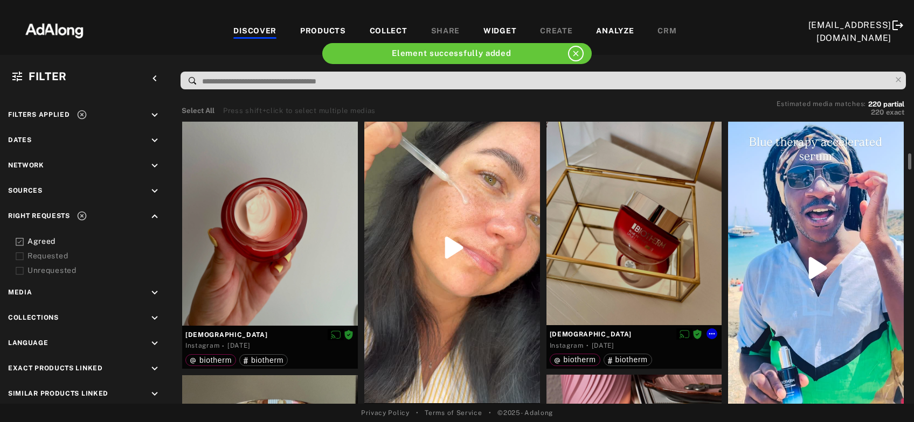
scroll to position [654, 0]
click at [818, 283] on div at bounding box center [816, 269] width 176 height 312
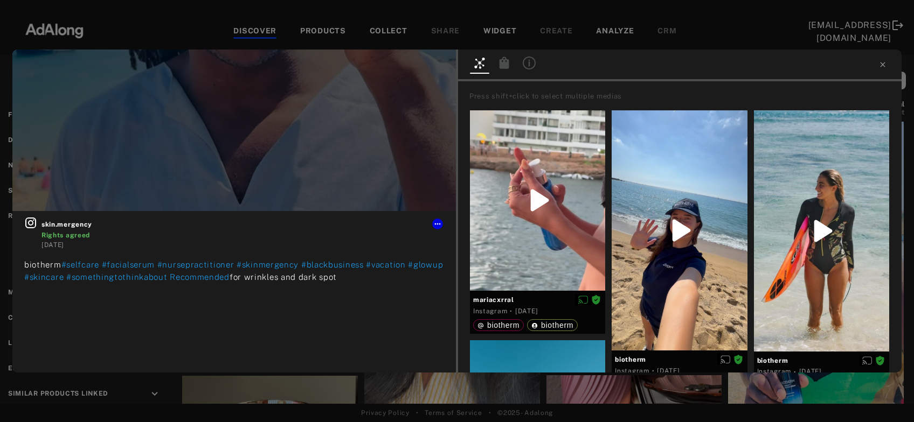
click at [505, 65] on icon at bounding box center [505, 63] width 10 height 12
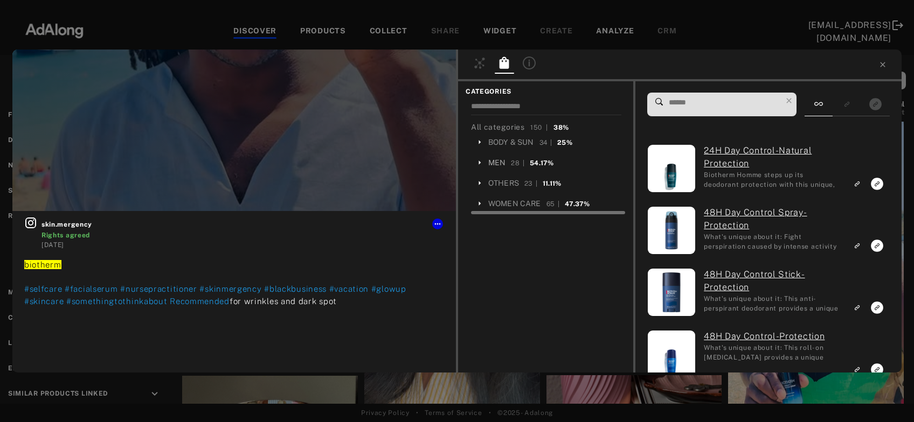
click at [498, 161] on div "MEN" at bounding box center [496, 162] width 17 height 11
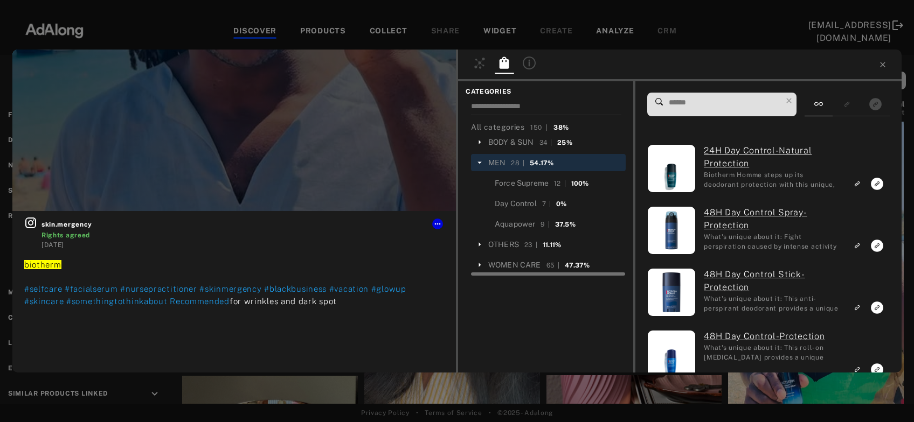
click at [480, 161] on icon at bounding box center [480, 163] width 10 height 10
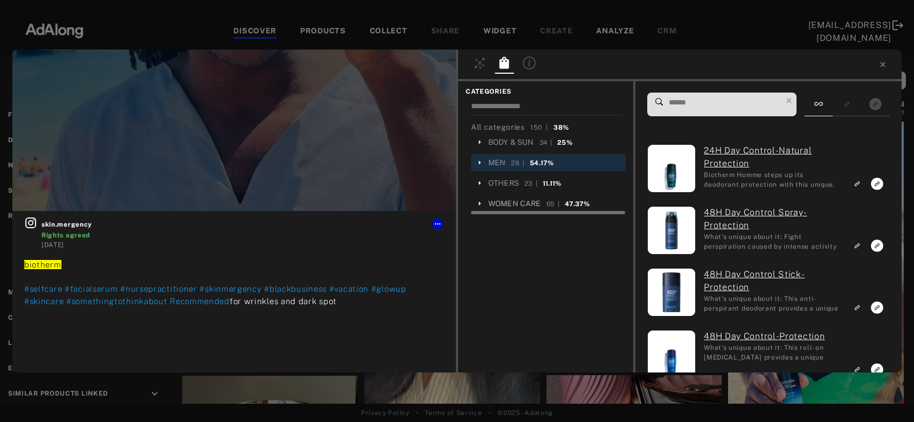
click at [507, 204] on div "WOMEN CARE" at bounding box center [514, 203] width 53 height 11
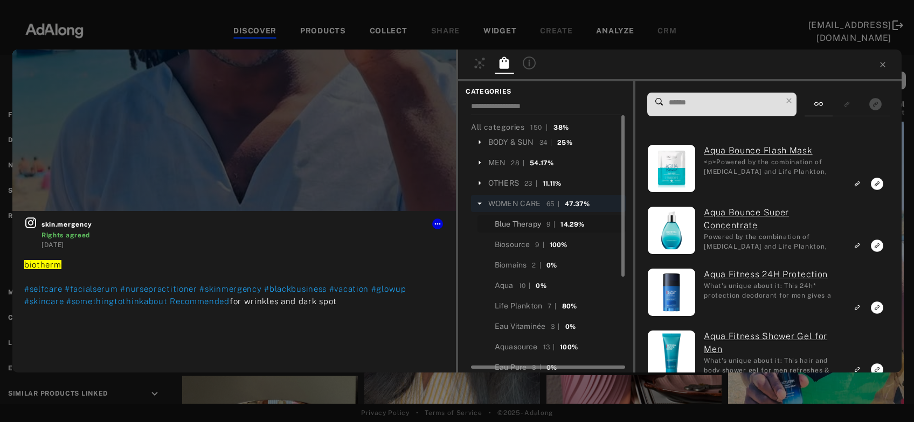
click at [510, 220] on div "Blue Therapy" at bounding box center [518, 224] width 46 height 11
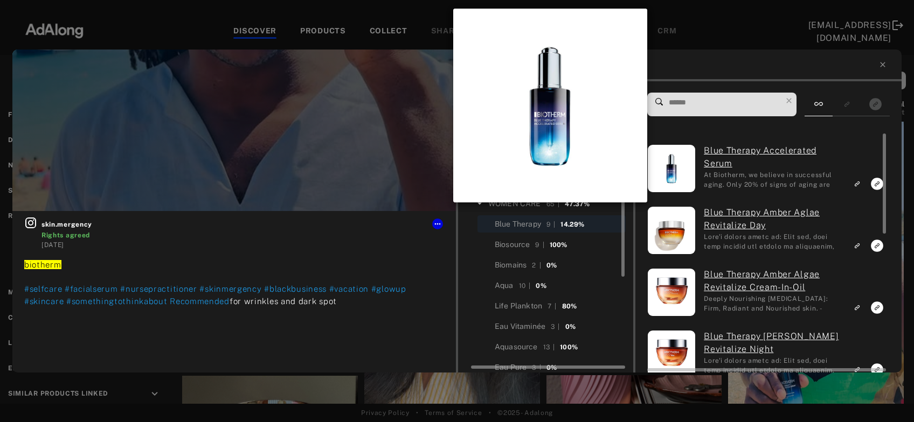
scroll to position [269, 0]
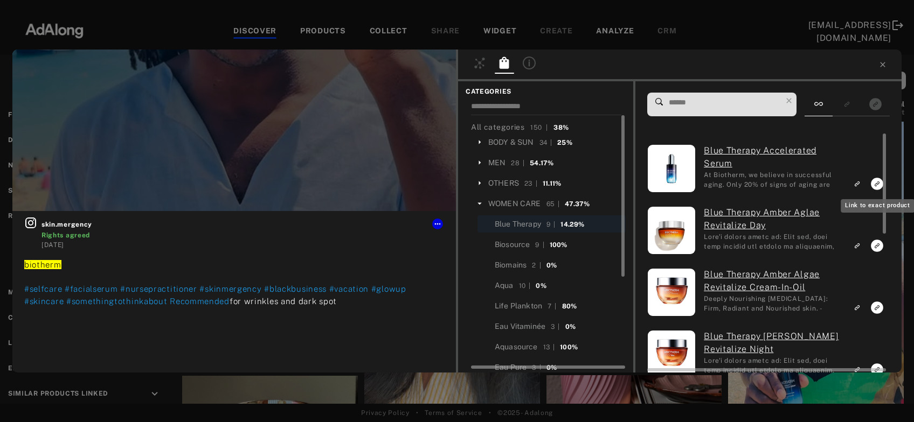
click at [875, 184] on icon "Link to exact product" at bounding box center [877, 184] width 12 height 12
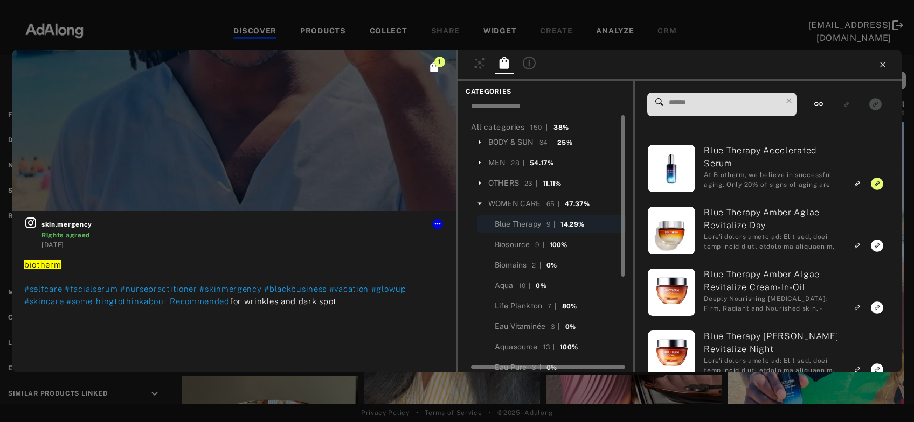
click at [880, 67] on icon at bounding box center [882, 64] width 5 height 5
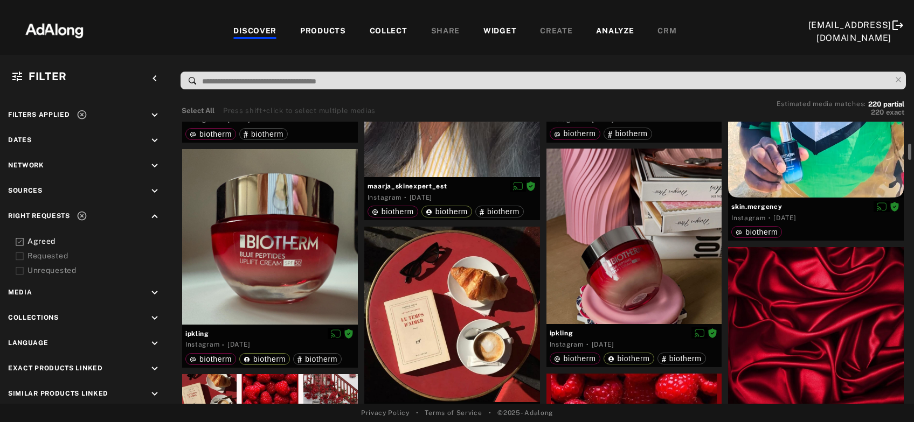
scroll to position [884, 0]
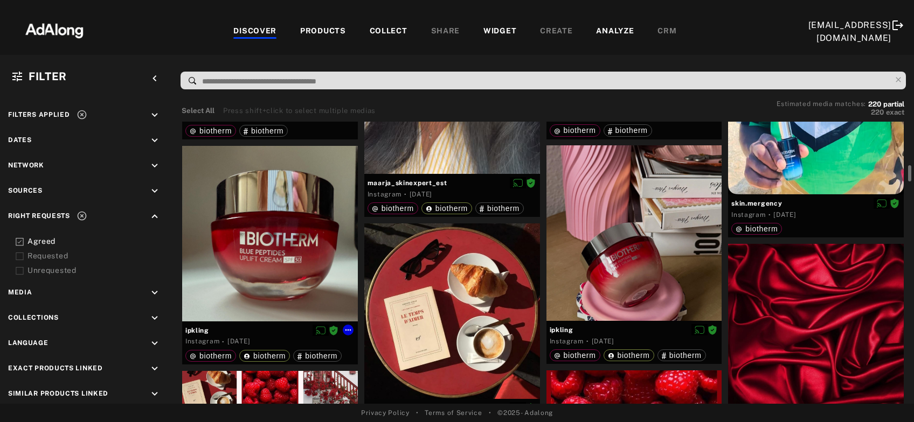
click at [252, 251] on div at bounding box center [270, 234] width 176 height 176
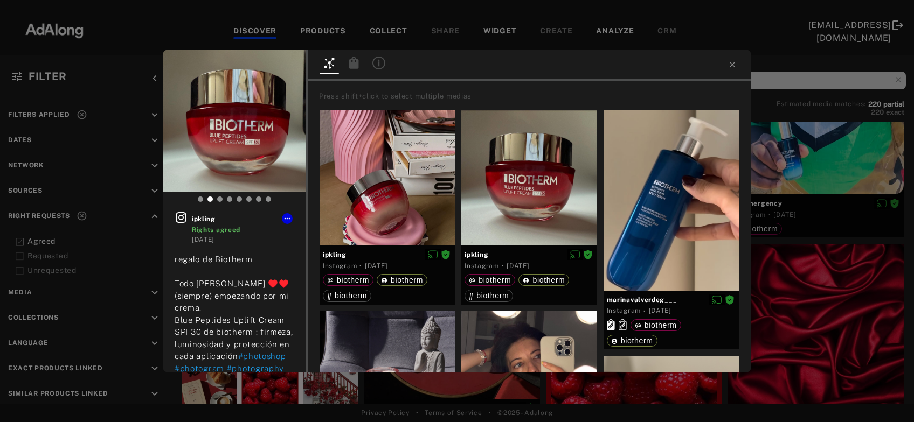
click at [350, 60] on icon at bounding box center [354, 63] width 10 height 12
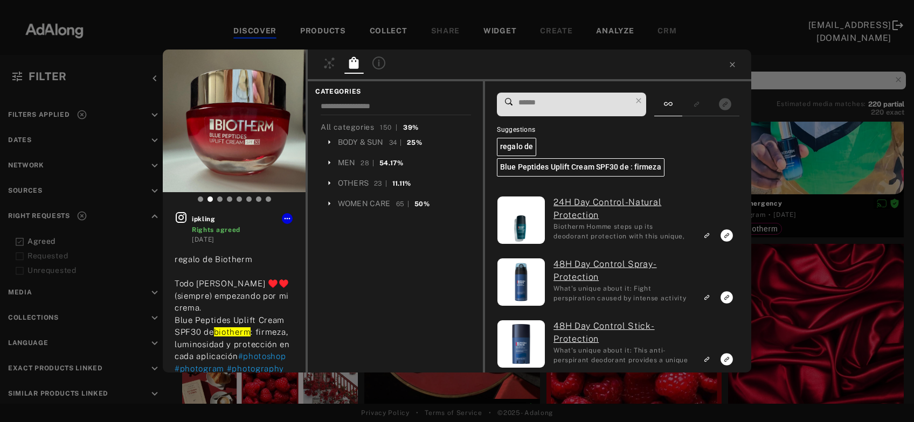
click at [361, 203] on div "WOMEN CARE" at bounding box center [364, 203] width 53 height 11
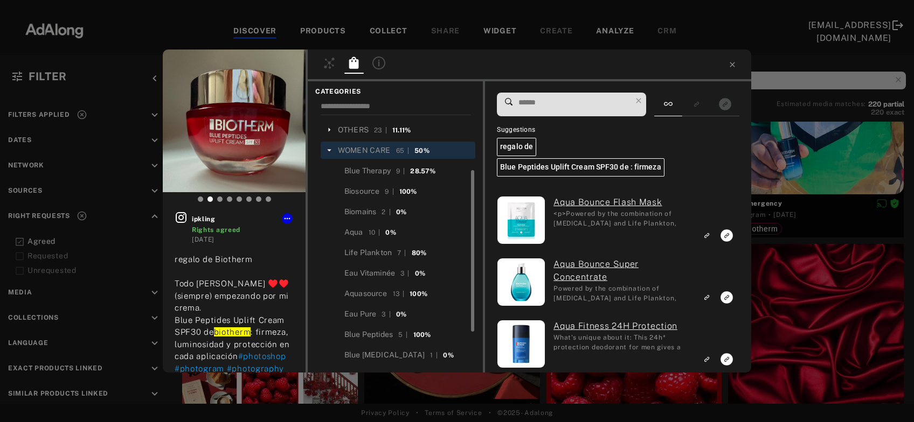
scroll to position [90, 0]
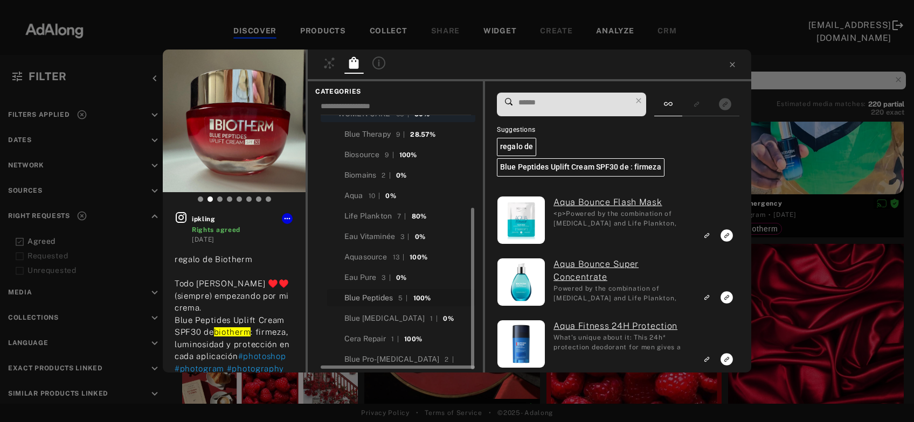
click at [365, 302] on div "Blue Peptides" at bounding box center [368, 298] width 48 height 11
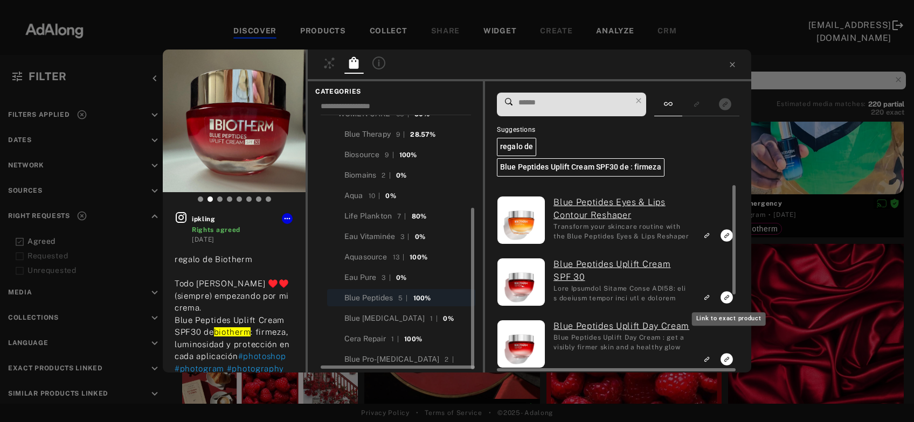
click at [727, 299] on rect "Link to exact product" at bounding box center [726, 297] width 13 height 13
click at [710, 237] on icon "Link to similar product" at bounding box center [707, 235] width 8 height 6
click at [710, 356] on rect "Link to similar product" at bounding box center [706, 359] width 13 height 13
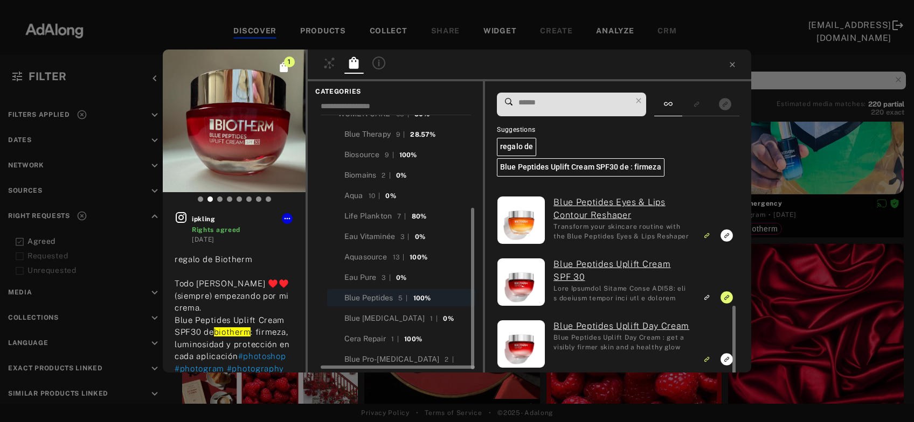
scroll to position [133, 0]
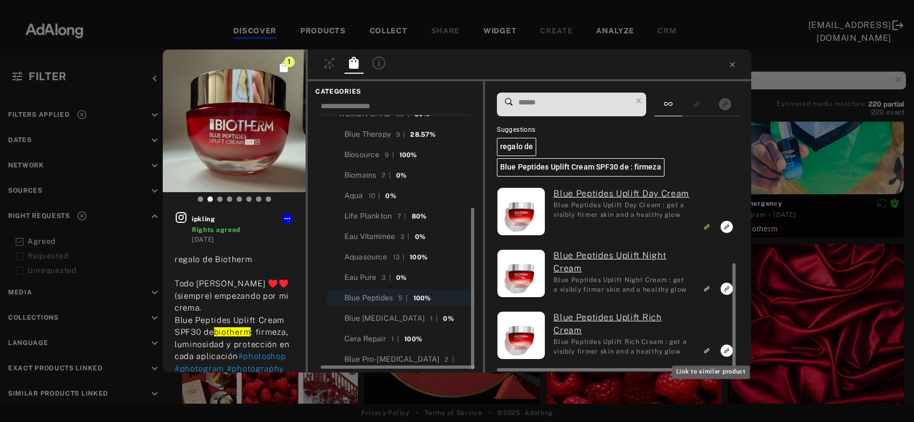
click at [709, 168] on icon "Link to similar product" at bounding box center [707, 165] width 8 height 6
click at [710, 168] on icon "Link to similar product" at bounding box center [707, 165] width 8 height 6
click at [733, 65] on icon at bounding box center [732, 64] width 5 height 5
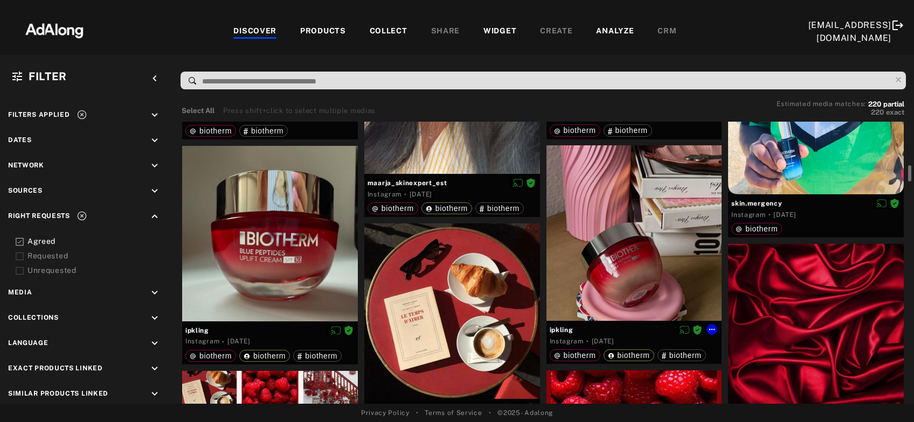
click at [601, 216] on div at bounding box center [634, 233] width 176 height 176
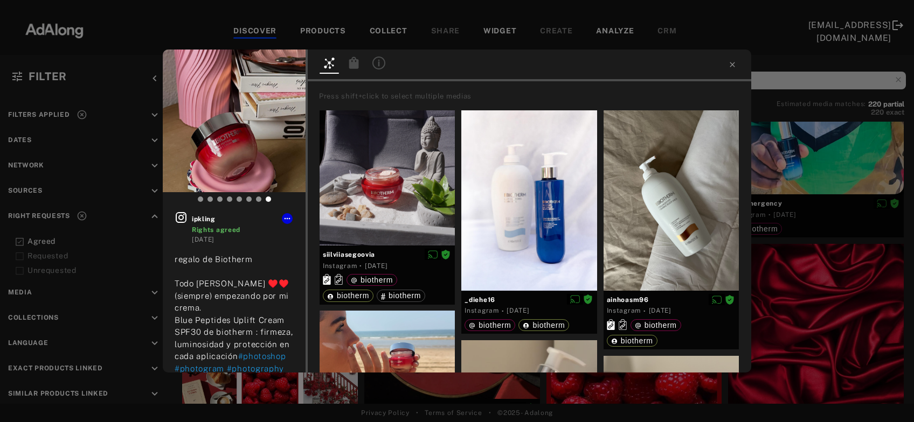
click at [356, 68] on icon at bounding box center [354, 63] width 10 height 12
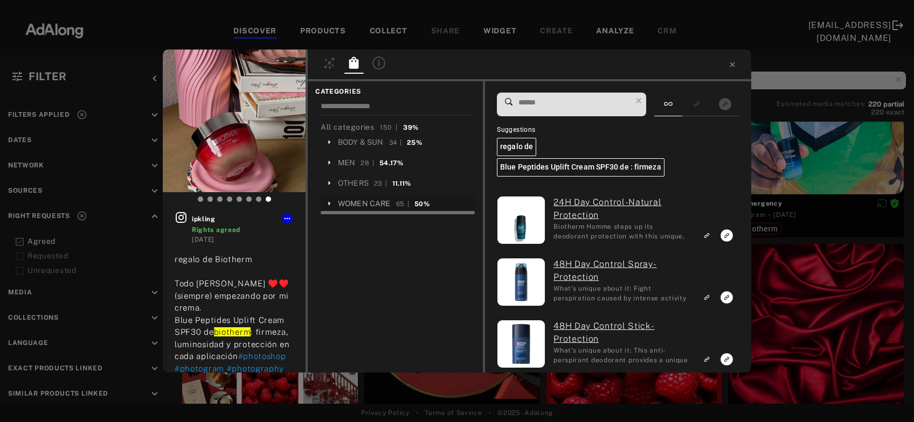
click at [355, 198] on div "WOMEN CARE" at bounding box center [364, 203] width 53 height 11
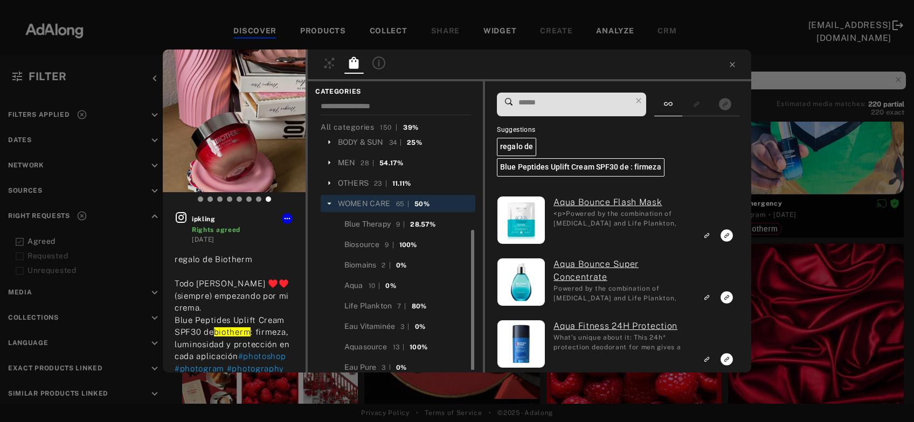
scroll to position [90, 0]
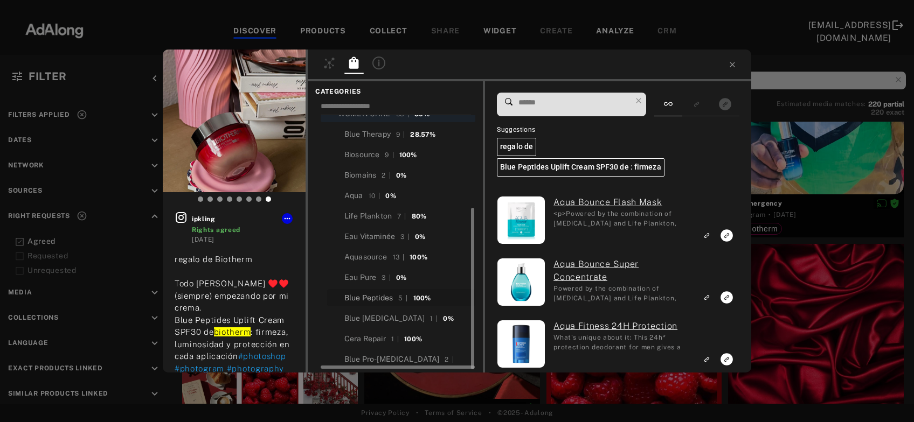
click at [372, 295] on div "Blue Peptides" at bounding box center [368, 298] width 48 height 11
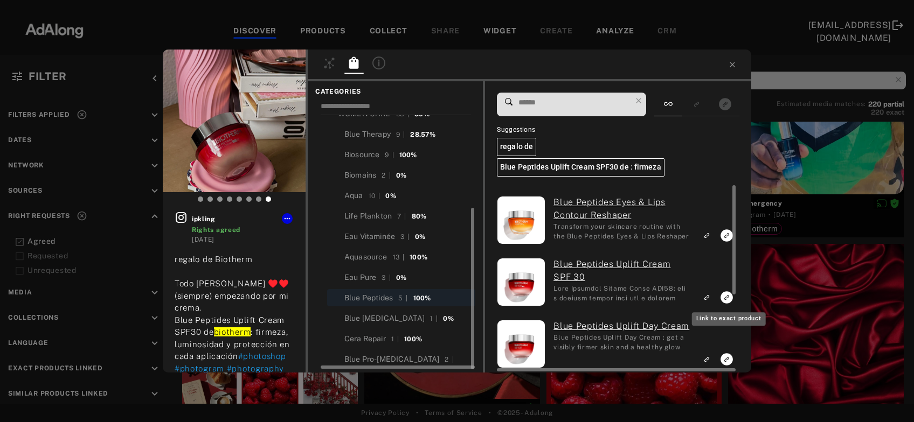
click at [726, 242] on icon "Link to exact product" at bounding box center [726, 236] width 12 height 12
click at [710, 234] on icon "Link to similar product" at bounding box center [707, 235] width 8 height 6
click at [705, 358] on rect "Link to similar product" at bounding box center [706, 359] width 13 height 13
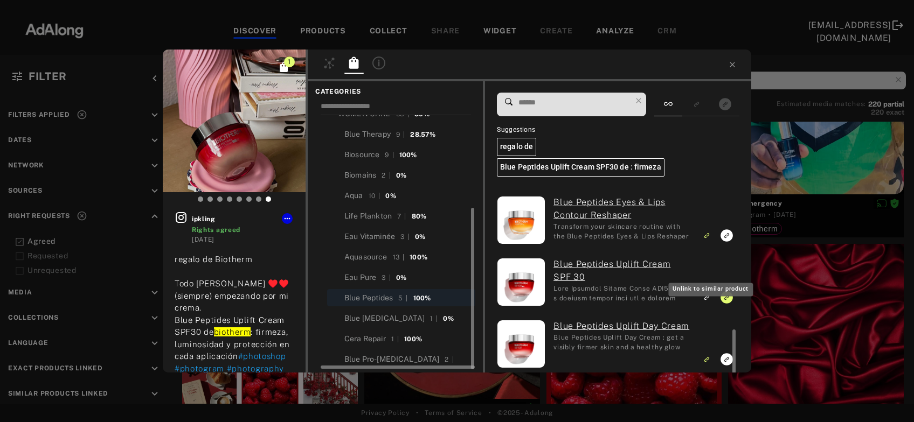
scroll to position [133, 0]
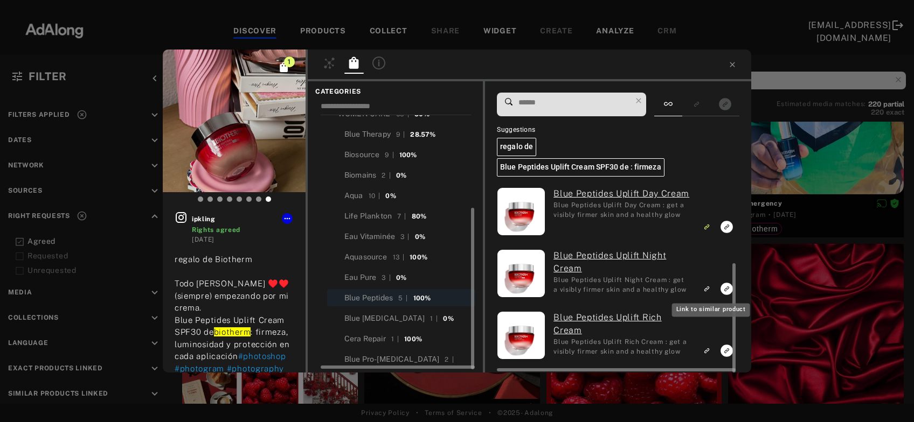
click at [709, 168] on icon "Link to similar product" at bounding box center [707, 165] width 8 height 6
click at [709, 166] on icon "Link to similar product" at bounding box center [707, 164] width 3 height 3
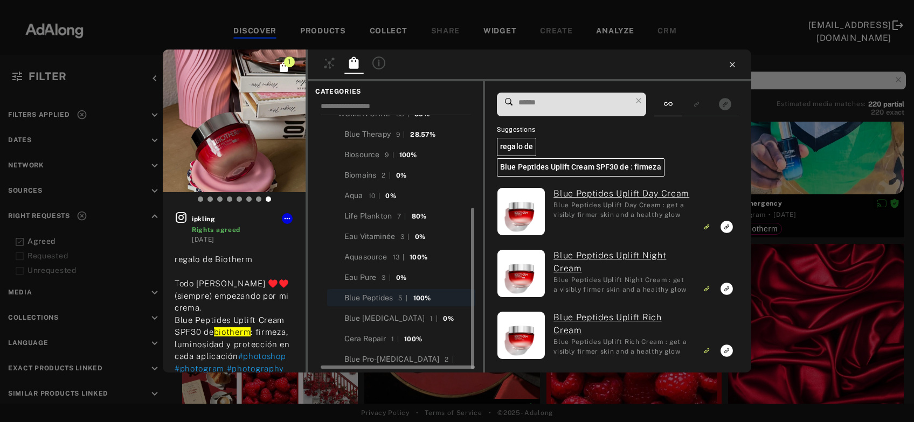
click at [730, 66] on icon at bounding box center [732, 64] width 9 height 9
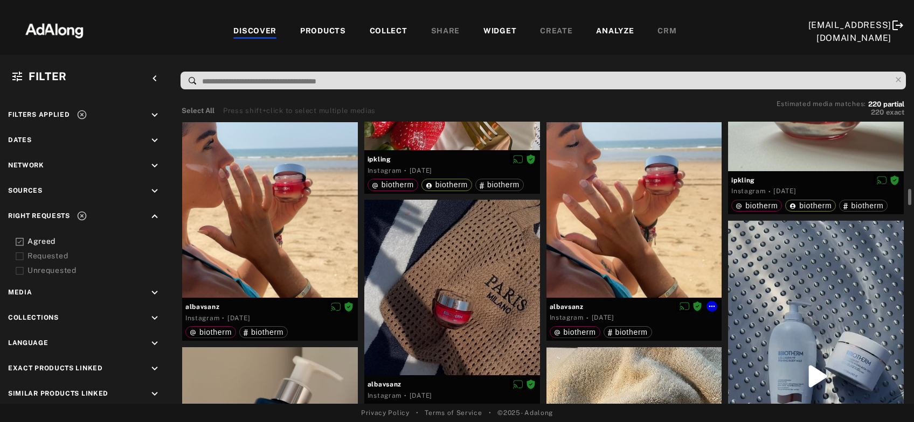
scroll to position [1358, 0]
click at [601, 212] on div at bounding box center [634, 210] width 176 height 176
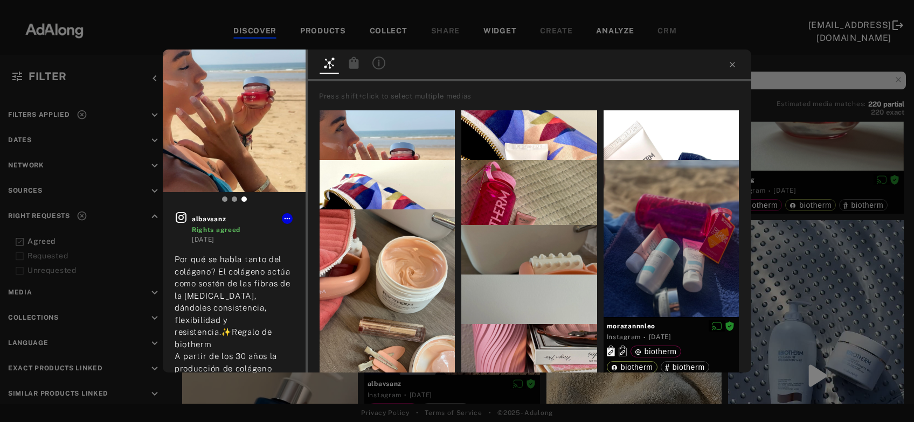
click at [352, 66] on icon at bounding box center [354, 63] width 10 height 12
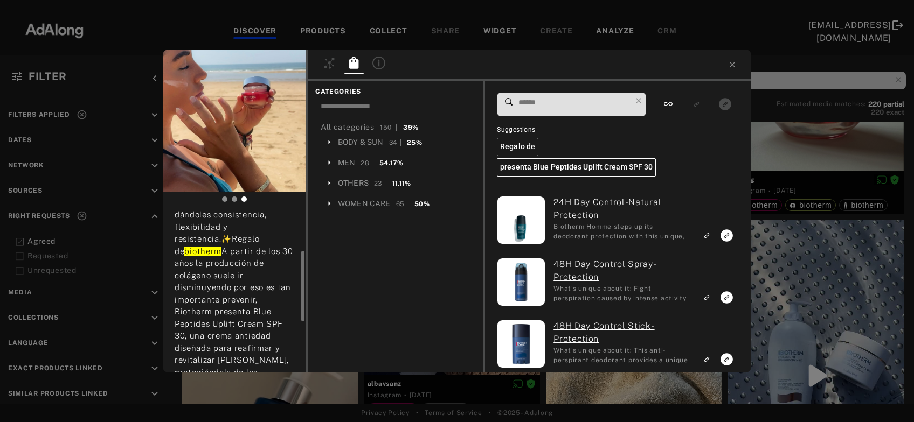
scroll to position [94, 0]
click at [361, 204] on div "WOMEN CARE" at bounding box center [364, 203] width 53 height 11
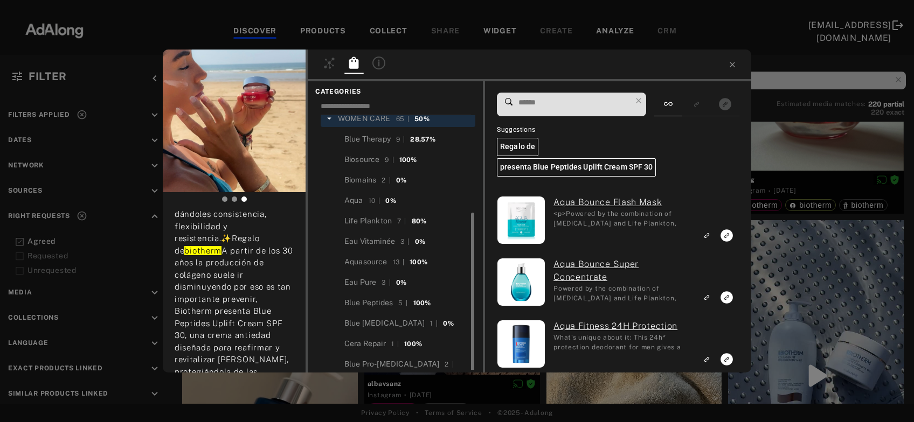
scroll to position [90, 0]
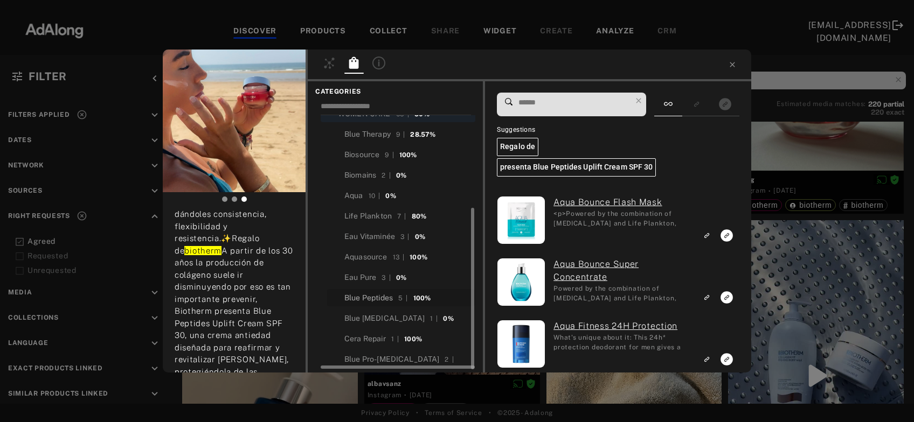
click at [377, 293] on div "Blue Peptides" at bounding box center [368, 298] width 48 height 11
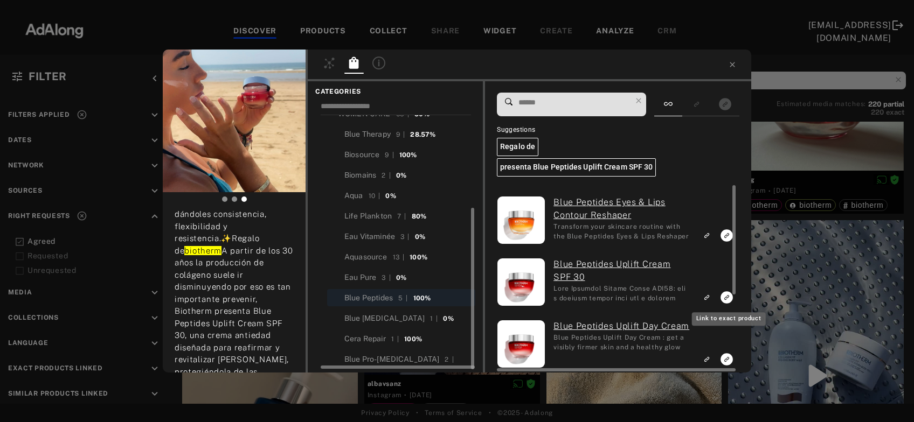
click at [724, 242] on icon "Link to exact product" at bounding box center [726, 236] width 12 height 12
click at [707, 239] on icon "Link to similar product" at bounding box center [707, 235] width 8 height 6
click at [709, 299] on icon "Link to similar product" at bounding box center [707, 296] width 3 height 3
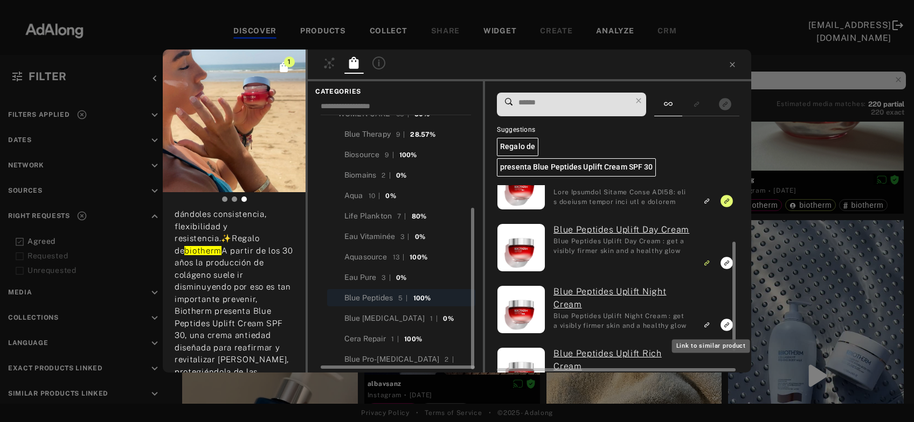
scroll to position [100, 0]
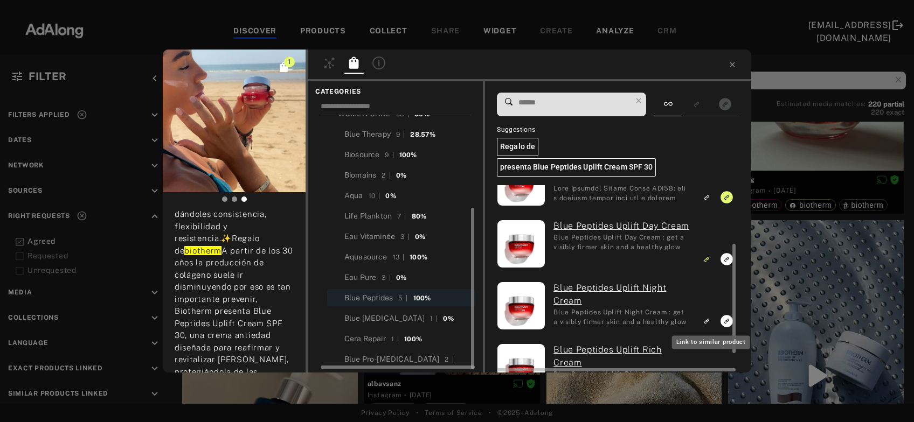
click at [710, 200] on icon "Link to similar product" at bounding box center [707, 197] width 8 height 6
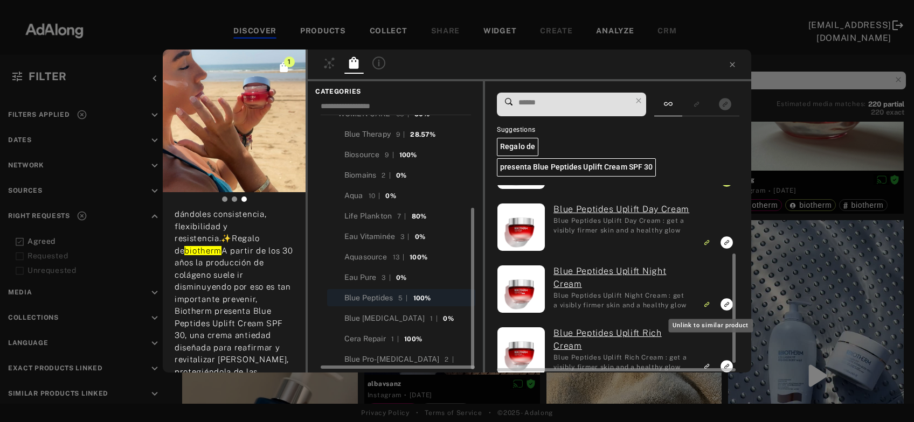
scroll to position [118, 0]
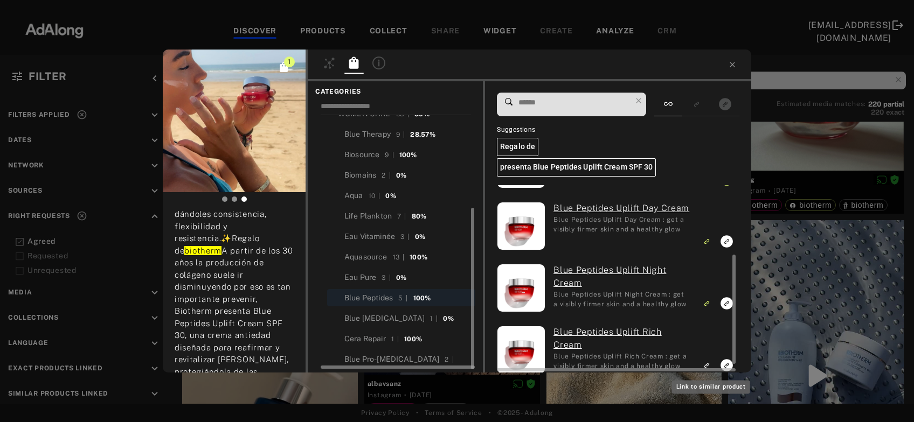
click at [709, 365] on div "Blue Peptides Eyes & Lips Contour Reshaper Transform your skincare routine with…" at bounding box center [617, 279] width 240 height 188
click at [709, 183] on icon "Link to similar product" at bounding box center [707, 179] width 8 height 6
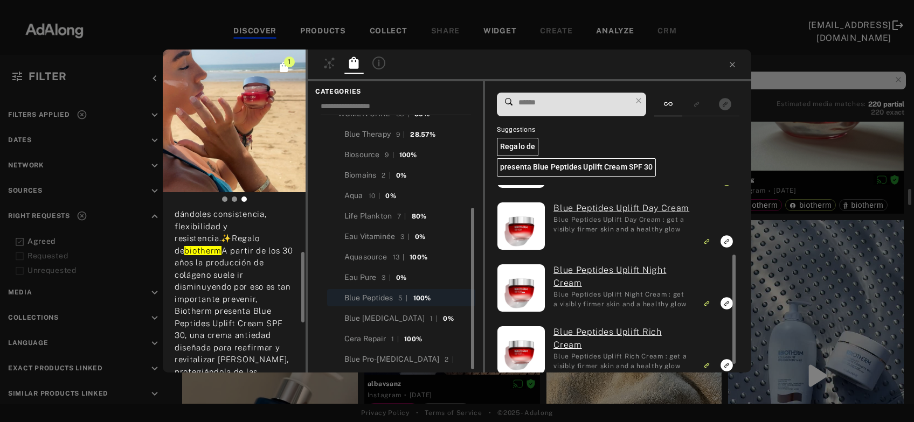
scroll to position [0, 0]
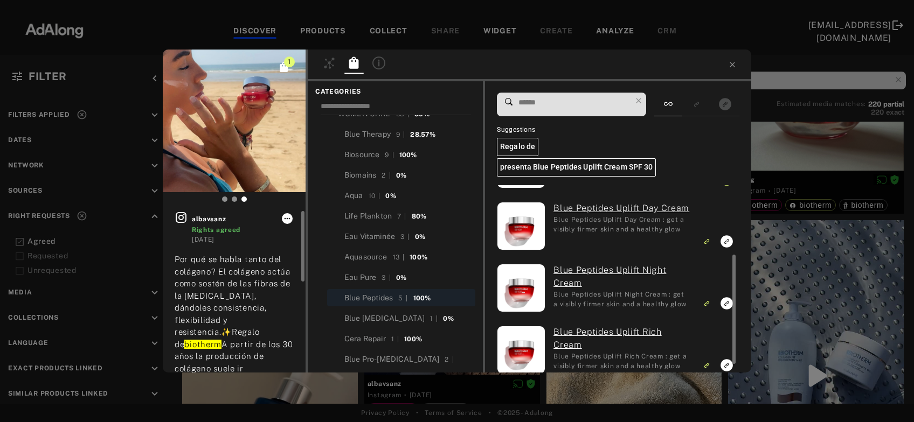
click at [284, 219] on icon at bounding box center [287, 218] width 9 height 9
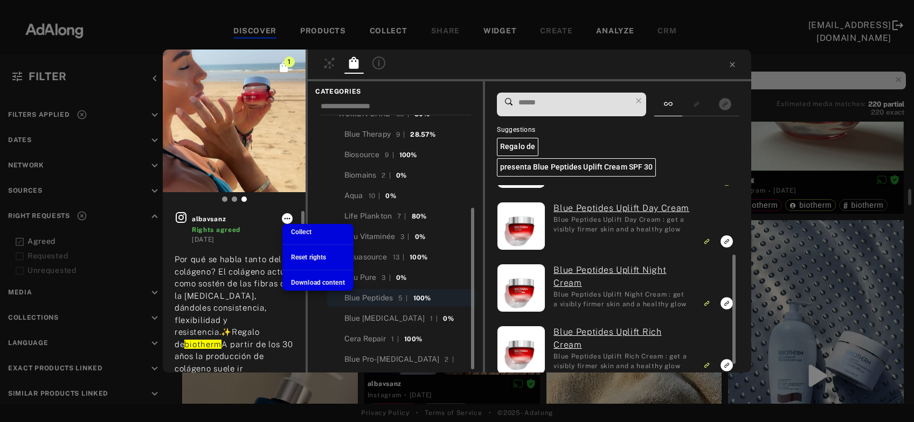
scroll to position [118, 0]
click at [298, 231] on span "Collect" at bounding box center [301, 232] width 20 height 8
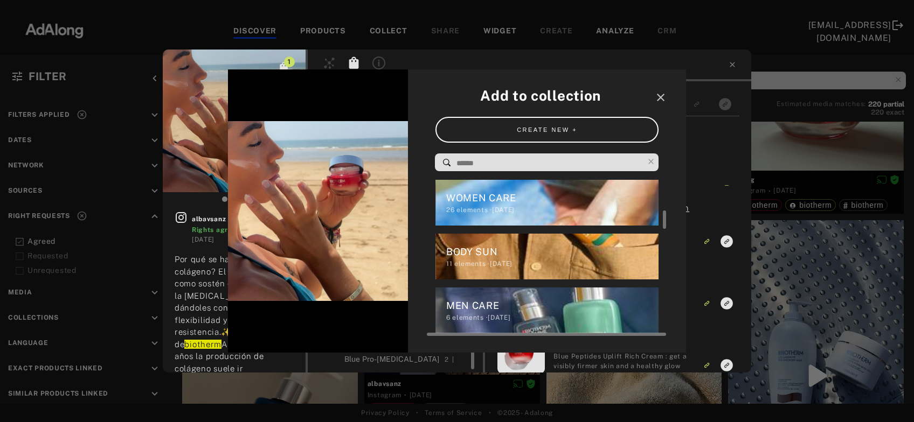
click at [536, 211] on div "26 elements · 2024.12.20" at bounding box center [552, 210] width 213 height 10
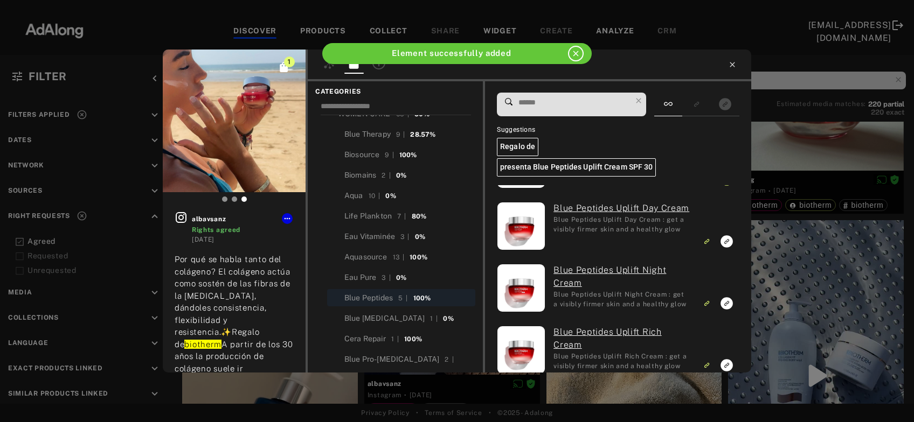
click at [732, 63] on icon at bounding box center [732, 64] width 9 height 9
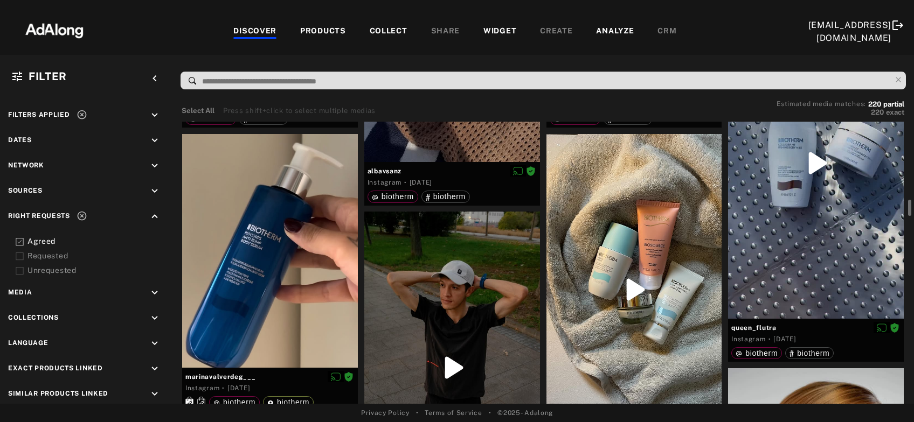
scroll to position [1571, 0]
click at [820, 206] on div at bounding box center [816, 163] width 176 height 311
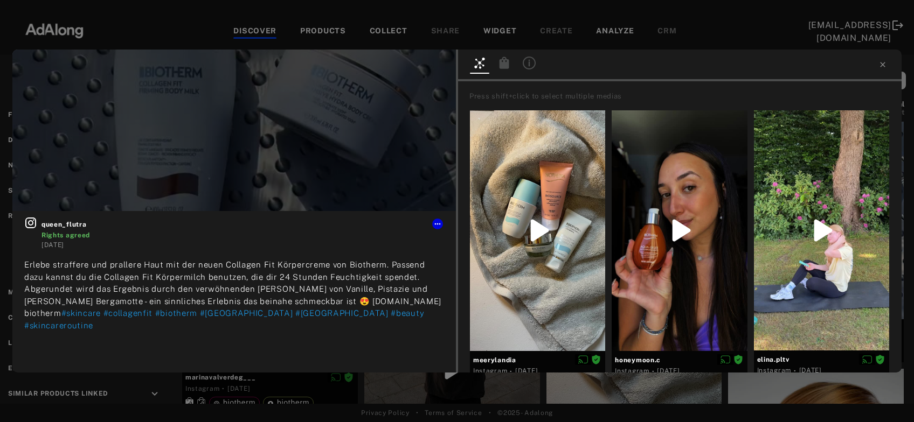
click at [505, 63] on icon at bounding box center [504, 63] width 13 height 13
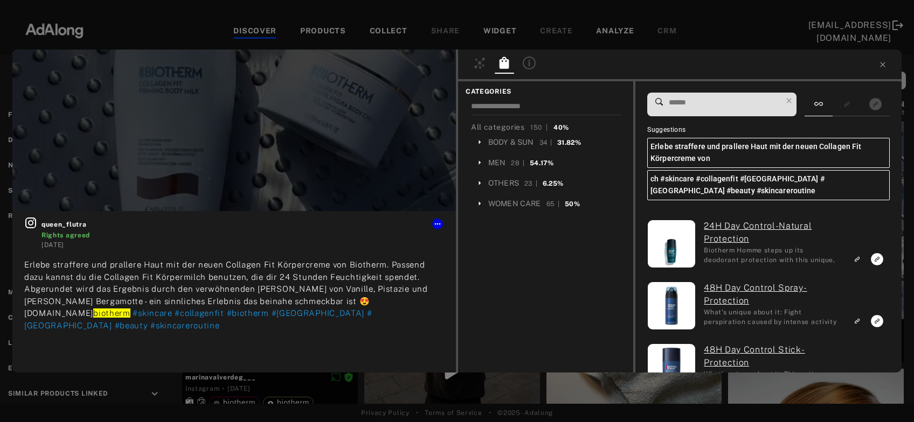
click at [708, 104] on input at bounding box center [725, 102] width 114 height 15
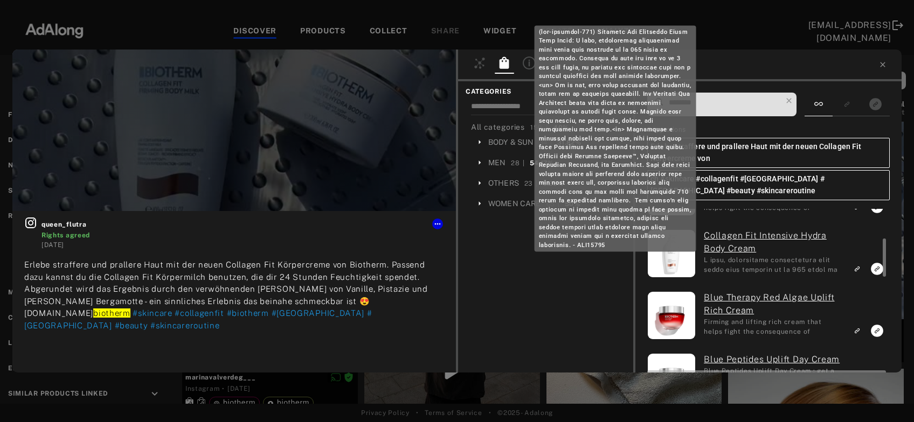
scroll to position [116, 0]
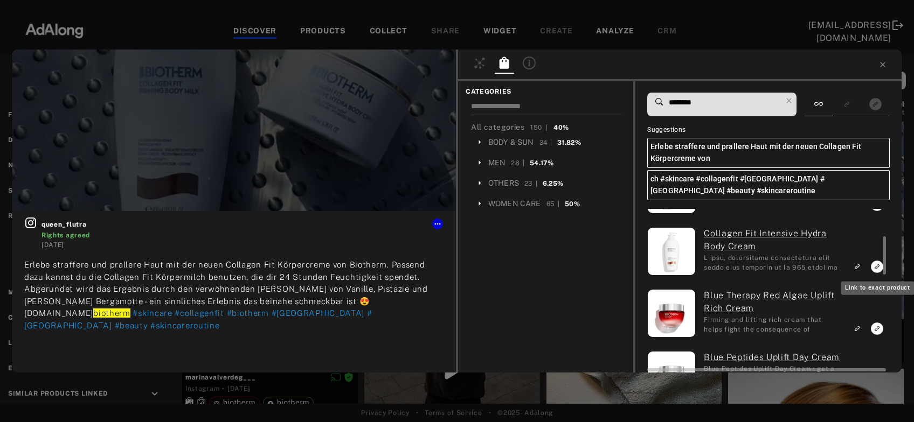
type input "********"
click at [875, 149] on icon "Link to exact product" at bounding box center [877, 143] width 12 height 12
click at [883, 64] on icon at bounding box center [882, 64] width 5 height 5
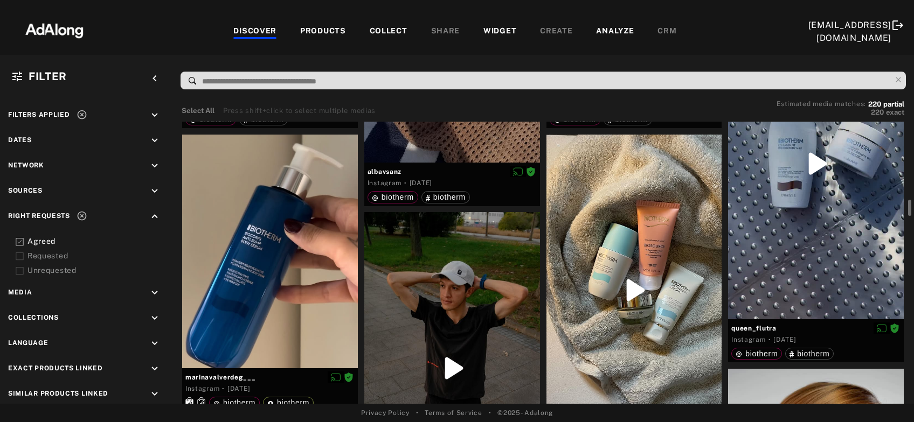
click at [661, 331] on div at bounding box center [634, 291] width 176 height 312
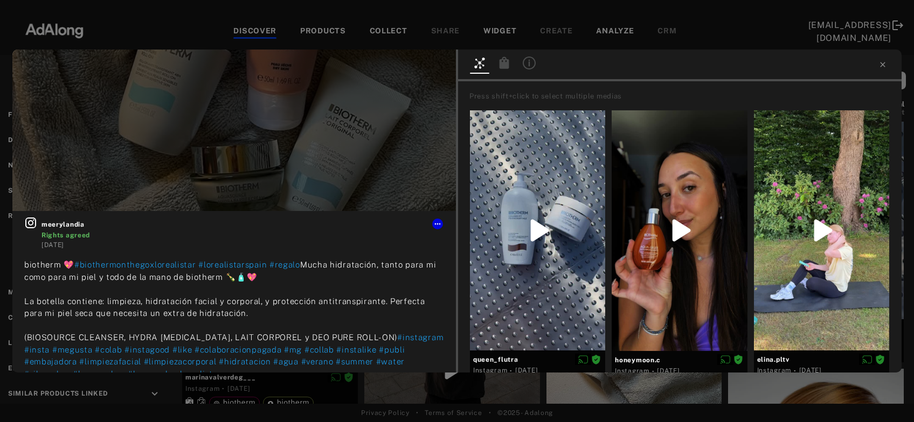
click at [502, 61] on icon at bounding box center [504, 63] width 13 height 13
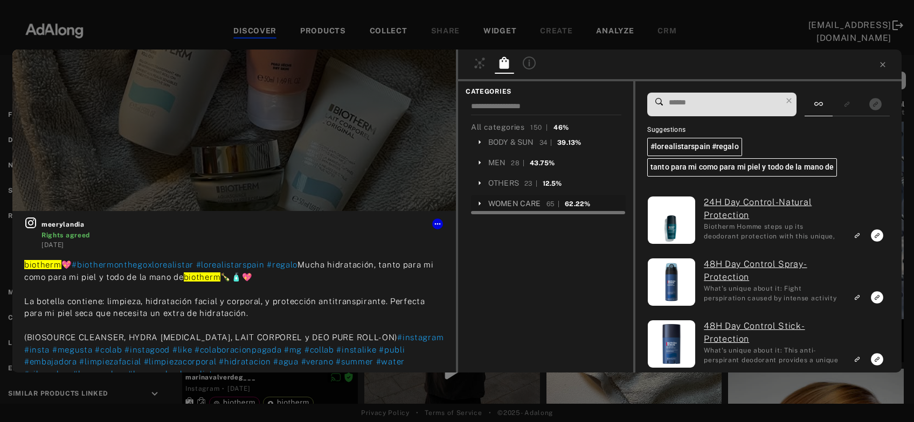
click at [501, 206] on div "WOMEN CARE" at bounding box center [514, 203] width 53 height 11
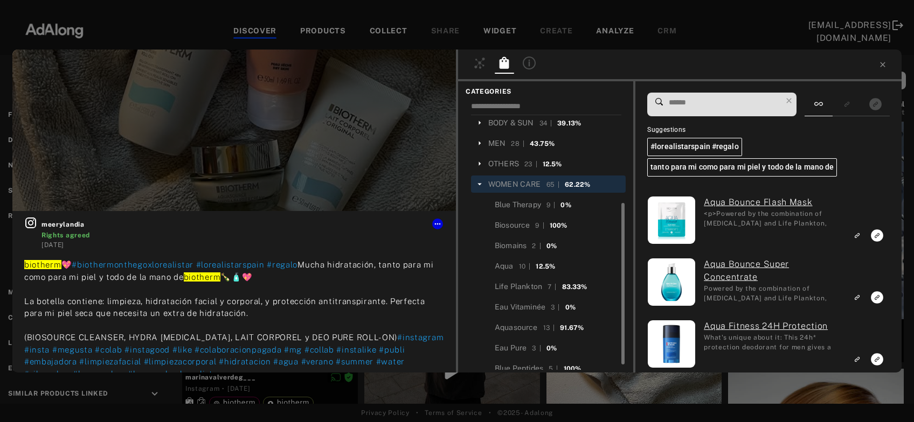
scroll to position [90, 0]
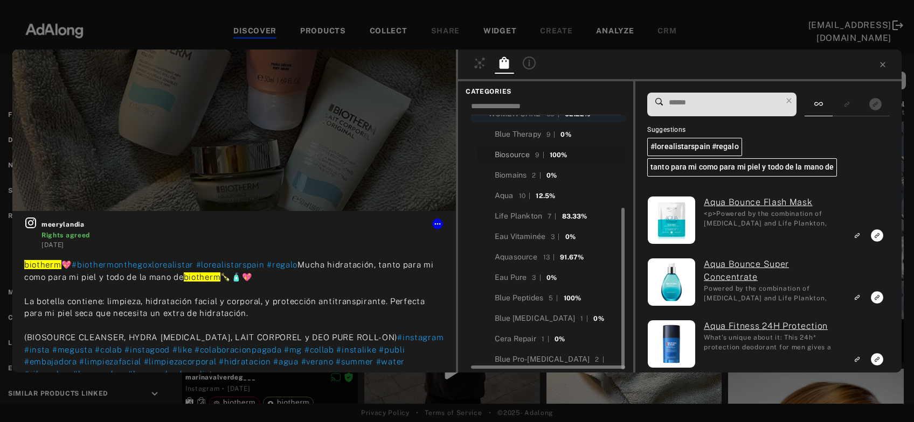
click at [516, 154] on div "Biosource" at bounding box center [512, 154] width 35 height 11
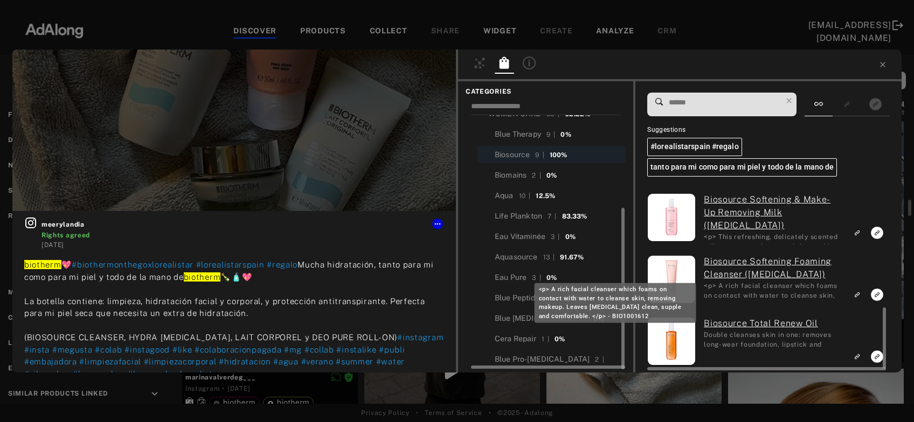
scroll to position [375, 0]
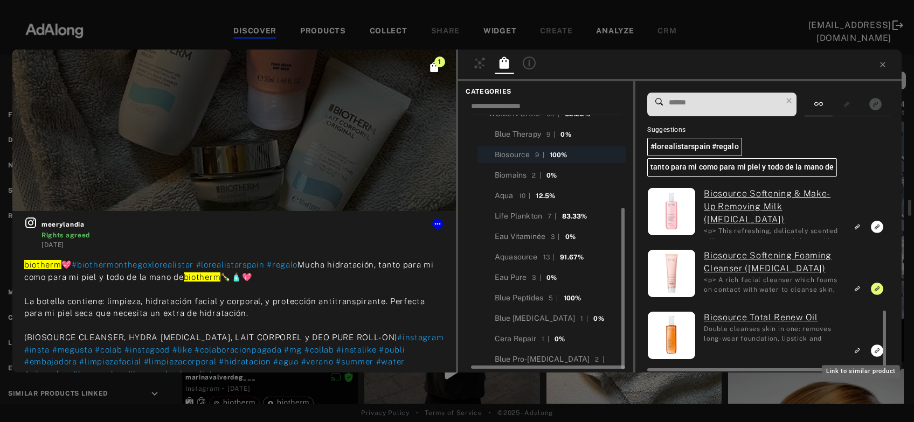
click at [856, 228] on rect "Link to similar product" at bounding box center [856, 226] width 13 height 13
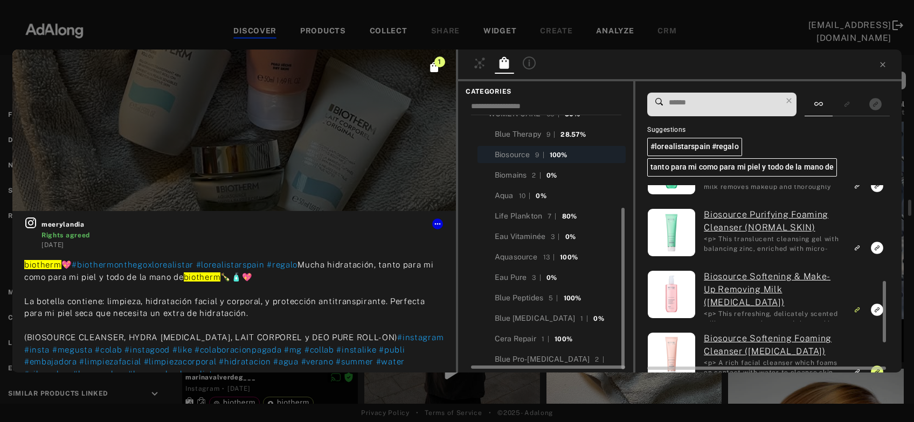
scroll to position [295, 0]
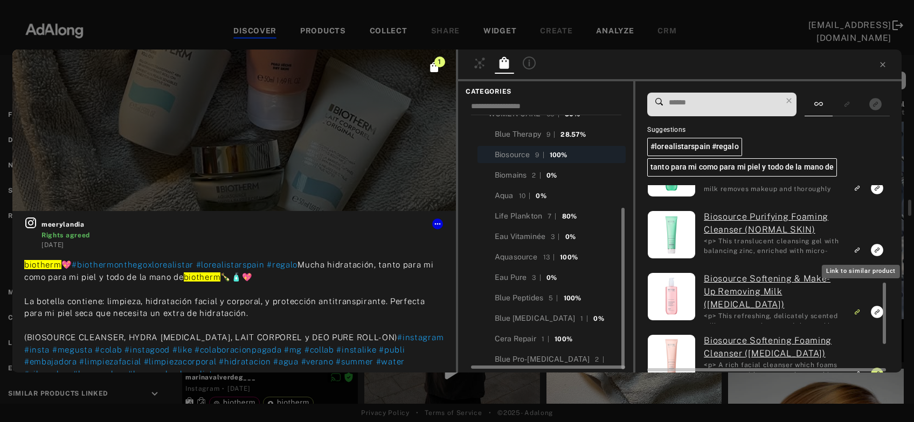
click at [859, 245] on rect "Link to similar product" at bounding box center [856, 250] width 13 height 13
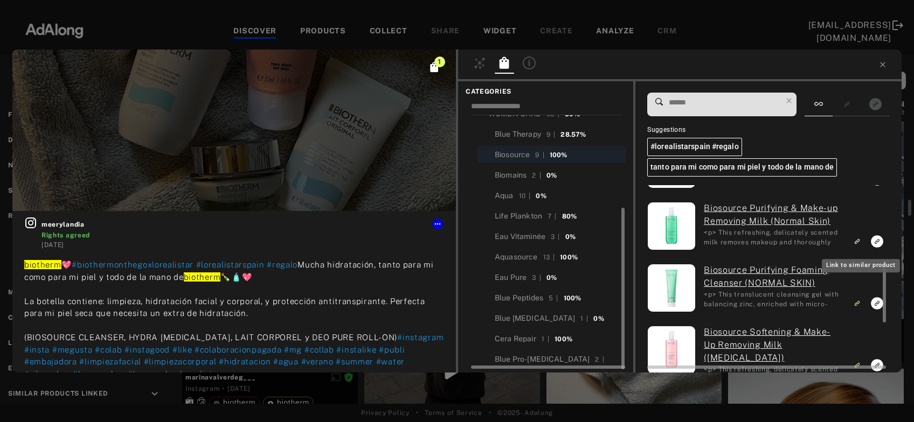
scroll to position [239, 0]
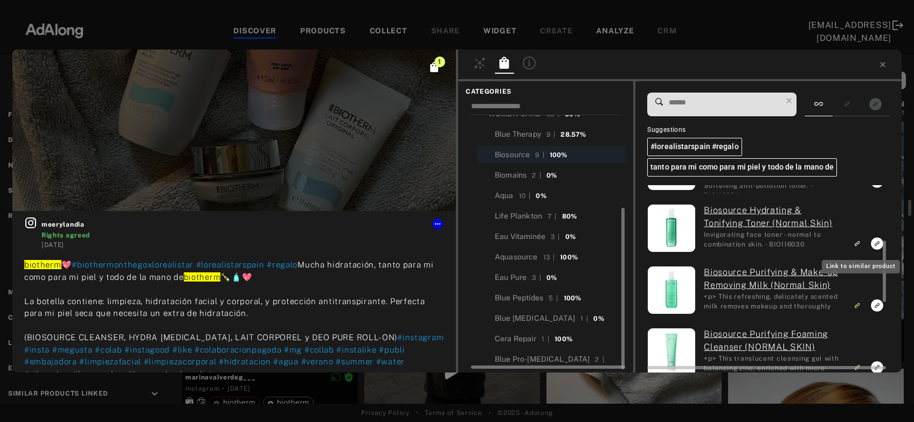
scroll to position [175, 0]
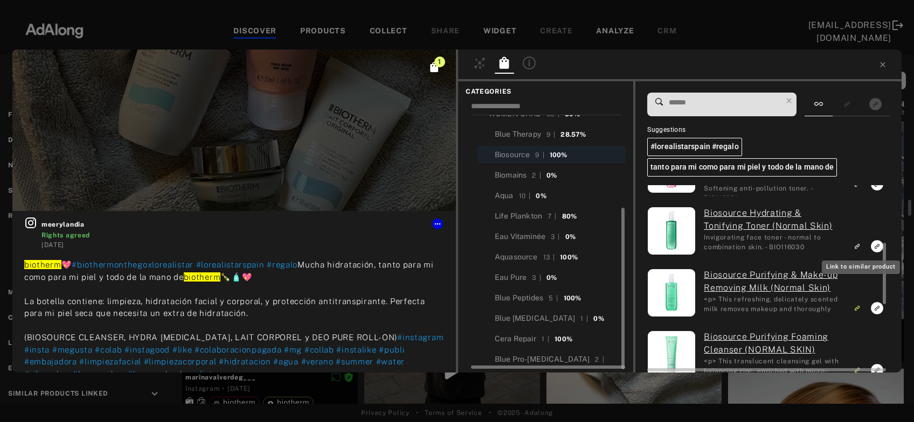
click at [859, 64] on icon "Link to similar product" at bounding box center [857, 60] width 8 height 6
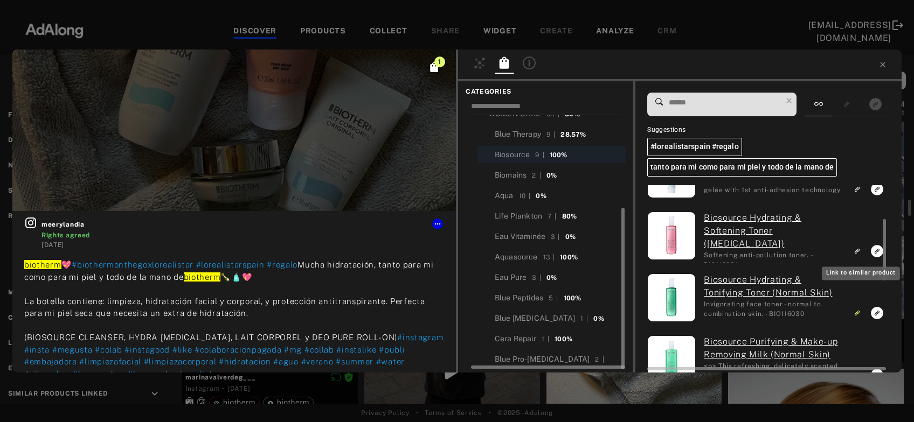
scroll to position [107, 0]
click at [859, 245] on button "Link to similar product" at bounding box center [857, 252] width 20 height 15
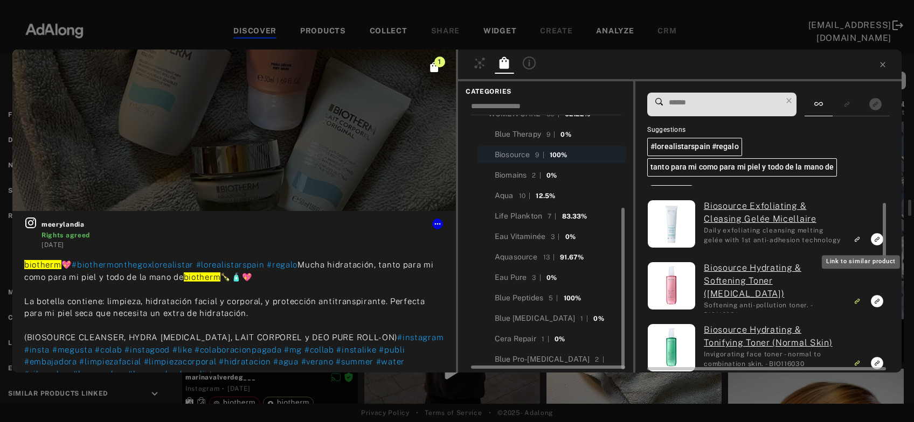
scroll to position [57, 0]
click at [859, 245] on rect "Link to similar product" at bounding box center [856, 240] width 13 height 13
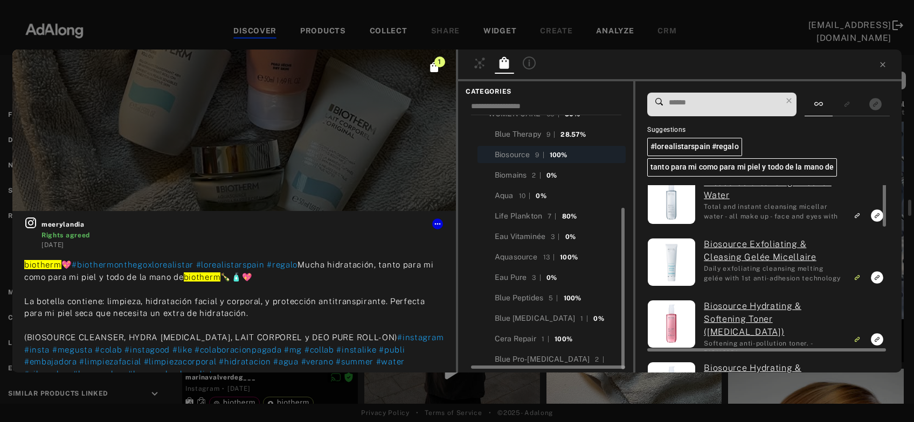
scroll to position [0, 0]
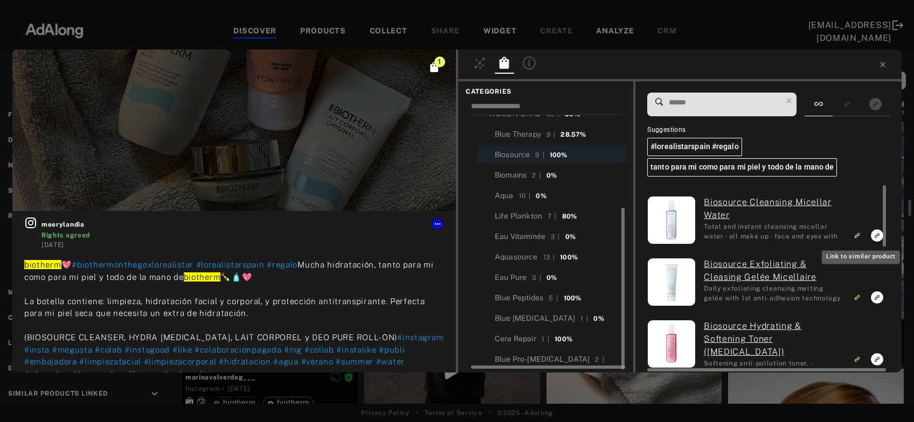
click at [858, 236] on icon "Link to similar product" at bounding box center [856, 236] width 3 height 3
click at [529, 255] on div "Aquasource" at bounding box center [516, 257] width 43 height 11
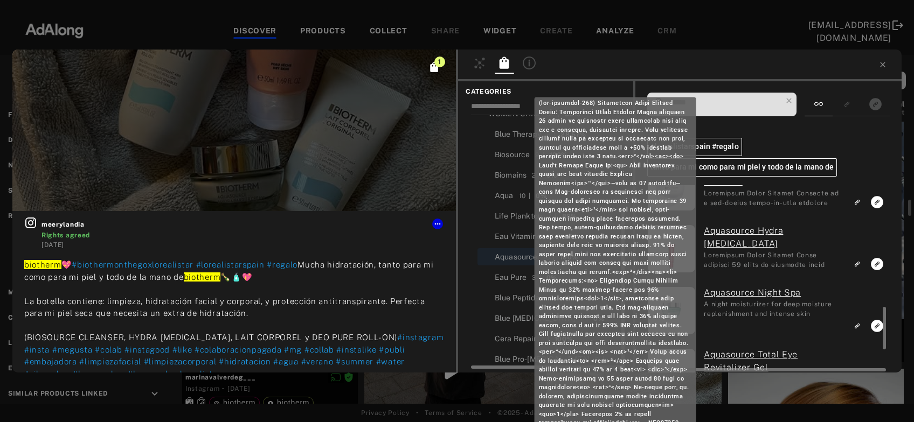
click at [731, 234] on link "Aquasource Hydra Barrier Cream" at bounding box center [772, 238] width 137 height 26
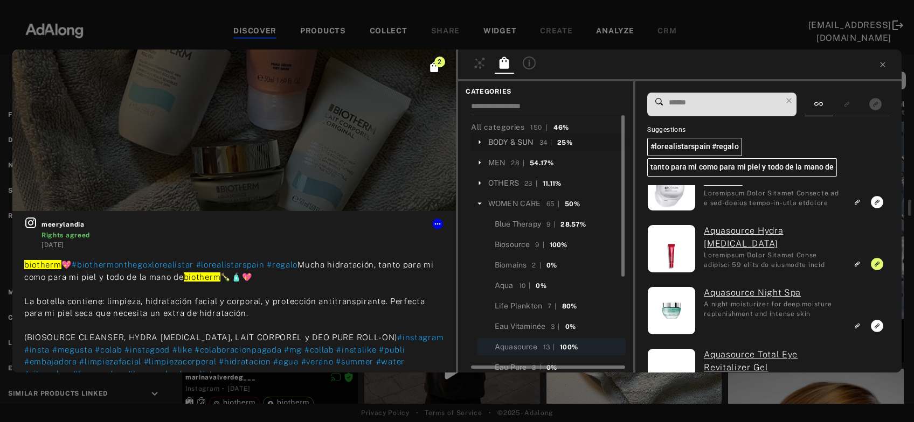
click at [515, 139] on div "BODY & SUN" at bounding box center [511, 142] width 46 height 11
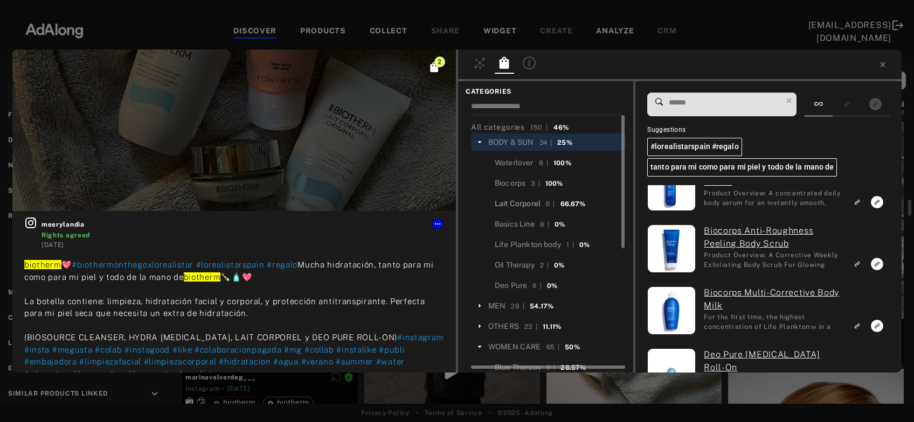
click at [519, 203] on div "Lait Corporel" at bounding box center [518, 203] width 46 height 11
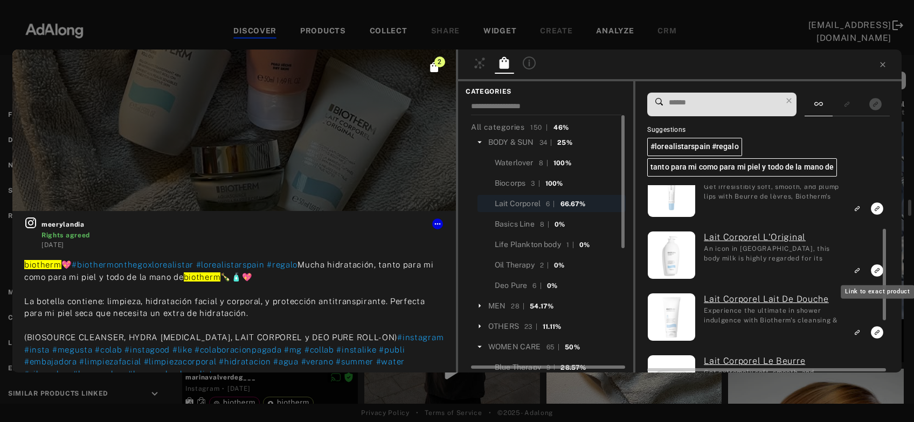
click at [876, 153] on icon "Link to exact product" at bounding box center [877, 147] width 12 height 12
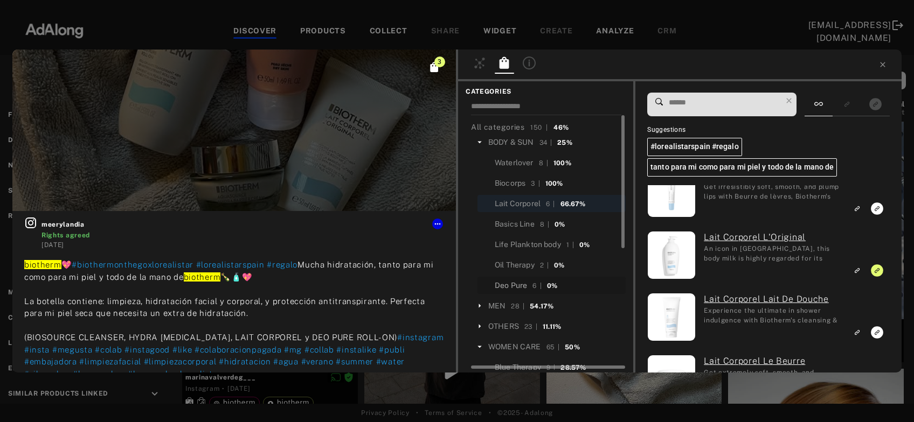
click at [519, 283] on div "Deo Pure" at bounding box center [511, 285] width 32 height 11
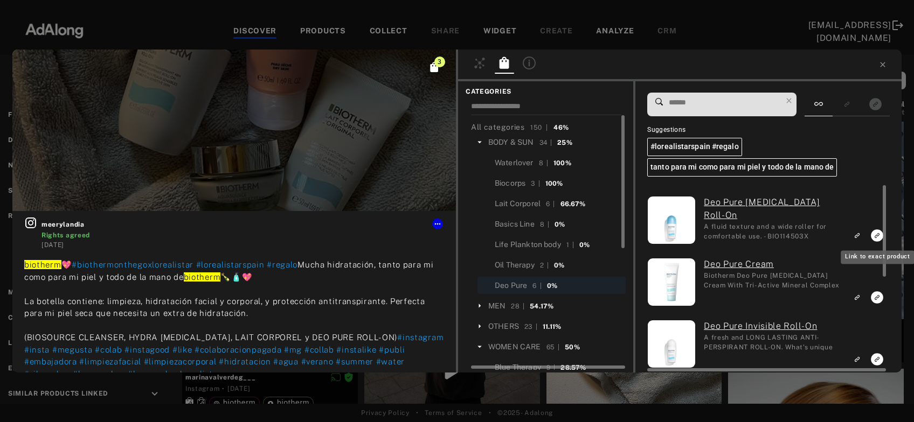
click at [876, 236] on rect "Link to exact product" at bounding box center [876, 235] width 13 height 13
click at [883, 65] on icon at bounding box center [882, 64] width 5 height 5
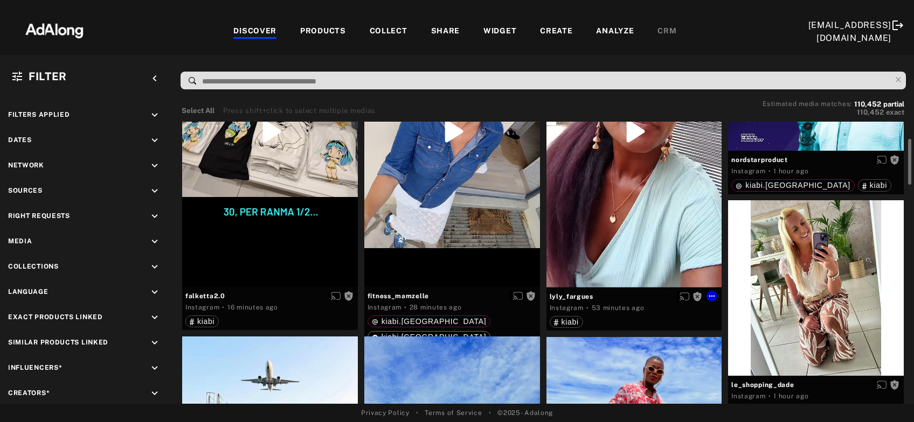
scroll to position [142, 0]
